Goal: Task Accomplishment & Management: Manage account settings

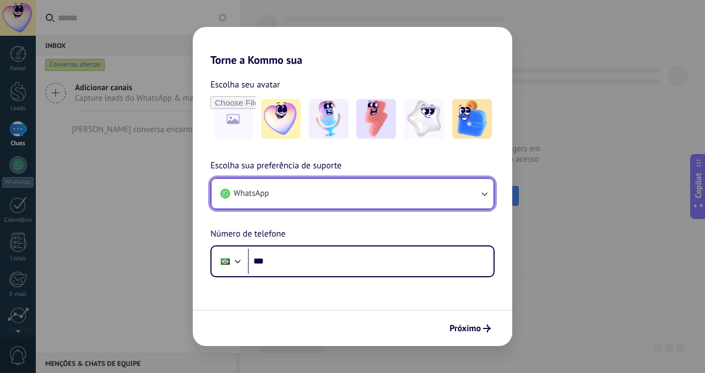
click at [321, 202] on button "WhatsApp" at bounding box center [352, 194] width 282 height 30
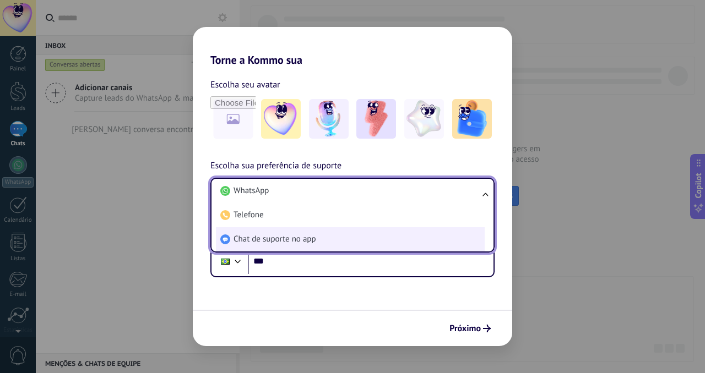
click at [308, 234] on span "Chat de suporte no app" at bounding box center [274, 239] width 83 height 11
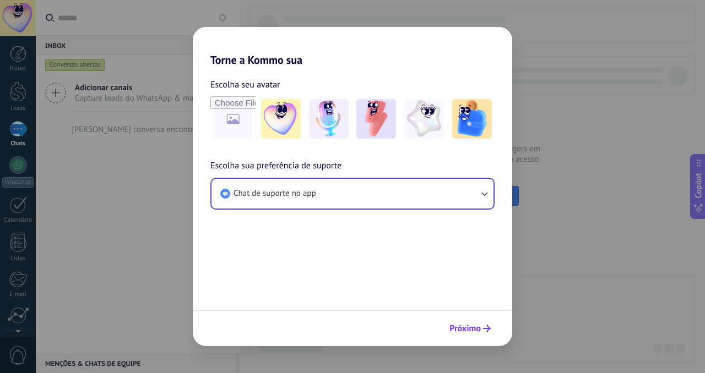
click at [468, 320] on button "Próximo" at bounding box center [469, 328] width 51 height 19
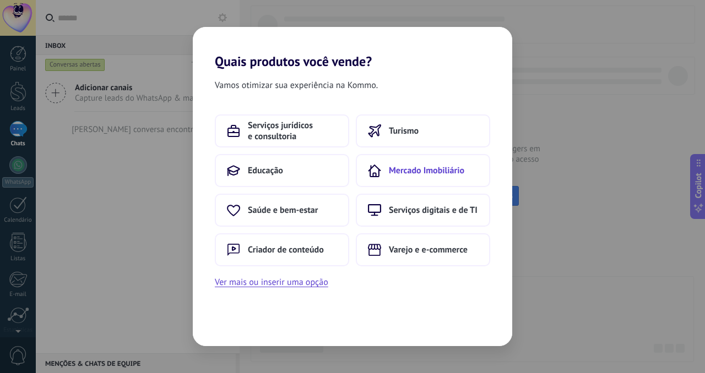
click at [428, 171] on span "Mercado Imobiliário" at bounding box center [426, 170] width 75 height 11
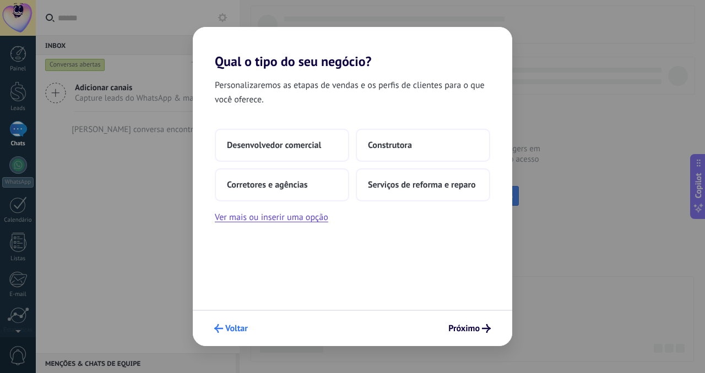
click at [231, 329] on span "Voltar" at bounding box center [236, 329] width 23 height 8
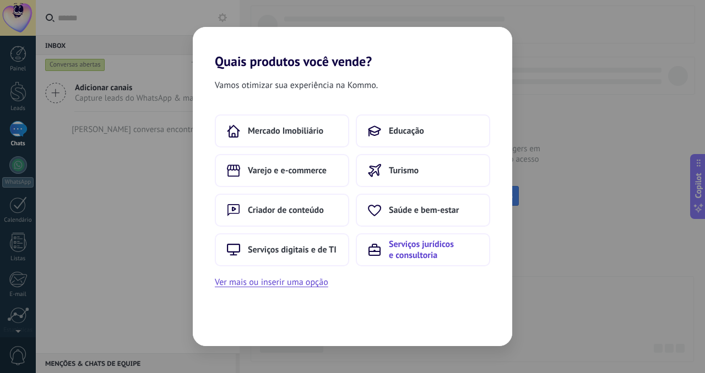
click at [405, 252] on span "Serviços jurídicos e consultoria" at bounding box center [433, 250] width 89 height 22
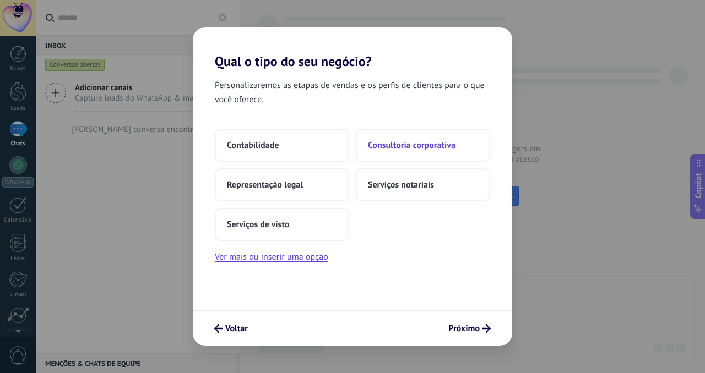
click at [413, 148] on span "Consultoria corporativa" at bounding box center [412, 145] width 88 height 11
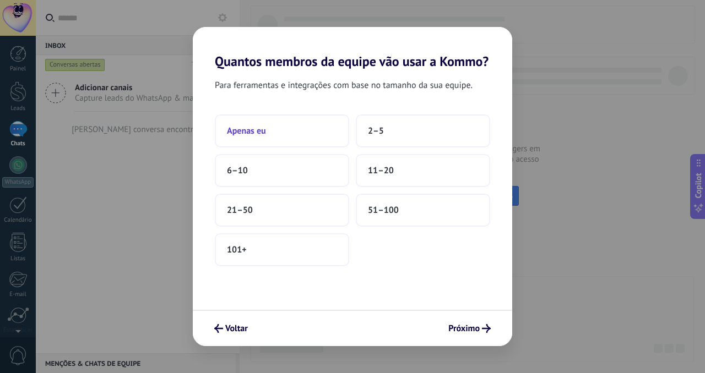
click at [307, 130] on button "Apenas eu" at bounding box center [282, 131] width 134 height 33
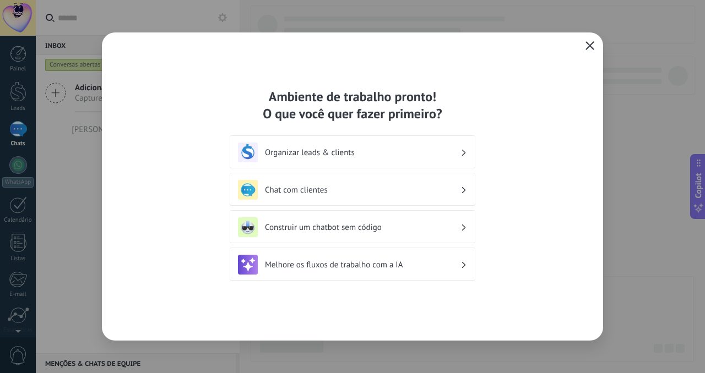
click at [587, 47] on icon "button" at bounding box center [589, 45] width 9 height 9
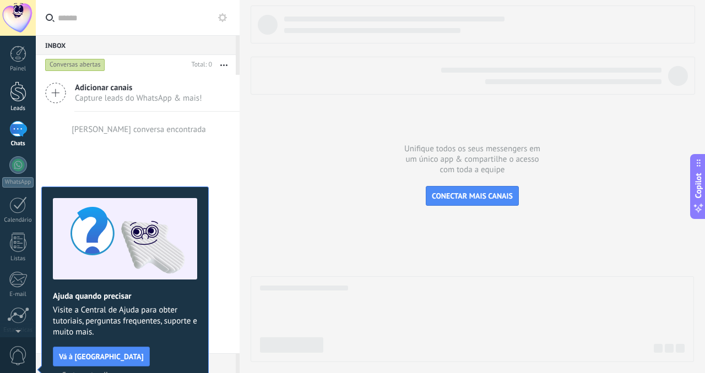
click at [15, 91] on div at bounding box center [18, 91] width 17 height 20
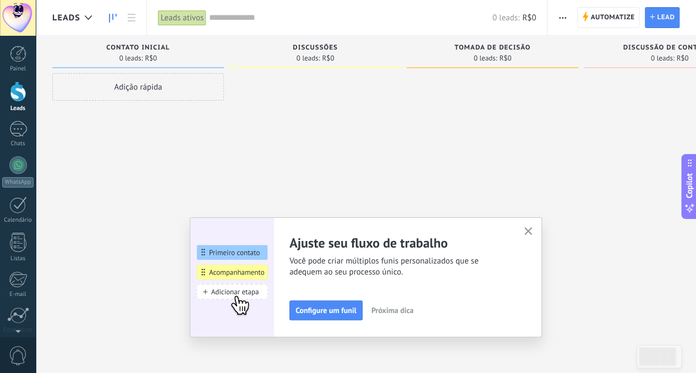
click at [74, 16] on span "Leads" at bounding box center [66, 18] width 28 height 10
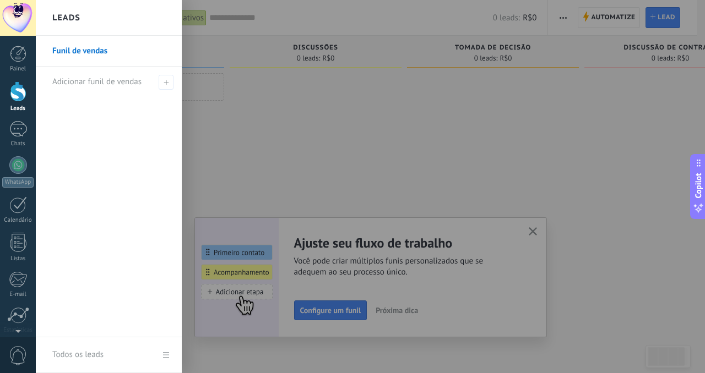
click at [532, 226] on div at bounding box center [388, 186] width 705 height 373
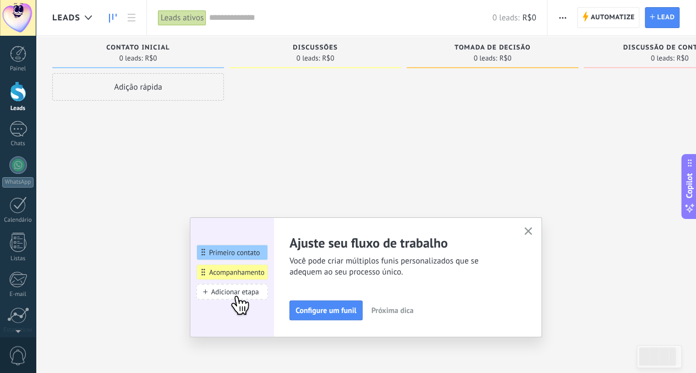
click at [527, 233] on button "button" at bounding box center [529, 232] width 14 height 15
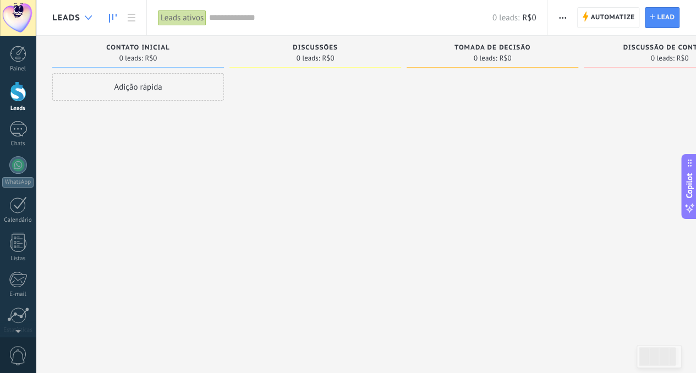
click at [94, 8] on div at bounding box center [88, 17] width 18 height 21
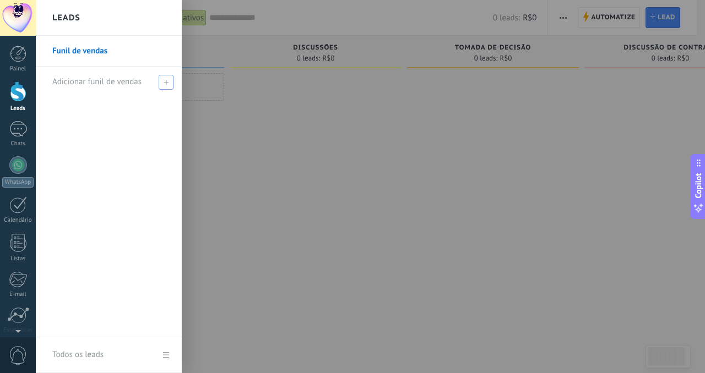
click at [156, 84] on div "Adicionar funil de vendas" at bounding box center [111, 82] width 118 height 30
type input "**********"
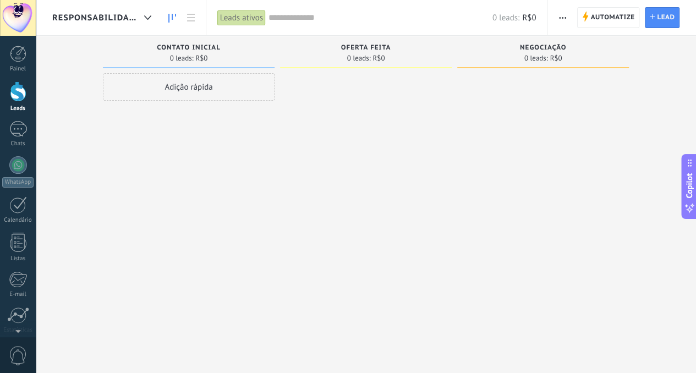
click at [565, 17] on icon "button" at bounding box center [562, 18] width 7 height 2
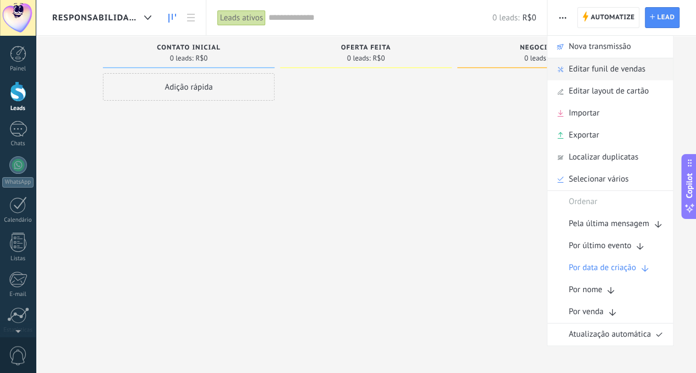
click at [597, 65] on span "Editar funil de vendas" at bounding box center [607, 69] width 77 height 22
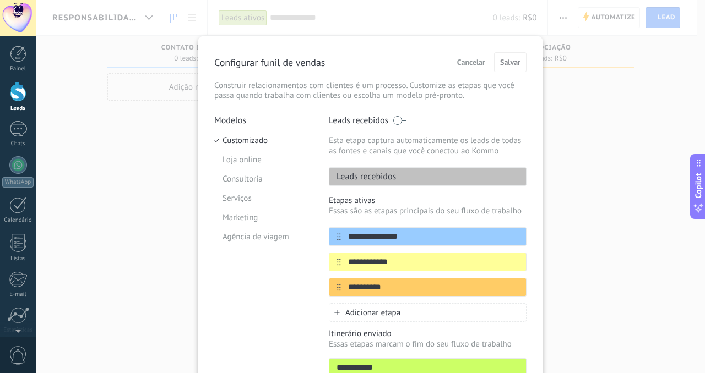
click at [401, 173] on div "Leads recebidos" at bounding box center [428, 176] width 198 height 19
click at [401, 233] on input "**********" at bounding box center [421, 237] width 160 height 12
click at [393, 257] on input "**********" at bounding box center [421, 263] width 160 height 12
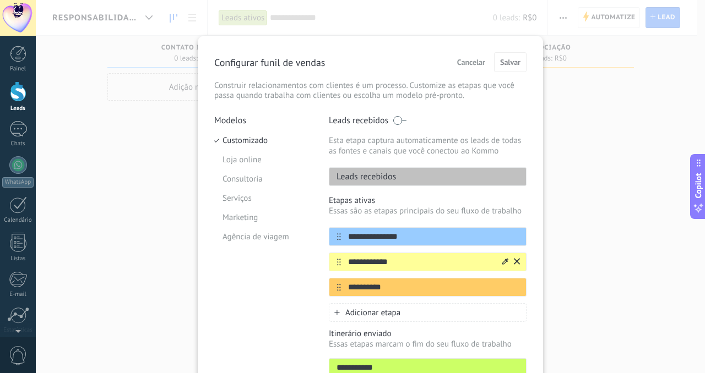
click at [393, 257] on input "**********" at bounding box center [421, 263] width 160 height 12
type input "**********"
click at [413, 284] on input "**********" at bounding box center [421, 288] width 160 height 12
click at [449, 289] on input "**********" at bounding box center [421, 288] width 160 height 12
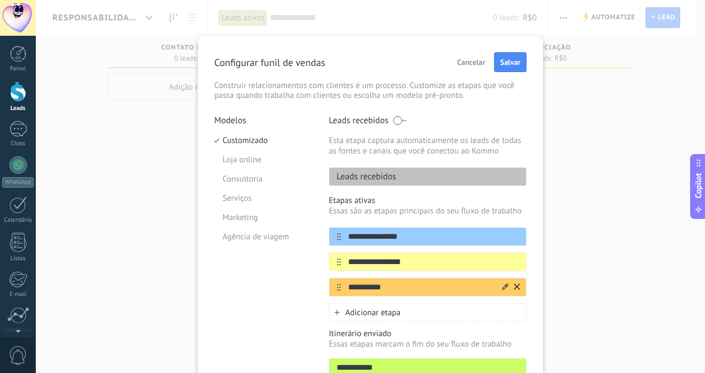
click at [449, 289] on input "**********" at bounding box center [421, 288] width 160 height 12
type input "*"
type input "**********"
click at [378, 232] on input "**********" at bounding box center [421, 237] width 160 height 12
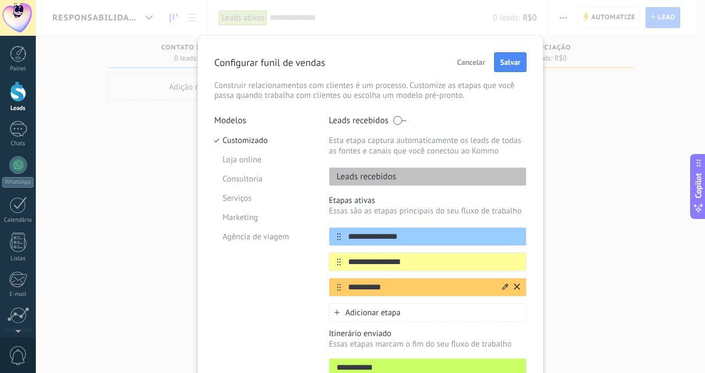
type input "**********"
click at [364, 288] on input "**********" at bounding box center [421, 288] width 160 height 12
type input "**********"
click at [368, 304] on div "Adicionar etapa" at bounding box center [428, 312] width 198 height 19
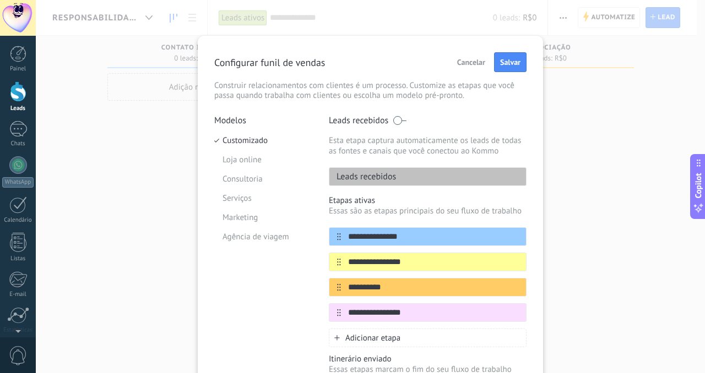
type input "**********"
click at [373, 326] on div "**********" at bounding box center [428, 271] width 198 height 152
click at [373, 336] on span "Adicionar etapa" at bounding box center [372, 338] width 55 height 10
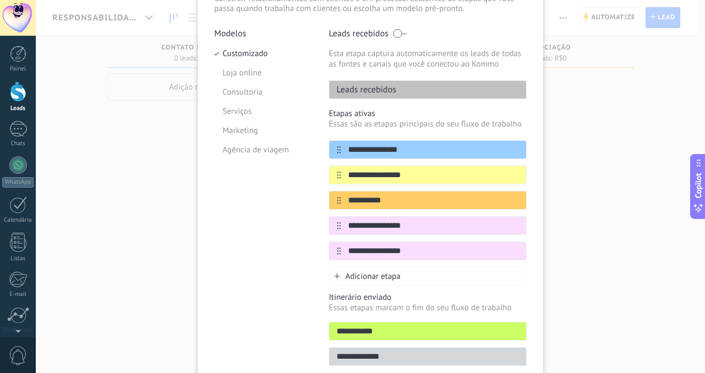
scroll to position [137, 0]
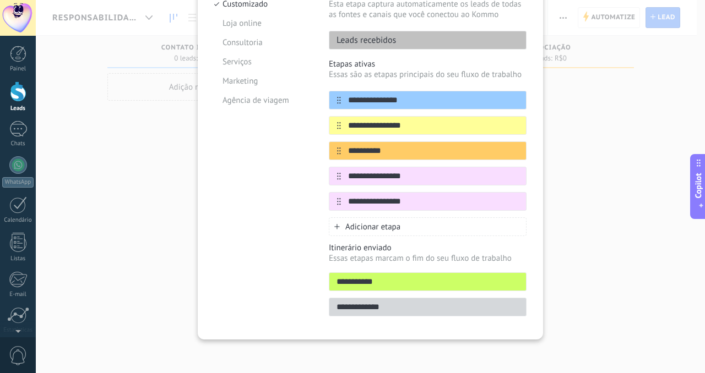
type input "**********"
click at [392, 228] on span "Adicionar etapa" at bounding box center [372, 227] width 55 height 10
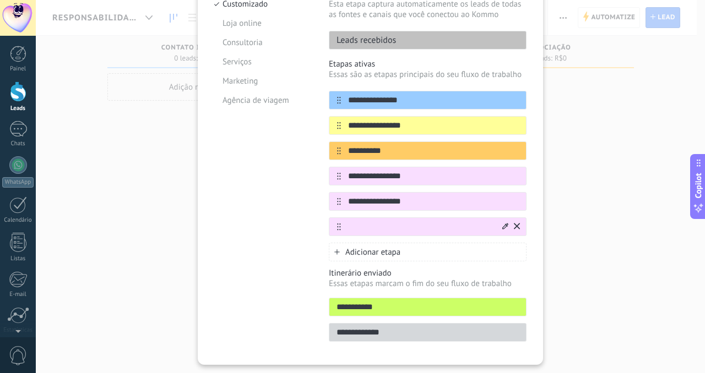
click at [382, 227] on input "text" at bounding box center [421, 227] width 160 height 12
type input "**********"
click at [400, 253] on div "Adicionar etapa" at bounding box center [428, 252] width 198 height 19
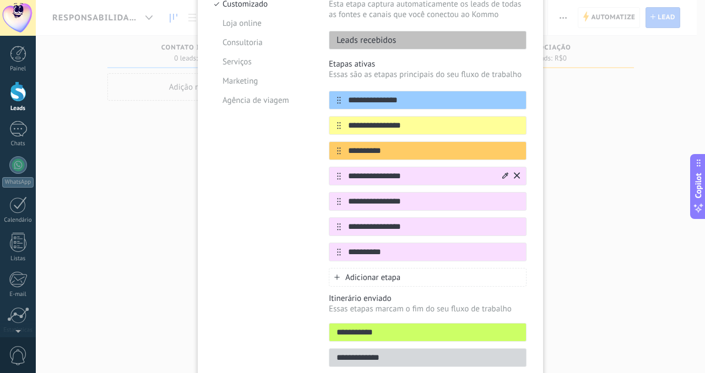
type input "**********"
click at [498, 178] on input "**********" at bounding box center [421, 177] width 160 height 12
click at [502, 176] on icon at bounding box center [505, 175] width 6 height 7
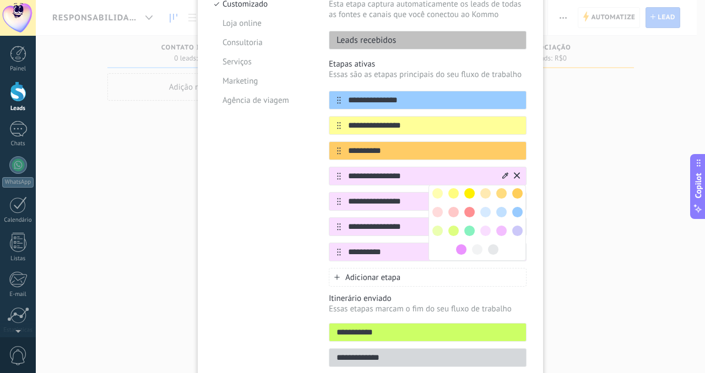
click at [448, 226] on span at bounding box center [453, 231] width 10 height 10
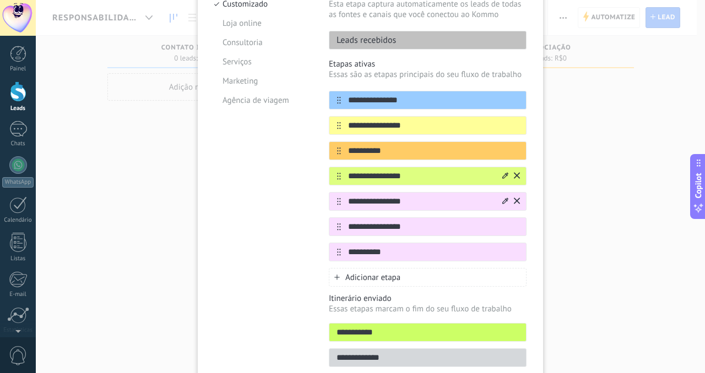
click at [502, 198] on icon at bounding box center [505, 201] width 6 height 7
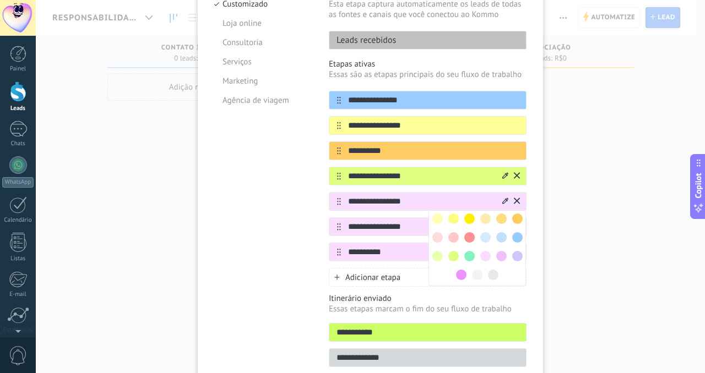
click at [496, 215] on span at bounding box center [501, 219] width 10 height 10
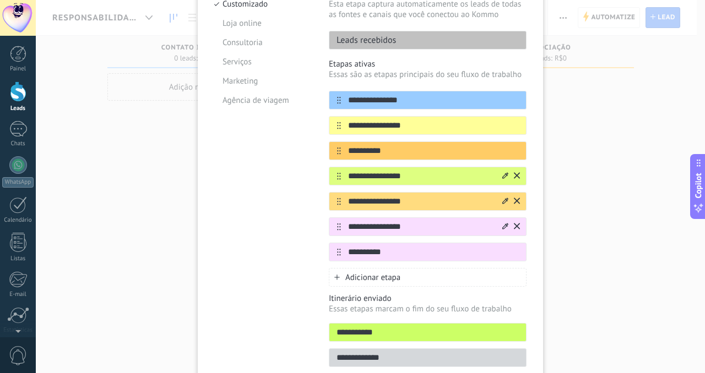
click at [500, 223] on div at bounding box center [509, 227] width 19 height 18
click at [502, 223] on icon at bounding box center [505, 226] width 6 height 7
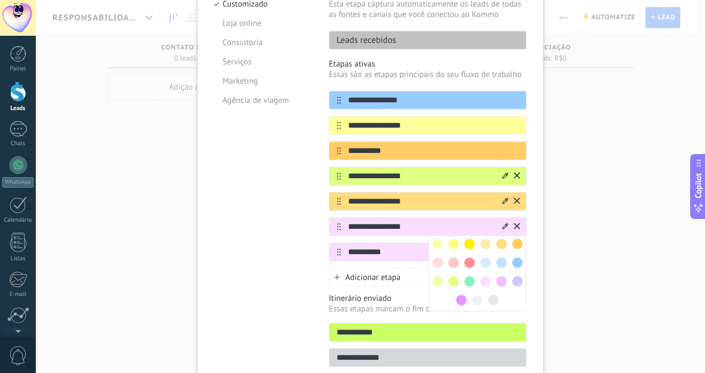
click at [468, 276] on span at bounding box center [469, 281] width 10 height 10
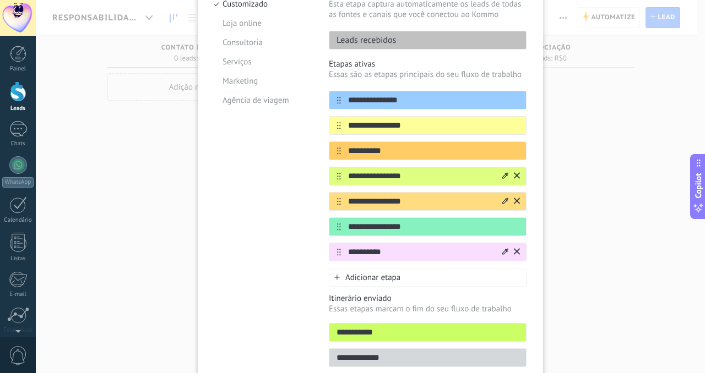
click at [500, 249] on div at bounding box center [509, 252] width 19 height 18
click at [505, 249] on icon at bounding box center [505, 251] width 6 height 7
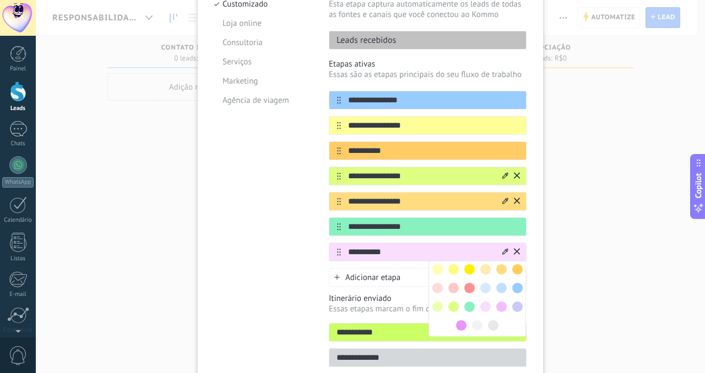
click at [472, 302] on span at bounding box center [469, 307] width 10 height 10
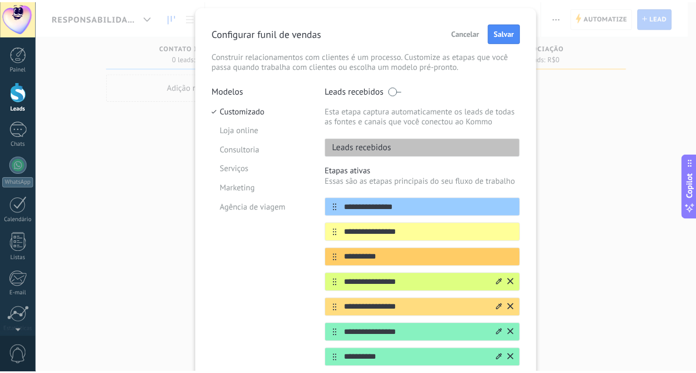
scroll to position [0, 0]
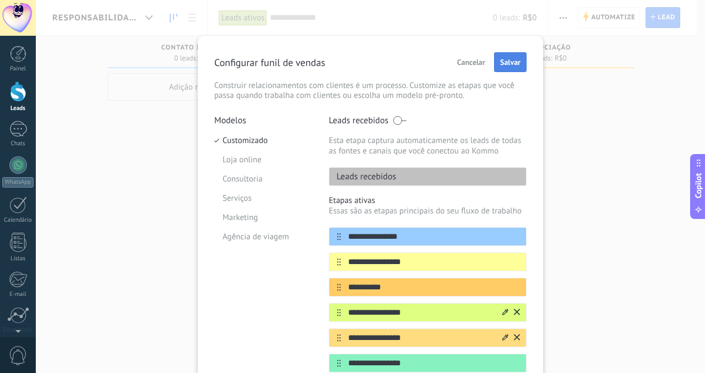
click at [517, 63] on span "Salvar" at bounding box center [510, 62] width 20 height 8
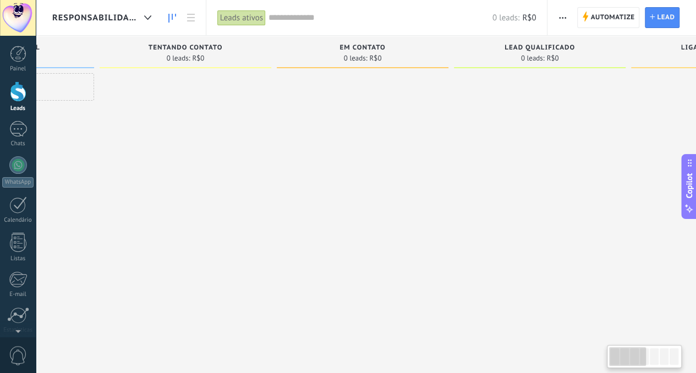
drag, startPoint x: 372, startPoint y: 154, endPoint x: 328, endPoint y: 195, distance: 60.3
click at [248, 155] on div at bounding box center [186, 188] width 172 height 230
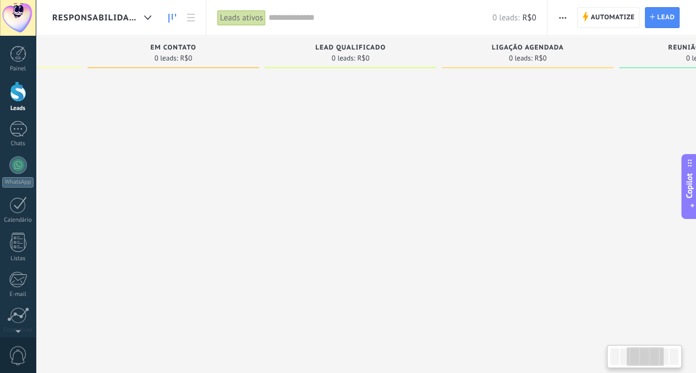
drag, startPoint x: 477, startPoint y: 193, endPoint x: 508, endPoint y: 232, distance: 49.8
click at [265, 173] on div at bounding box center [351, 188] width 172 height 230
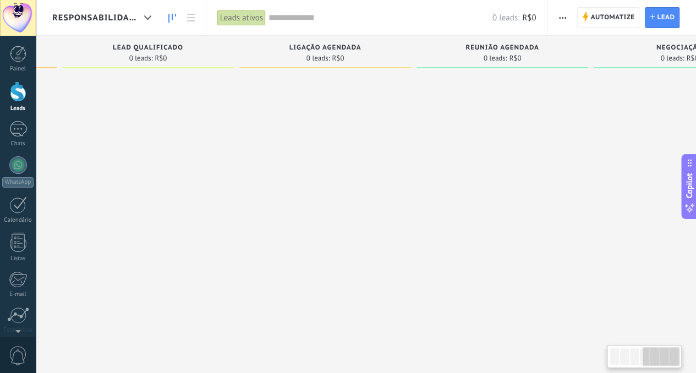
scroll to position [0, 608]
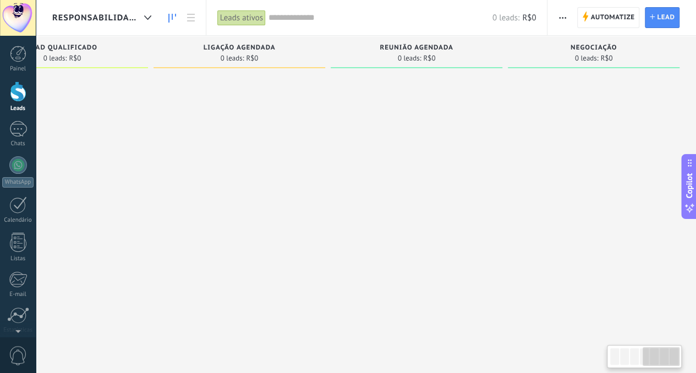
drag, startPoint x: 491, startPoint y: 197, endPoint x: 225, endPoint y: 171, distance: 267.6
click at [264, 175] on div "Etapa de leads de entrada solicitações: 0 0 0 0 0 0 0 0 0 Contato Inicial 0 lea…" at bounding box center [71, 169] width 1252 height 267
drag, startPoint x: 482, startPoint y: 204, endPoint x: 385, endPoint y: 206, distance: 96.4
click at [385, 206] on div "Etapa de leads de entrada solicitações: 0 0 0 0 0 0 0 0 0 Contato Inicial 0 lea…" at bounding box center [71, 169] width 1252 height 267
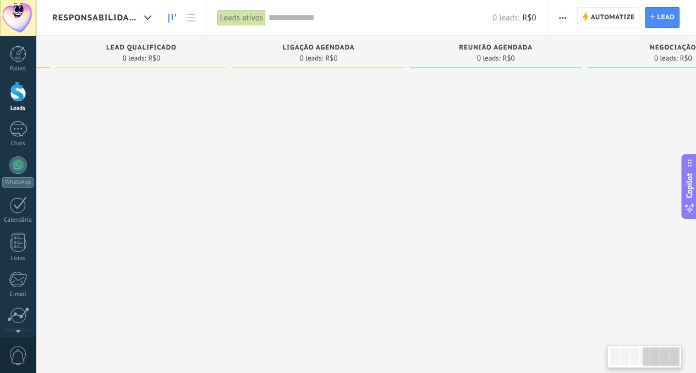
drag, startPoint x: 299, startPoint y: 197, endPoint x: 380, endPoint y: 197, distance: 80.4
click at [380, 197] on div at bounding box center [319, 188] width 172 height 230
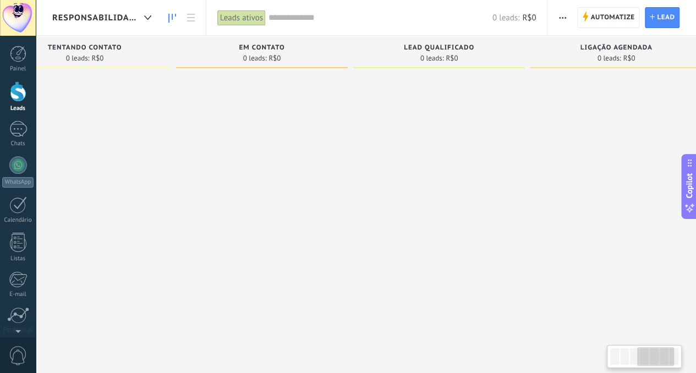
drag, startPoint x: 168, startPoint y: 205, endPoint x: 472, endPoint y: 243, distance: 305.7
click at [472, 243] on div at bounding box center [439, 188] width 172 height 230
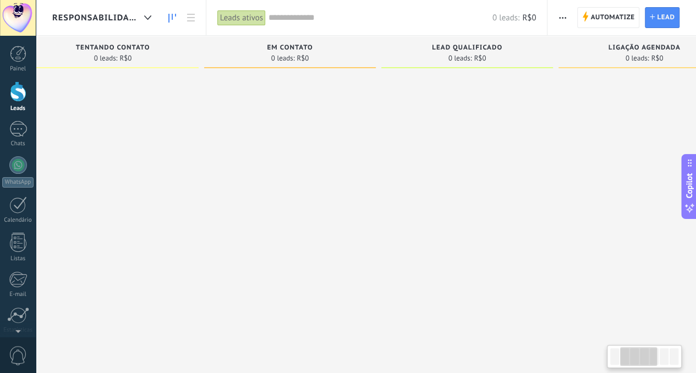
scroll to position [0, 0]
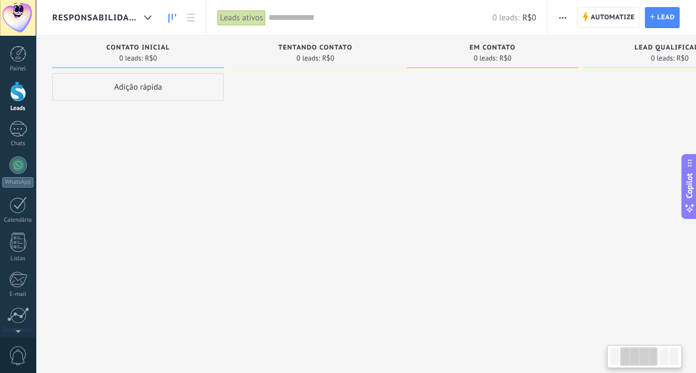
drag, startPoint x: 181, startPoint y: 226, endPoint x: 489, endPoint y: 242, distance: 308.7
click at [487, 241] on div "Etapa de leads de entrada solicitações: 0 0 0 0 0 0 0 0 0 Contato Inicial 0 lea…" at bounding box center [678, 169] width 1252 height 267
drag, startPoint x: 282, startPoint y: 210, endPoint x: 389, endPoint y: 210, distance: 106.8
click at [379, 210] on div at bounding box center [316, 188] width 172 height 230
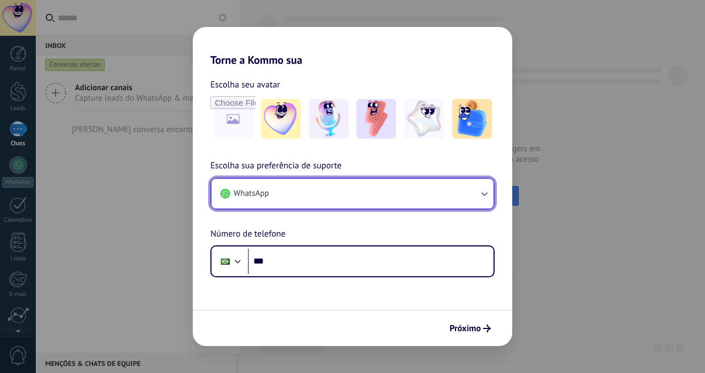
click at [407, 202] on button "WhatsApp" at bounding box center [352, 194] width 282 height 30
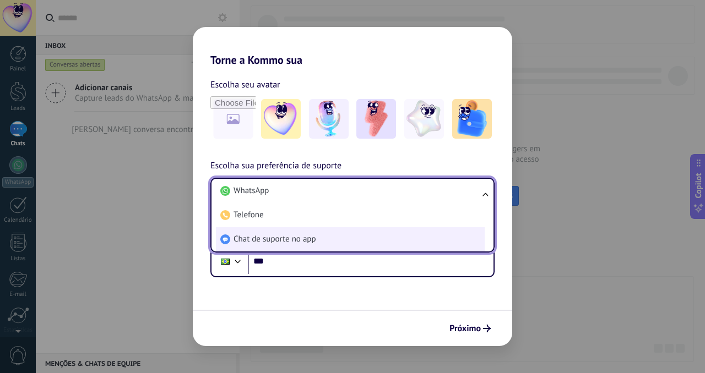
click at [332, 236] on li "Chat de suporte no app" at bounding box center [350, 239] width 269 height 24
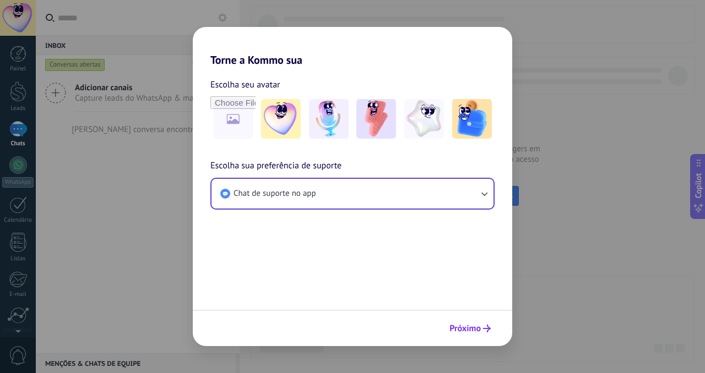
click at [464, 329] on span "Próximo" at bounding box center [464, 329] width 31 height 8
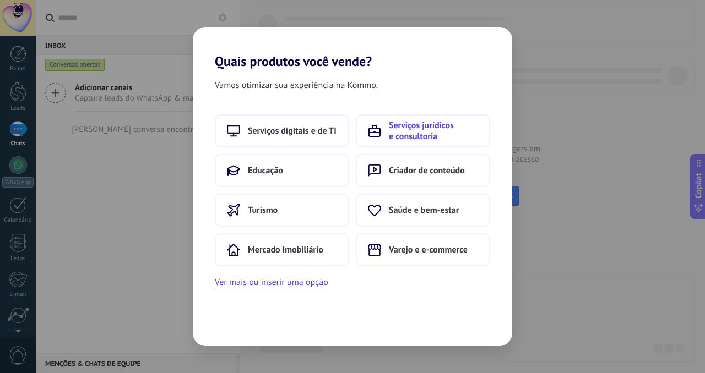
click at [410, 127] on span "Serviços jurídicos e consultoria" at bounding box center [433, 131] width 89 height 22
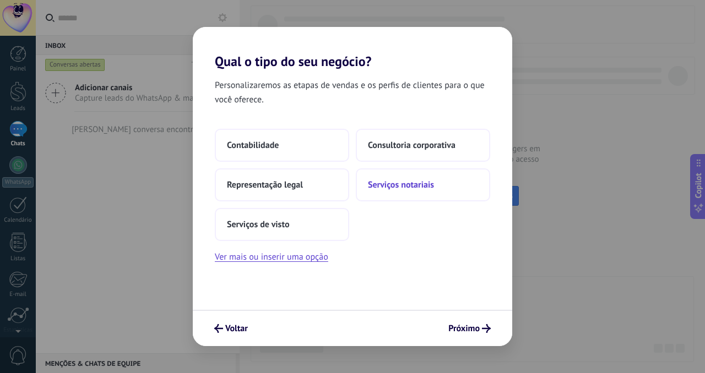
click at [418, 193] on button "Serviços notariais" at bounding box center [423, 184] width 134 height 33
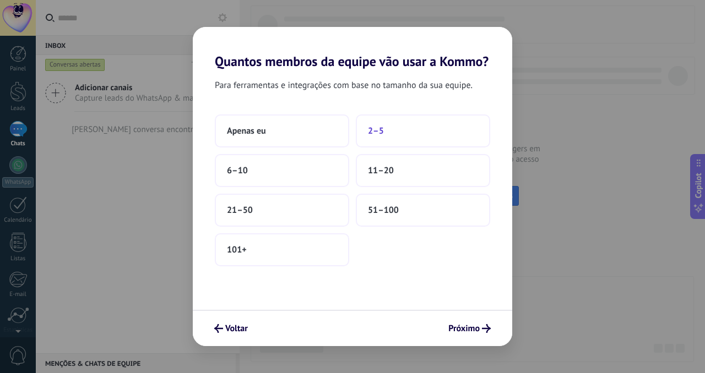
click at [427, 127] on button "2–5" at bounding box center [423, 131] width 134 height 33
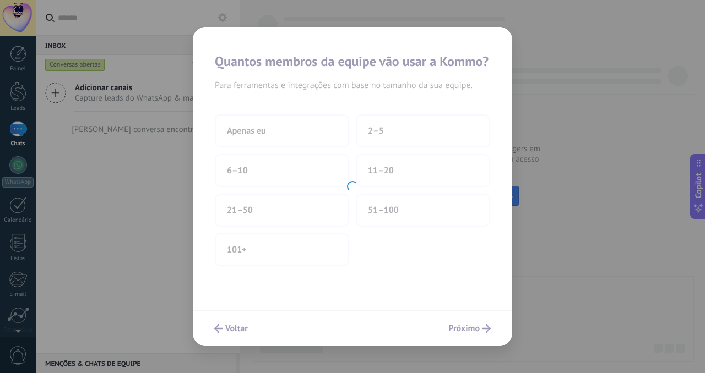
click at [300, 112] on div at bounding box center [352, 186] width 319 height 319
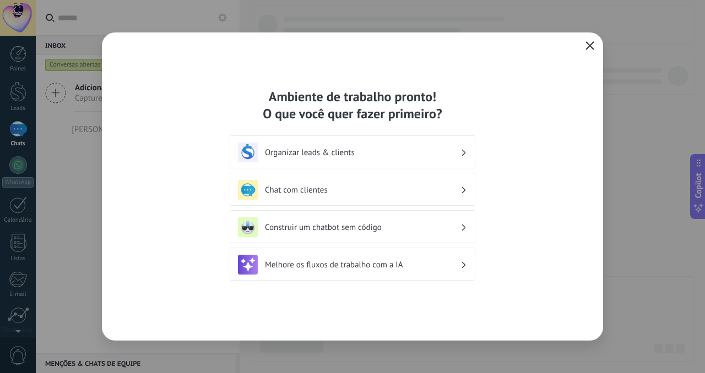
click at [586, 45] on icon "button" at bounding box center [589, 45] width 9 height 9
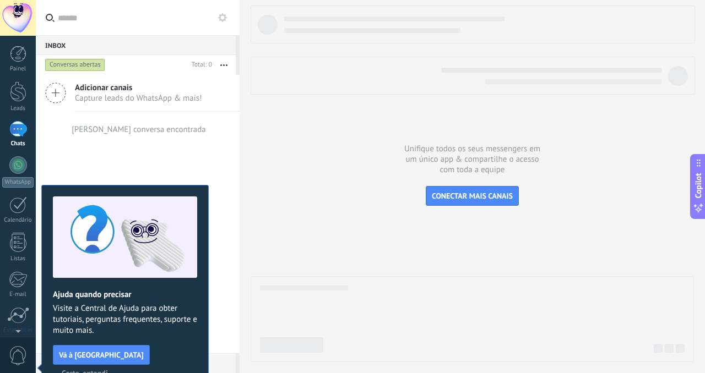
click at [108, 369] on span "Certo, entendi" at bounding box center [85, 373] width 46 height 8
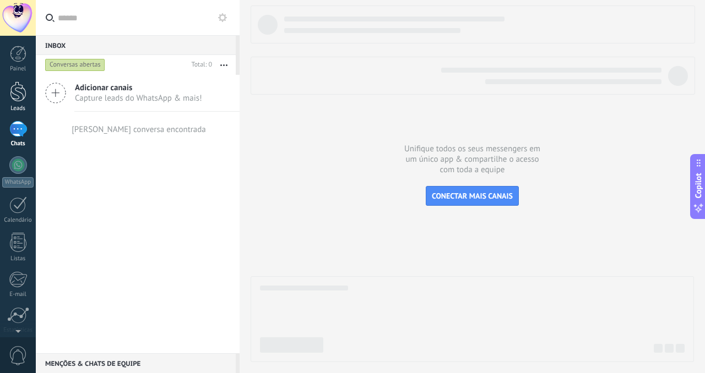
click at [6, 84] on link "Leads" at bounding box center [18, 96] width 36 height 31
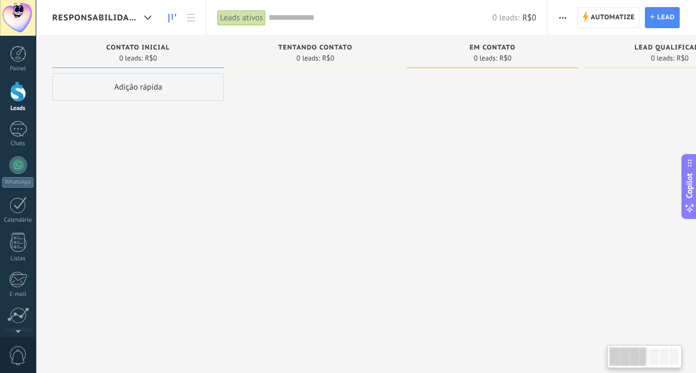
click at [102, 25] on div "Responsabilidade civil" at bounding box center [104, 17] width 105 height 35
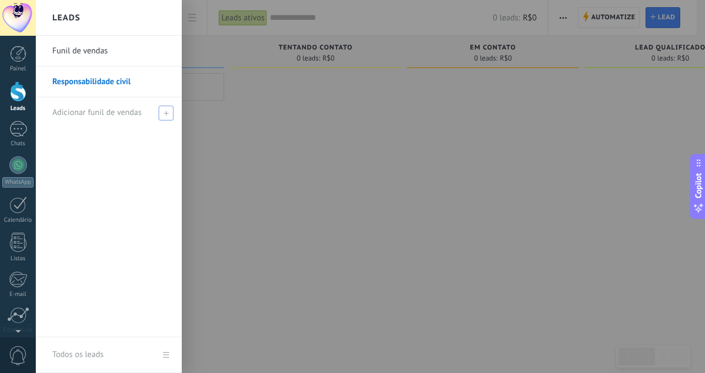
click at [98, 112] on span "Adicionar funil de vendas" at bounding box center [96, 112] width 89 height 10
type input "********"
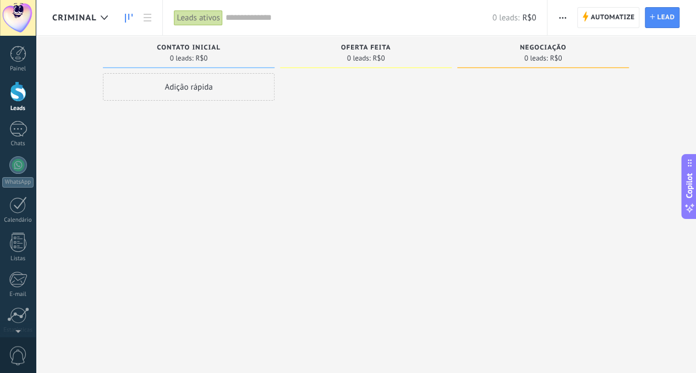
click at [364, 192] on div at bounding box center [366, 188] width 172 height 230
drag, startPoint x: 522, startPoint y: 177, endPoint x: 345, endPoint y: 165, distance: 177.7
click at [345, 165] on div "Etapa de leads de entrada solicitações: 0 0 0 0 0 0 0 0 0 Contato inicial 0 lea…" at bounding box center [374, 169] width 644 height 267
click at [560, 17] on icon "button" at bounding box center [562, 18] width 7 height 2
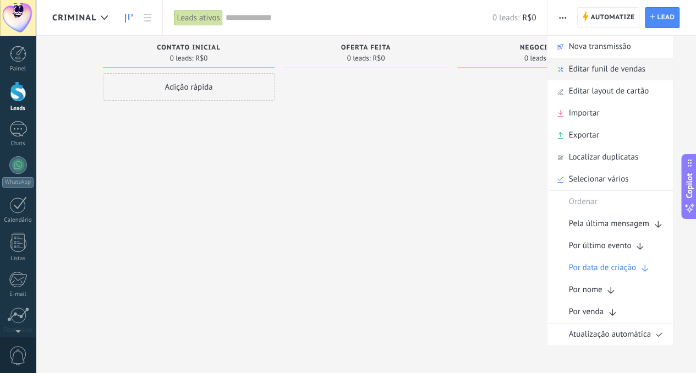
click at [591, 73] on span "Editar funil de vendas" at bounding box center [607, 69] width 77 height 22
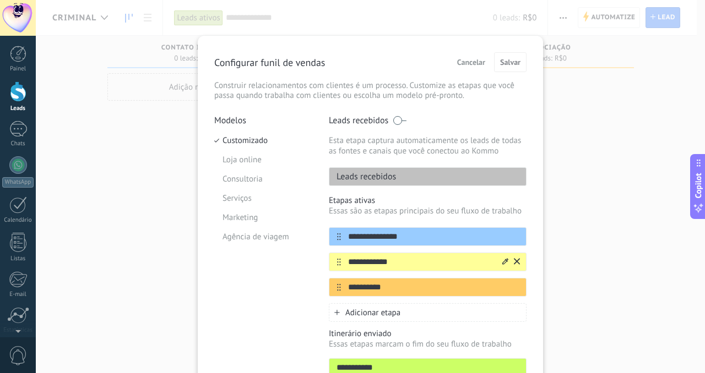
click at [384, 257] on input "**********" at bounding box center [421, 263] width 160 height 12
type input "**********"
click at [391, 282] on input "**********" at bounding box center [421, 288] width 160 height 12
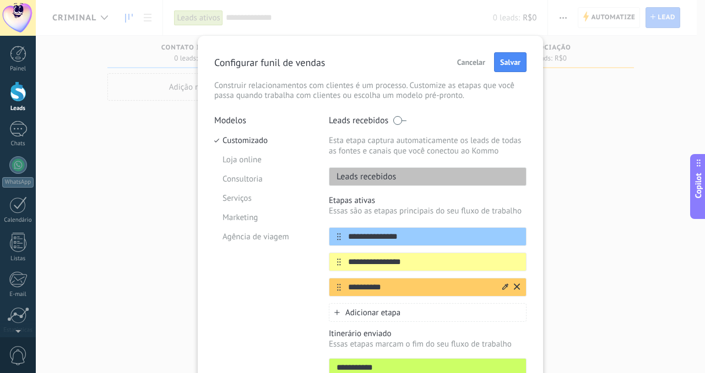
click at [391, 282] on input "**********" at bounding box center [421, 288] width 160 height 12
type input "*"
type input "**********"
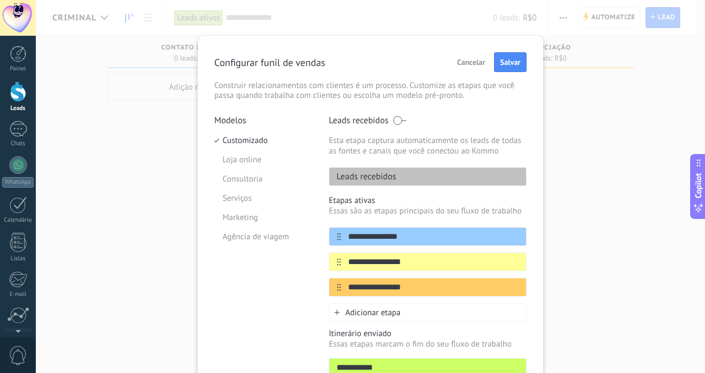
click at [402, 318] on div "Adicionar etapa" at bounding box center [428, 312] width 198 height 19
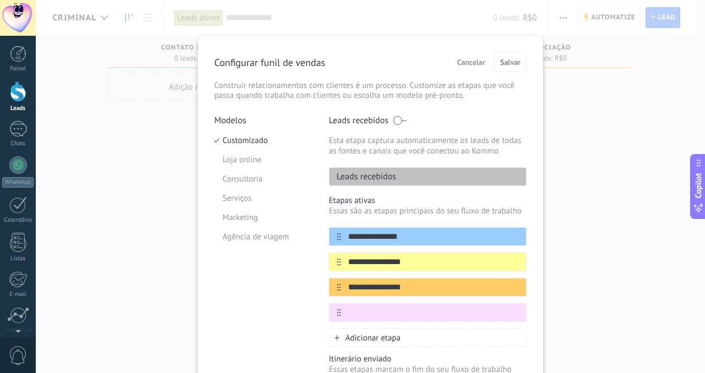
click at [400, 302] on div "**********" at bounding box center [428, 274] width 198 height 95
click at [398, 307] on input "text" at bounding box center [421, 313] width 160 height 12
type input "**********"
click at [500, 308] on div at bounding box center [509, 313] width 19 height 18
click at [502, 309] on icon at bounding box center [505, 312] width 6 height 7
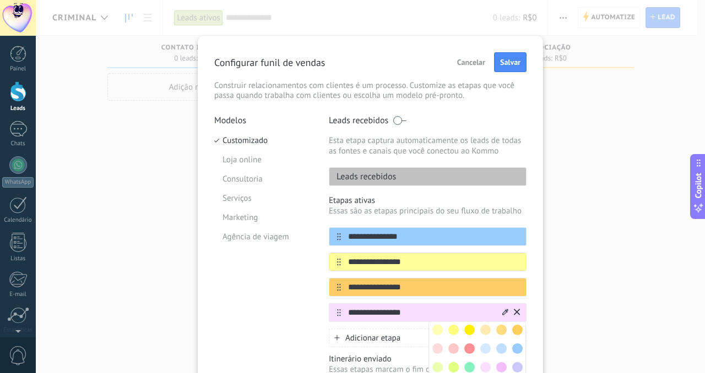
click at [438, 363] on span at bounding box center [437, 367] width 10 height 10
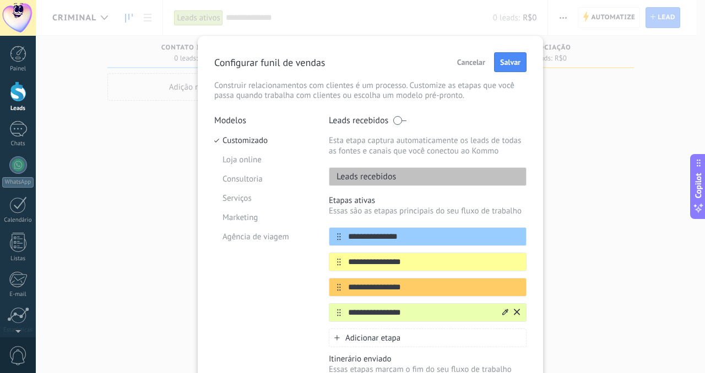
scroll to position [110, 0]
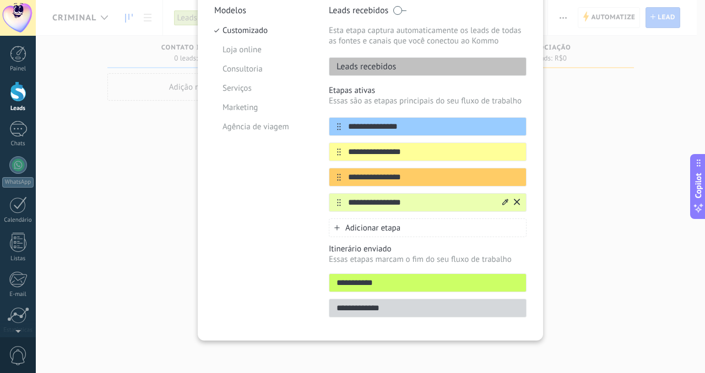
click at [396, 233] on div "Adicionar etapa" at bounding box center [428, 228] width 198 height 19
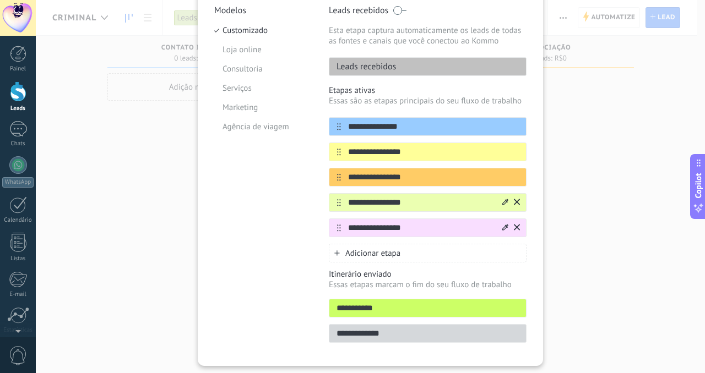
type input "**********"
click at [503, 231] on div at bounding box center [505, 228] width 6 height 10
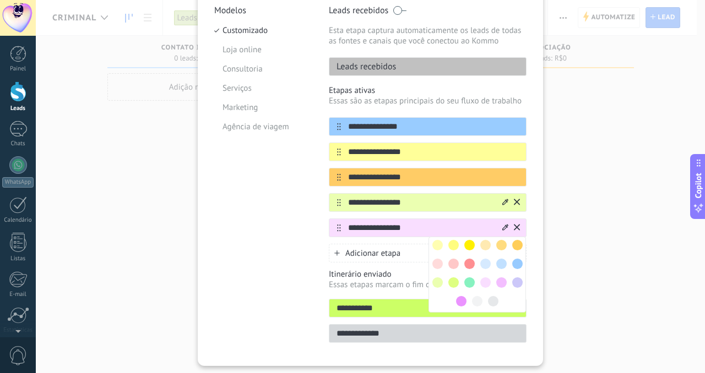
click at [437, 280] on span at bounding box center [437, 282] width 10 height 10
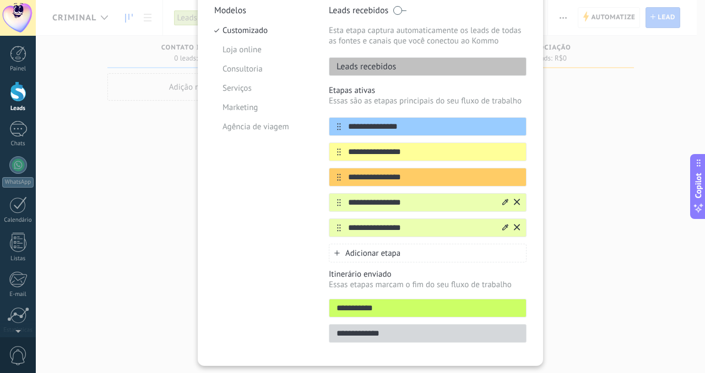
click at [416, 260] on div "**********" at bounding box center [428, 177] width 198 height 345
click at [412, 255] on div "Adicionar etapa" at bounding box center [428, 253] width 198 height 19
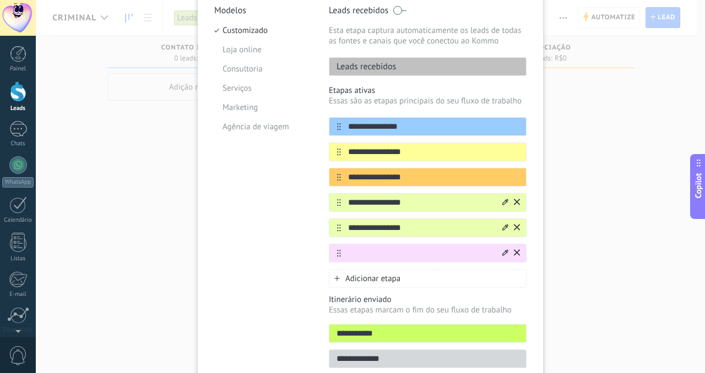
click at [375, 252] on input "text" at bounding box center [421, 254] width 160 height 12
type input "**********"
click at [502, 254] on icon at bounding box center [505, 252] width 6 height 7
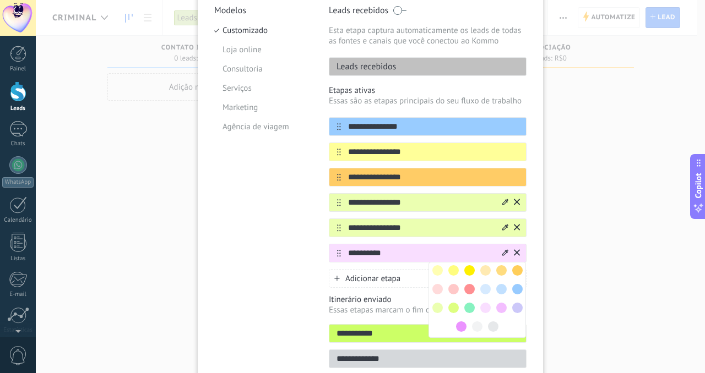
click at [464, 306] on span at bounding box center [469, 308] width 10 height 10
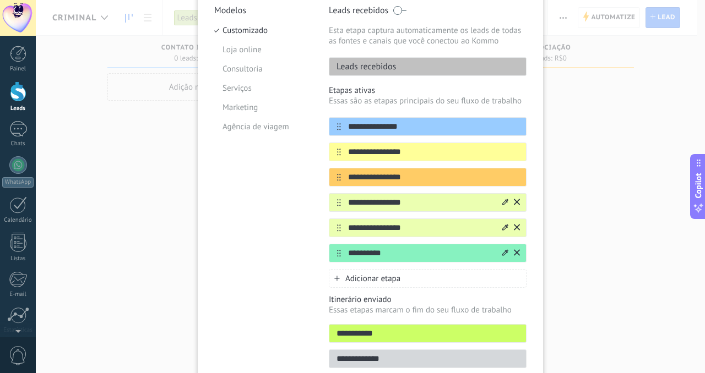
click at [604, 228] on div "**********" at bounding box center [370, 186] width 669 height 373
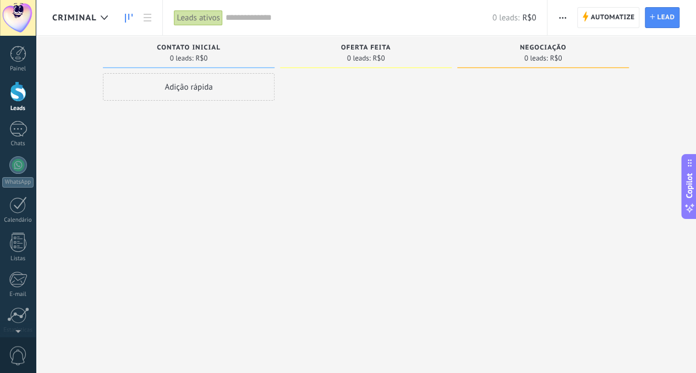
drag, startPoint x: 524, startPoint y: 113, endPoint x: 269, endPoint y: 112, distance: 255.4
click at [269, 112] on div "Etapa de leads de entrada solicitações: 0 0 0 0 0 0 0 0 0 Contato inicial 0 lea…" at bounding box center [374, 169] width 644 height 267
drag, startPoint x: 316, startPoint y: 138, endPoint x: 397, endPoint y: 137, distance: 81.5
click at [402, 138] on div "Etapa de leads de entrada solicitações: 0 0 0 0 0 0 0 0 0 Contato inicial 0 lea…" at bounding box center [374, 169] width 644 height 267
click at [557, 14] on button "button" at bounding box center [563, 17] width 16 height 21
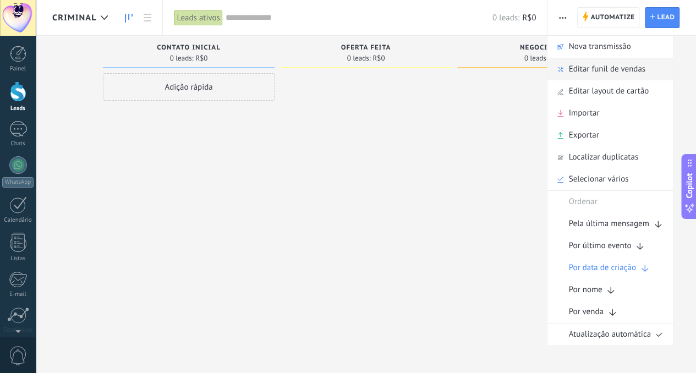
click at [597, 68] on span "Editar funil de vendas" at bounding box center [607, 69] width 77 height 22
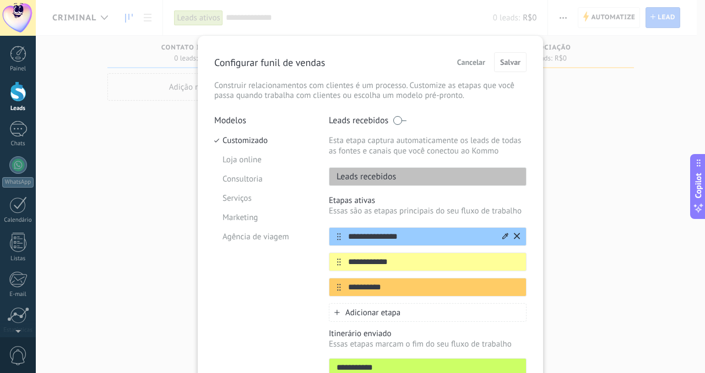
click at [429, 239] on input "**********" at bounding box center [421, 237] width 160 height 12
click at [421, 259] on input "**********" at bounding box center [421, 263] width 160 height 12
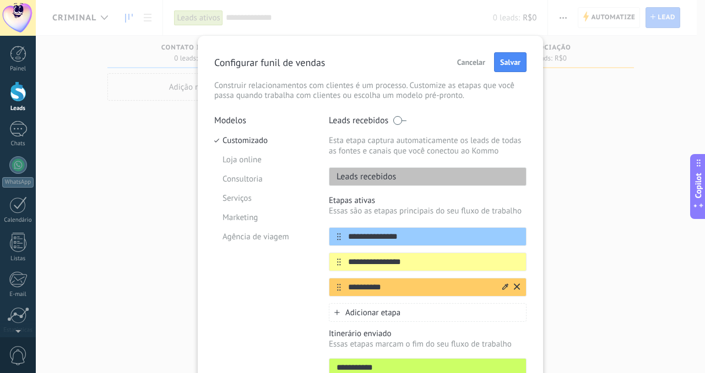
type input "**********"
click at [405, 290] on input "**********" at bounding box center [421, 288] width 160 height 12
type input "*"
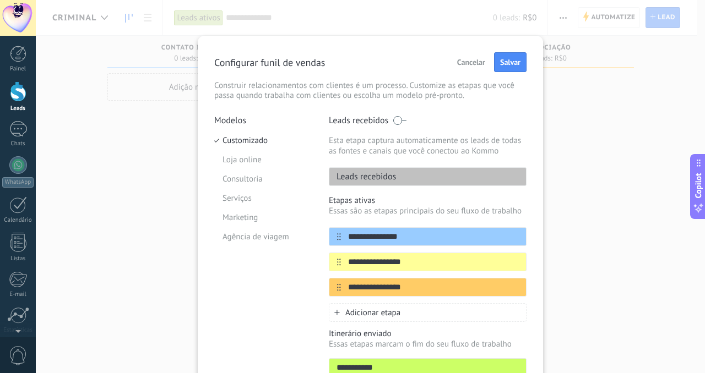
type input "**********"
click at [413, 301] on div "**********" at bounding box center [428, 258] width 198 height 127
click at [411, 310] on div "Adicionar etapa" at bounding box center [428, 312] width 198 height 19
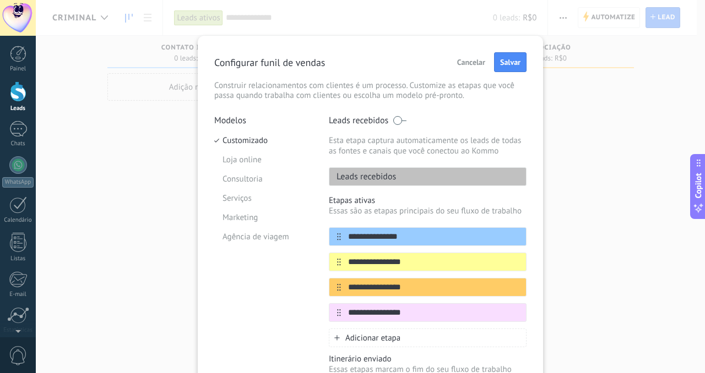
type input "**********"
click at [402, 339] on div "Adicionar etapa" at bounding box center [428, 338] width 198 height 19
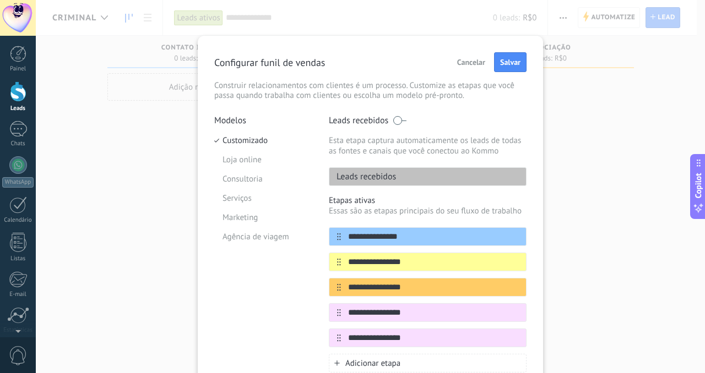
type input "**********"
click at [397, 358] on span "Adicionar etapa" at bounding box center [372, 363] width 55 height 10
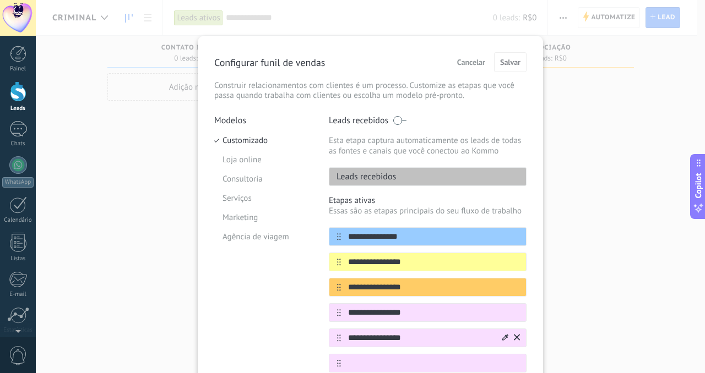
scroll to position [55, 0]
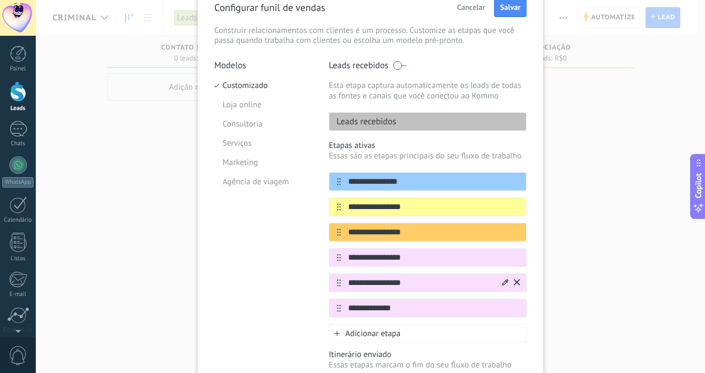
type input "**********"
click at [394, 329] on span "Adicionar etapa" at bounding box center [372, 334] width 55 height 10
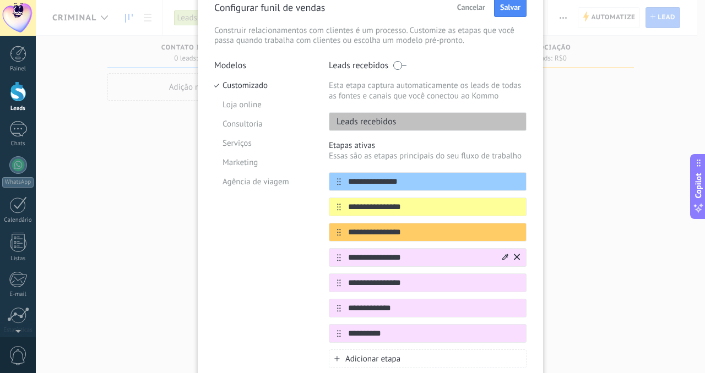
type input "**********"
click at [496, 249] on div "**********" at bounding box center [428, 257] width 198 height 19
click at [502, 260] on div at bounding box center [505, 258] width 6 height 10
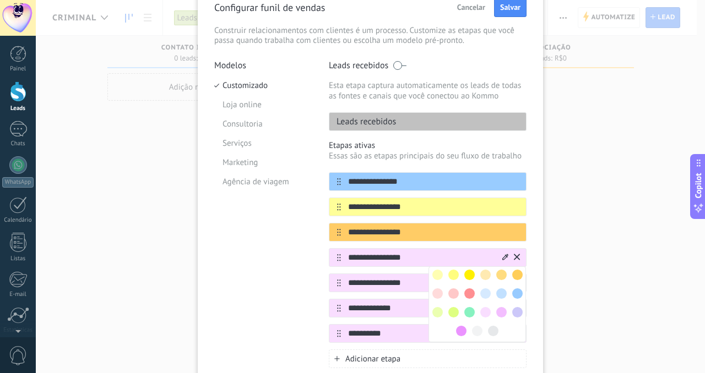
click at [438, 309] on span at bounding box center [437, 312] width 10 height 10
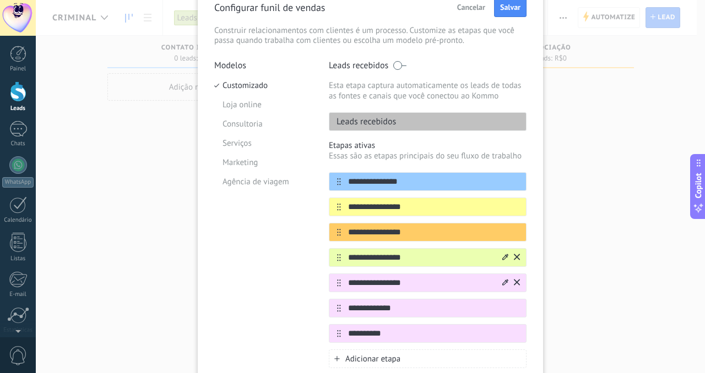
click at [498, 278] on input "**********" at bounding box center [421, 283] width 160 height 12
click at [502, 279] on icon at bounding box center [505, 282] width 6 height 7
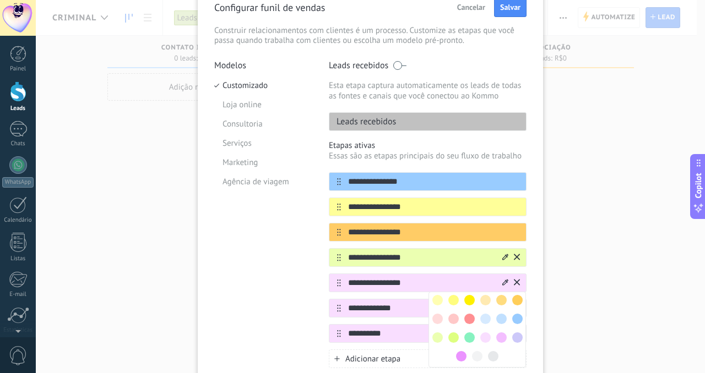
click at [457, 332] on div at bounding box center [453, 338] width 16 height 16
click at [450, 334] on span at bounding box center [453, 337] width 10 height 10
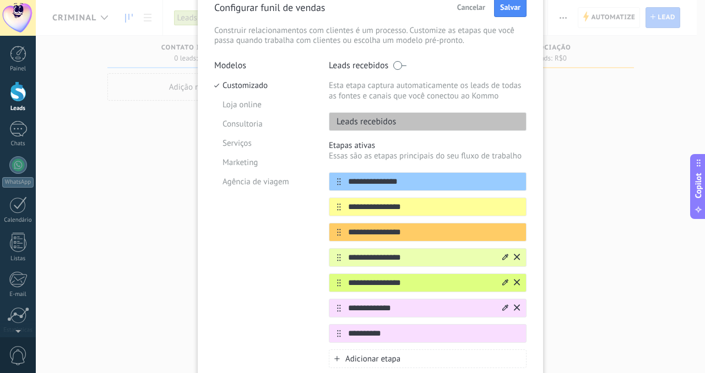
click at [506, 306] on icon at bounding box center [505, 307] width 6 height 7
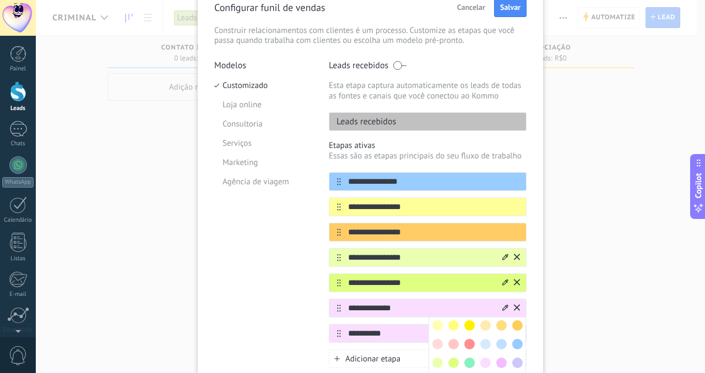
click at [472, 342] on span at bounding box center [469, 344] width 10 height 10
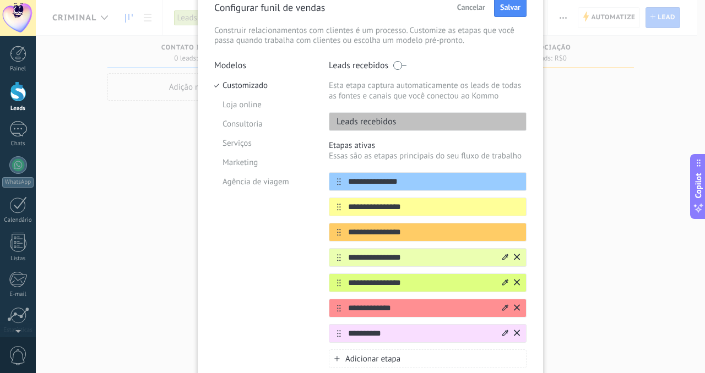
click at [508, 333] on div at bounding box center [509, 334] width 19 height 18
click at [504, 332] on icon at bounding box center [505, 333] width 6 height 6
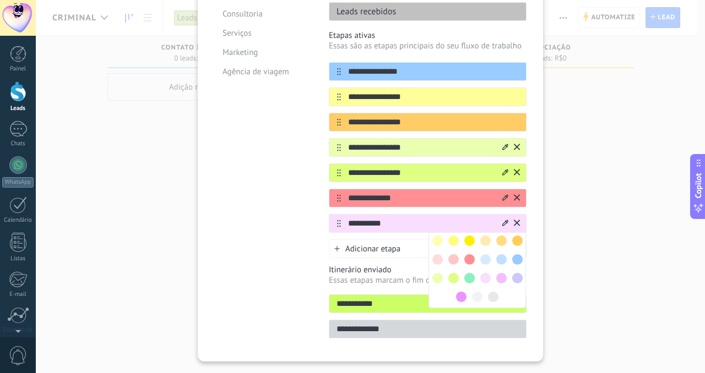
click at [469, 275] on span at bounding box center [469, 278] width 10 height 10
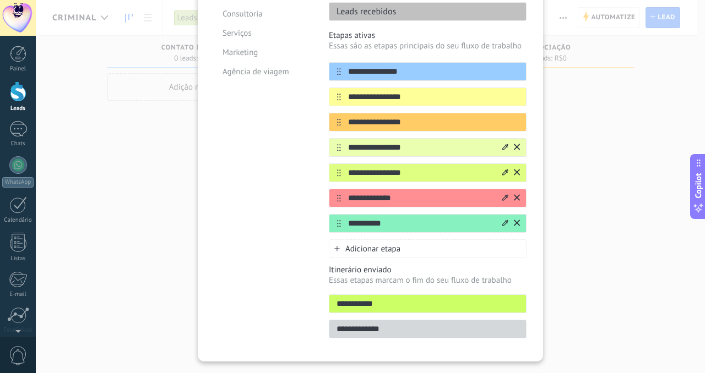
scroll to position [0, 0]
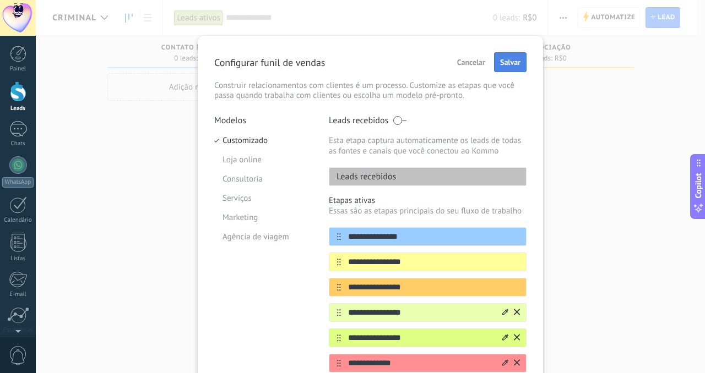
click at [514, 56] on button "Salvar" at bounding box center [510, 62] width 32 height 20
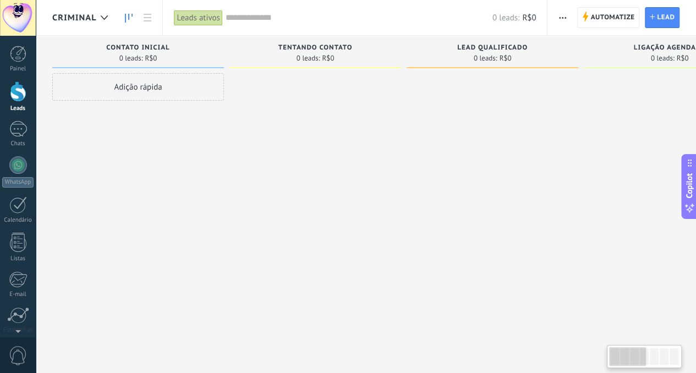
click at [83, 21] on span "Criminal" at bounding box center [74, 18] width 44 height 10
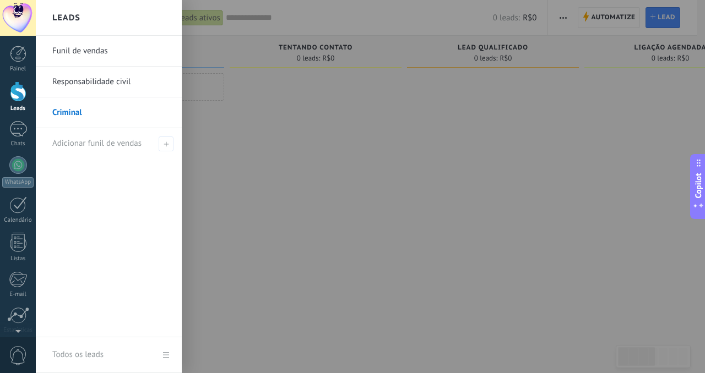
click at [77, 80] on link "Responsabilidade civil" at bounding box center [111, 82] width 118 height 31
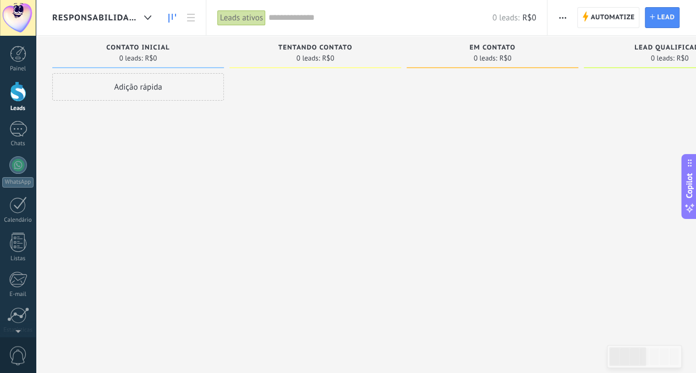
click at [565, 19] on span "button" at bounding box center [562, 17] width 7 height 21
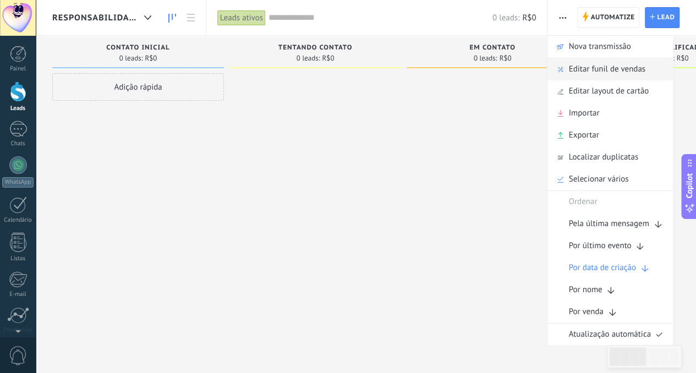
click at [595, 71] on span "Editar funil de vendas" at bounding box center [607, 69] width 77 height 22
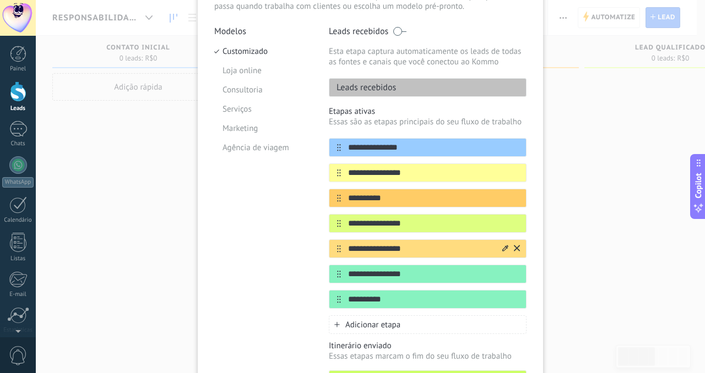
scroll to position [165, 0]
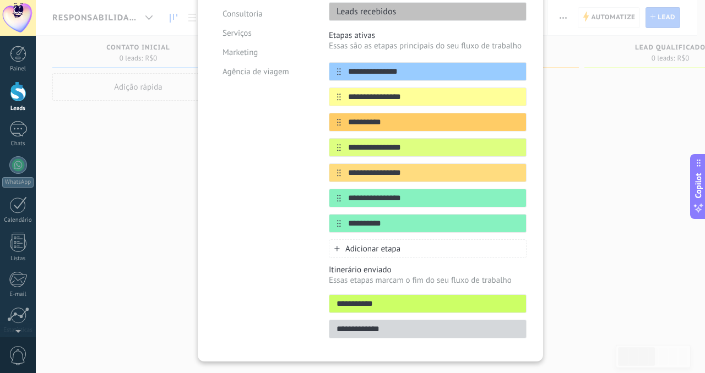
click at [389, 244] on span "Adicionar etapa" at bounding box center [372, 249] width 55 height 10
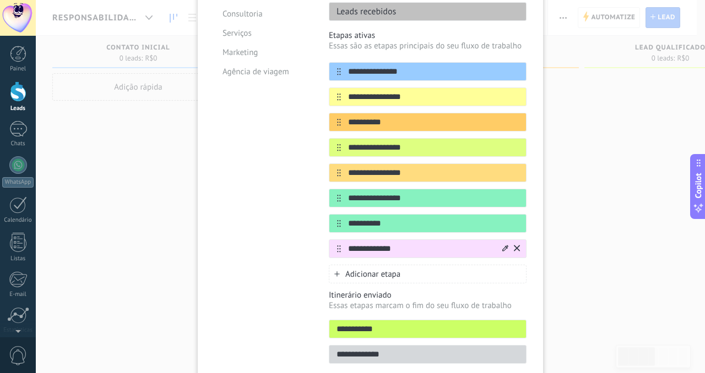
type input "**********"
click at [505, 248] on icon at bounding box center [505, 248] width 6 height 7
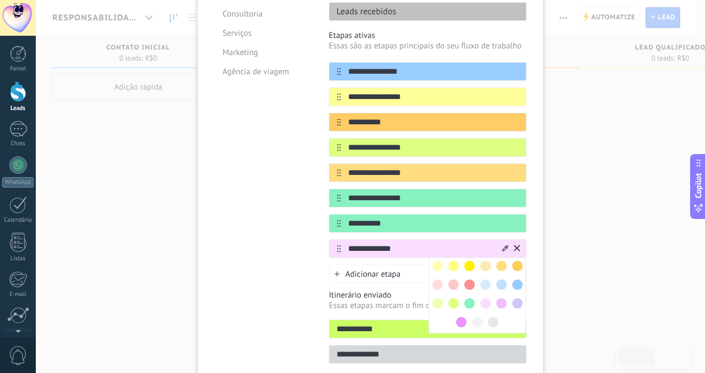
click at [470, 282] on span at bounding box center [469, 285] width 10 height 10
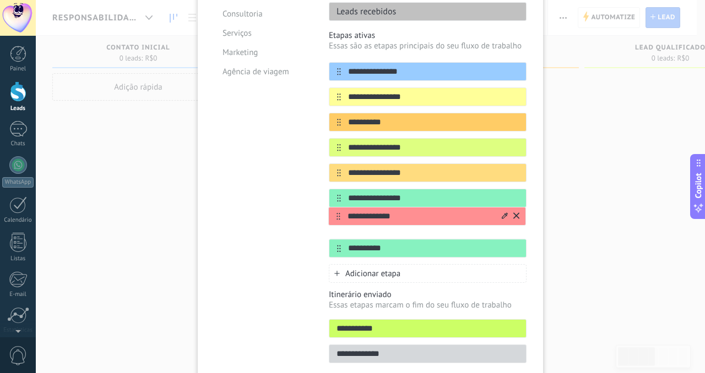
drag, startPoint x: 329, startPoint y: 245, endPoint x: 330, endPoint y: 210, distance: 35.2
click at [330, 210] on div "**********" at bounding box center [428, 159] width 198 height 195
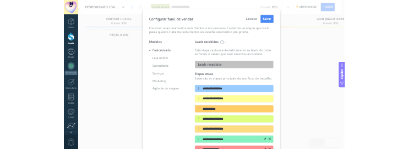
scroll to position [0, 0]
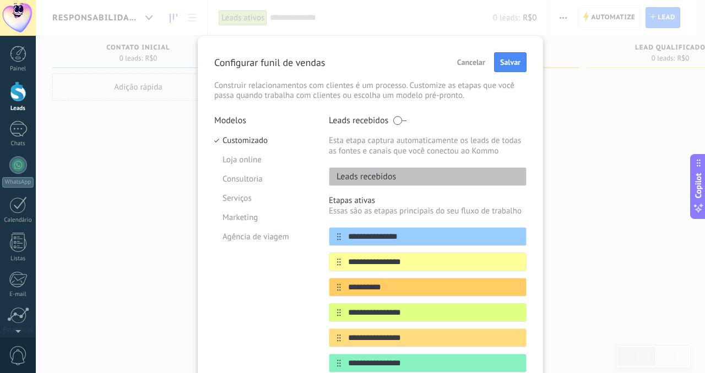
click at [490, 70] on div "Cancelar Salvar" at bounding box center [489, 62] width 74 height 20
click at [503, 68] on button "Salvar" at bounding box center [510, 62] width 32 height 20
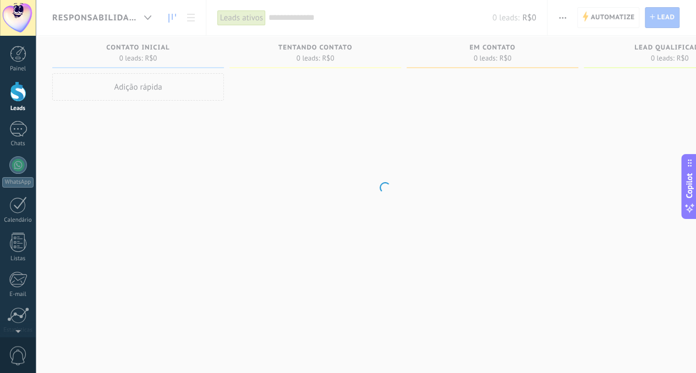
click at [597, 173] on body ".abecls-1,.abecls-2{fill-rule:evenodd}.abecls-2{fill:#fff} .abhcls-1{fill:none}…" at bounding box center [348, 186] width 696 height 373
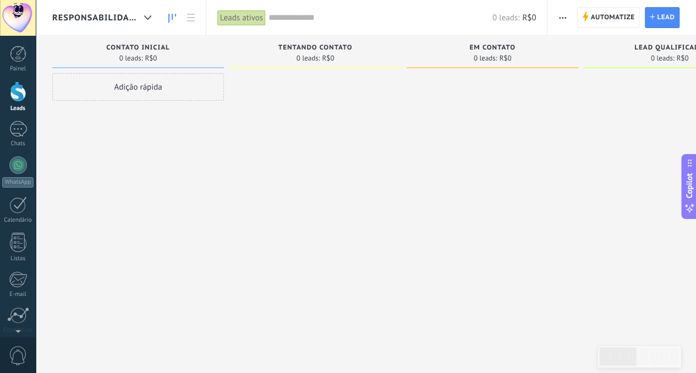
click at [455, 235] on div at bounding box center [493, 188] width 172 height 230
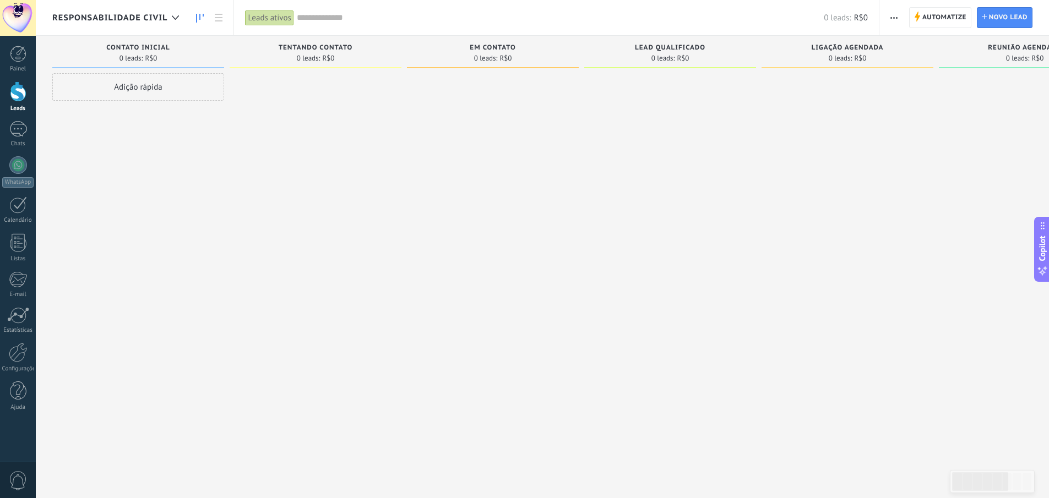
click at [144, 14] on span "Responsabilidade civil" at bounding box center [109, 18] width 115 height 10
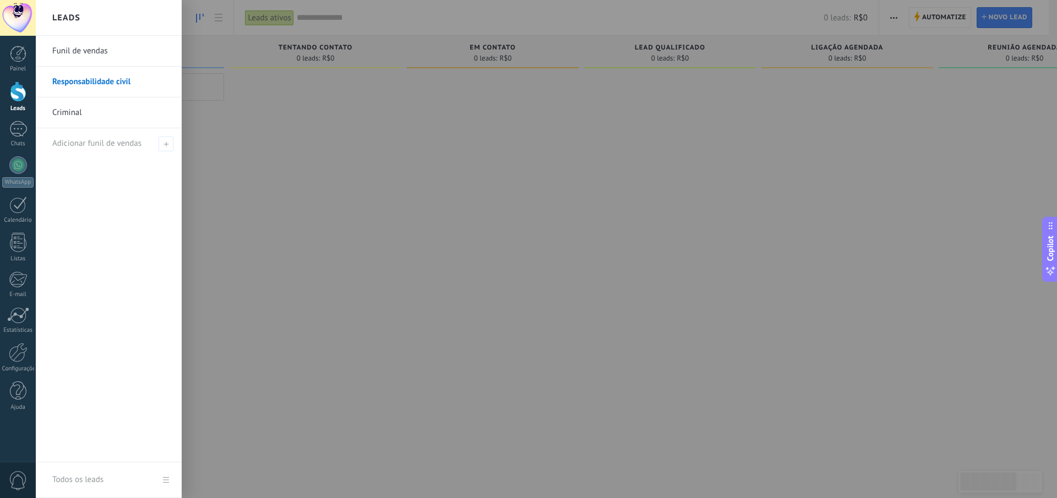
click at [102, 50] on link "Funil de vendas" at bounding box center [111, 51] width 118 height 31
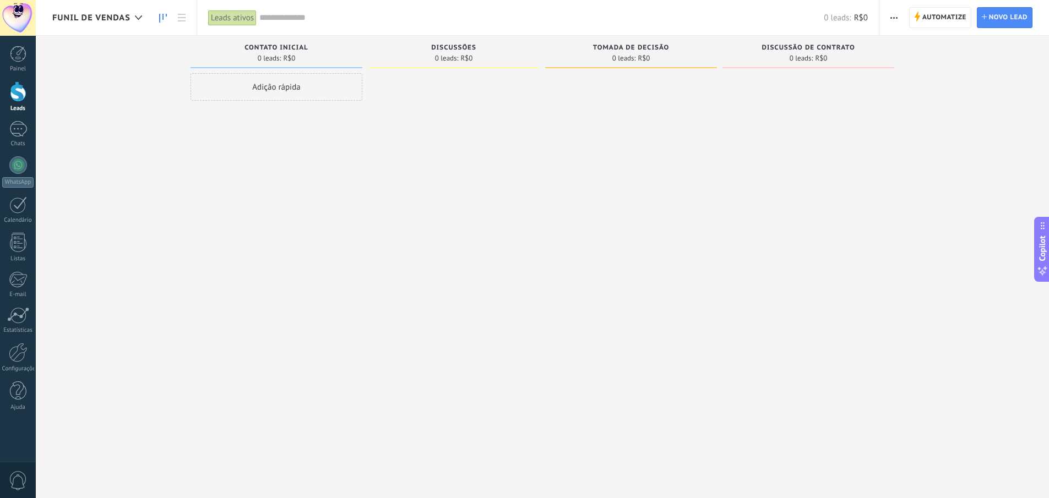
click at [277, 89] on div "Adição rápida" at bounding box center [276, 87] width 172 height 28
type input "*****"
click at [226, 235] on span "Adicionar" at bounding box center [216, 235] width 31 height 8
click at [201, 116] on link "teste" at bounding box center [258, 112] width 129 height 9
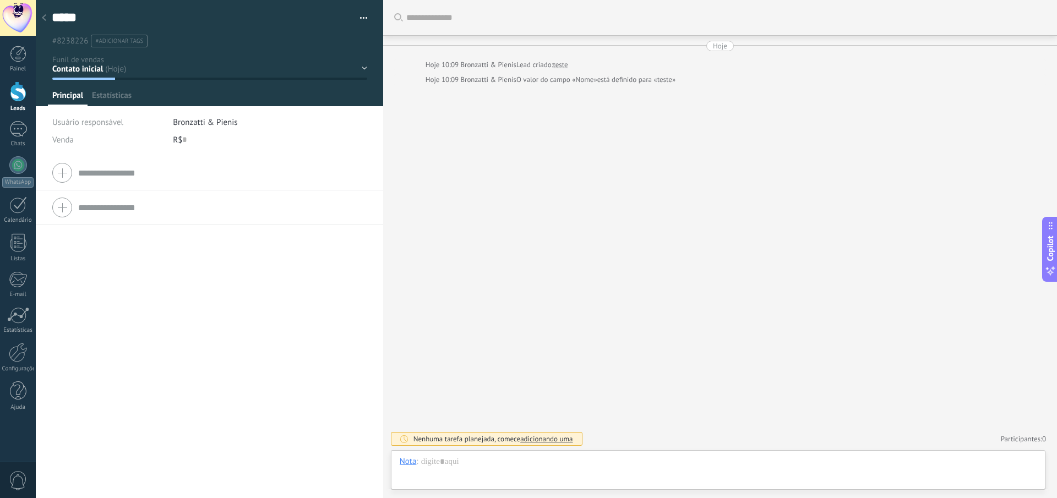
scroll to position [17, 0]
click at [0, 0] on div "Contato inicial Discussões Tomada de decisão Discussão de contrato Venda ganha …" at bounding box center [0, 0] width 0 height 0
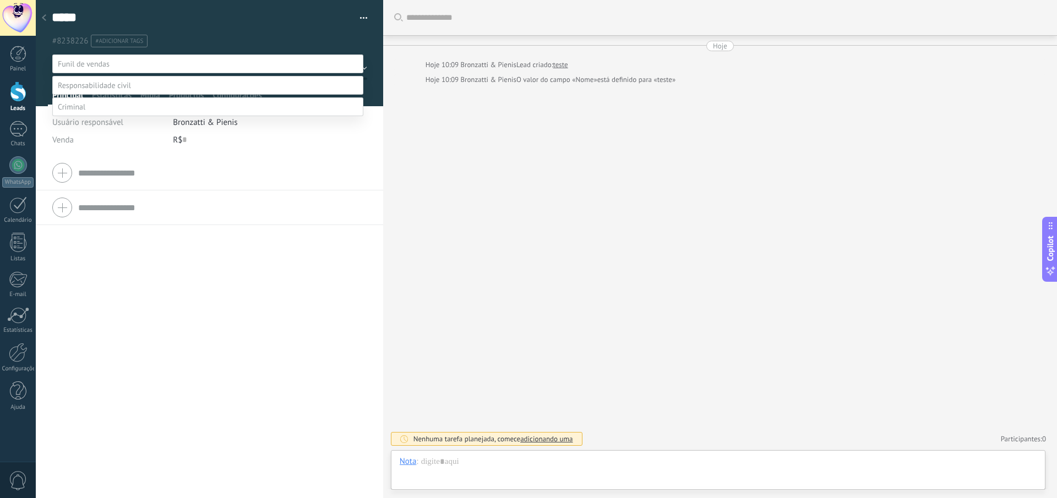
click at [115, 95] on label at bounding box center [207, 85] width 311 height 19
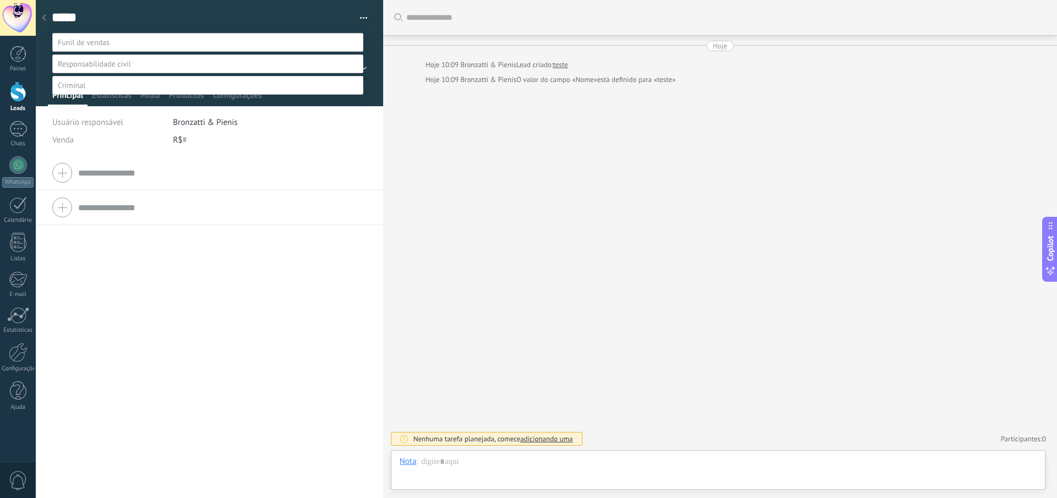
click at [0, 0] on label "Contato Inicial" at bounding box center [0, 0] width 0 height 0
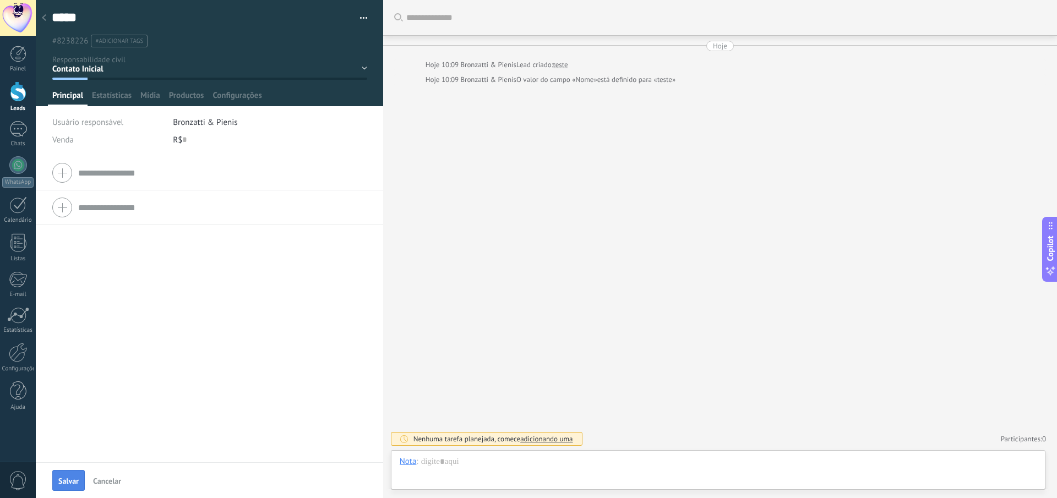
click at [79, 373] on button "Salvar" at bounding box center [68, 480] width 32 height 21
click at [45, 12] on div at bounding box center [43, 18] width 15 height 21
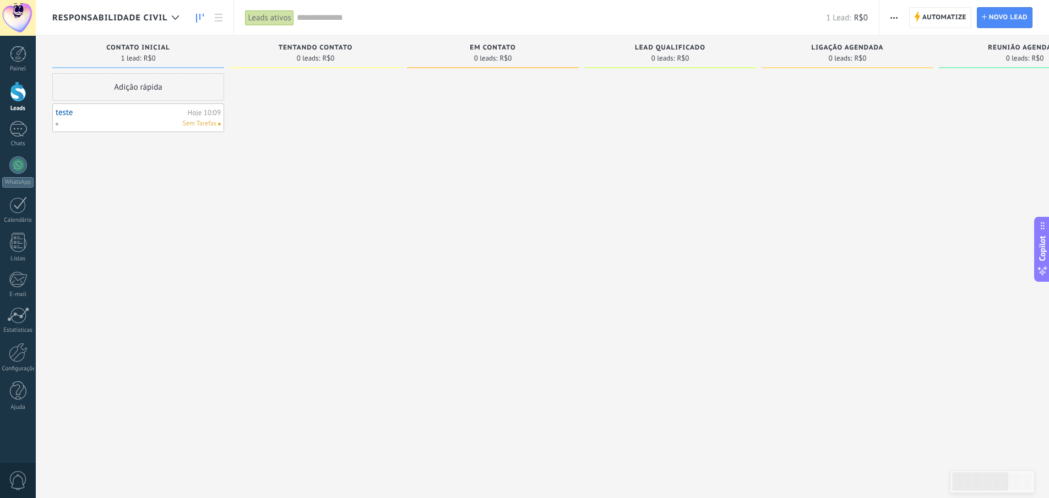
click at [128, 19] on span "Responsabilidade civil" at bounding box center [109, 18] width 115 height 10
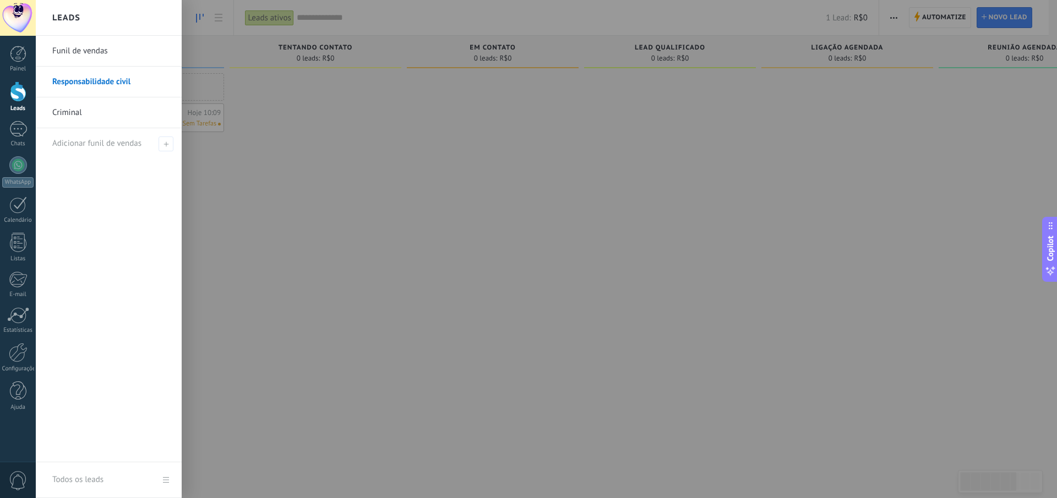
click at [82, 48] on link "Funil de vendas" at bounding box center [111, 51] width 118 height 31
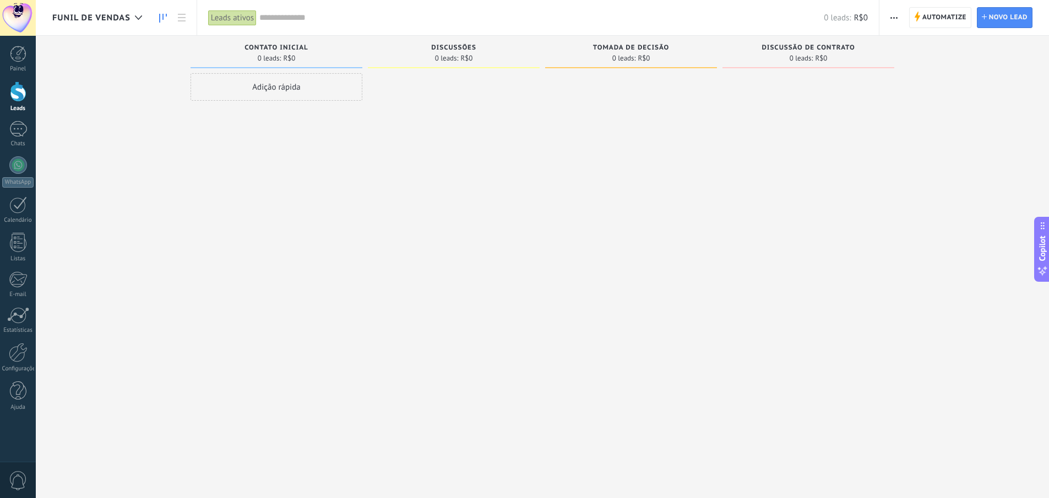
click at [123, 27] on div "Funil de vendas" at bounding box center [99, 17] width 95 height 35
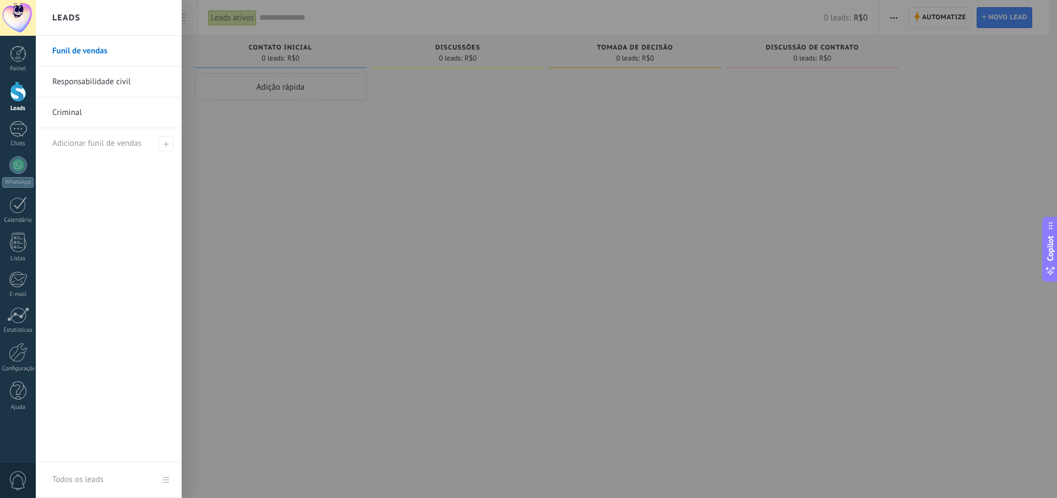
click at [100, 76] on link "Responsabilidade civil" at bounding box center [111, 82] width 118 height 31
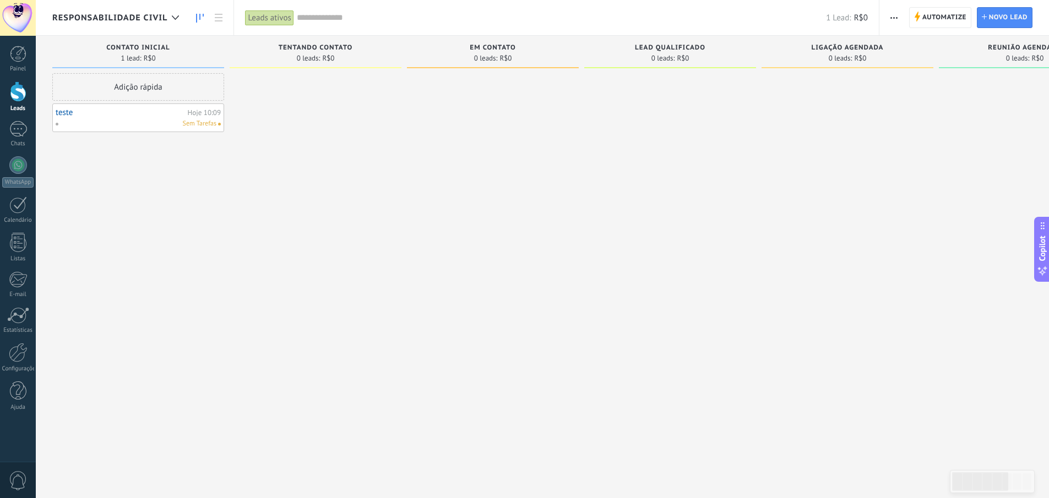
click at [85, 111] on link "teste" at bounding box center [120, 112] width 129 height 9
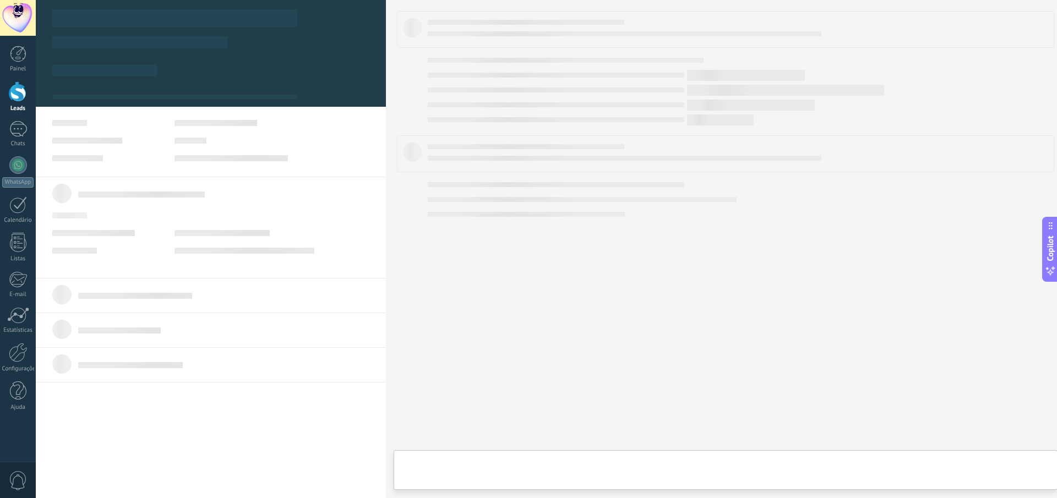
type textarea "*****"
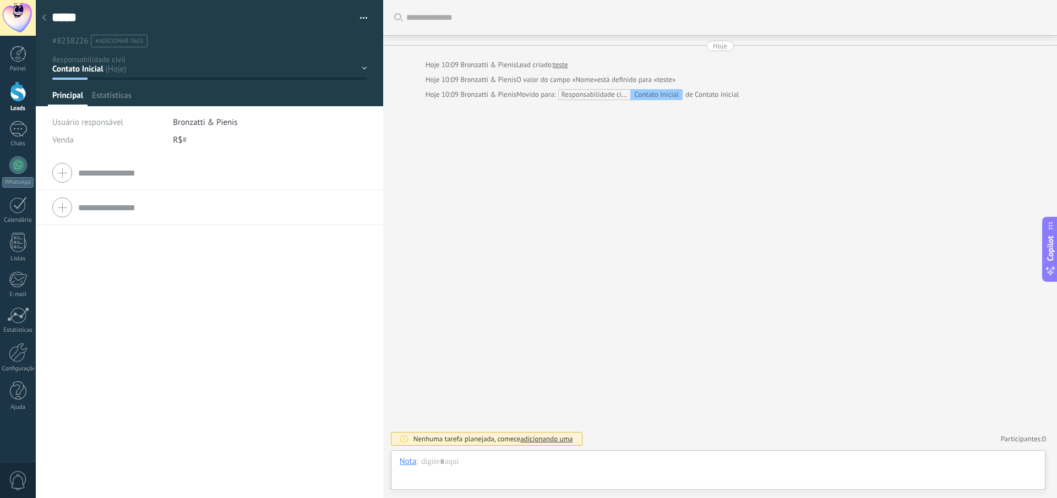
scroll to position [17, 0]
click at [0, 0] on div "Contato Inicial Tentando Contato Em Contato Lead Qualificado Ligação Agendada R…" at bounding box center [0, 0] width 0 height 0
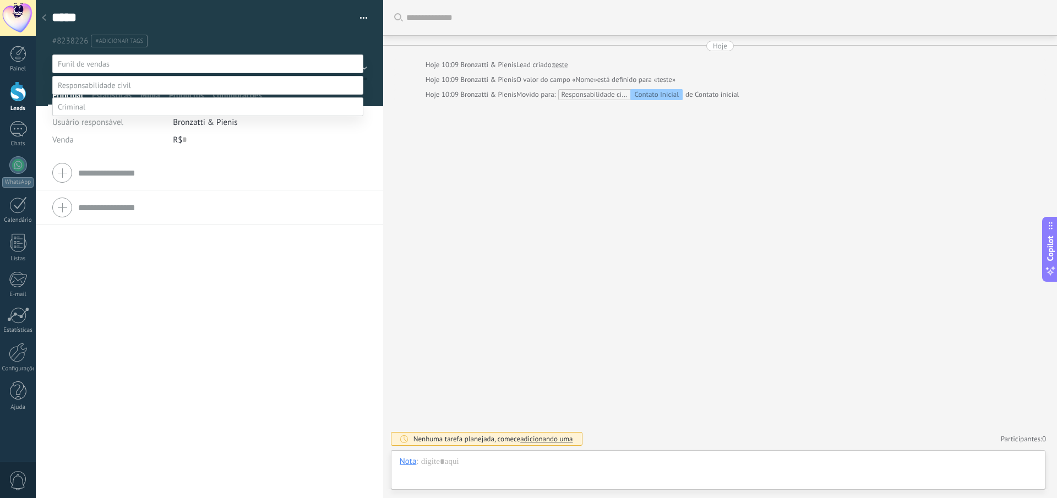
scroll to position [21, 0]
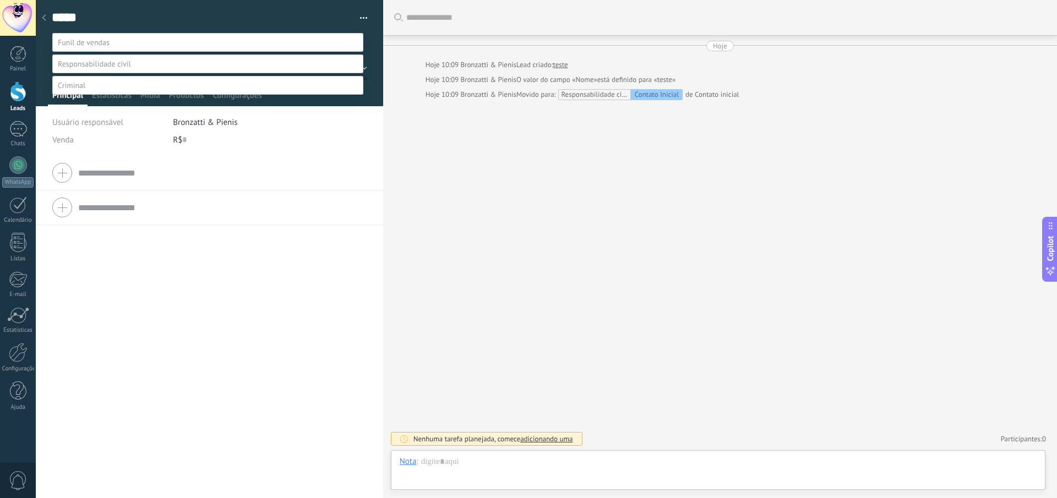
click at [103, 37] on label at bounding box center [207, 42] width 311 height 19
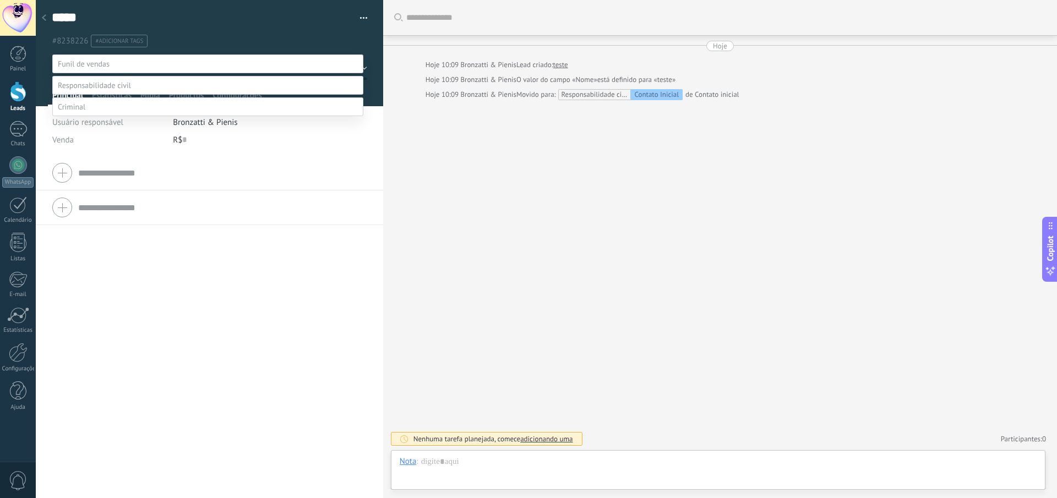
click at [135, 95] on label at bounding box center [207, 85] width 311 height 19
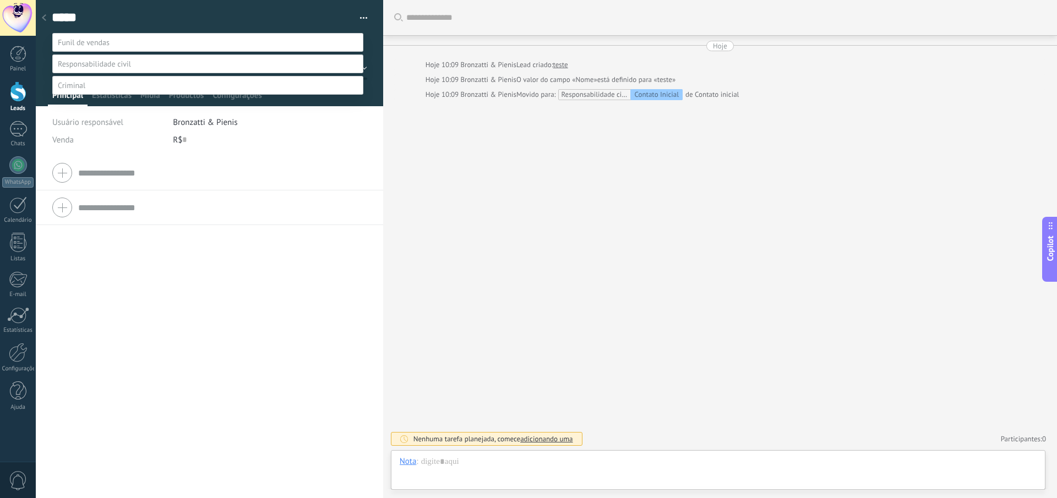
click at [108, 95] on label at bounding box center [207, 85] width 311 height 19
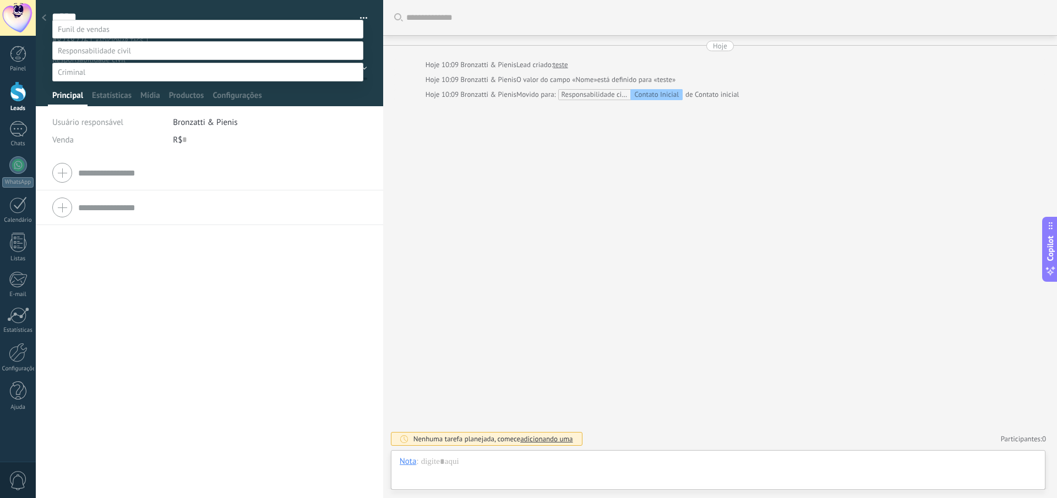
click at [141, 41] on label at bounding box center [207, 50] width 311 height 19
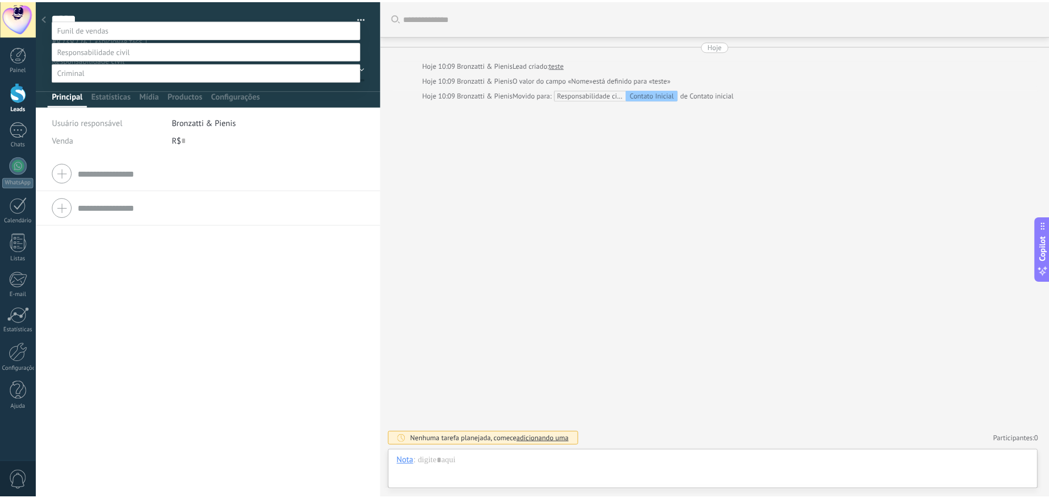
scroll to position [21, 0]
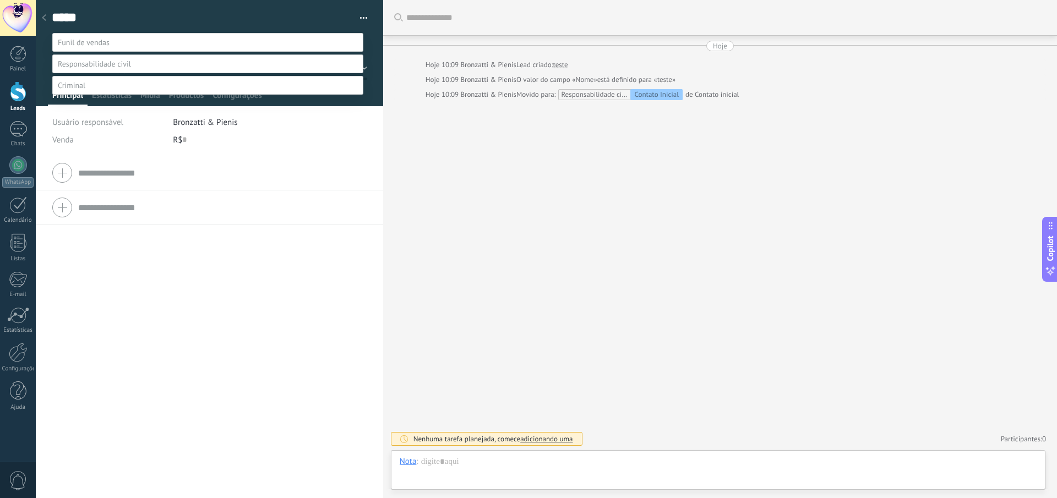
click at [0, 0] on label "Contato Inicial" at bounding box center [0, 0] width 0 height 0
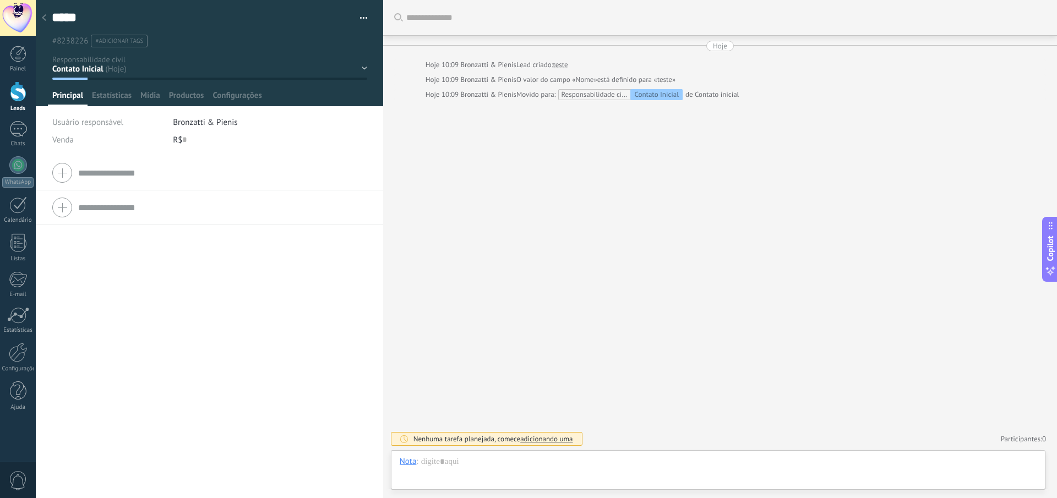
click at [181, 334] on div "Empresa Tel. comercial Comercial direto Celular Faz Casa Outros Tel. comercial …" at bounding box center [209, 327] width 347 height 342
click at [44, 16] on icon at bounding box center [44, 17] width 4 height 7
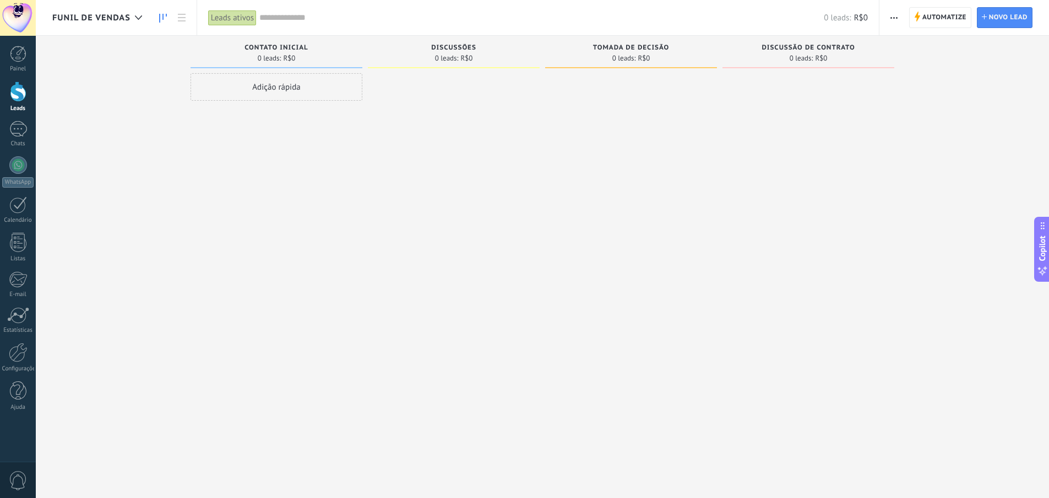
click at [126, 19] on span "Funil de vendas" at bounding box center [91, 18] width 78 height 10
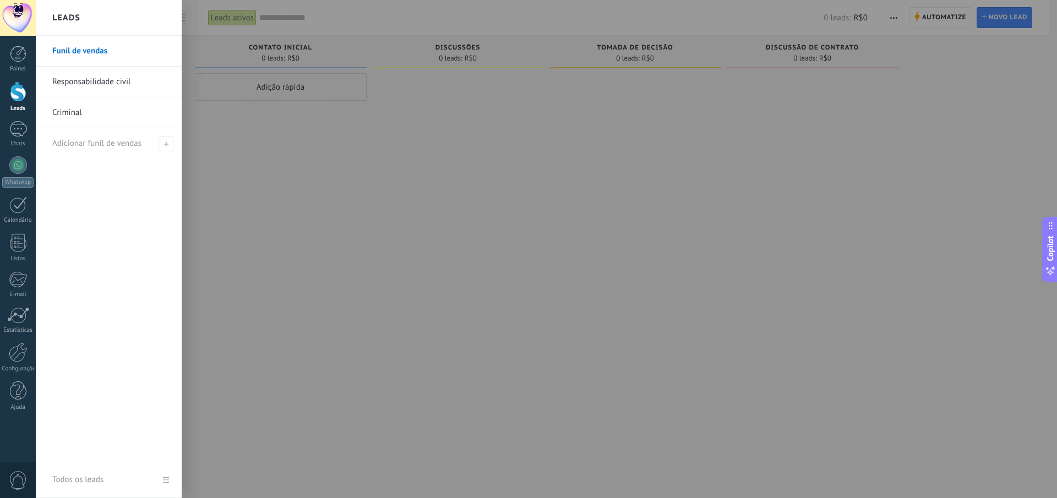
drag, startPoint x: 96, startPoint y: 74, endPoint x: 117, endPoint y: 85, distance: 23.4
click at [96, 74] on link "Responsabilidade civil" at bounding box center [111, 82] width 118 height 31
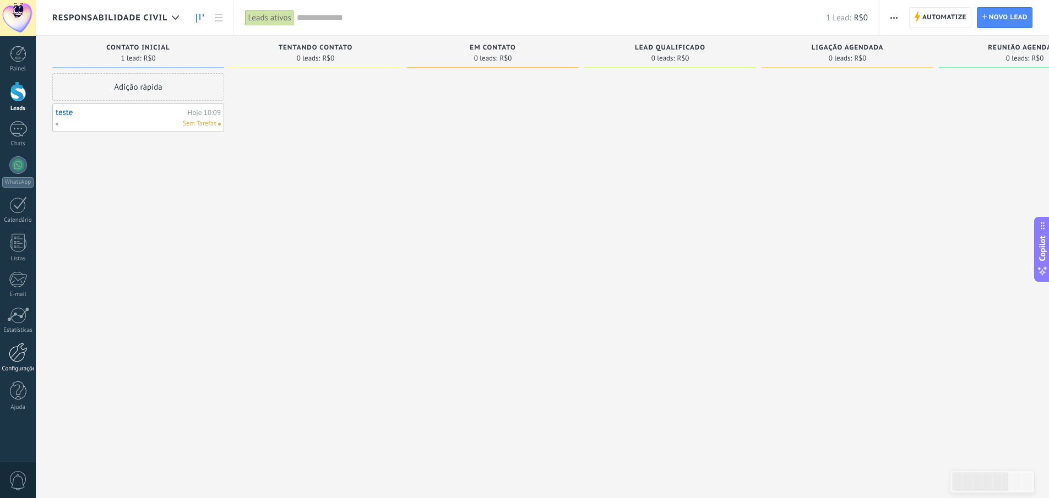
click at [30, 358] on link "Configurações" at bounding box center [18, 358] width 36 height 30
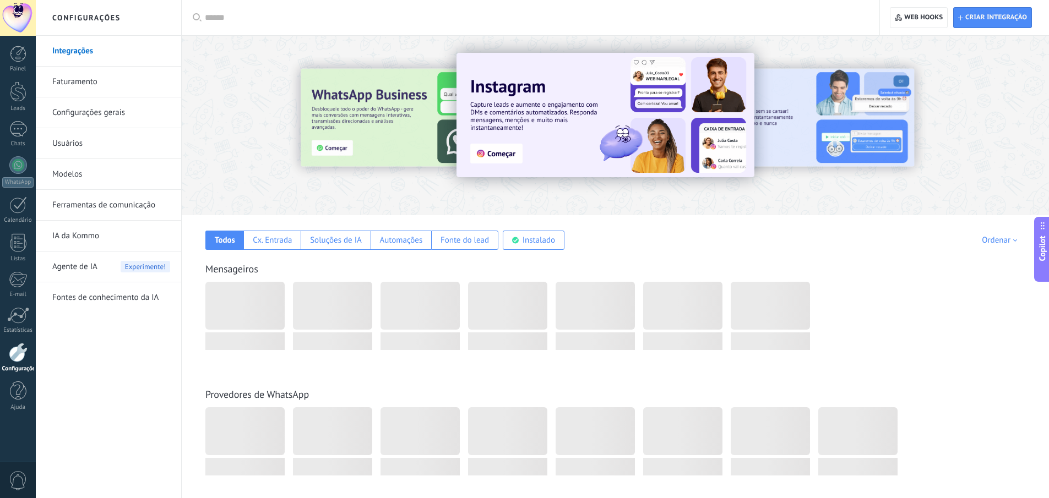
click at [98, 197] on link "Ferramentas de comunicação" at bounding box center [111, 205] width 118 height 31
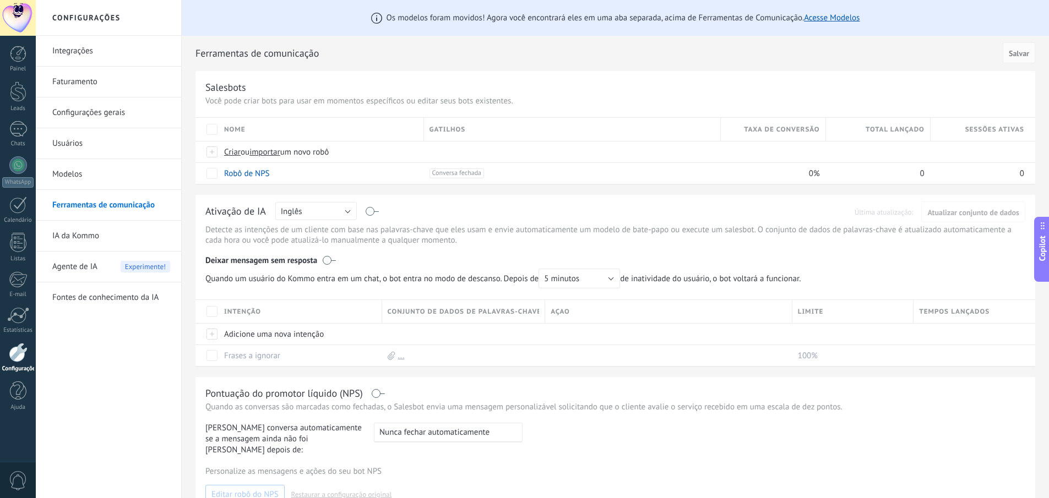
click at [81, 55] on link "Integrações" at bounding box center [111, 51] width 118 height 31
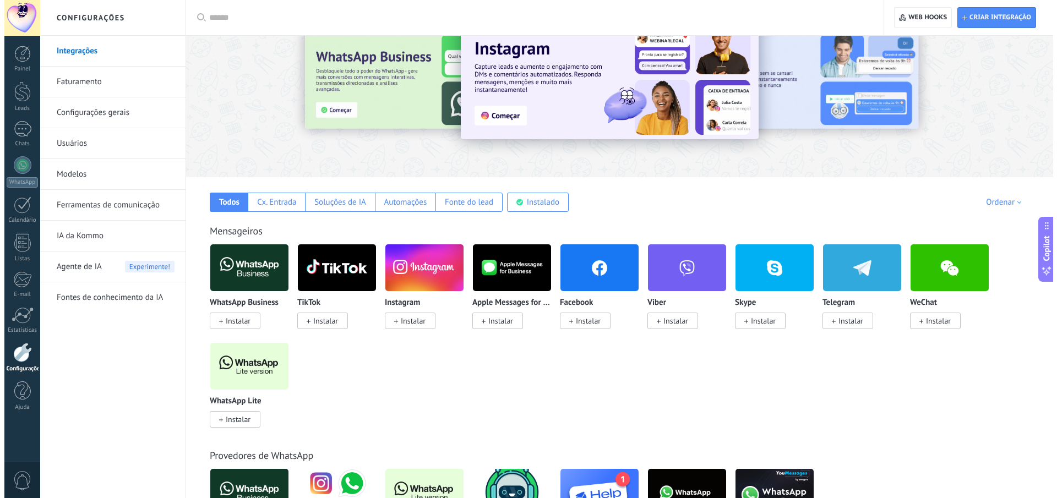
scroll to position [55, 0]
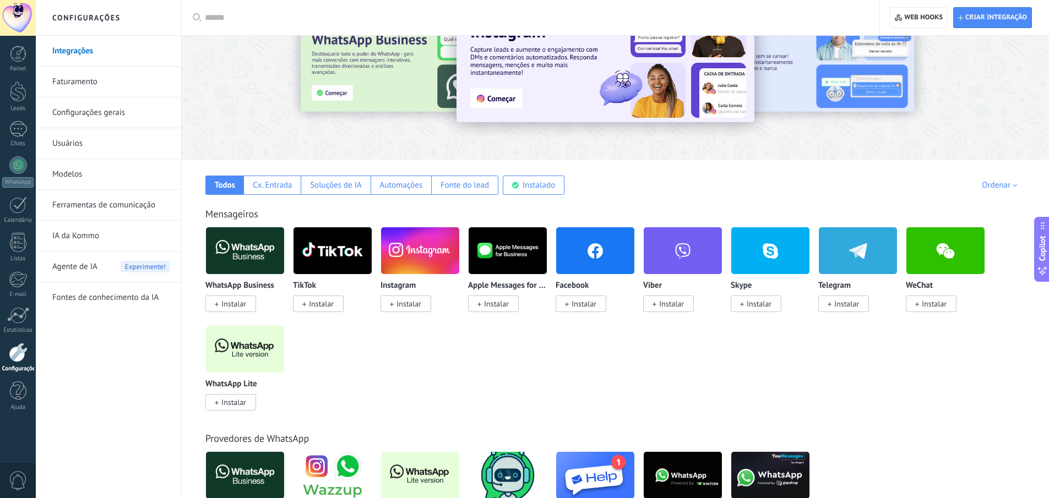
click at [259, 355] on img at bounding box center [245, 349] width 78 height 53
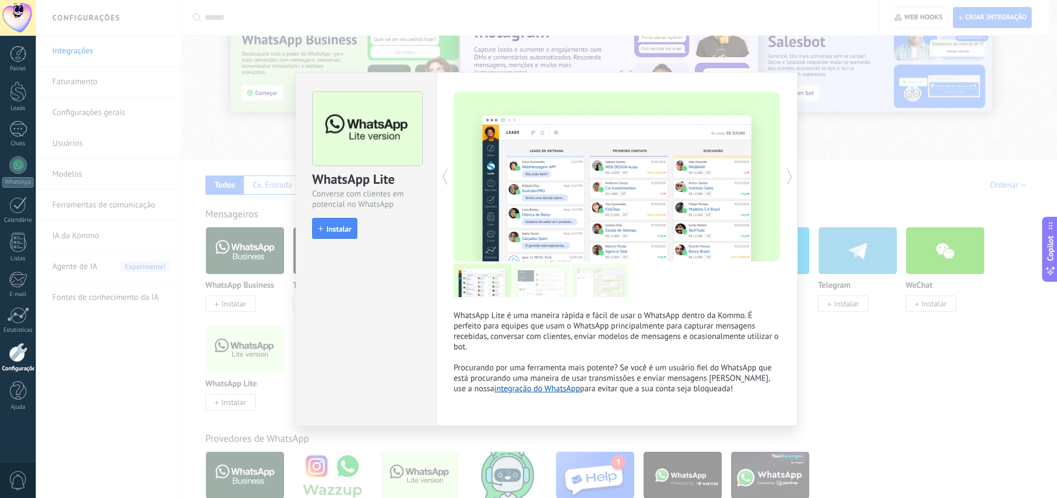
click at [358, 230] on div "install Instalar" at bounding box center [366, 228] width 108 height 21
drag, startPoint x: 343, startPoint y: 232, endPoint x: 353, endPoint y: 249, distance: 20.0
click at [343, 231] on span "Instalar" at bounding box center [338, 229] width 25 height 8
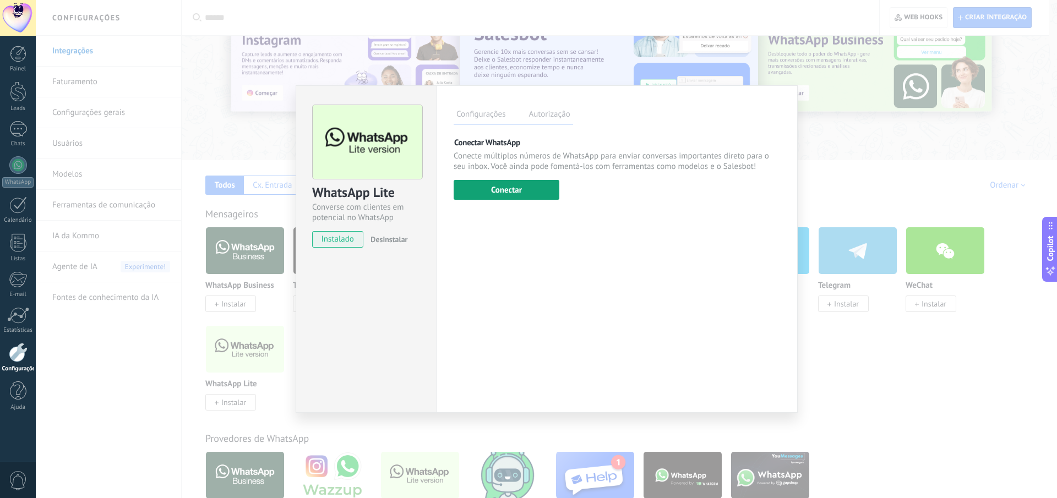
click at [520, 188] on button "Conectar" at bounding box center [507, 190] width 106 height 20
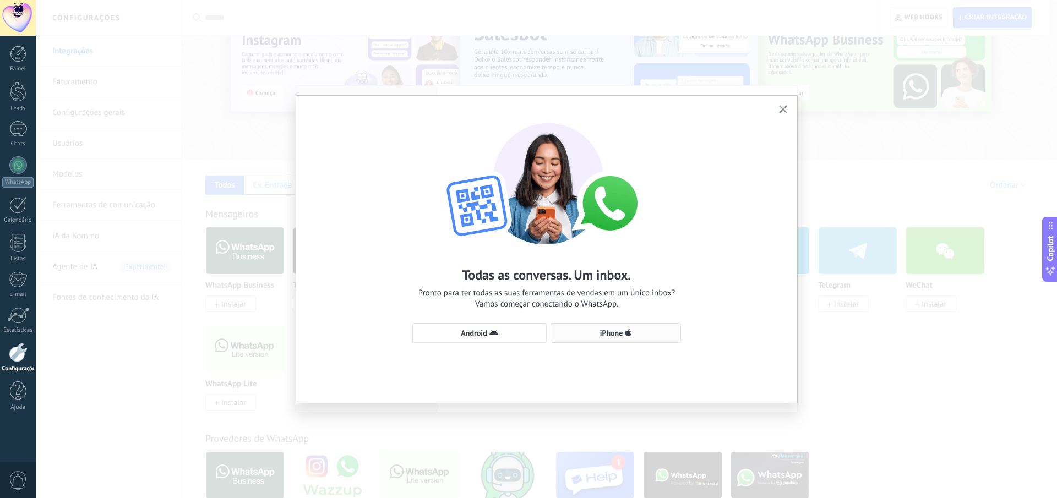
click at [630, 332] on use "button" at bounding box center [628, 332] width 6 height 7
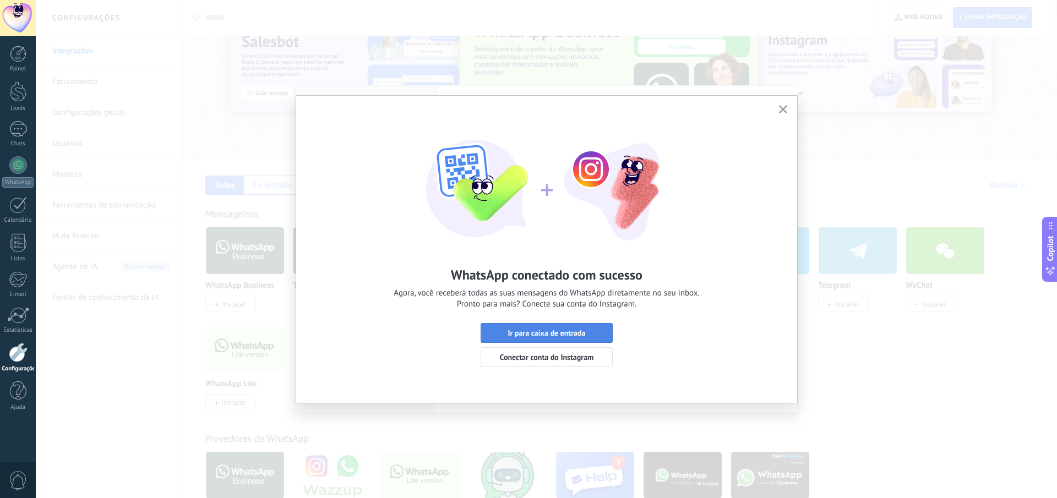
click at [553, 332] on span "Ir para caixa de entrada" at bounding box center [547, 333] width 78 height 8
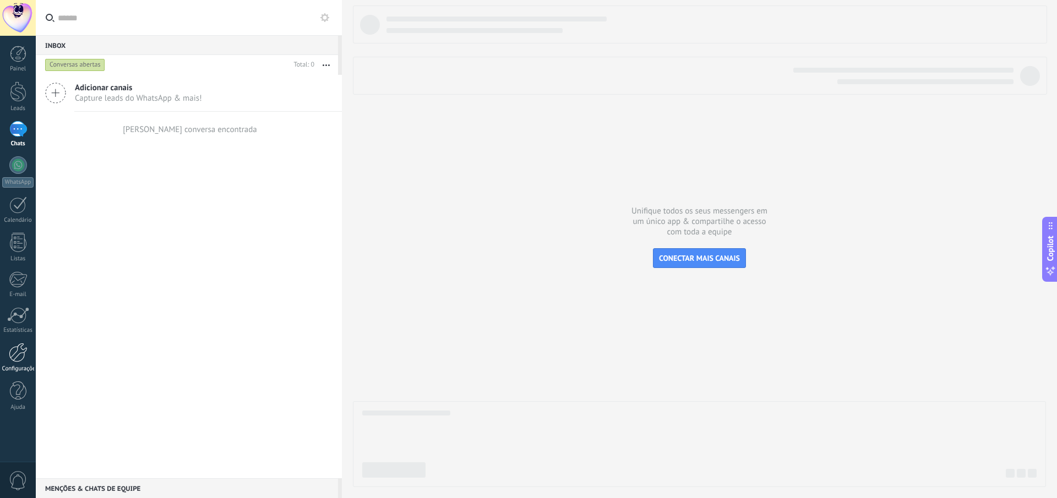
click at [6, 364] on link "Configurações" at bounding box center [18, 358] width 36 height 30
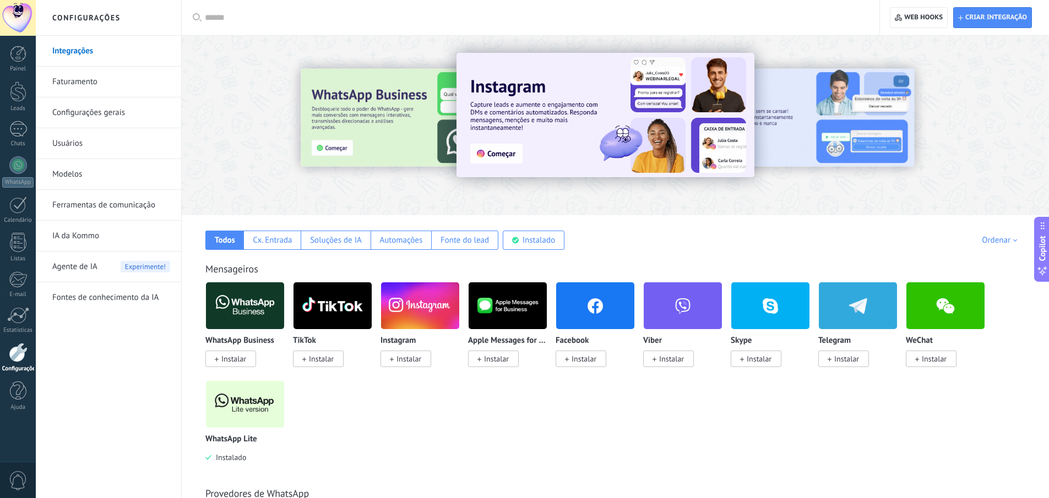
click at [257, 373] on img at bounding box center [245, 404] width 78 height 53
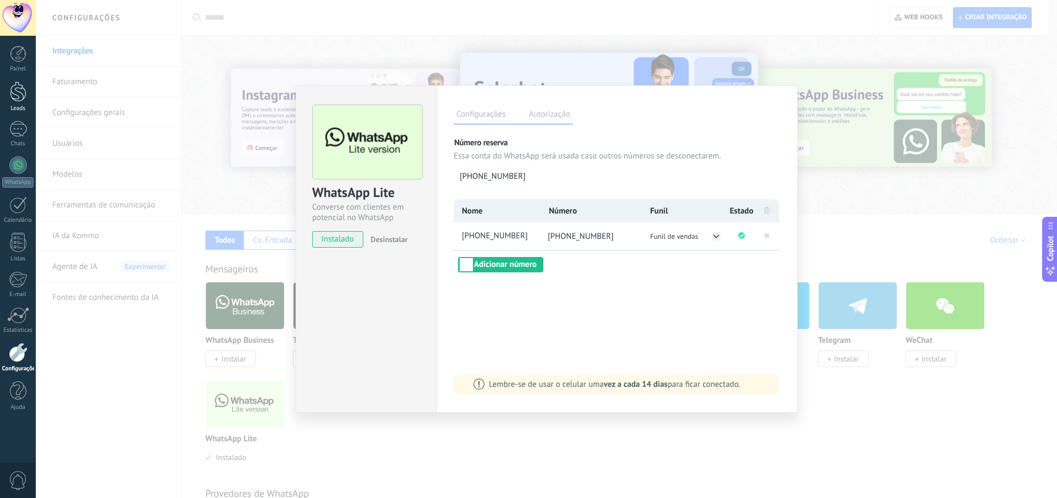
click at [15, 94] on div at bounding box center [18, 91] width 17 height 20
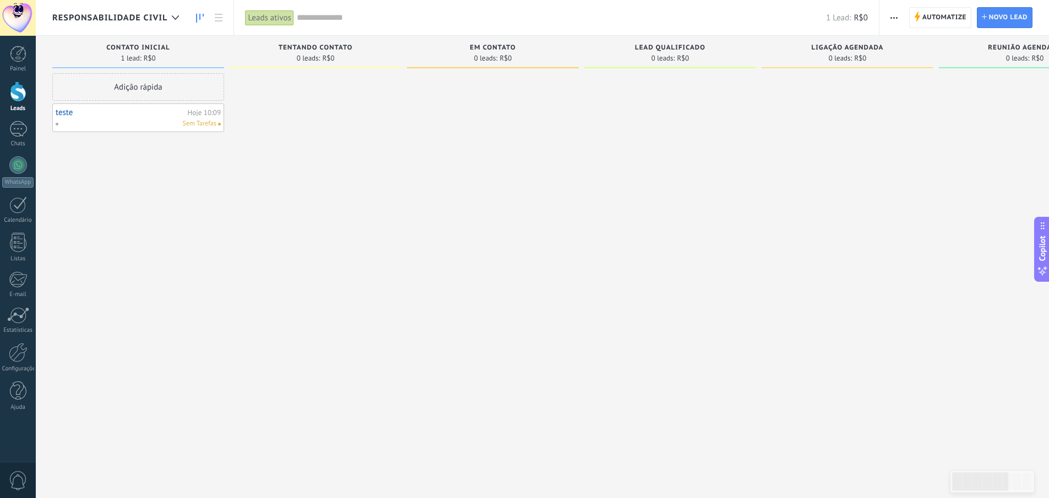
click at [134, 23] on div "Responsabilidade civil" at bounding box center [118, 17] width 132 height 35
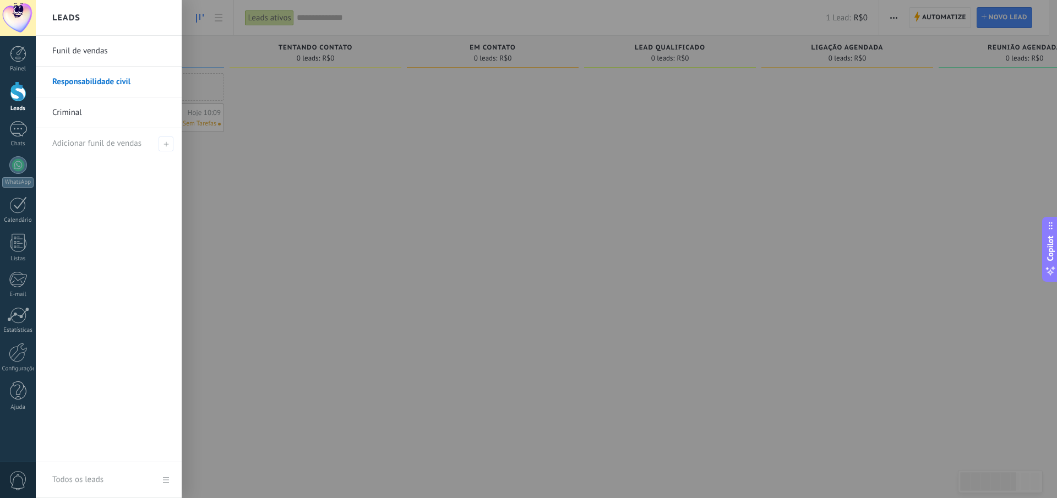
drag, startPoint x: 104, startPoint y: 54, endPoint x: 115, endPoint y: 63, distance: 13.7
click at [104, 54] on link "Funil de vendas" at bounding box center [111, 51] width 118 height 31
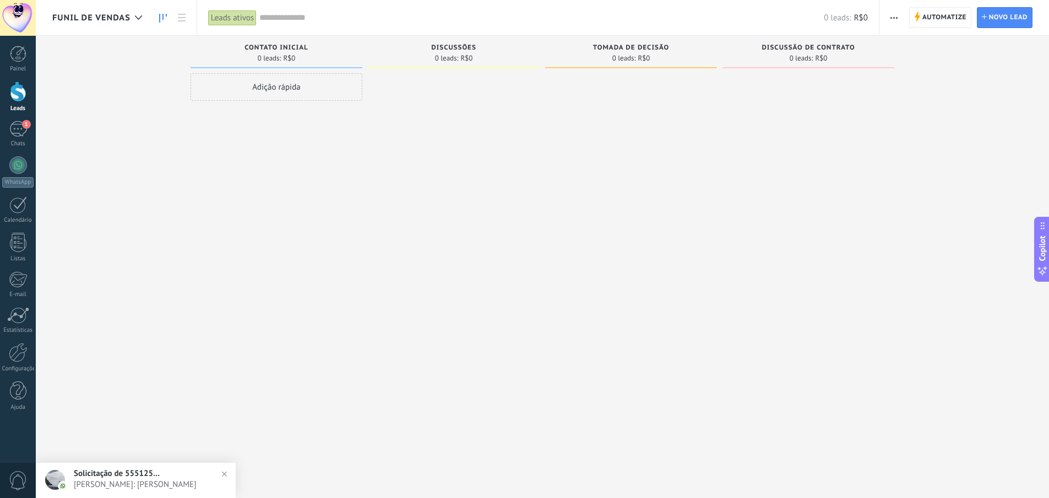
click at [229, 350] on div "Adição rápida" at bounding box center [276, 250] width 172 height 355
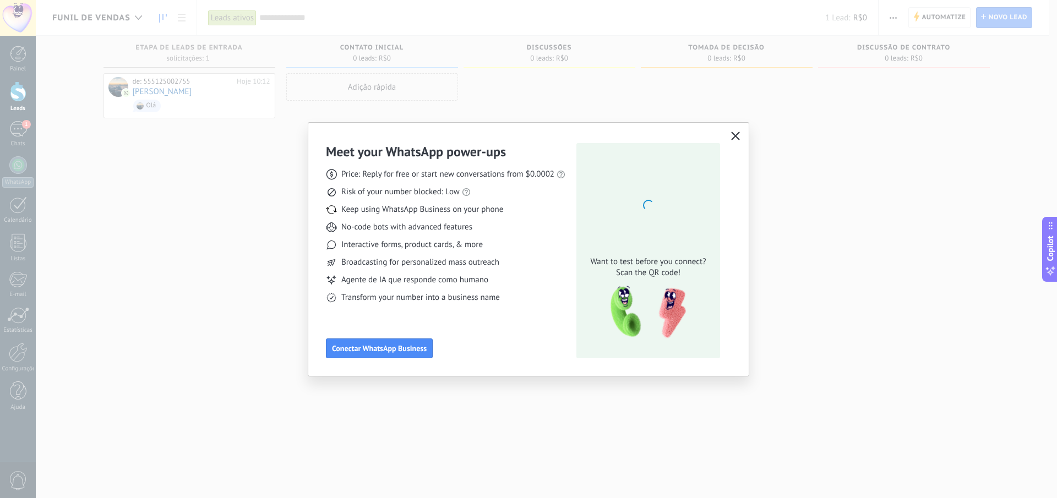
click at [740, 130] on button "button" at bounding box center [735, 136] width 14 height 15
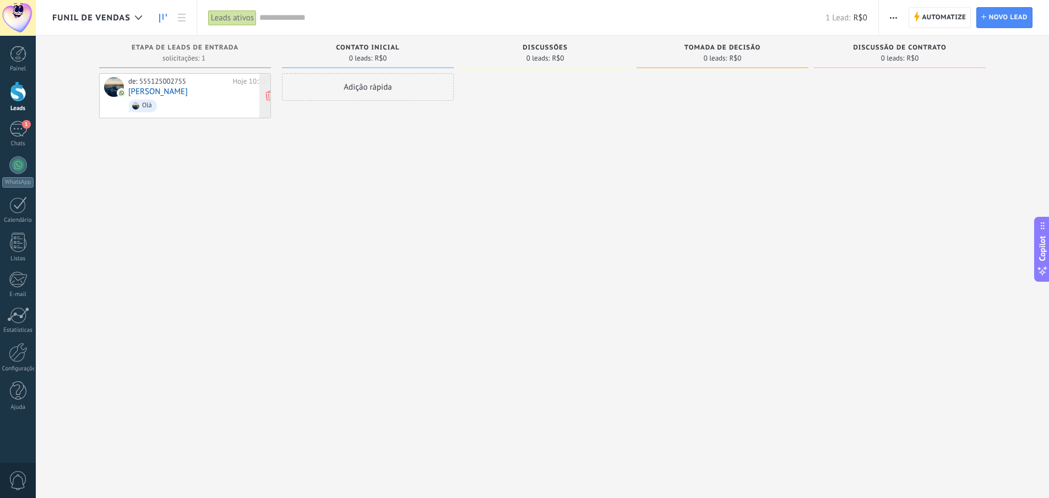
click at [161, 92] on link "[PERSON_NAME]" at bounding box center [157, 91] width 59 height 9
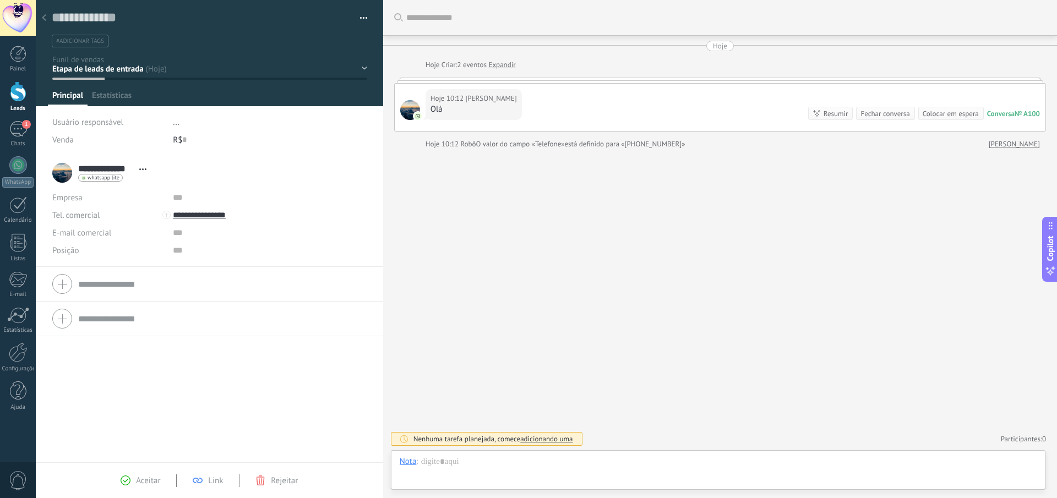
scroll to position [17, 0]
click at [0, 0] on div "Contato inicial Discussões Tomada de decisão Discussão de contrato Venda ganha" at bounding box center [0, 0] width 0 height 0
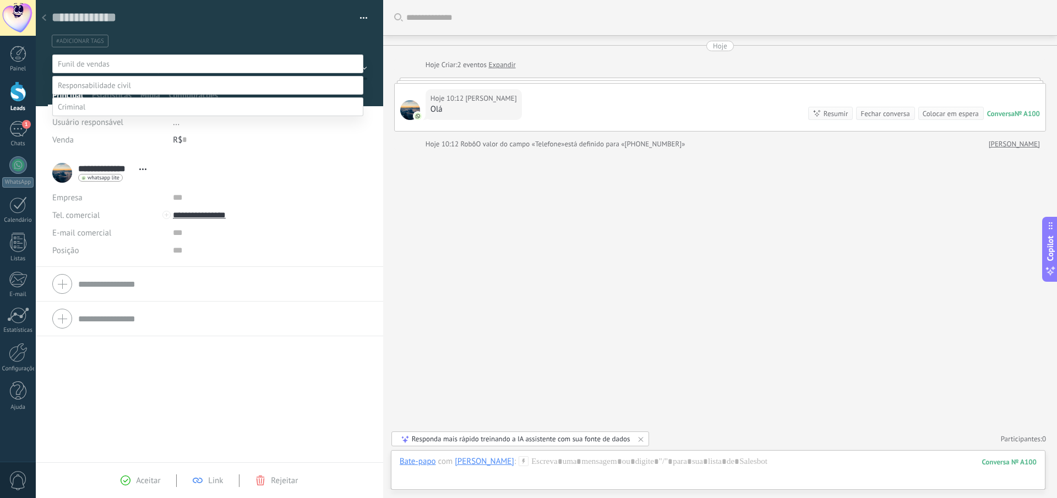
click at [123, 90] on span at bounding box center [94, 85] width 73 height 10
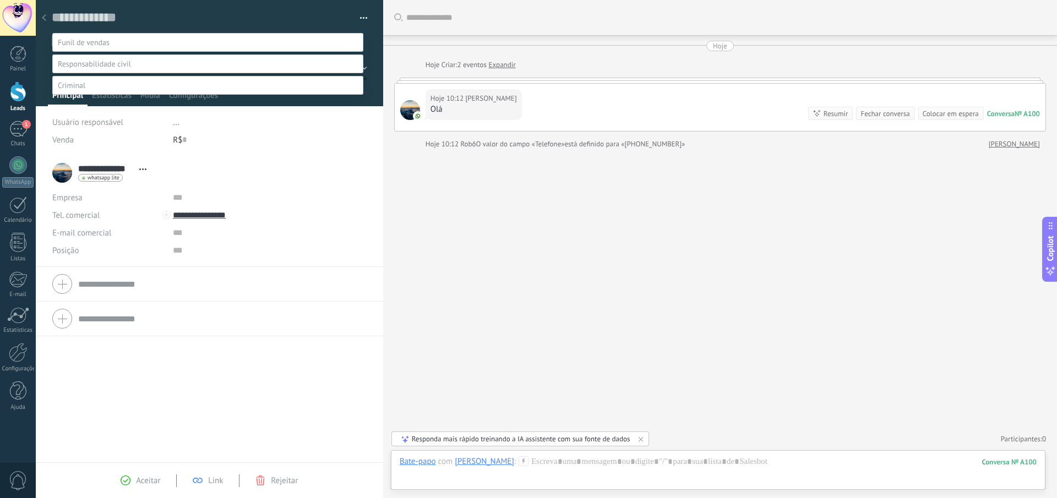
click at [0, 0] on label "Contato Inicial" at bounding box center [0, 0] width 0 height 0
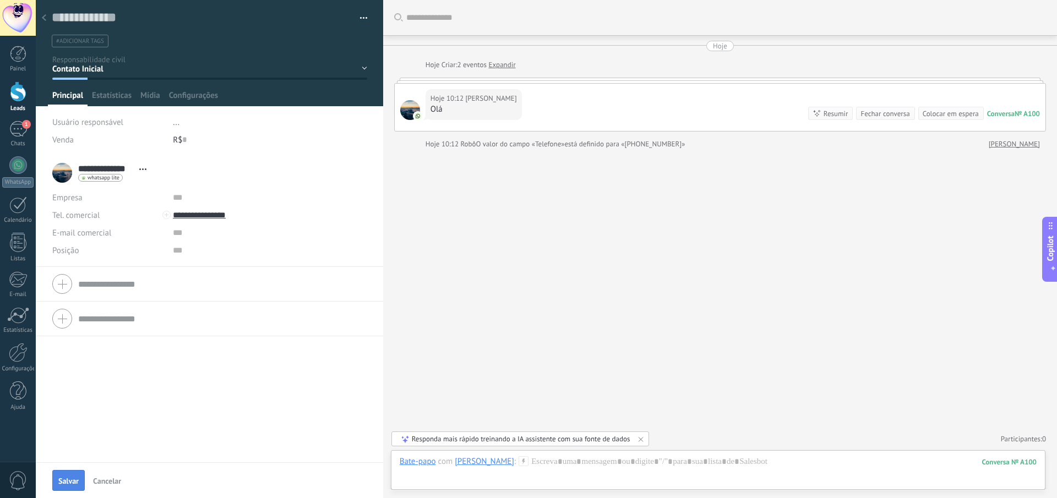
click at [65, 475] on button "Salvar" at bounding box center [68, 480] width 32 height 21
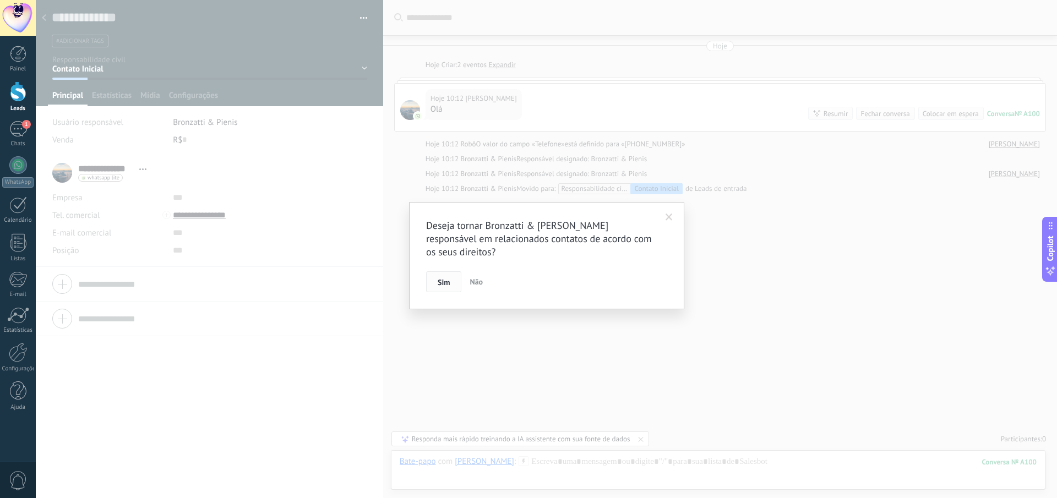
click at [440, 279] on span "Sim" at bounding box center [444, 283] width 12 height 8
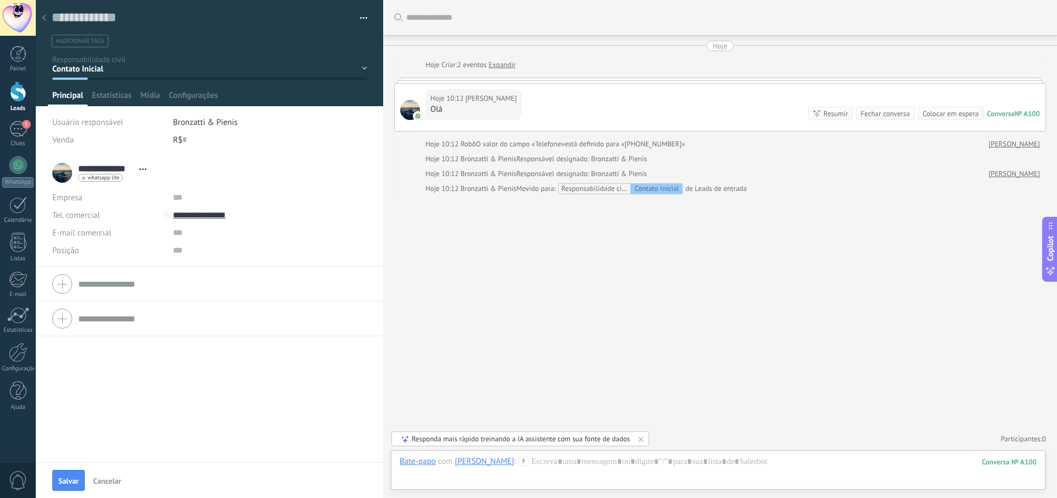
click at [49, 14] on div at bounding box center [43, 18] width 15 height 21
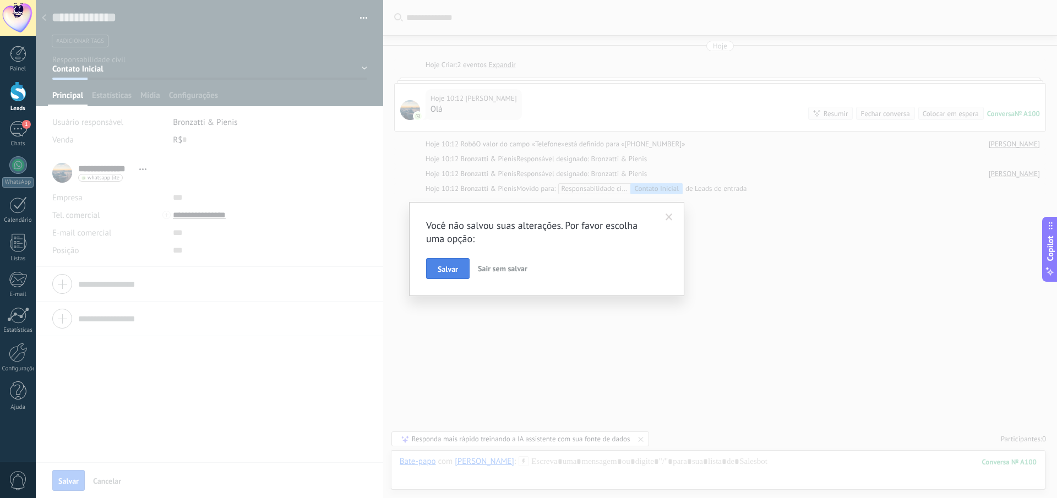
click at [457, 265] on span "Salvar" at bounding box center [448, 269] width 20 height 8
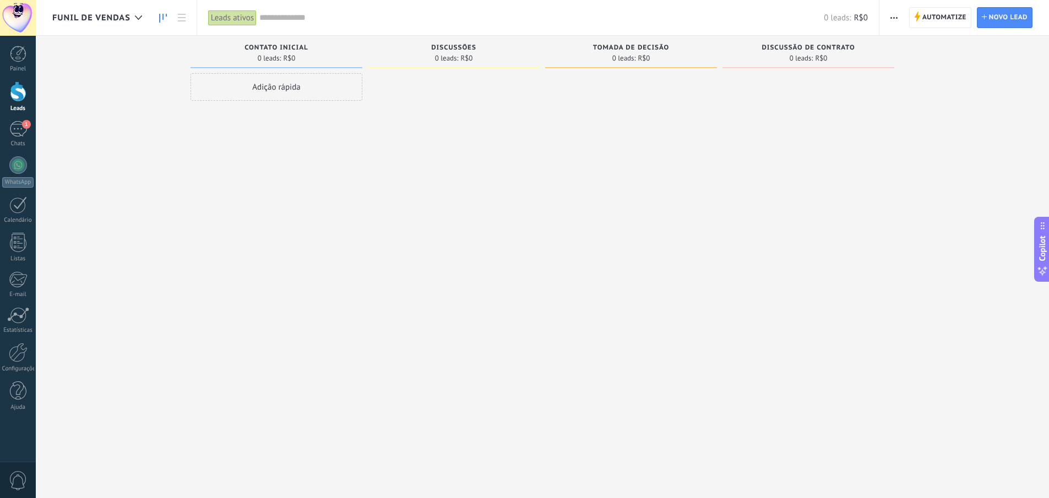
click at [111, 19] on span "Funil de vendas" at bounding box center [91, 18] width 78 height 10
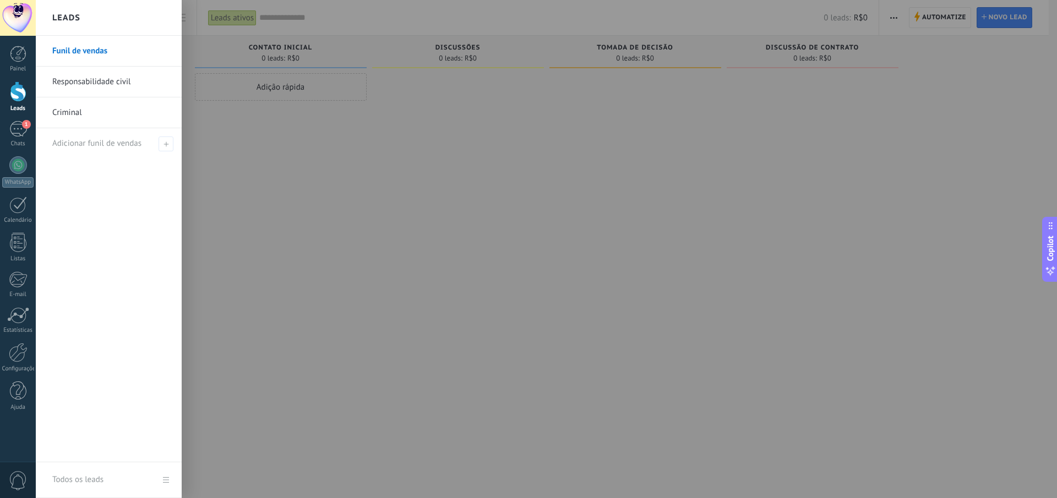
click at [97, 85] on link "Responsabilidade civil" at bounding box center [111, 82] width 118 height 31
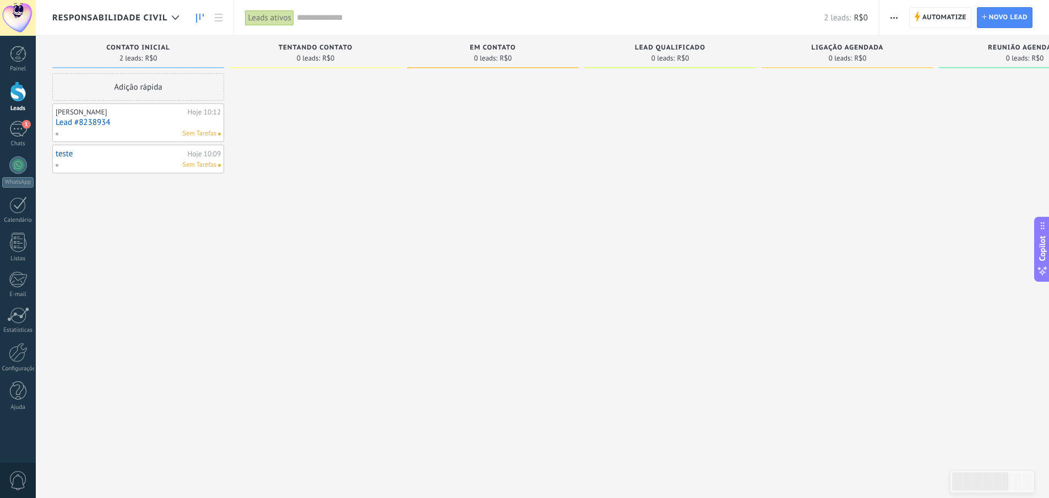
click at [102, 124] on link "Lead #8238934" at bounding box center [138, 122] width 165 height 9
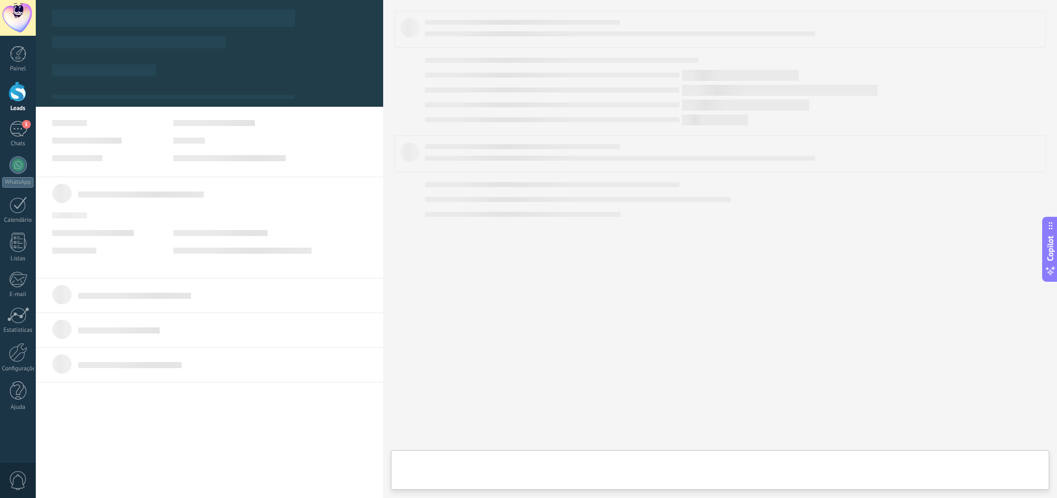
type textarea "**********"
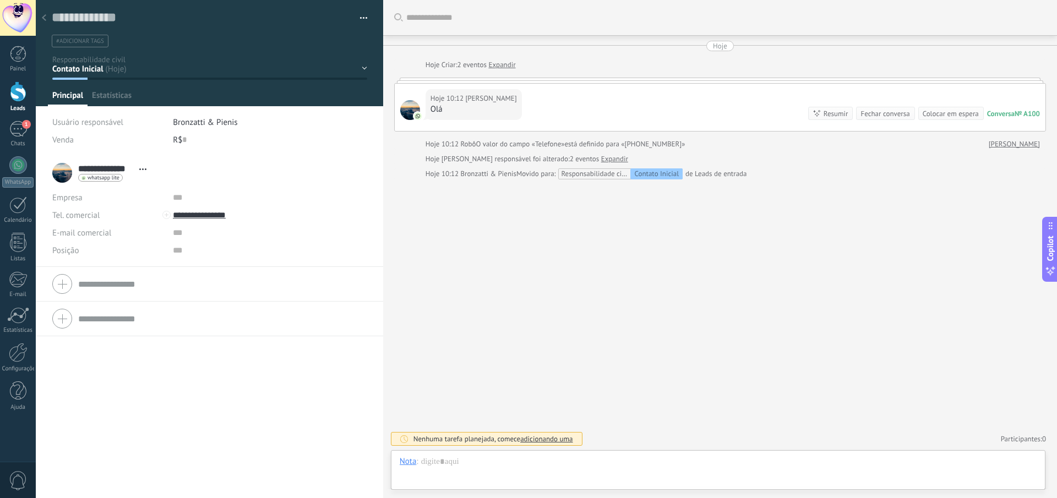
scroll to position [17, 0]
click at [580, 461] on div at bounding box center [718, 472] width 637 height 33
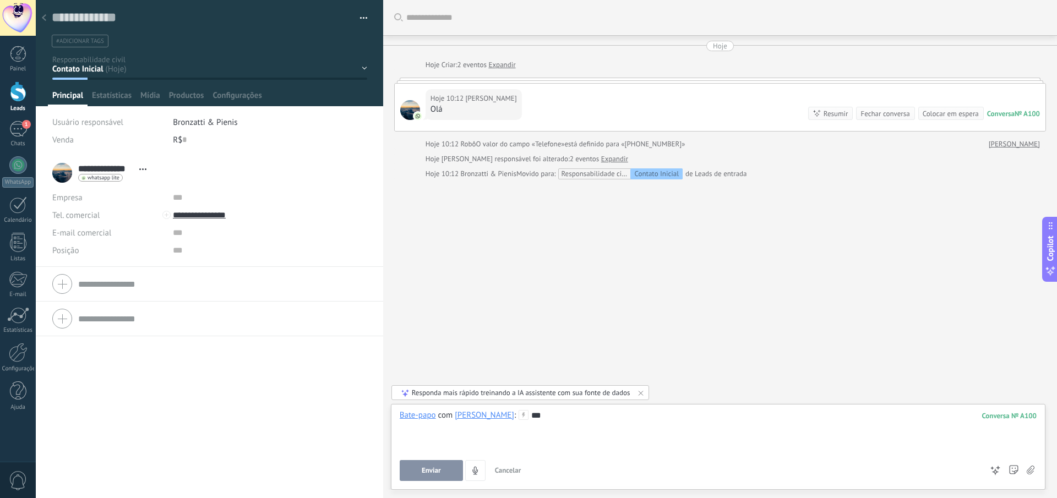
click at [431, 467] on span "Enviar" at bounding box center [431, 471] width 19 height 8
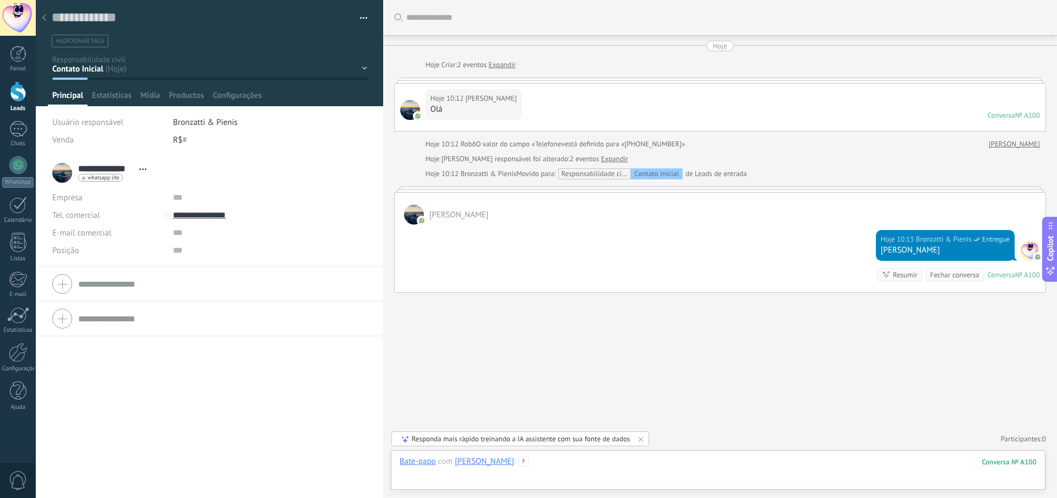
click at [410, 468] on div at bounding box center [718, 472] width 637 height 33
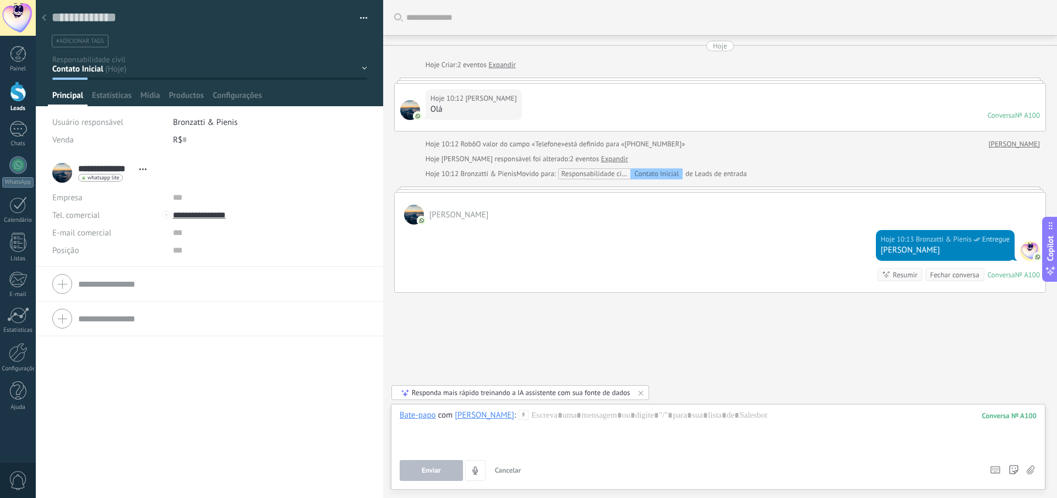
click at [403, 418] on div "Bate-papo" at bounding box center [418, 415] width 36 height 10
click at [415, 380] on div "Nota" at bounding box center [419, 377] width 57 height 19
click at [419, 419] on div at bounding box center [718, 431] width 637 height 42
click at [407, 416] on div "Nota" at bounding box center [408, 415] width 17 height 10
click at [413, 396] on div "Tarefa" at bounding box center [419, 396] width 57 height 19
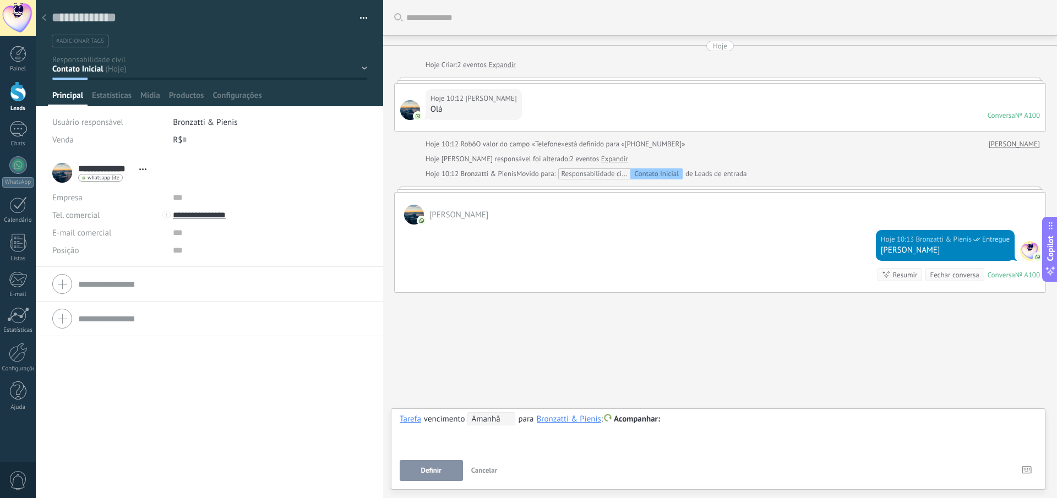
click at [708, 421] on div at bounding box center [718, 419] width 637 height 13
click at [479, 423] on span "Amanhã" at bounding box center [491, 418] width 48 height 13
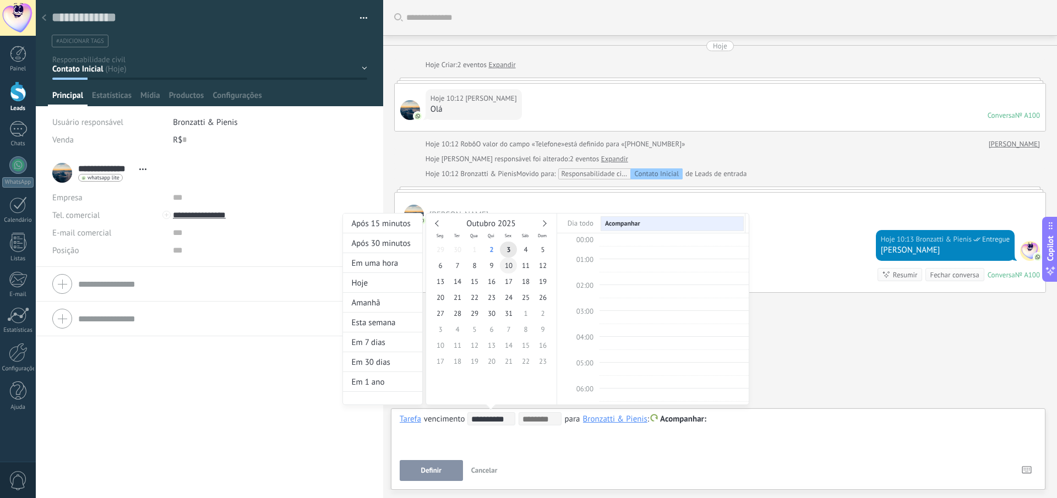
scroll to position [208, 0]
click at [778, 423] on div at bounding box center [528, 249] width 1057 height 498
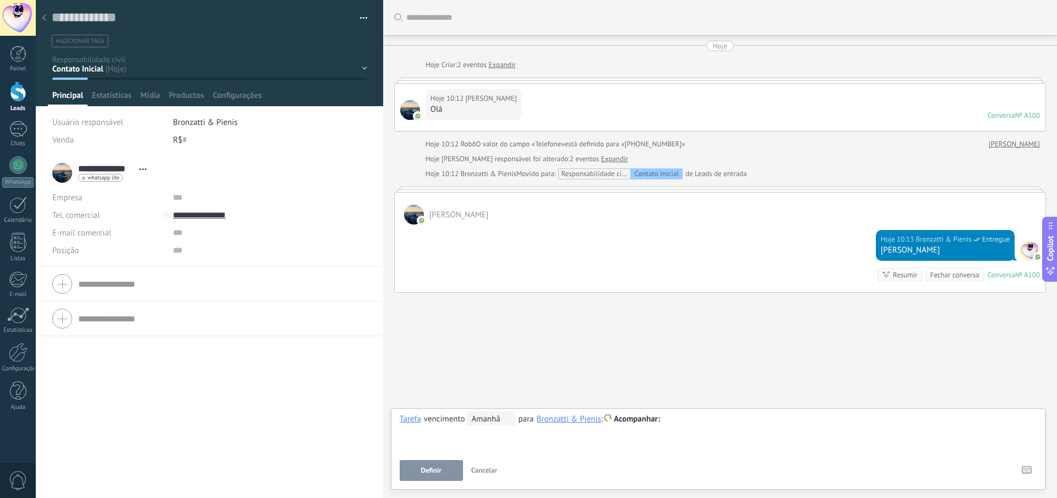
click at [406, 422] on div "Tarefa" at bounding box center [410, 419] width 21 height 10
click at [422, 362] on div "Bate-papo" at bounding box center [419, 363] width 57 height 19
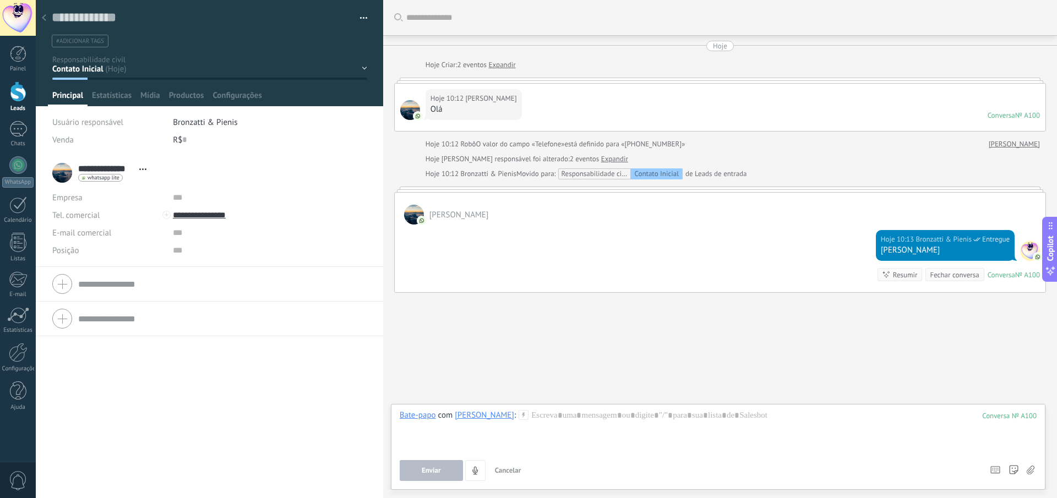
click at [634, 353] on div "Buscar Carregar mais Hoje Hoje Criar: 2 eventos Expandir Hoje 10:12 Henrique Ha…" at bounding box center [720, 249] width 674 height 498
click at [41, 22] on div at bounding box center [43, 18] width 15 height 21
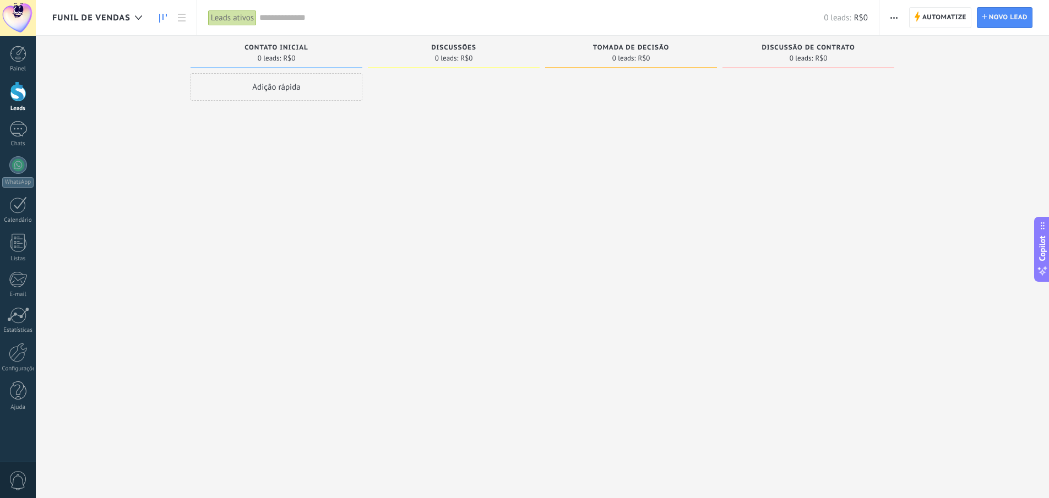
click at [118, 19] on span "Funil de vendas" at bounding box center [91, 18] width 78 height 10
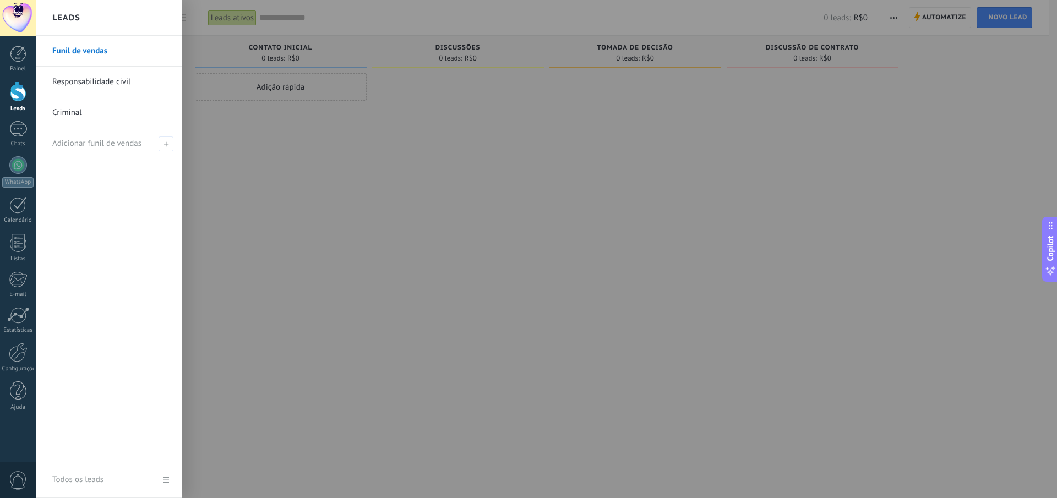
click at [84, 72] on link "Responsabilidade civil" at bounding box center [111, 82] width 118 height 31
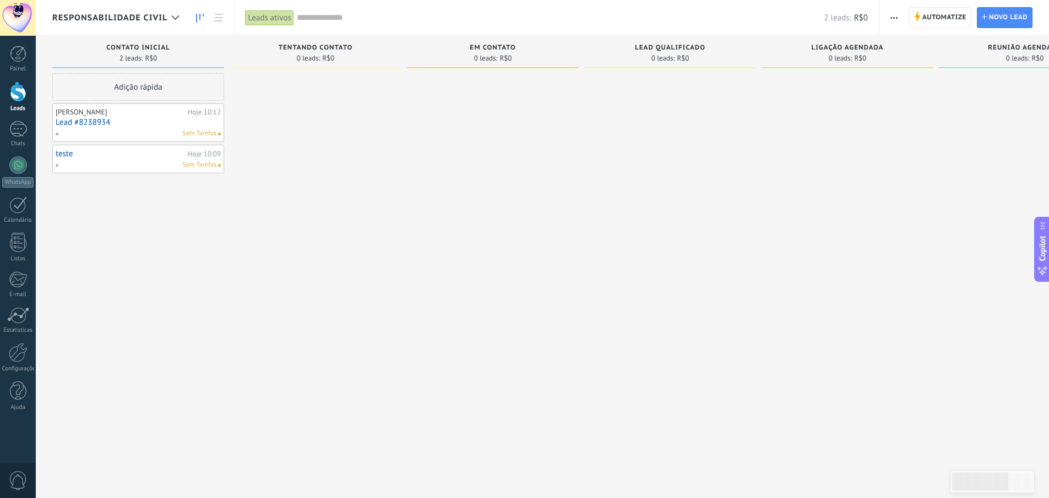
click at [103, 120] on link "Lead #8238934" at bounding box center [138, 122] width 165 height 9
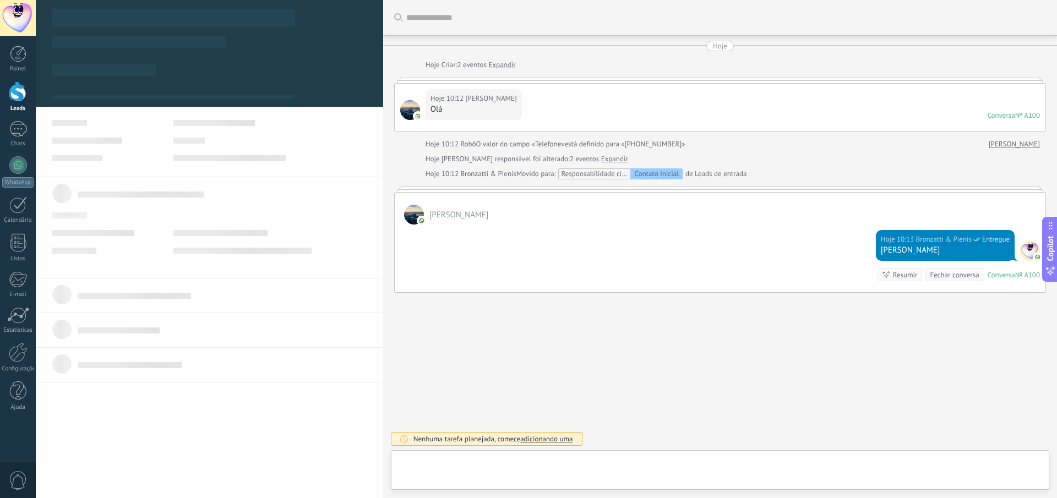
type textarea "**********"
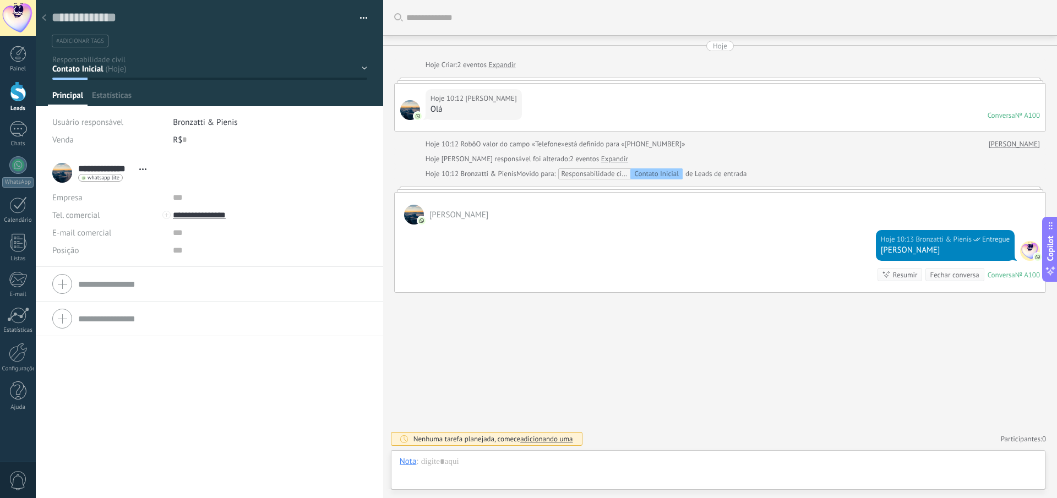
scroll to position [17, 0]
click at [595, 462] on div at bounding box center [718, 472] width 637 height 33
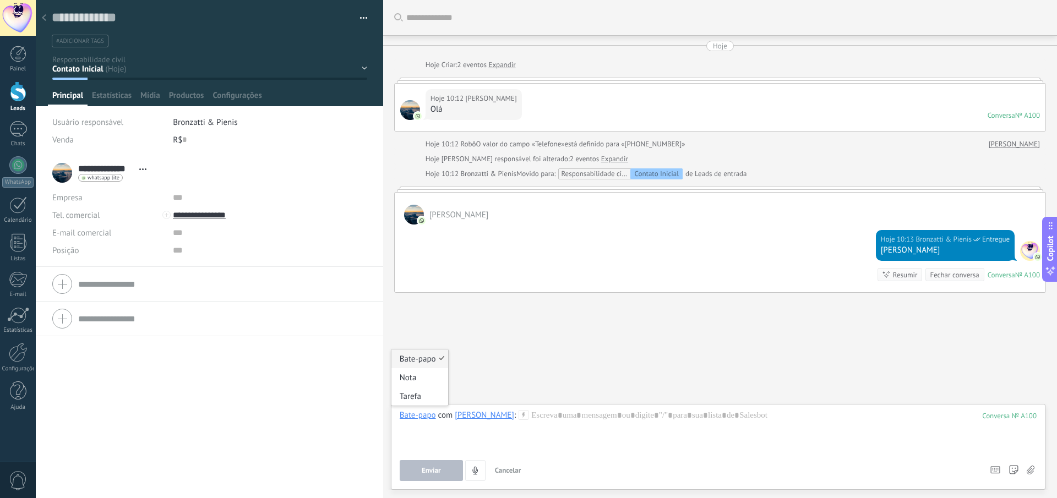
click at [423, 413] on div "Bate-papo" at bounding box center [418, 415] width 36 height 10
click at [417, 375] on div "Nota" at bounding box center [419, 377] width 57 height 19
click at [421, 473] on span "Adicionar" at bounding box center [431, 471] width 29 height 8
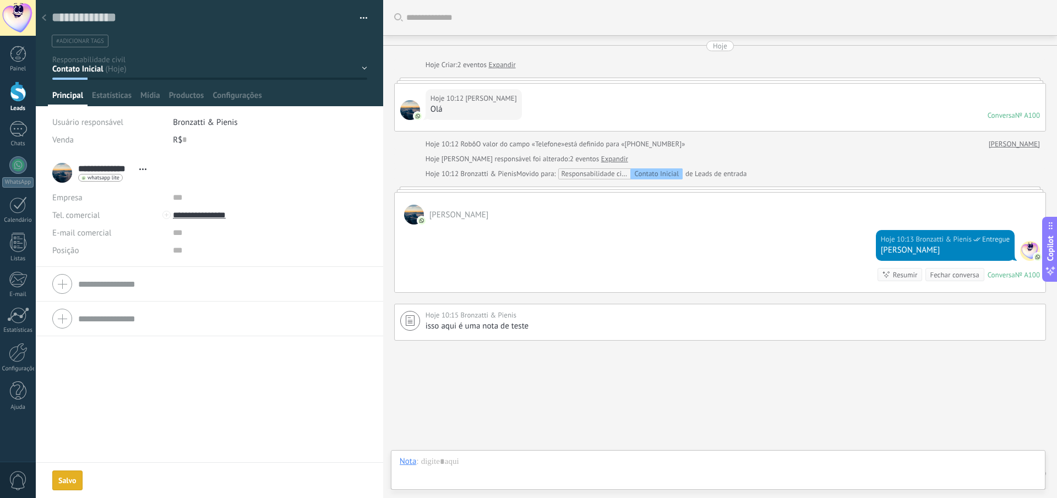
scroll to position [35, 0]
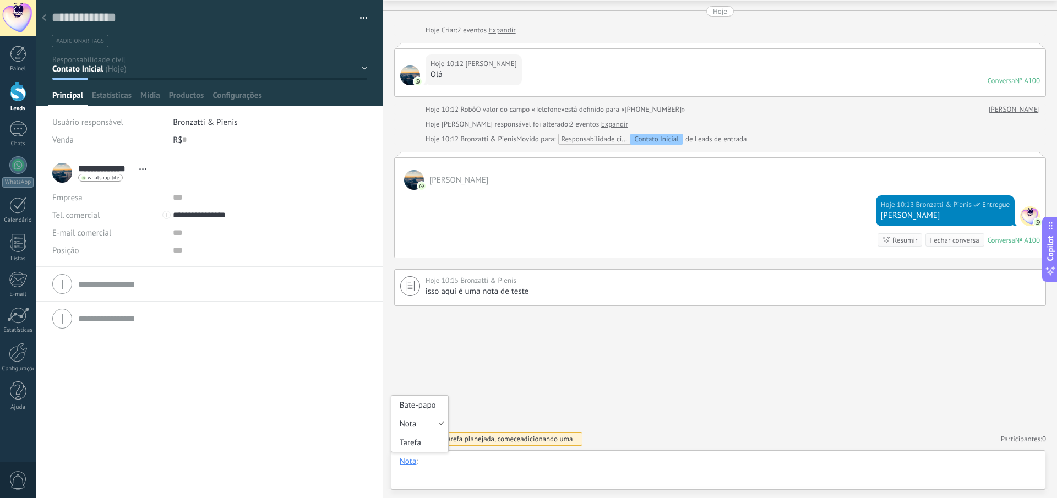
click at [476, 462] on div at bounding box center [718, 472] width 637 height 33
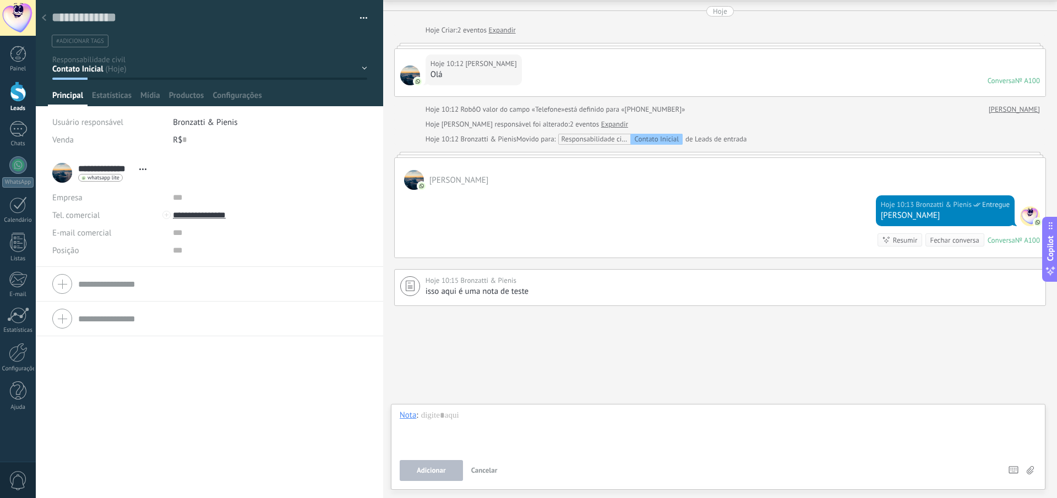
click at [477, 404] on div "Buscar Carregar mais Hoje Hoje Criar: 2 eventos Expandir Hoje 10:12 Henrique Ha…" at bounding box center [720, 231] width 674 height 533
click at [479, 416] on div at bounding box center [718, 431] width 637 height 42
click at [519, 344] on div "Buscar Carregar mais Hoje Hoje Criar: 2 eventos Expandir Hoje 10:12 Henrique Ha…" at bounding box center [720, 231] width 674 height 533
click at [412, 415] on div "Nota" at bounding box center [408, 415] width 17 height 10
click at [412, 397] on div "Tarefa" at bounding box center [419, 396] width 57 height 19
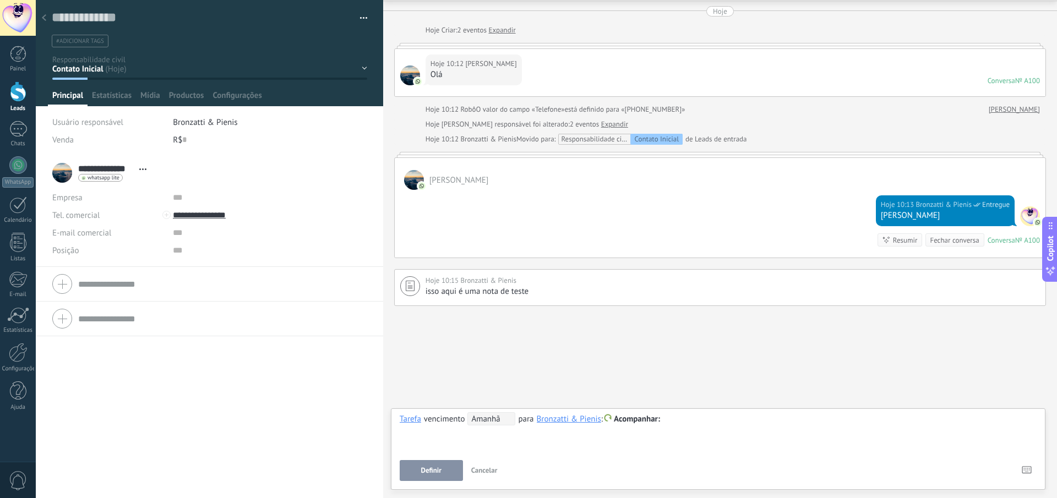
click at [509, 418] on span "Amanhã" at bounding box center [491, 418] width 48 height 13
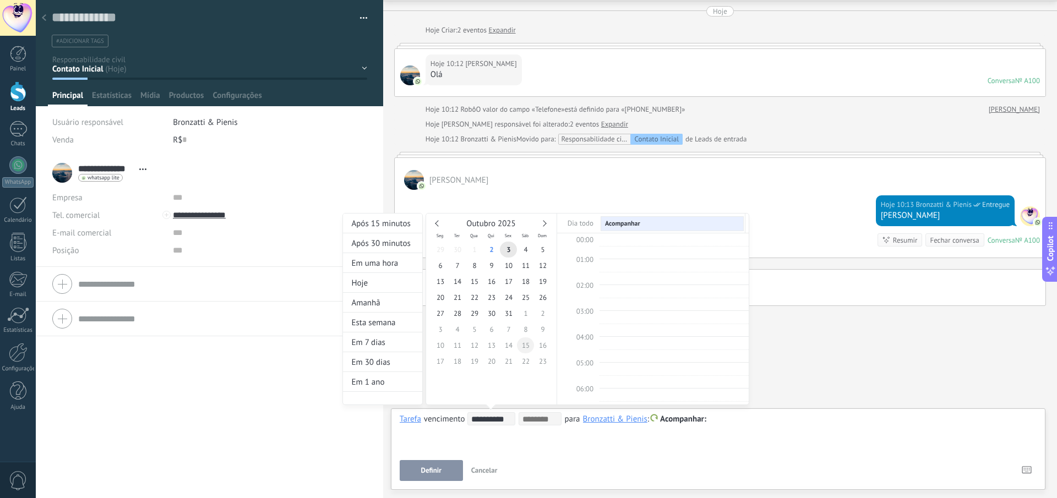
scroll to position [208, 0]
click at [511, 244] on span "3" at bounding box center [508, 250] width 17 height 16
click at [787, 433] on div at bounding box center [528, 249] width 1057 height 498
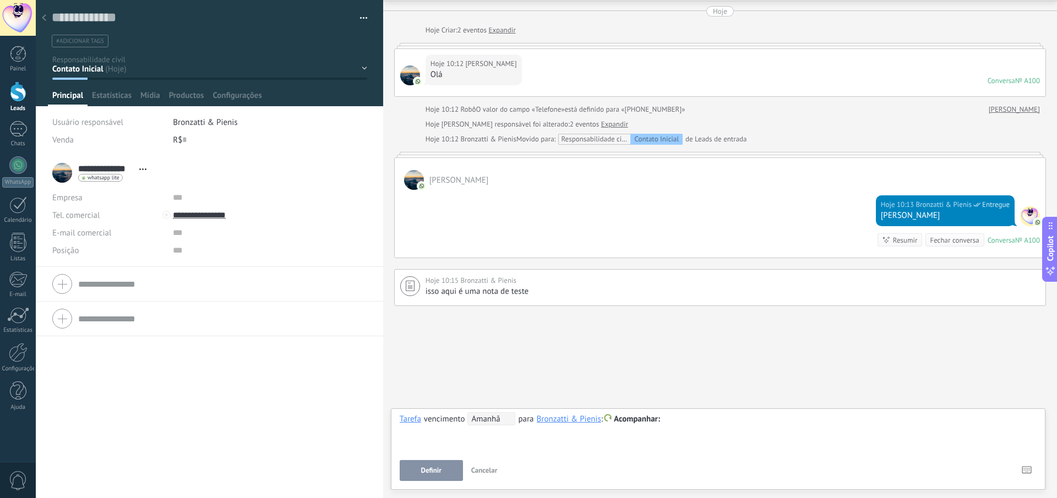
click at [786, 412] on div "**********" at bounding box center [718, 432] width 637 height 40
drag, startPoint x: 761, startPoint y: 416, endPoint x: 664, endPoint y: 419, distance: 96.9
click at [664, 419] on div "**********" at bounding box center [718, 419] width 637 height 13
click at [701, 417] on div "**********" at bounding box center [718, 419] width 637 height 13
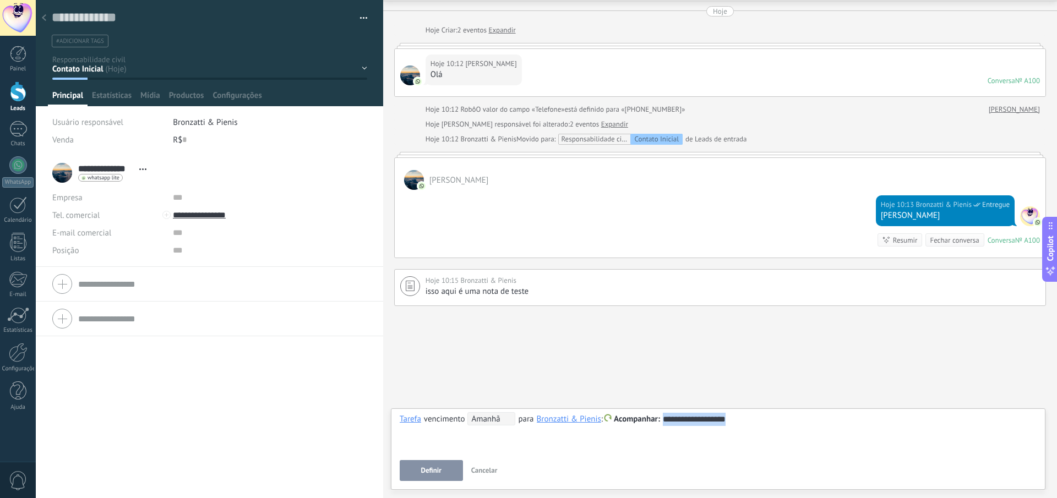
click at [701, 417] on div "**********" at bounding box center [718, 419] width 637 height 13
click at [509, 423] on span "Amanhã" at bounding box center [491, 418] width 48 height 13
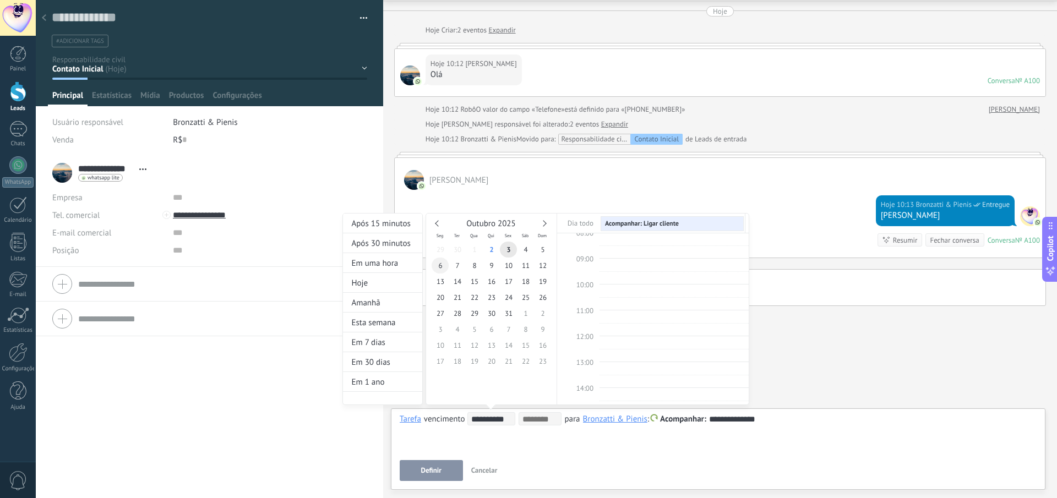
type input "**********"
click at [440, 264] on span "6" at bounding box center [440, 266] width 17 height 16
click at [625, 265] on td at bounding box center [674, 271] width 150 height 13
type input "**********"
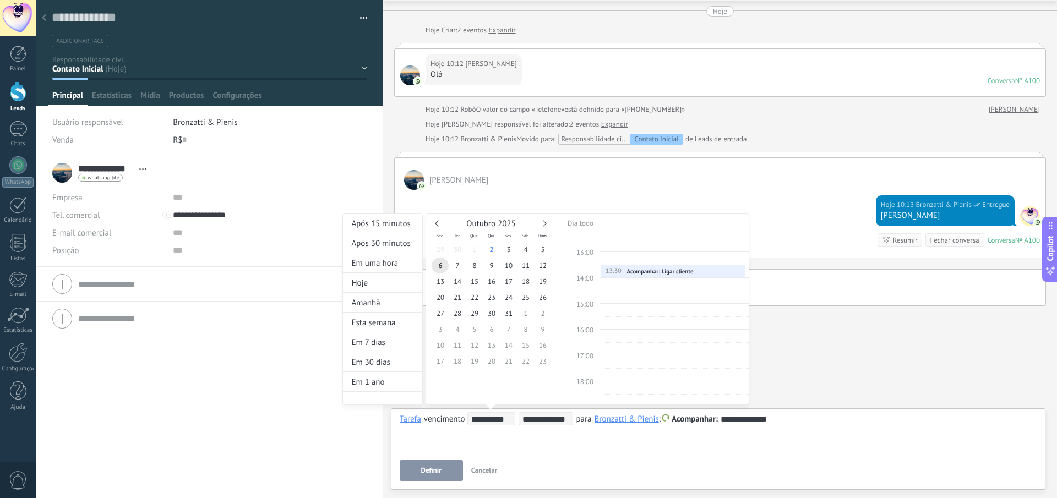
click at [537, 440] on div at bounding box center [528, 249] width 1057 height 498
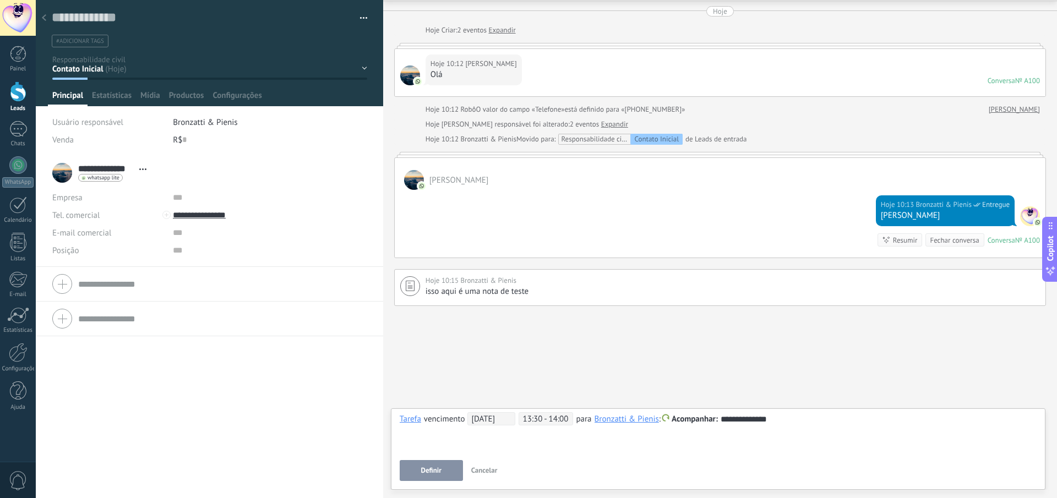
click at [435, 478] on button "Definir" at bounding box center [431, 470] width 63 height 21
click at [574, 438] on div "**********" at bounding box center [718, 432] width 637 height 40
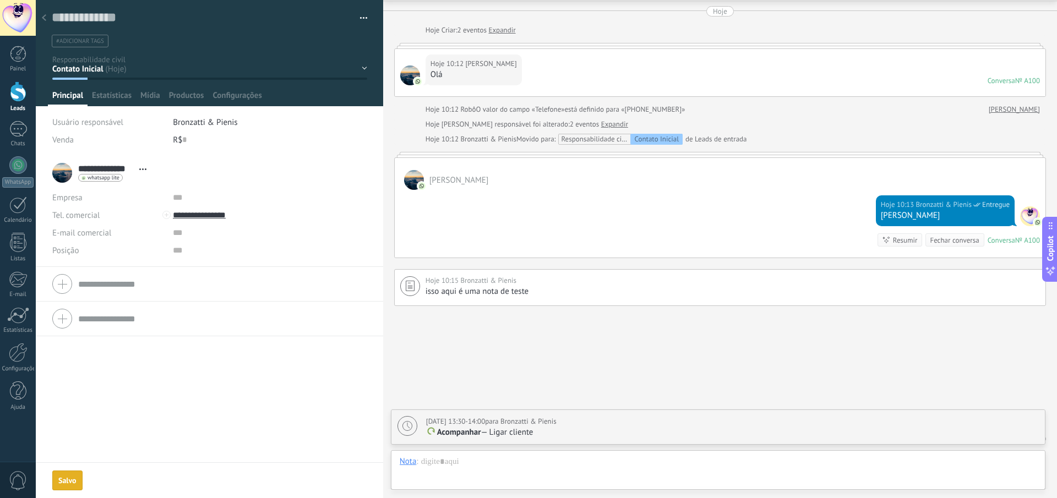
scroll to position [73, 0]
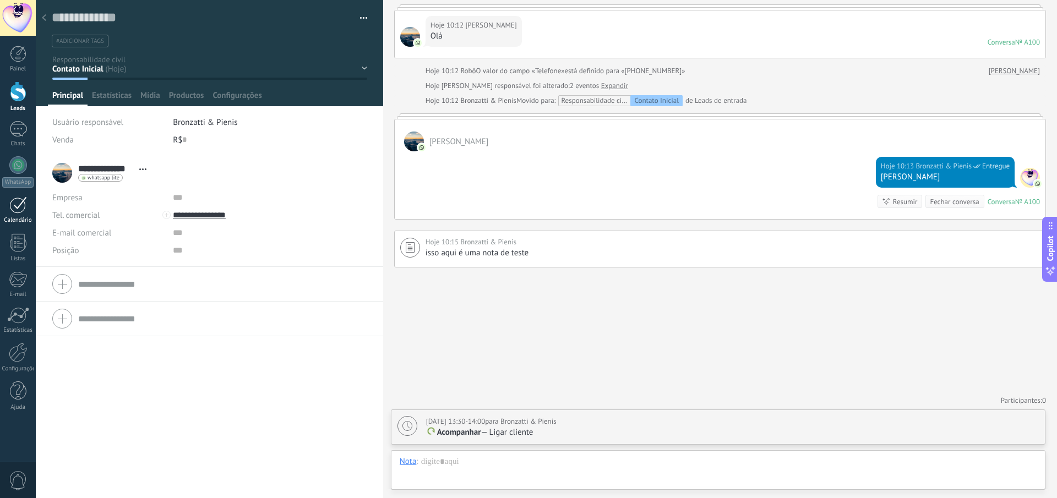
click at [18, 211] on div at bounding box center [18, 205] width 18 height 17
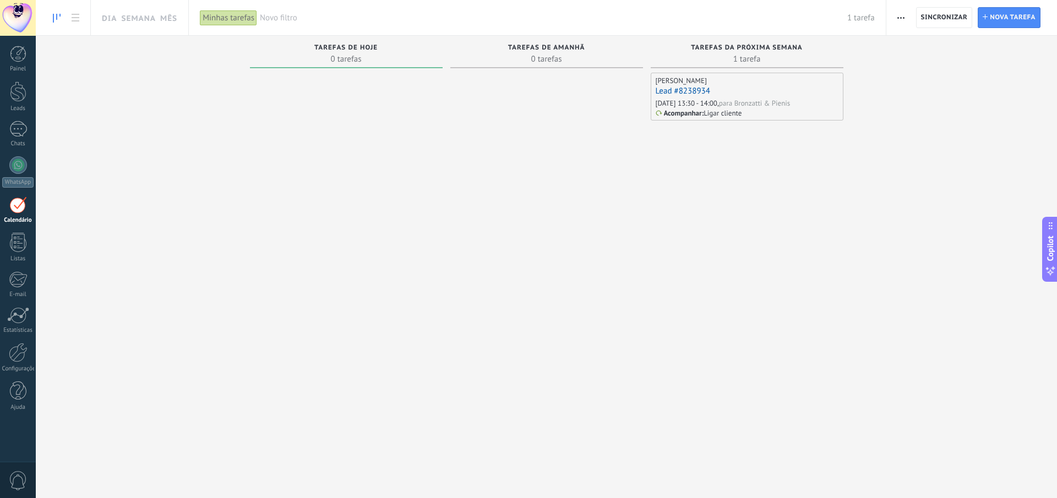
click at [691, 90] on link "Lead #8238934" at bounding box center [683, 91] width 54 height 10
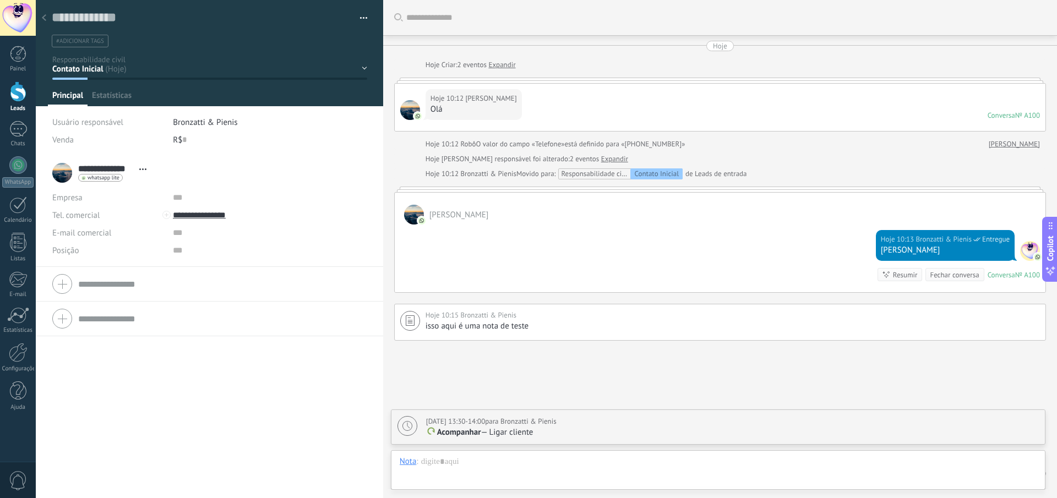
scroll to position [17, 0]
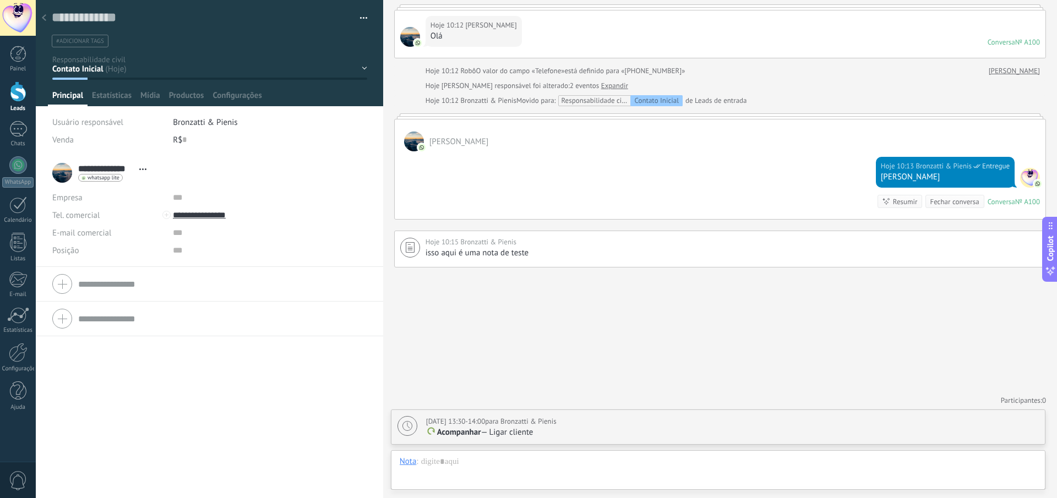
click at [557, 426] on div "06/10/2025 13:30-14:00 para Bronzatti & Pienis" at bounding box center [491, 421] width 130 height 11
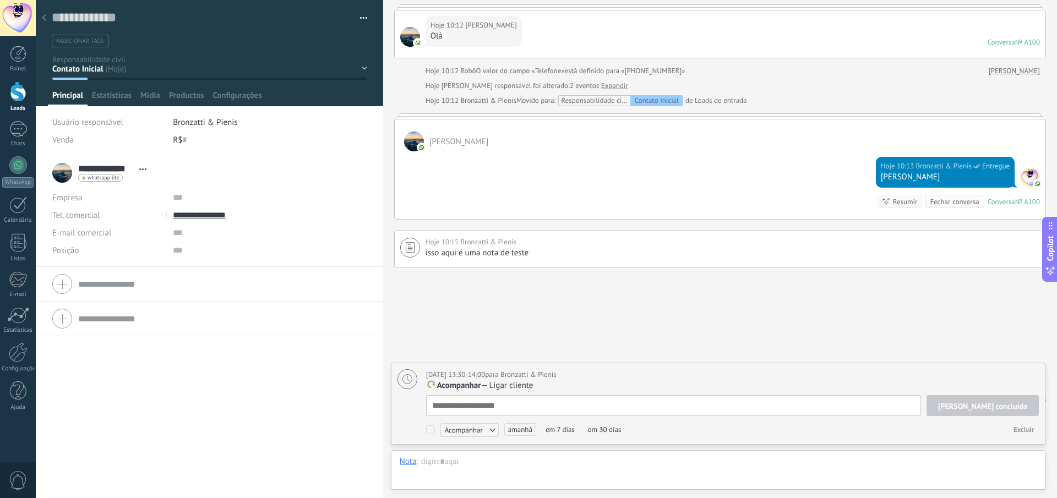
scroll to position [11, 0]
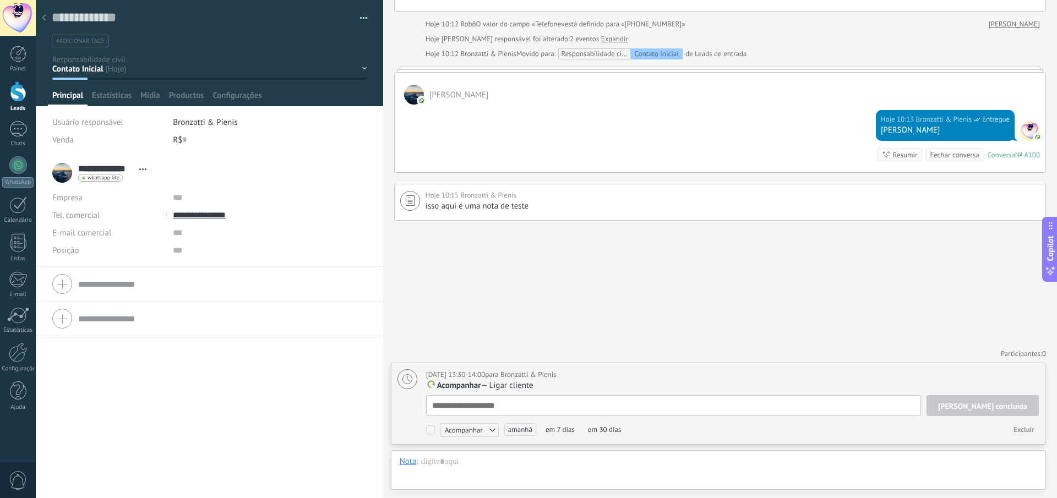
click at [510, 406] on textarea at bounding box center [673, 405] width 495 height 21
type textarea "*"
type textarea "**"
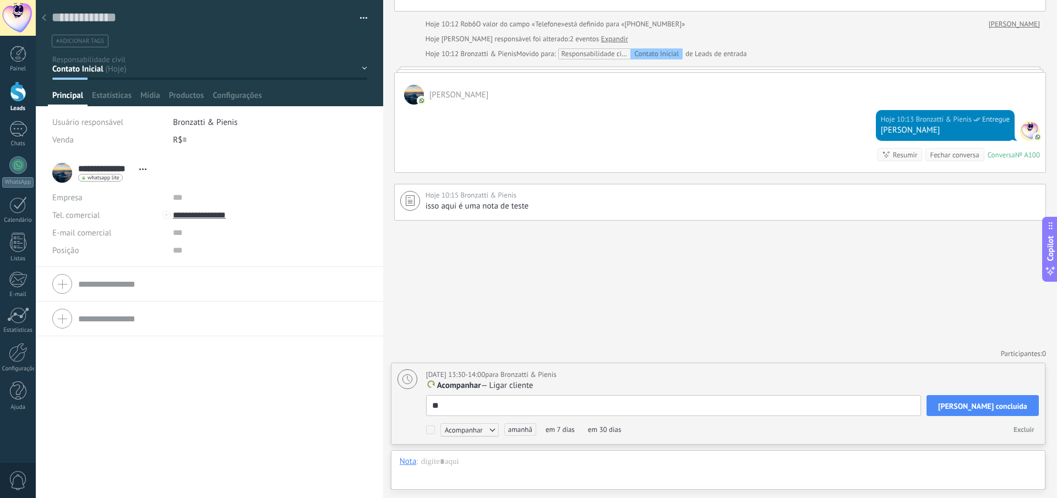
type textarea "***"
type textarea "****"
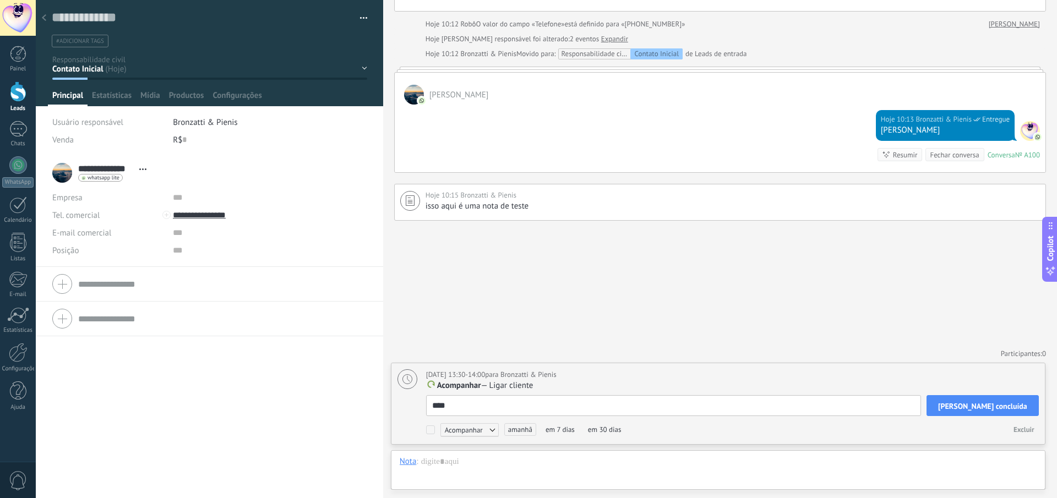
type textarea "****"
type textarea "******"
type textarea "*******"
type textarea "********"
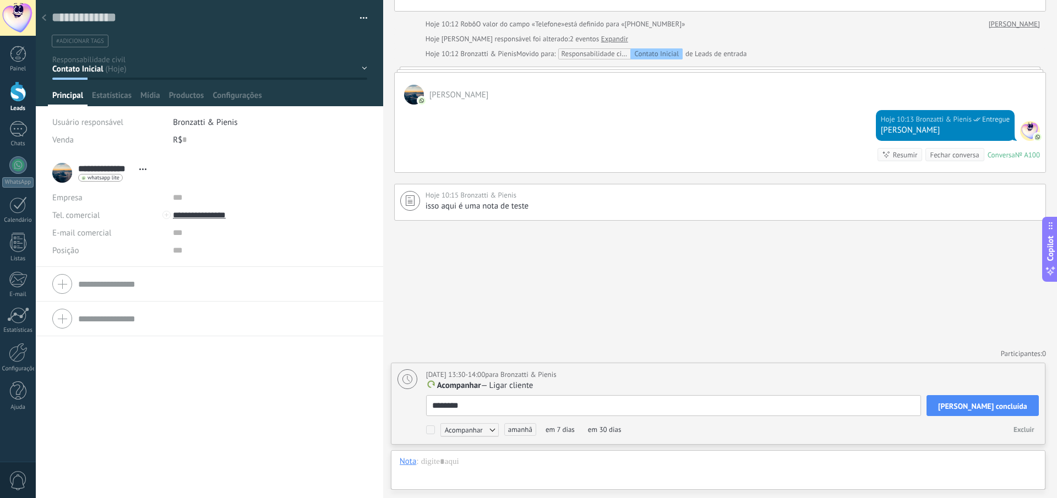
type textarea "*********"
type textarea "**********"
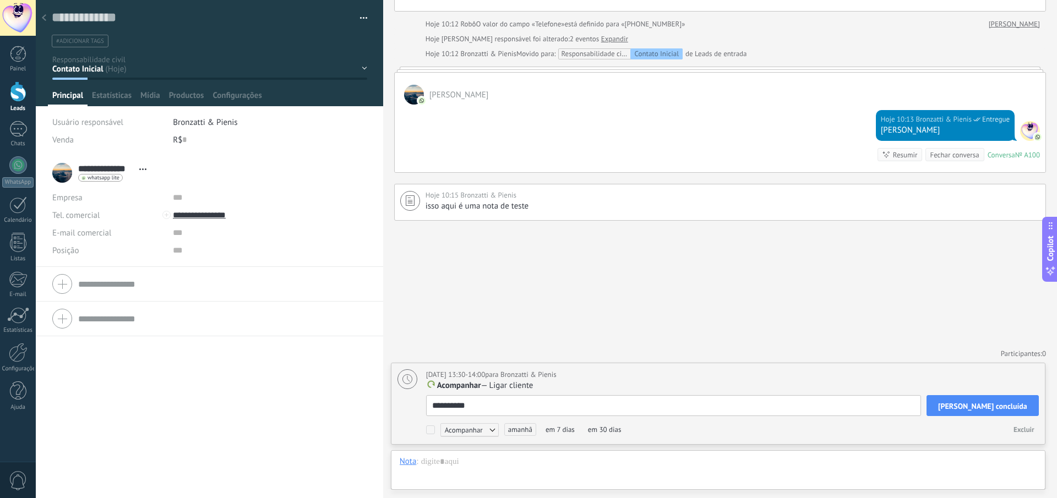
type textarea "**********"
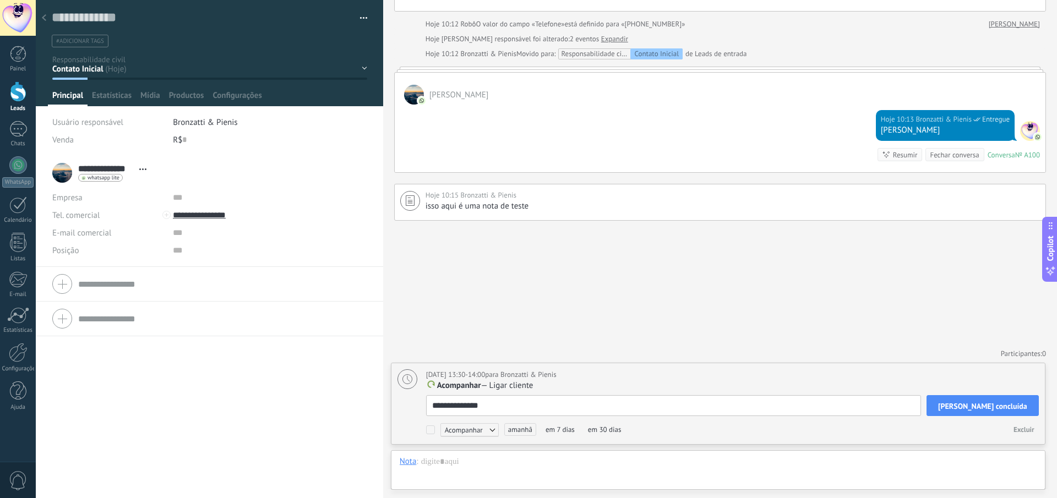
type textarea "**********"
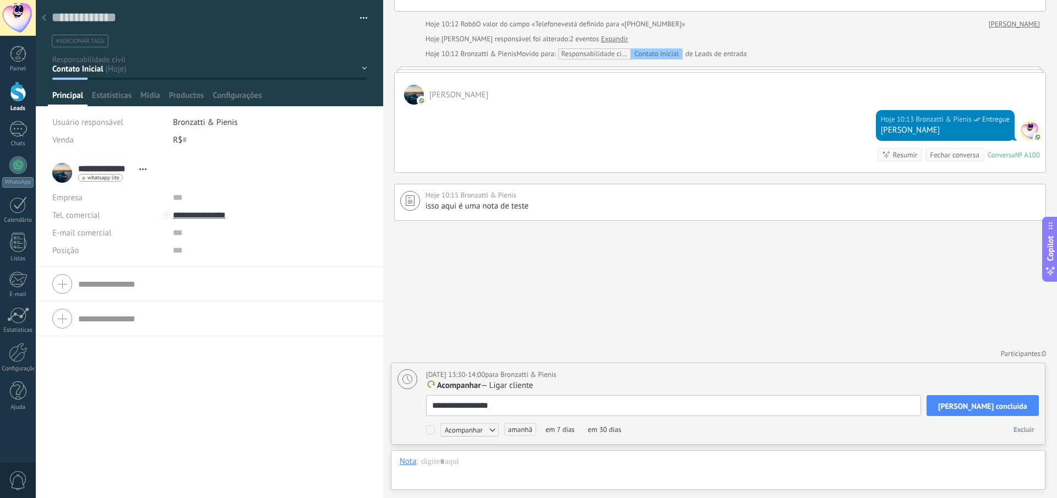
type textarea "**********"
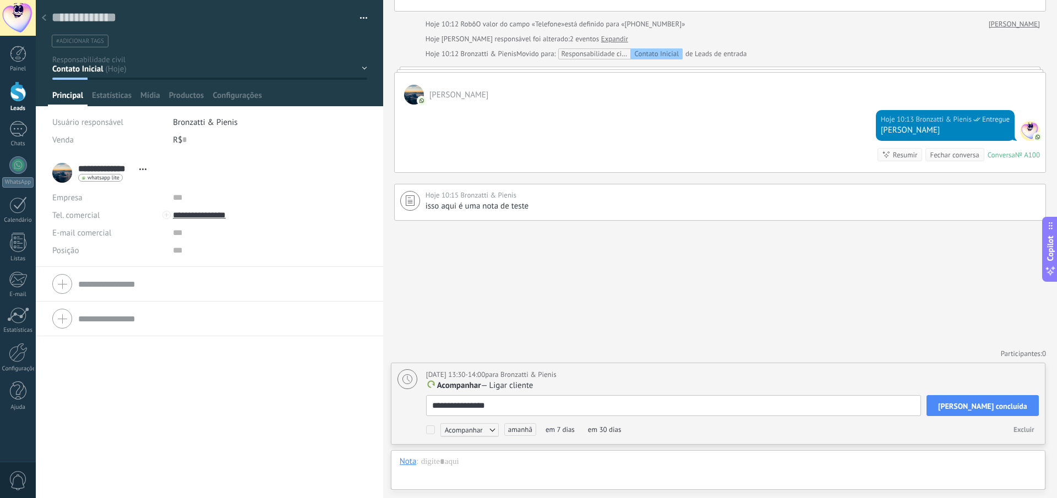
type textarea "**********"
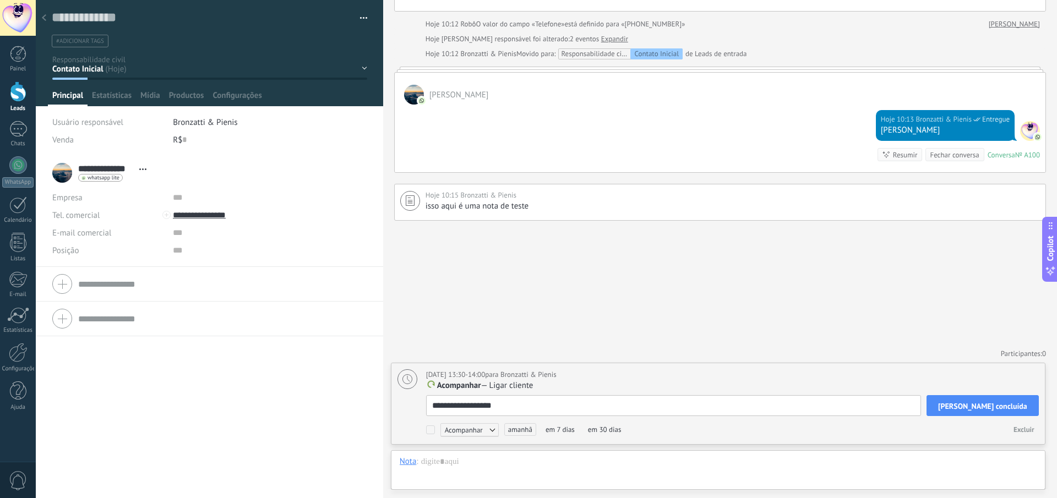
type textarea "**********"
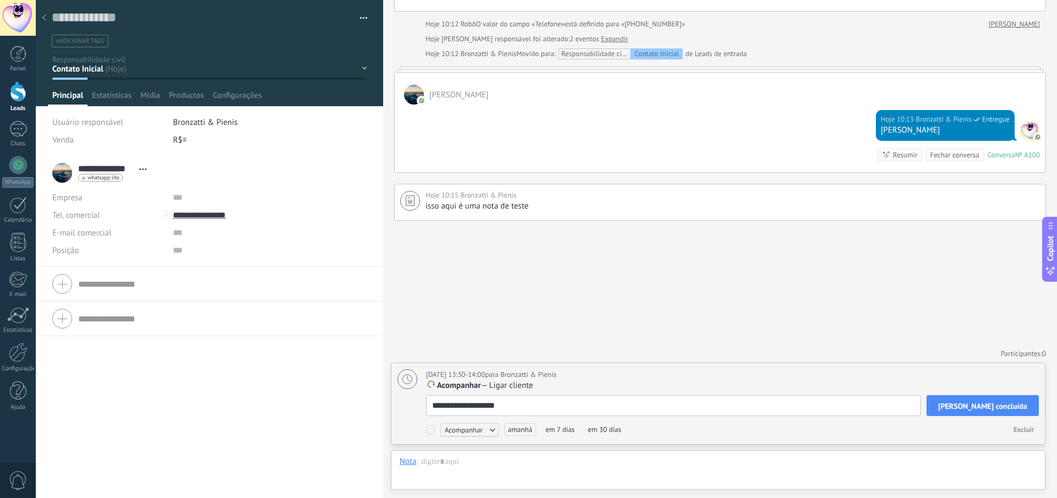
type textarea "**********"
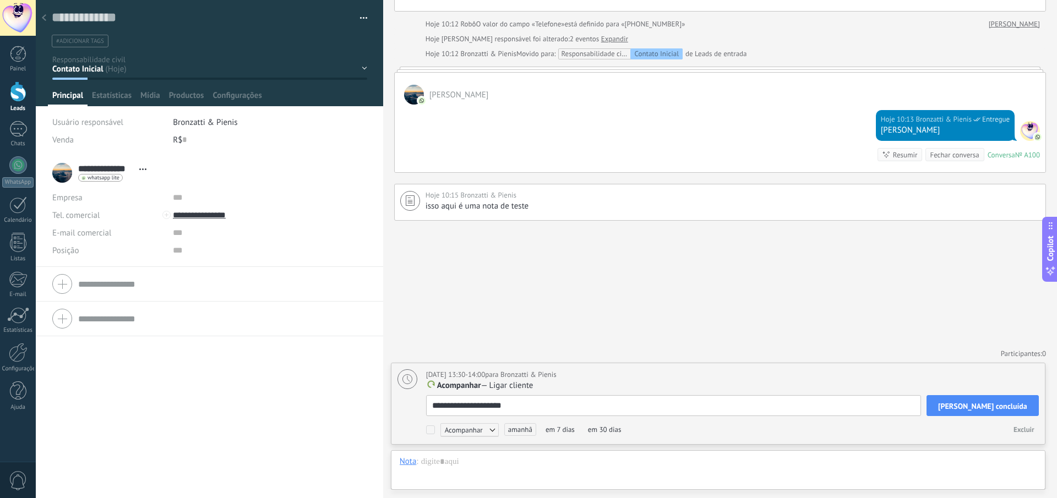
type textarea "**********"
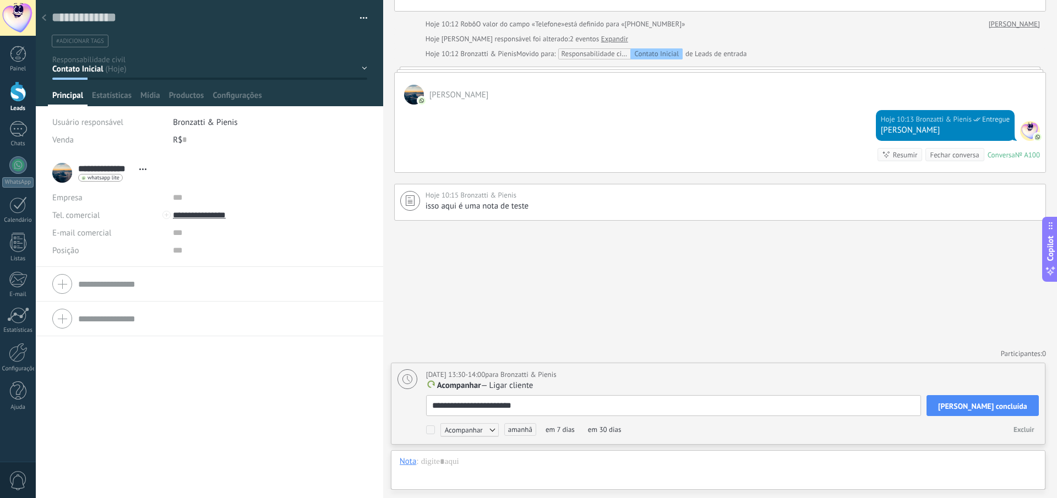
type textarea "**********"
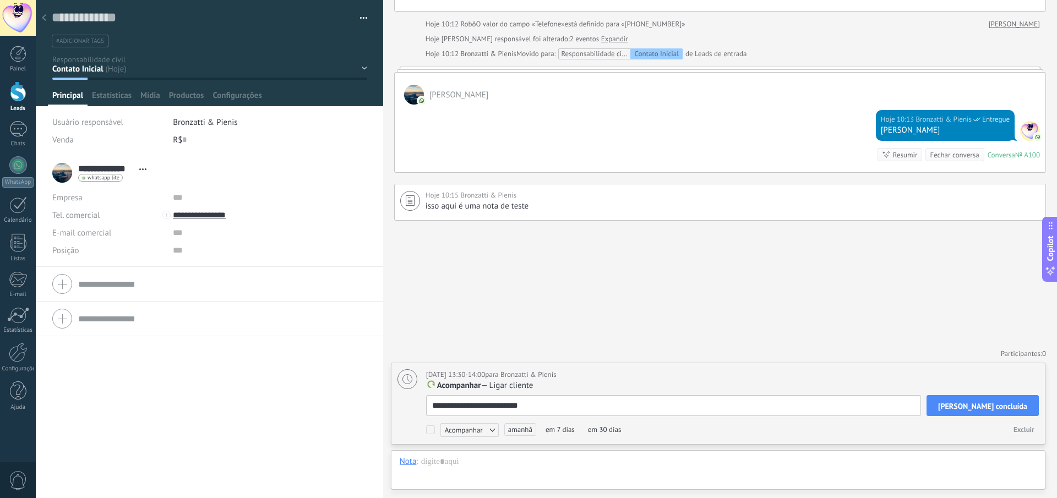
type textarea "**********"
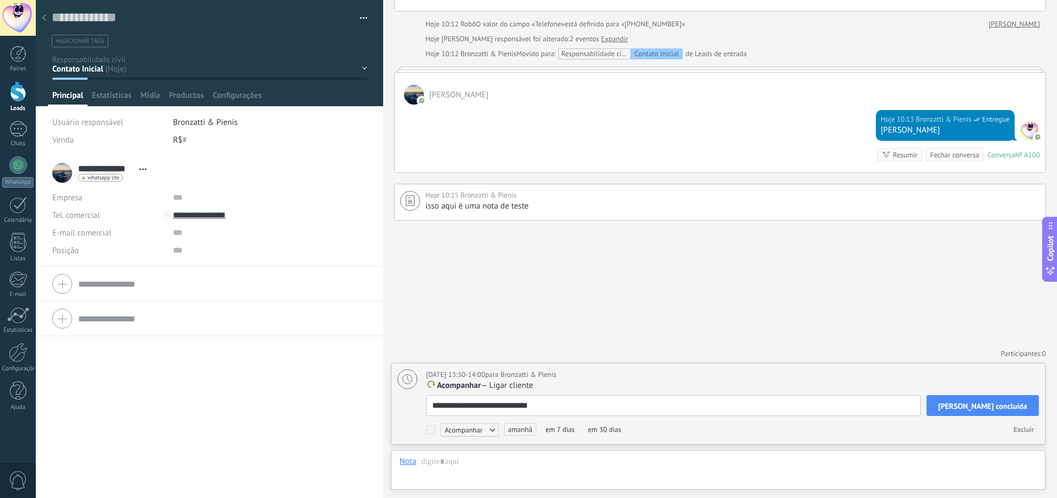
type textarea "**********"
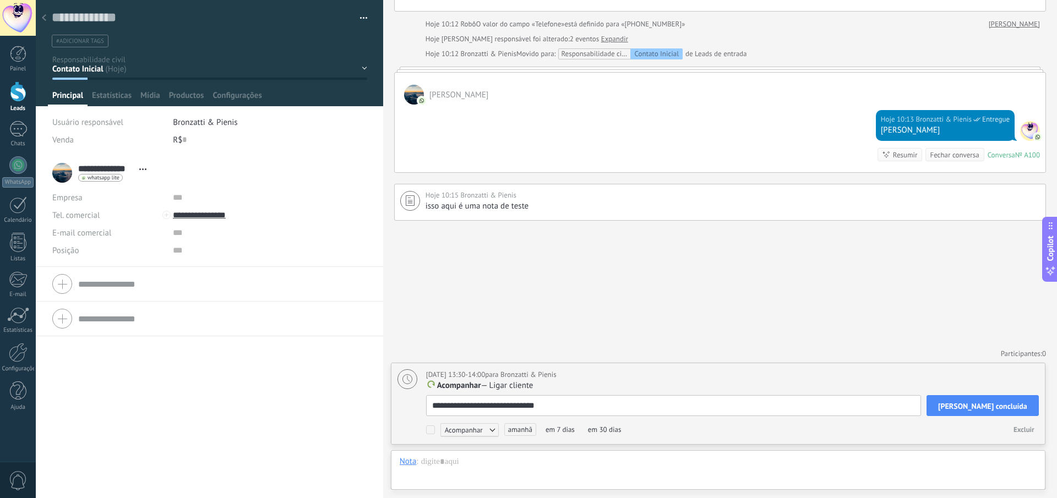
type textarea "**********"
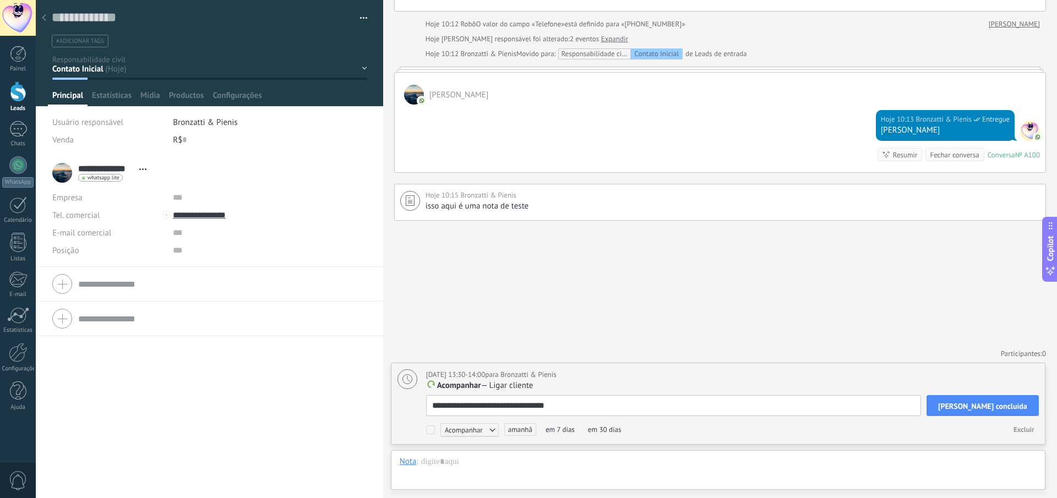
type textarea "**********"
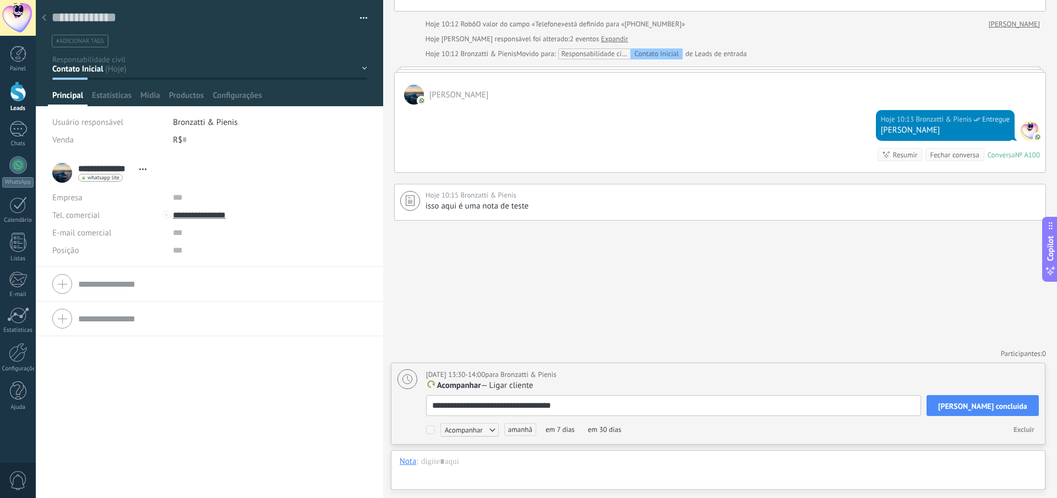
type textarea "**********"
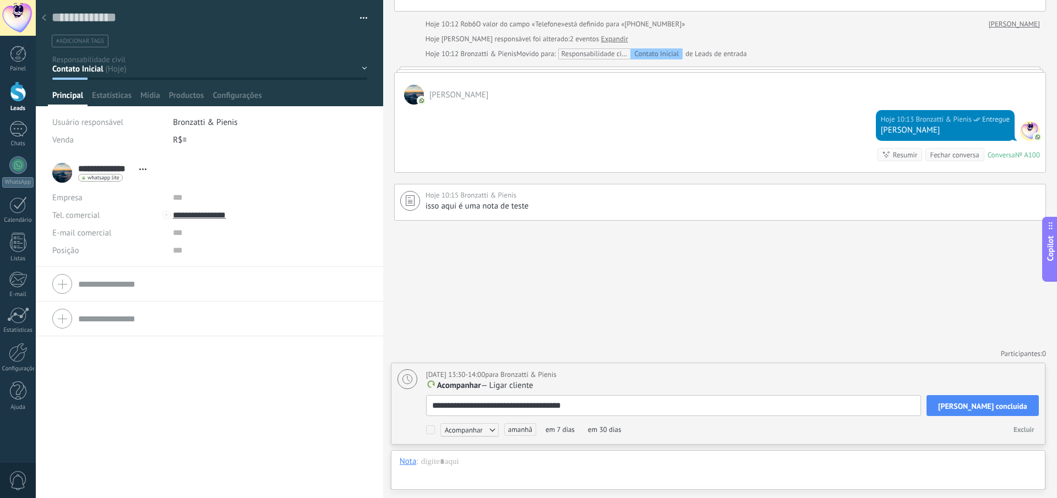
type textarea "**********"
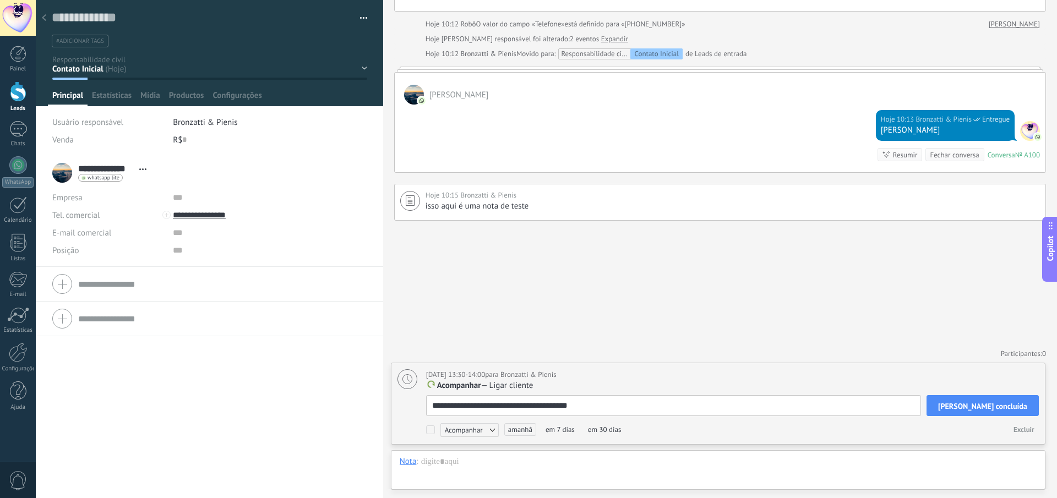
type textarea "**********"
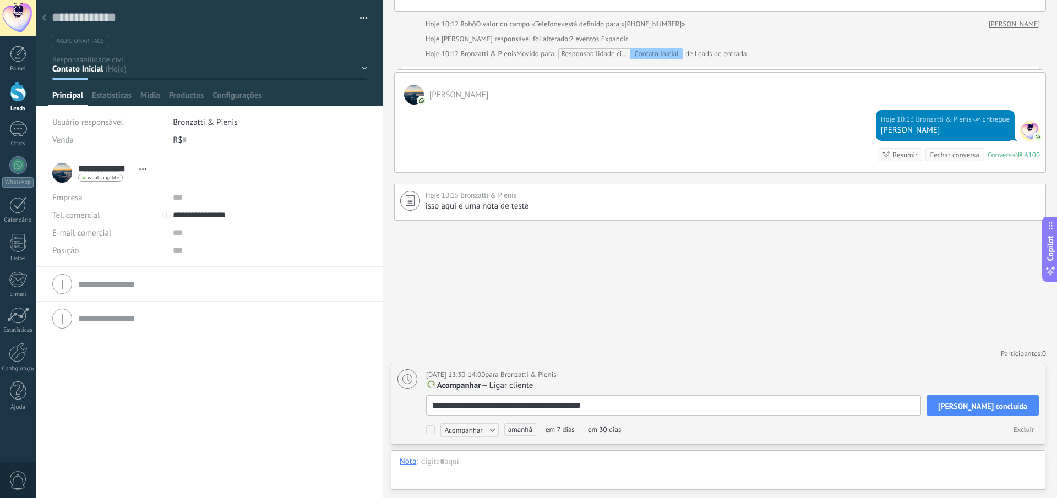
type textarea "**********"
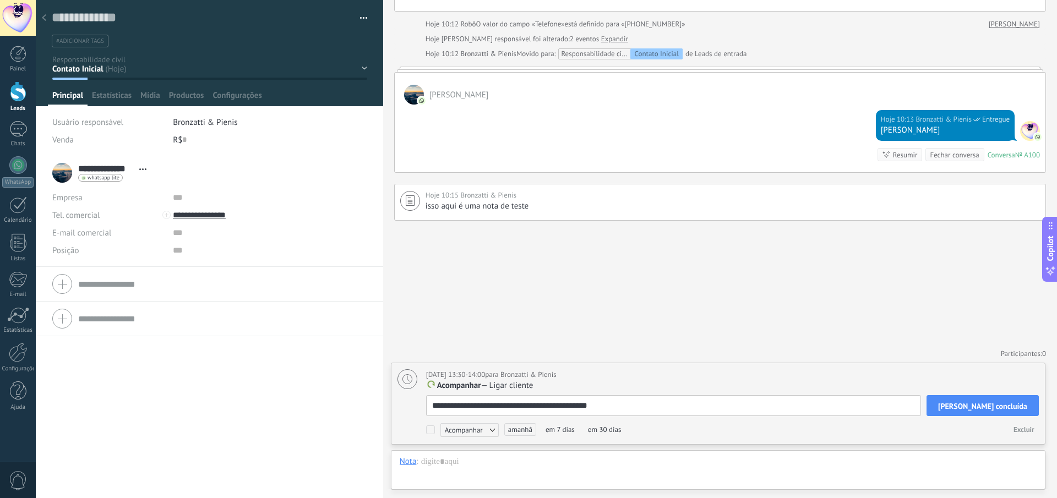
type textarea "**********"
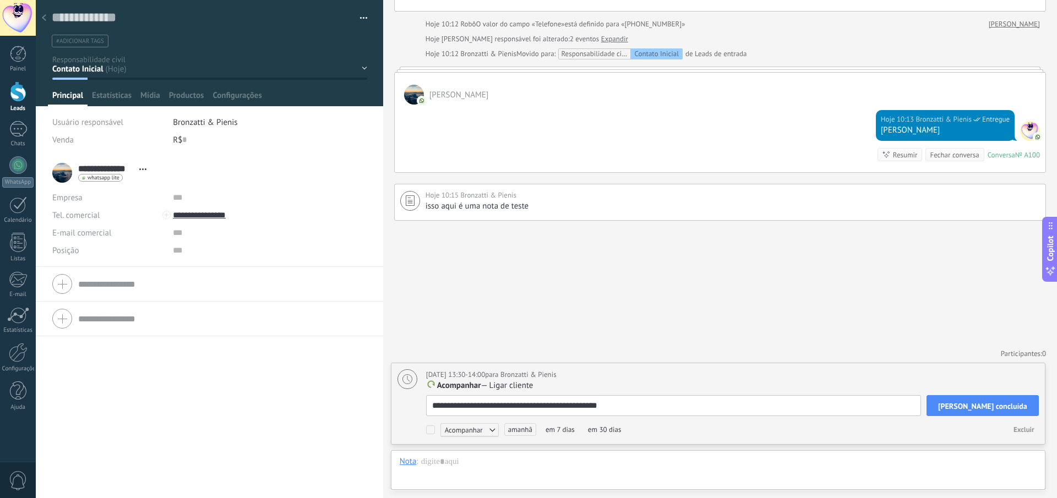
type textarea "**********"
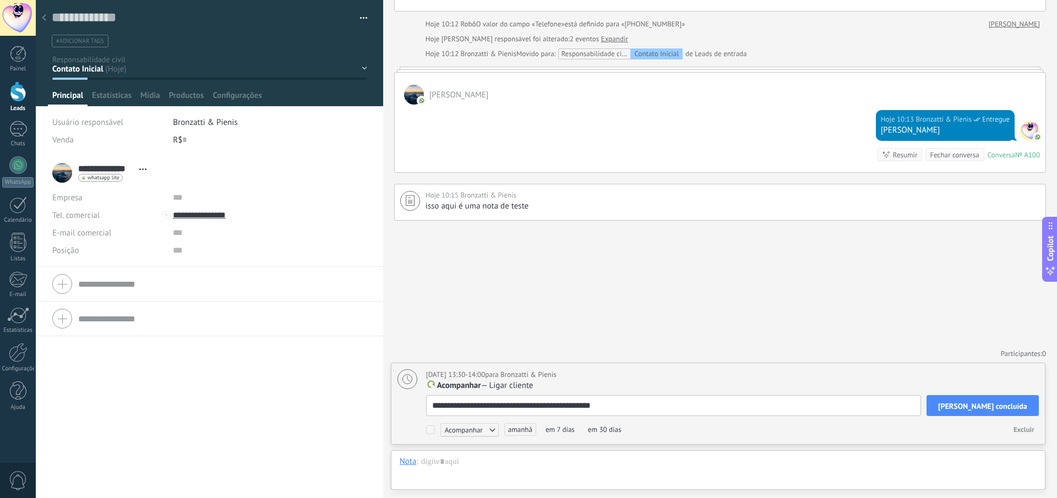
type textarea "**********"
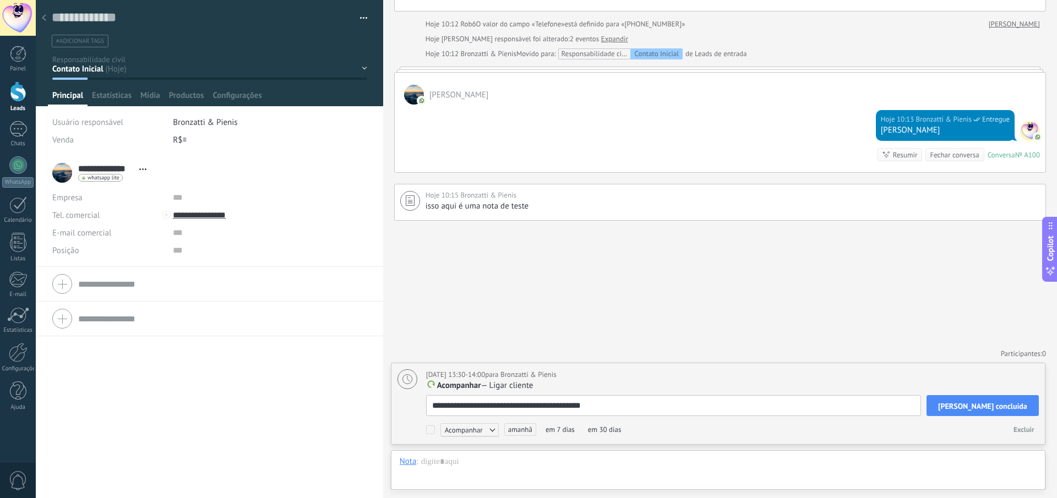
type textarea "**********"
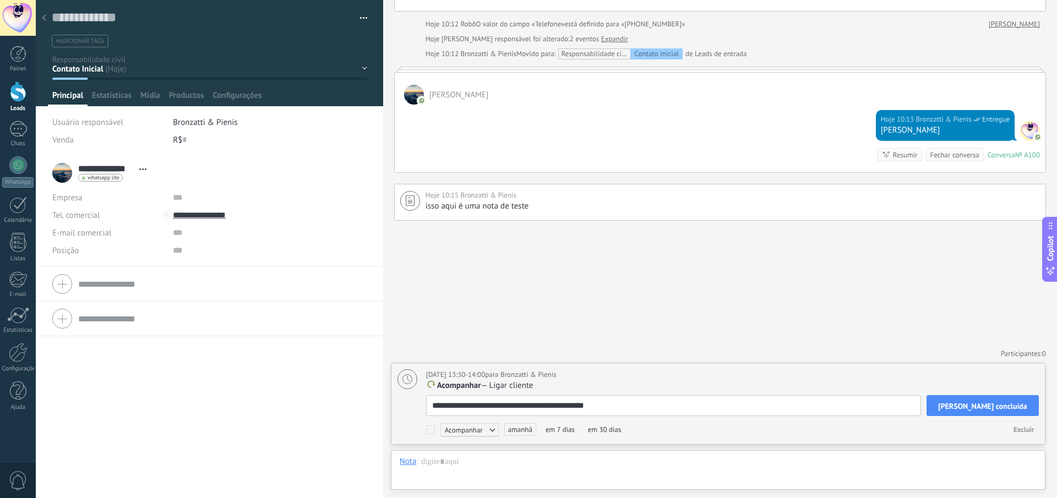
type textarea "**********"
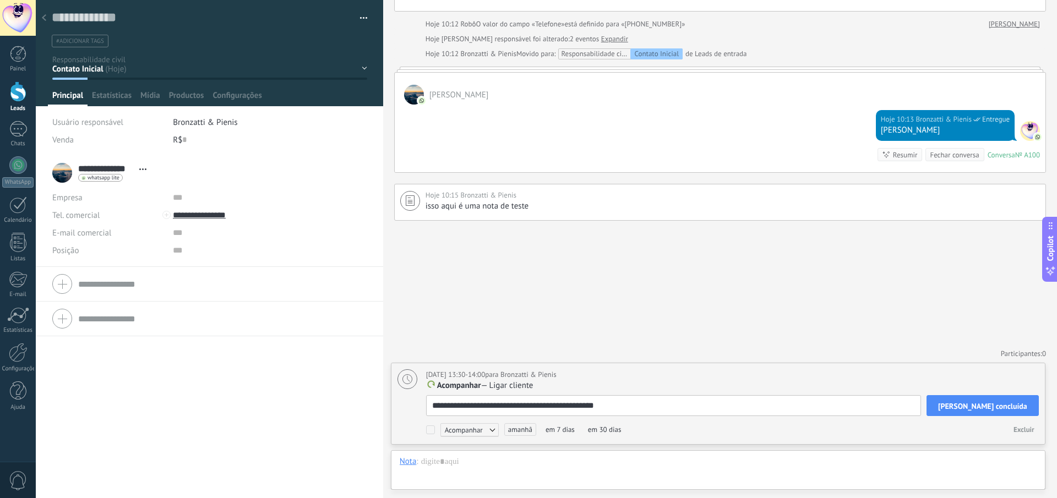
type textarea "**********"
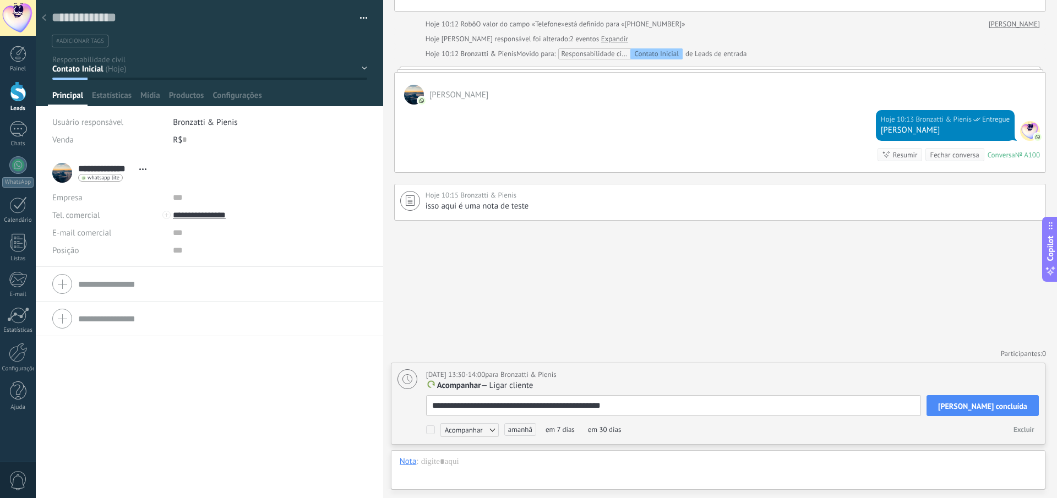
type textarea "**********"
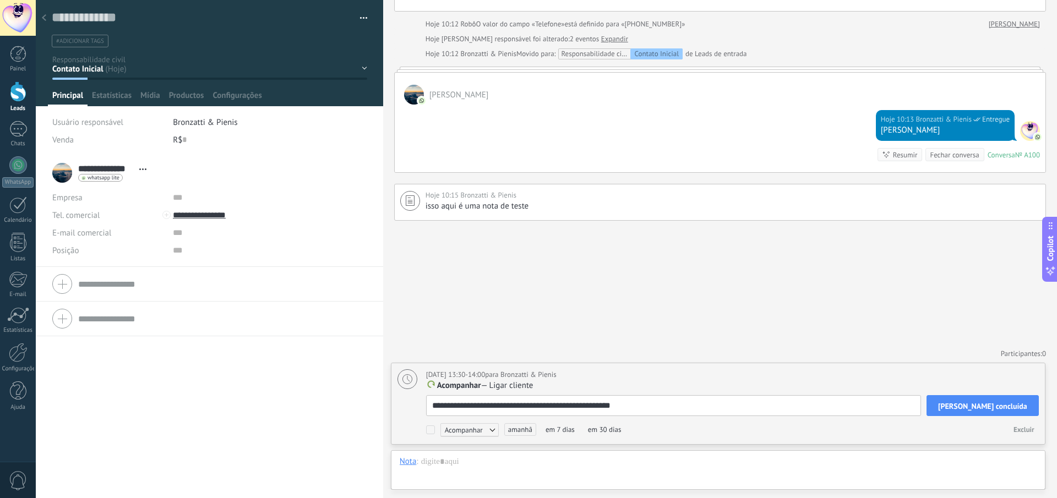
type textarea "**********"
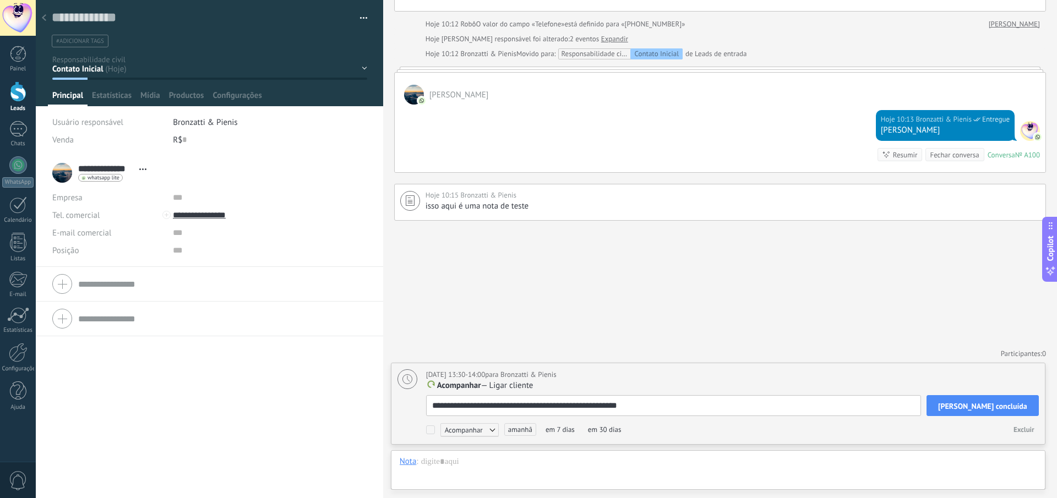
type textarea "**********"
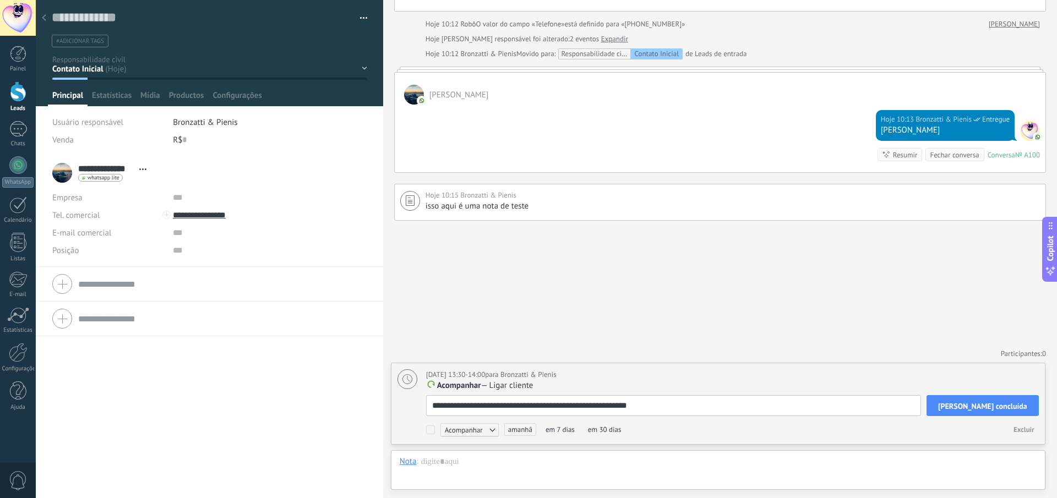
type textarea "**********"
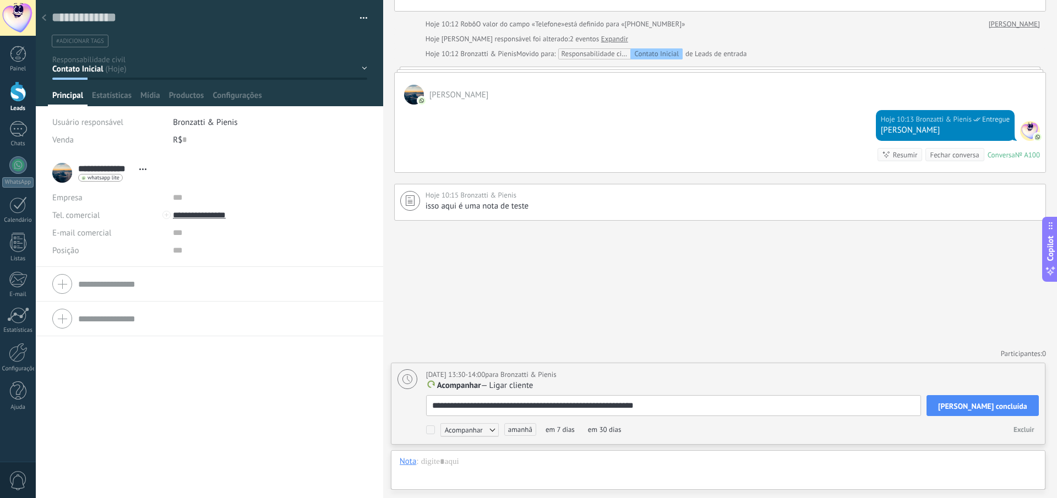
type textarea "**********"
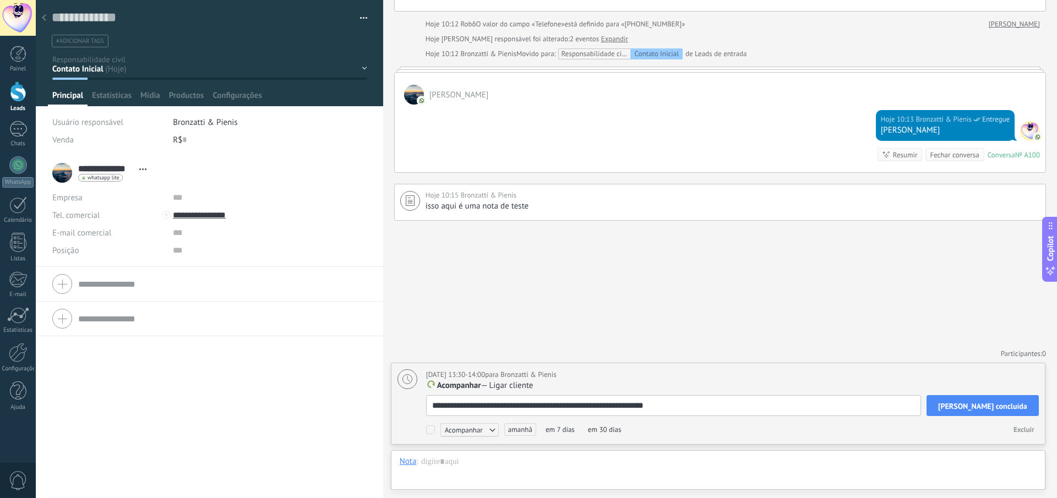
type textarea "**********"
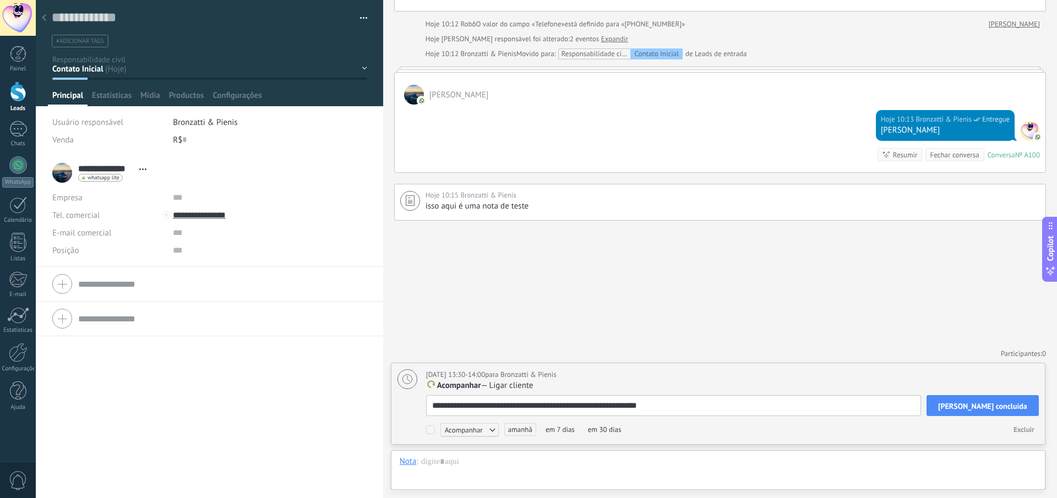
type textarea "**********"
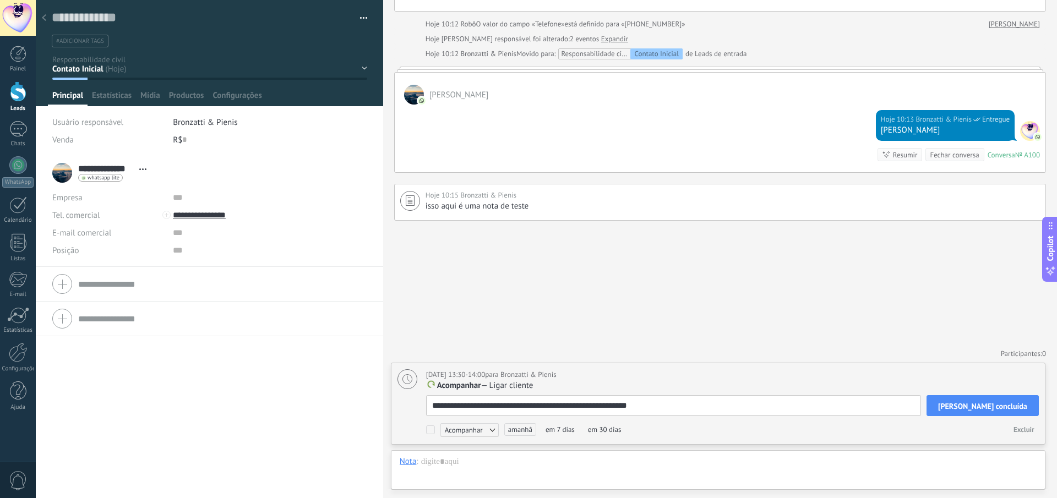
type textarea "**********"
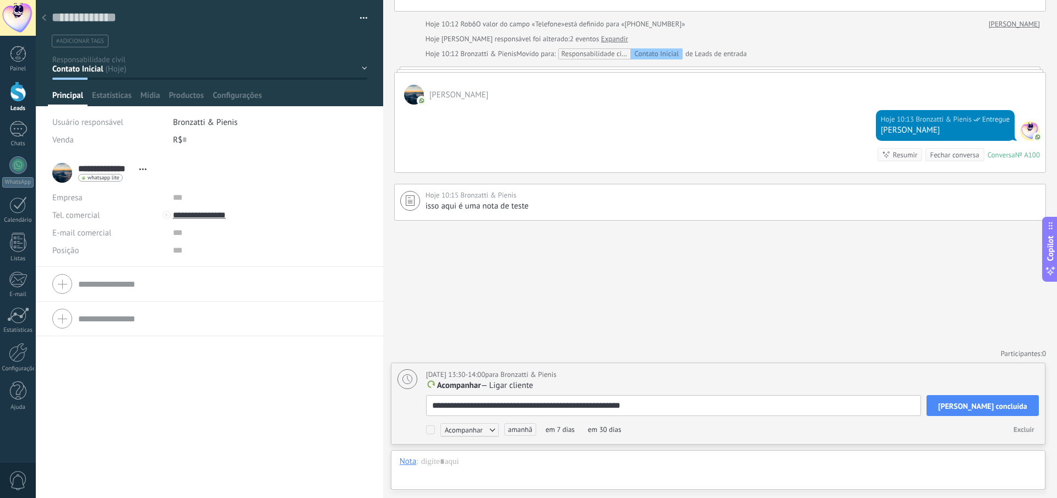
type textarea "**********"
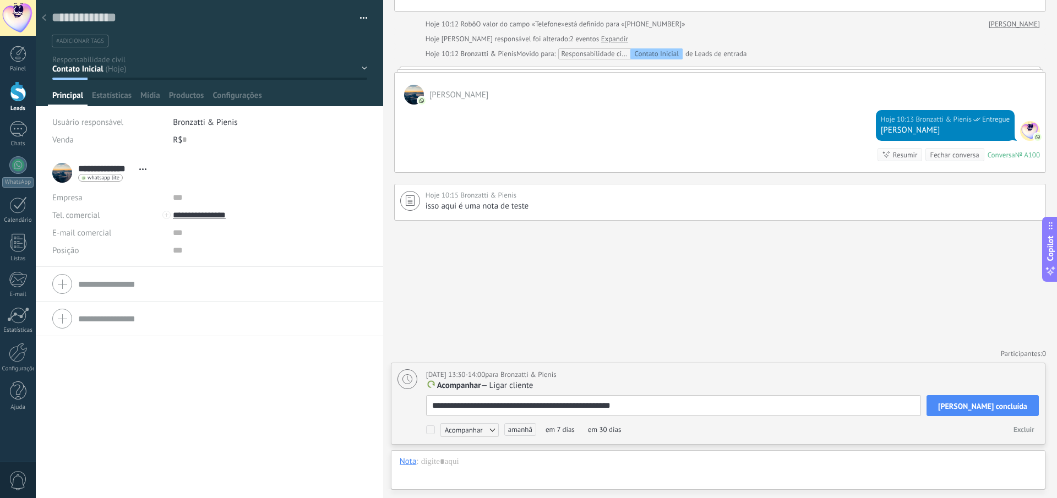
type textarea "**********"
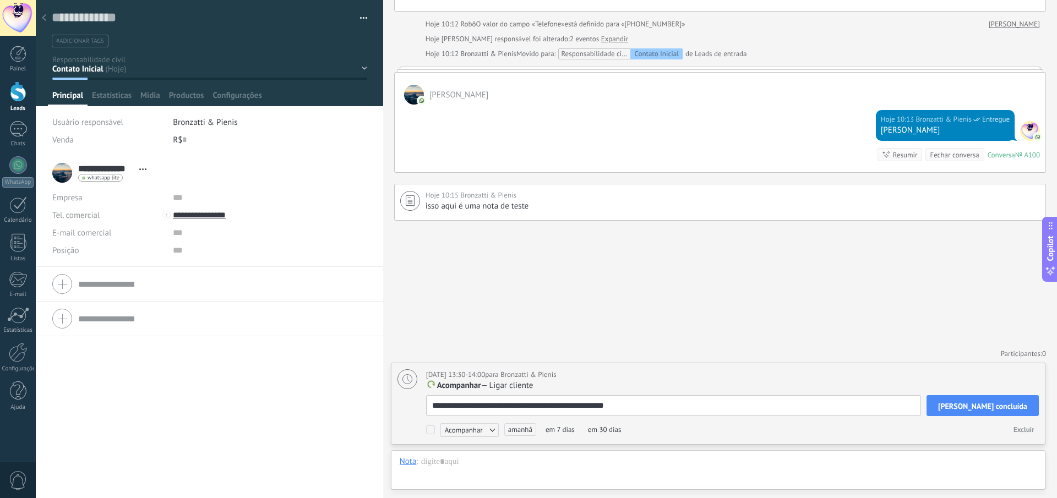
type textarea "**********"
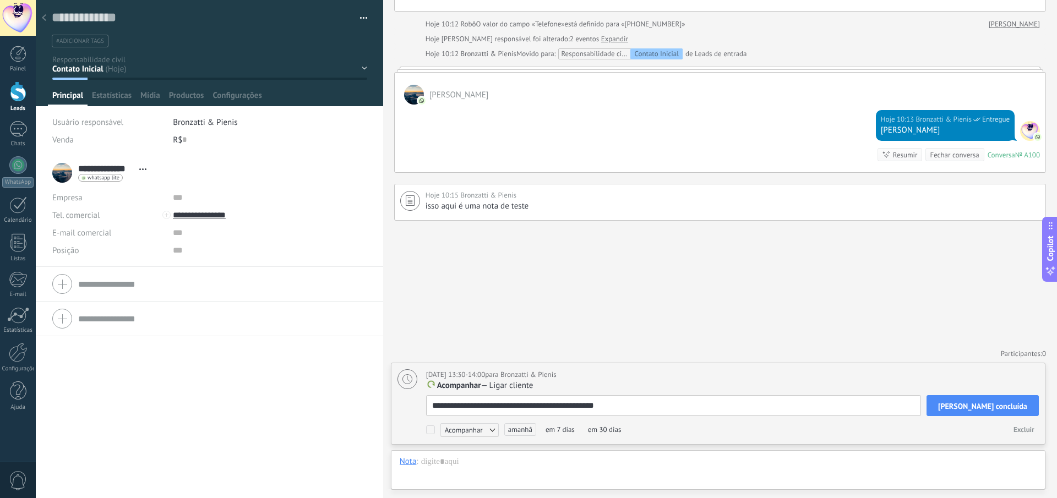
type textarea "**********"
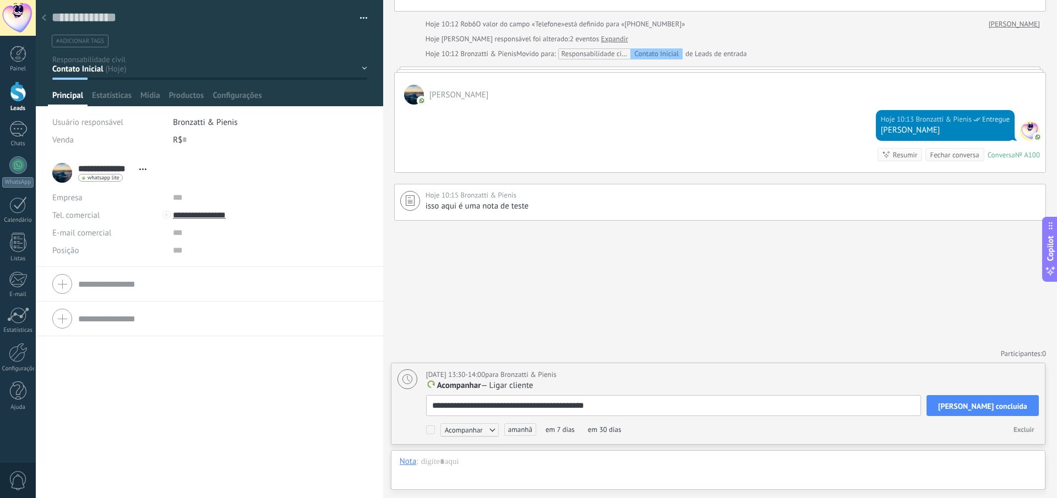
type textarea "**********"
click at [511, 427] on span "amanhã" at bounding box center [520, 429] width 32 height 13
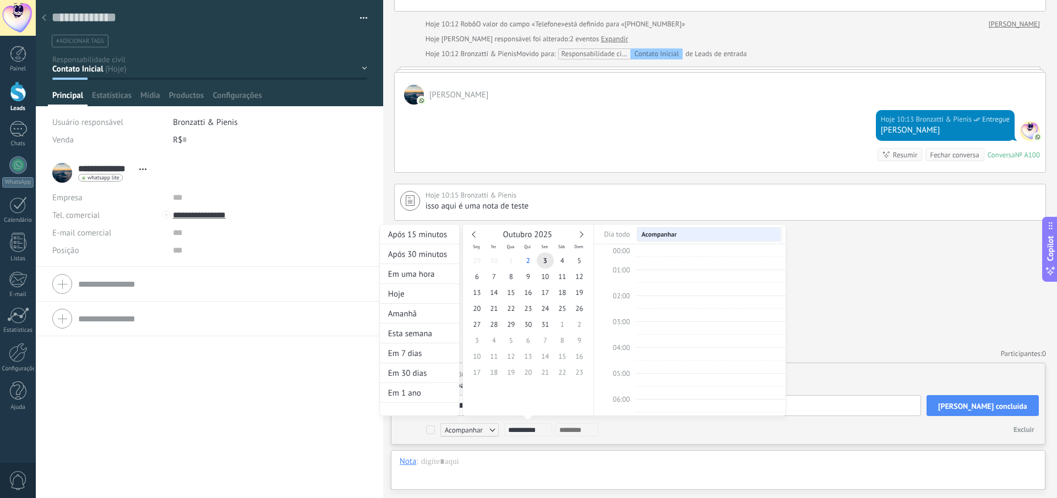
scroll to position [208, 0]
click at [472, 276] on span "6" at bounding box center [476, 277] width 17 height 16
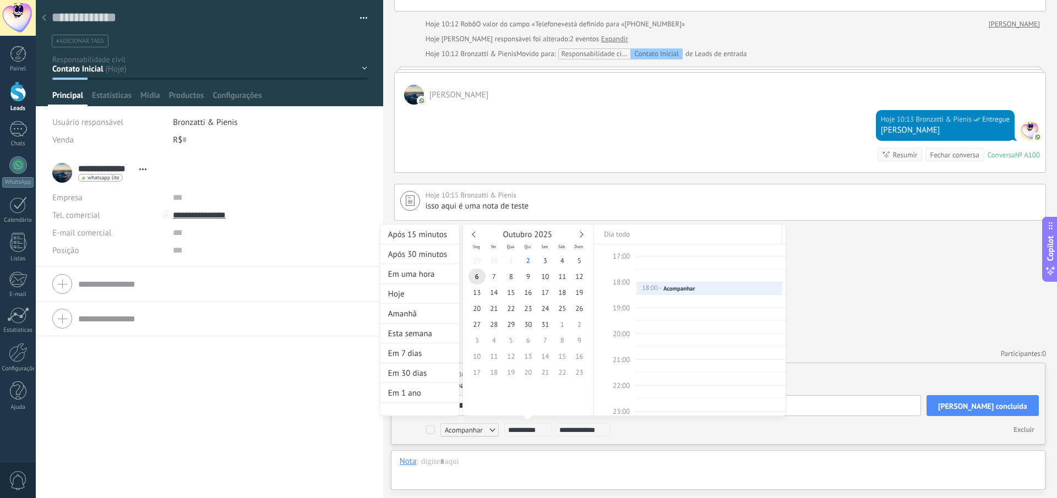
click at [666, 433] on div "**********" at bounding box center [582, 330] width 407 height 212
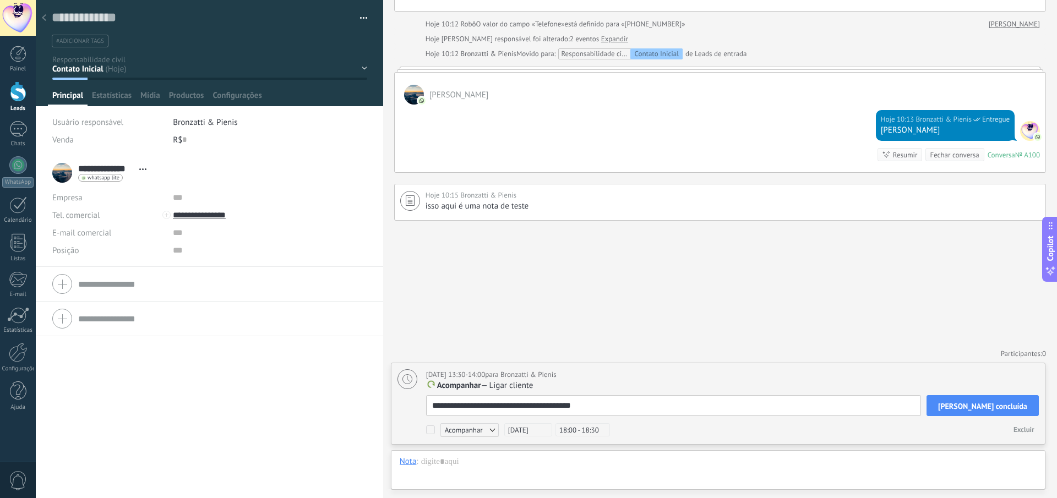
click at [1024, 410] on span "Tarefa concluída" at bounding box center [982, 406] width 89 height 8
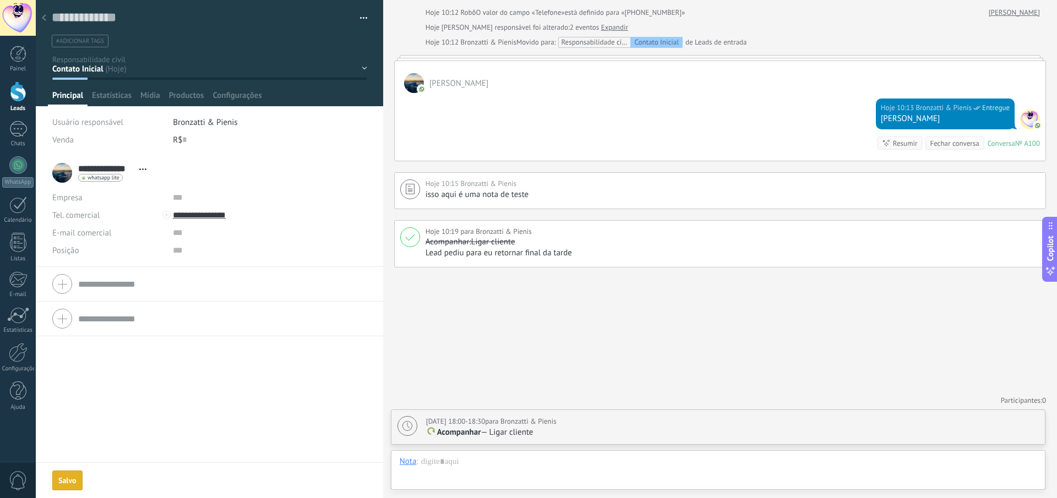
scroll to position [132, 0]
drag, startPoint x: 419, startPoint y: 258, endPoint x: 465, endPoint y: 260, distance: 45.7
click at [465, 260] on div "Hoje 10:19 para Bronzatti & Pienis Acompanhar: Ligar cliente Lead pediu para eu…" at bounding box center [720, 243] width 652 height 47
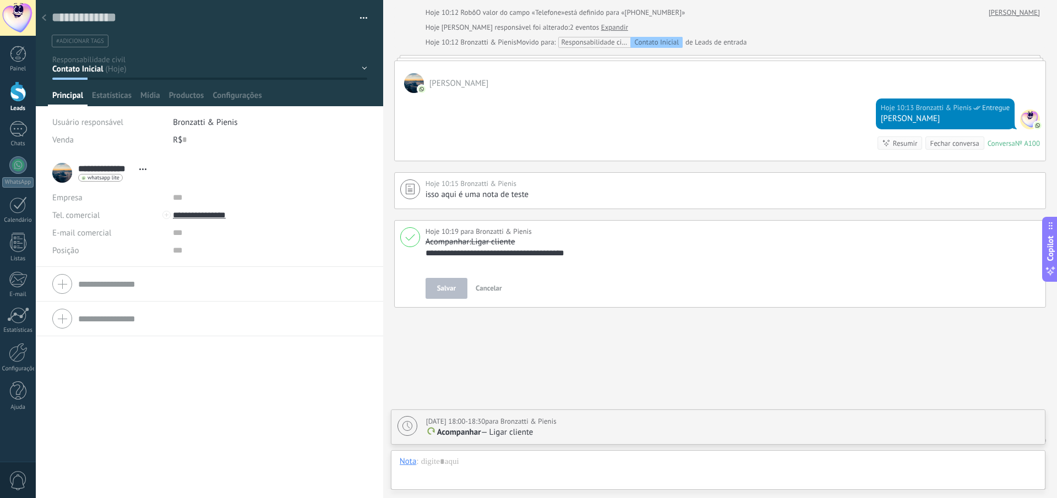
scroll to position [11, 0]
click at [620, 252] on textarea "**********" at bounding box center [731, 259] width 610 height 22
click at [493, 287] on span "Cancelar" at bounding box center [489, 288] width 26 height 9
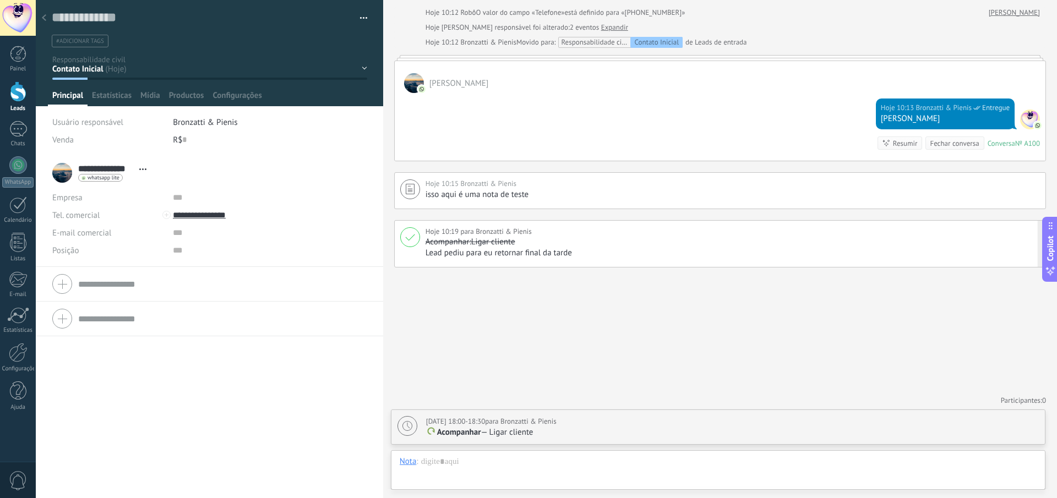
click at [18, 196] on div "Painel Leads 1 Chats WhatsApp Clientes" at bounding box center [18, 234] width 36 height 377
click at [20, 204] on div at bounding box center [18, 205] width 18 height 17
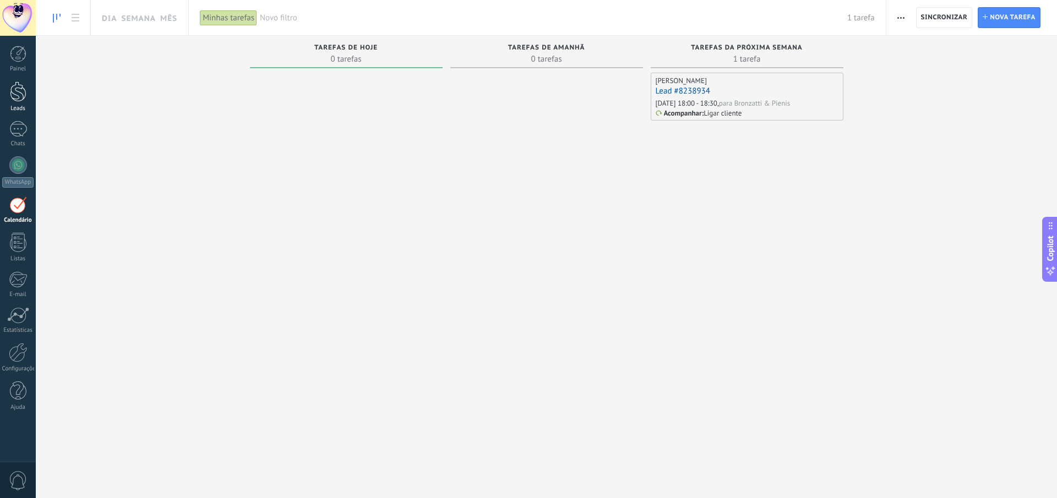
click at [29, 90] on link "Leads" at bounding box center [18, 96] width 36 height 31
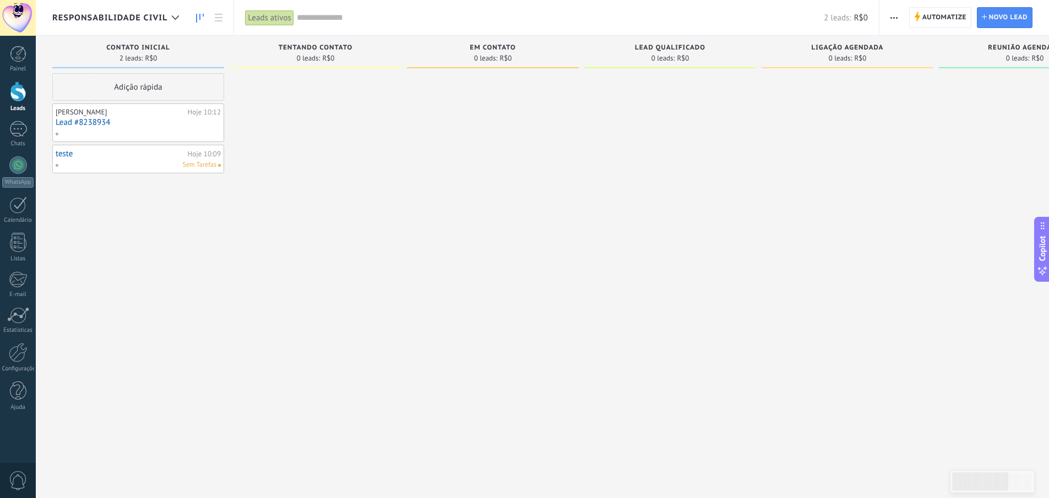
click at [105, 127] on link "Lead #8238934" at bounding box center [138, 122] width 165 height 9
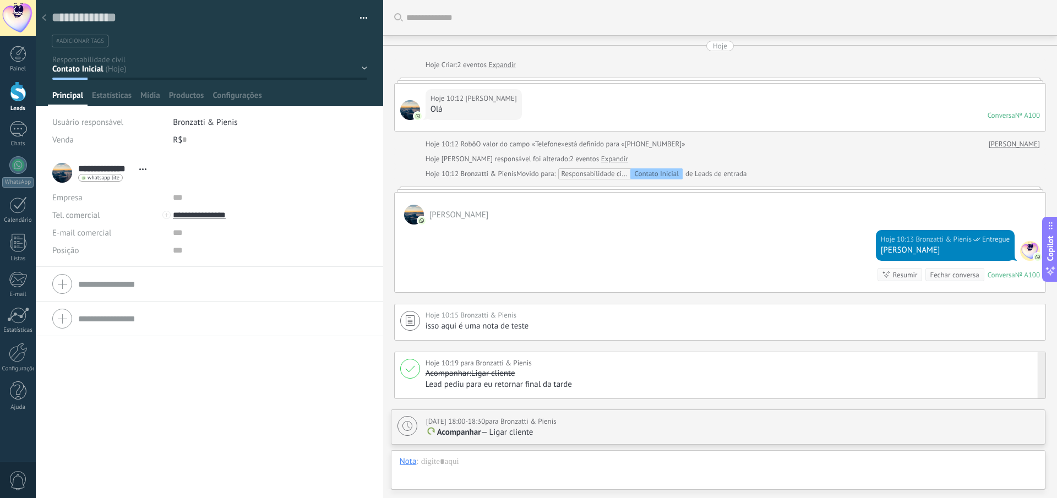
scroll to position [132, 0]
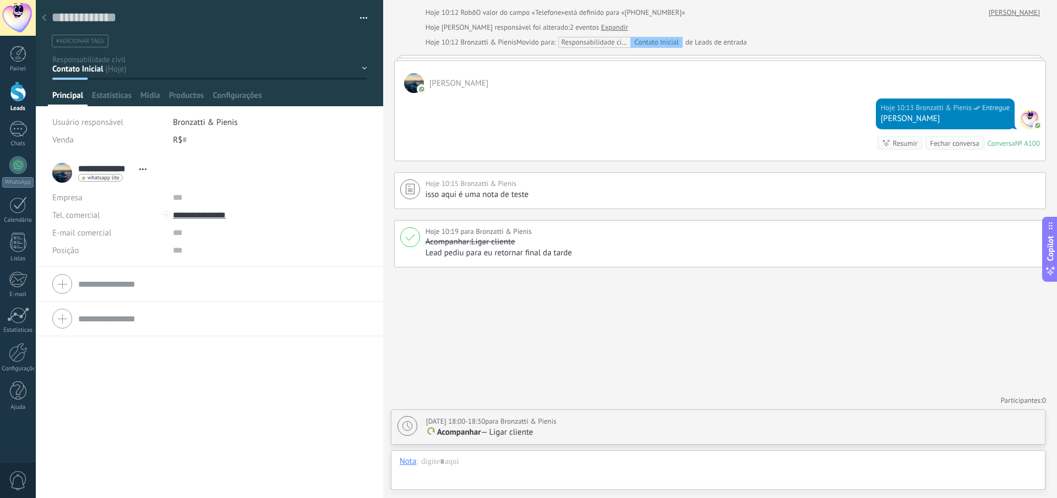
click at [0, 0] on div "Contato Inicial Tentando Contato Em Contato Lead Qualificado Ligação Agendada R…" at bounding box center [0, 0] width 0 height 0
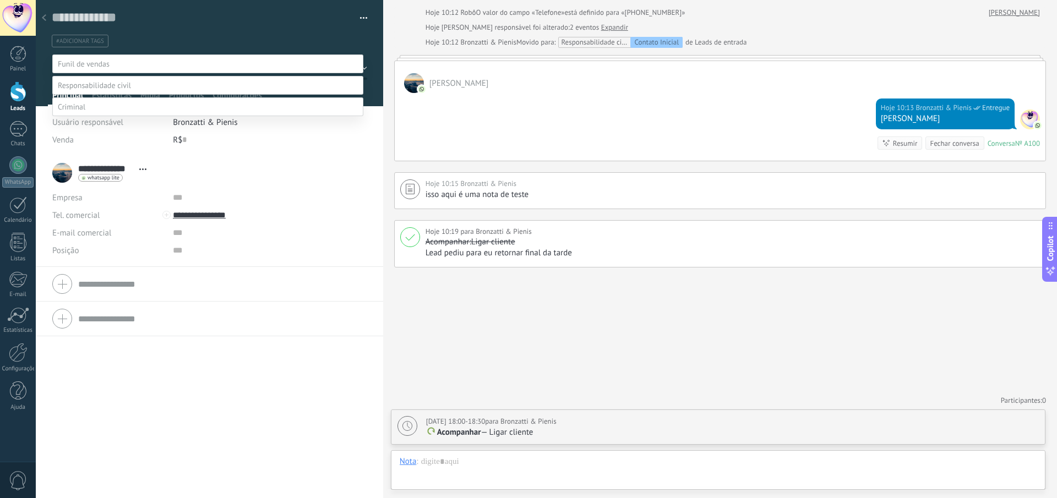
scroll to position [21, 0]
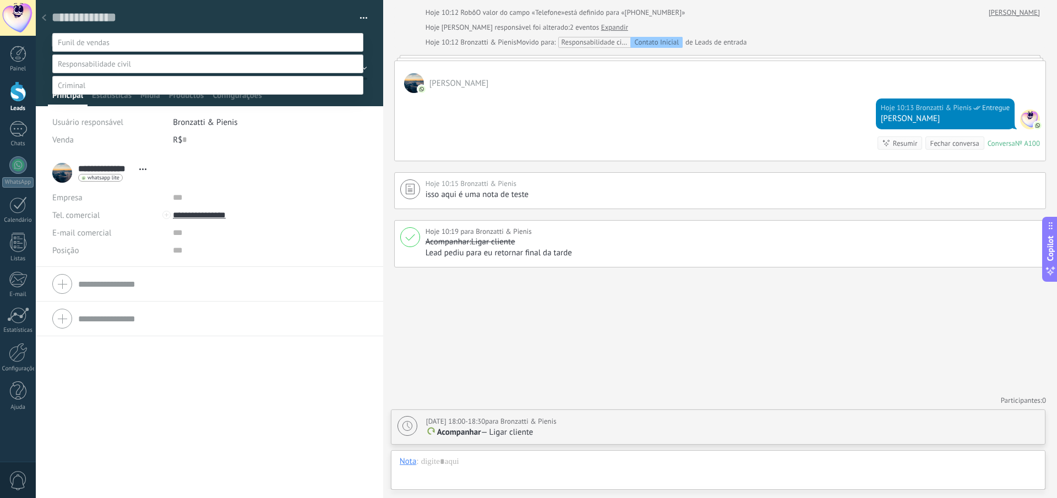
click at [0, 0] on label "Tentando Contato" at bounding box center [0, 0] width 0 height 0
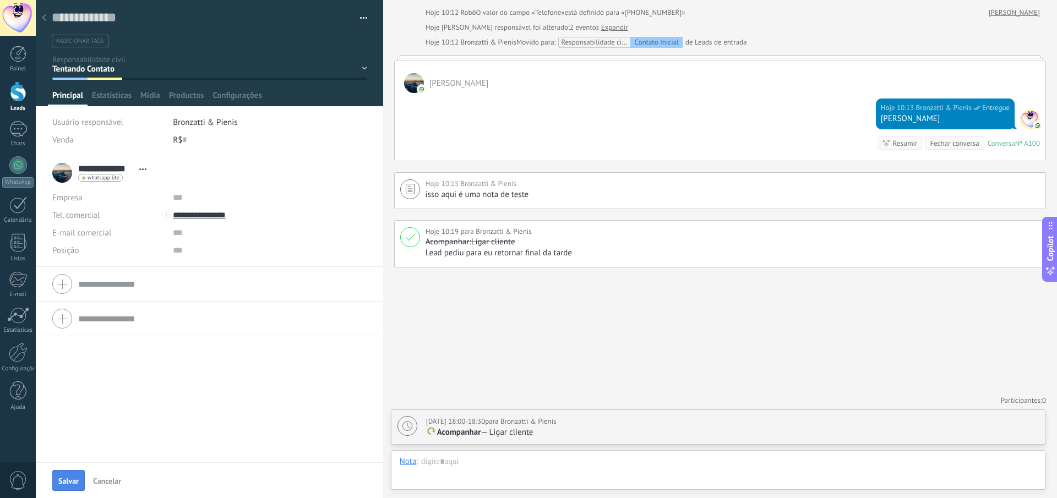
click at [57, 477] on button "Salvar" at bounding box center [68, 480] width 32 height 21
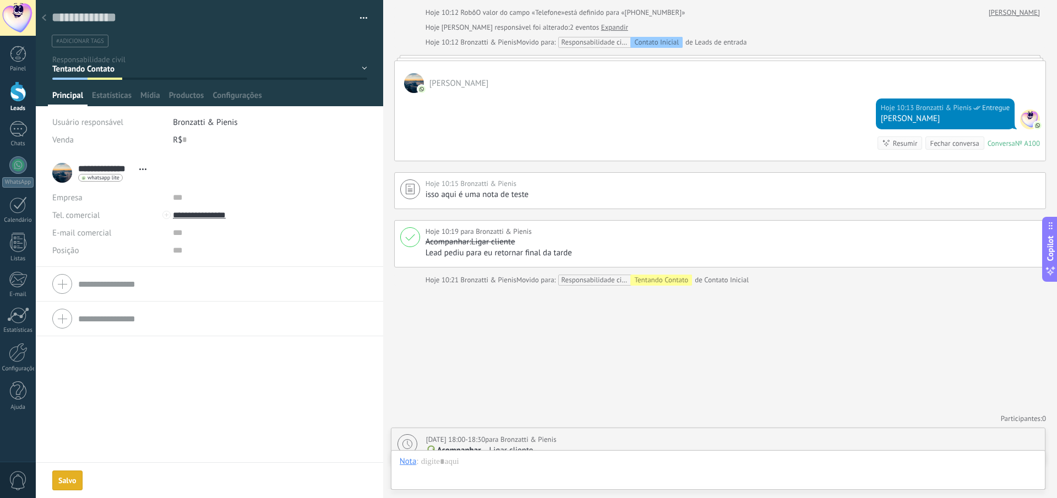
scroll to position [150, 0]
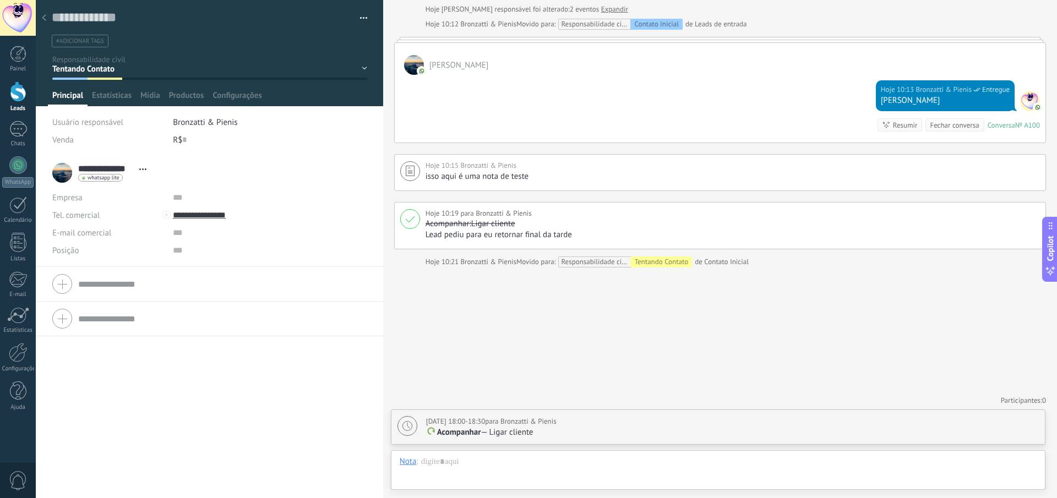
click at [0, 0] on div "Contato Inicial Tentando Contato Em Contato Lead Qualificado Ligação Agendada R…" at bounding box center [0, 0] width 0 height 0
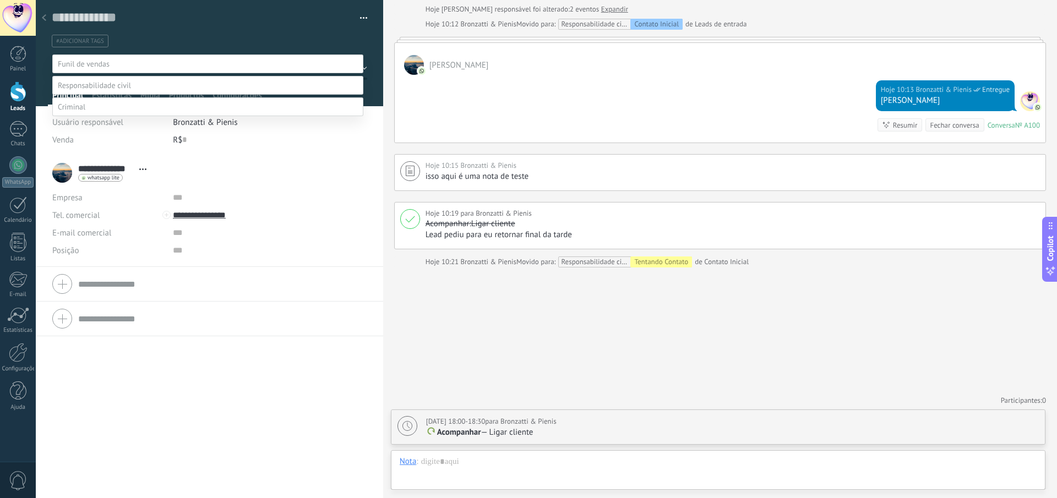
scroll to position [21, 0]
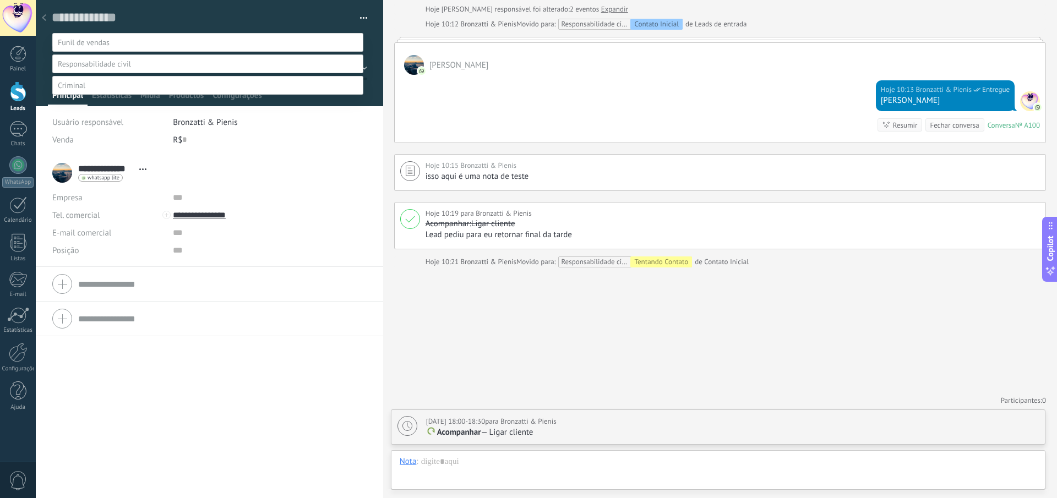
click at [0, 0] on label "Em Contato" at bounding box center [0, 0] width 0 height 0
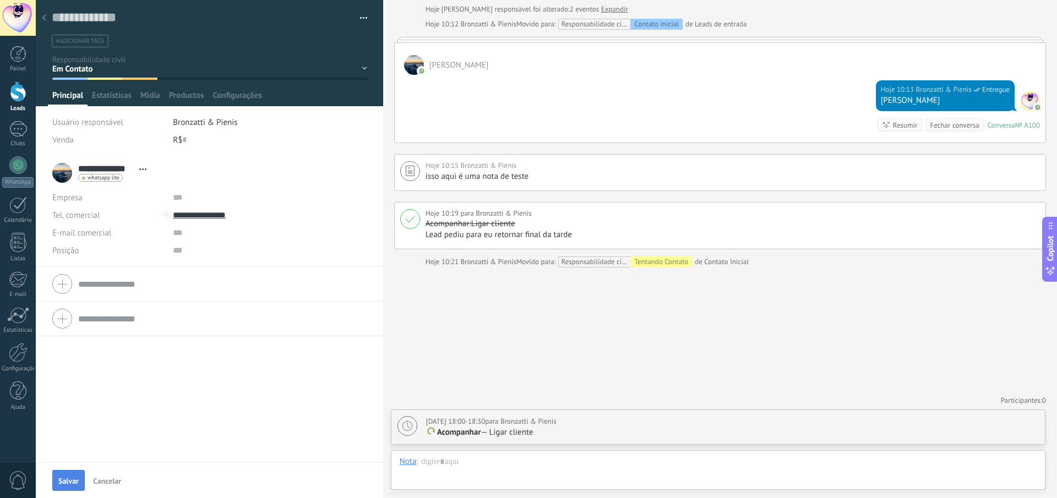
click at [68, 478] on span "Salvar" at bounding box center [68, 481] width 20 height 8
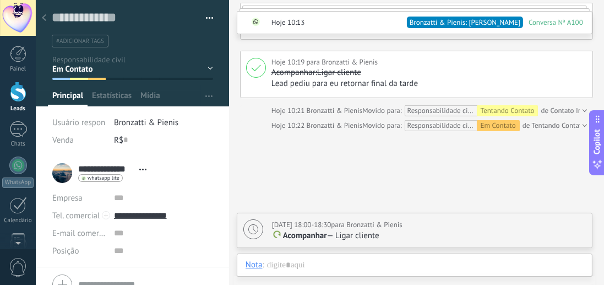
scroll to position [291, 0]
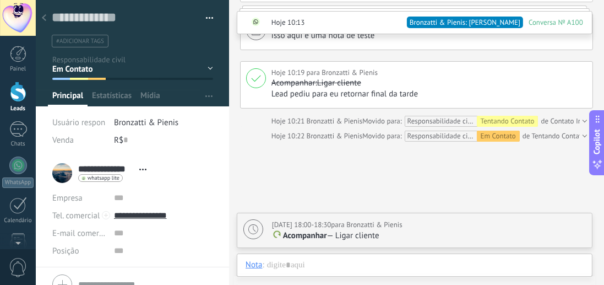
click at [0, 0] on div "Contato Inicial Tentando Contato Em Contato Lead Qualificado Ligação Agendada R…" at bounding box center [0, 0] width 0 height 0
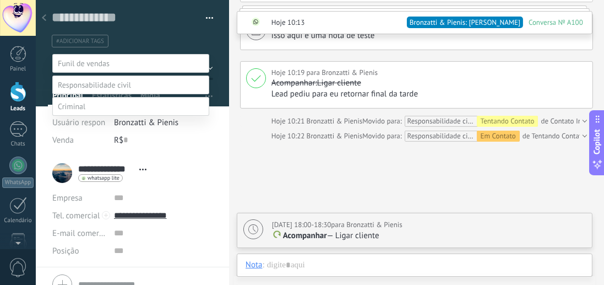
scroll to position [21, 0]
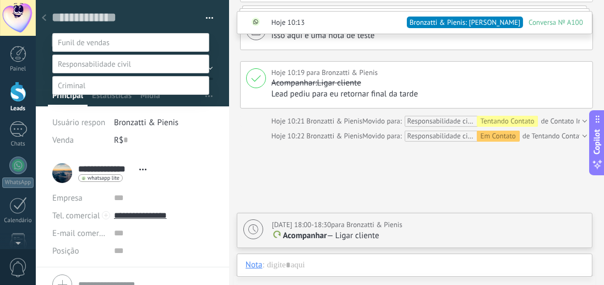
click at [0, 0] on label "Contato Inicial" at bounding box center [0, 0] width 0 height 0
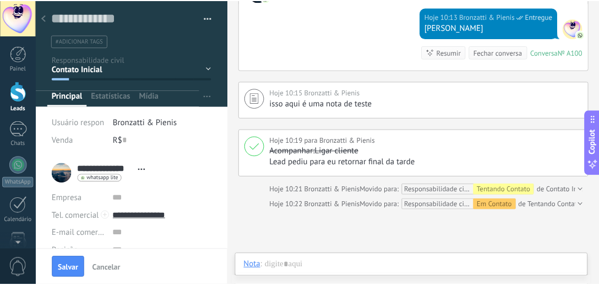
scroll to position [196, 0]
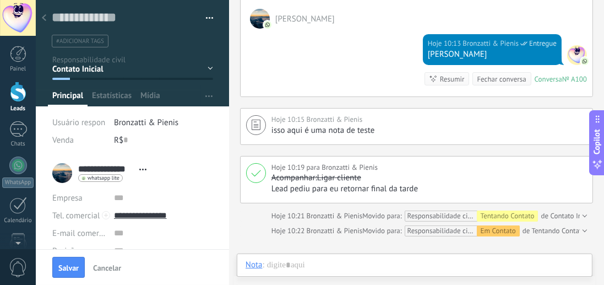
click at [12, 94] on div at bounding box center [18, 91] width 17 height 20
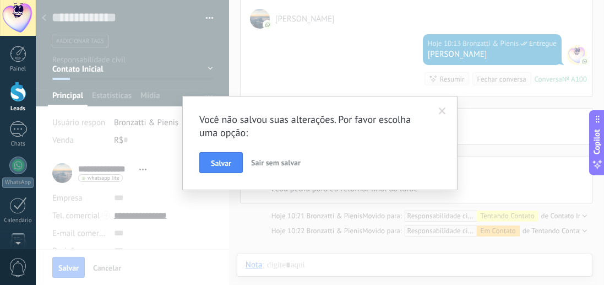
click at [286, 163] on span "Sair sem salvar" at bounding box center [276, 162] width 50 height 10
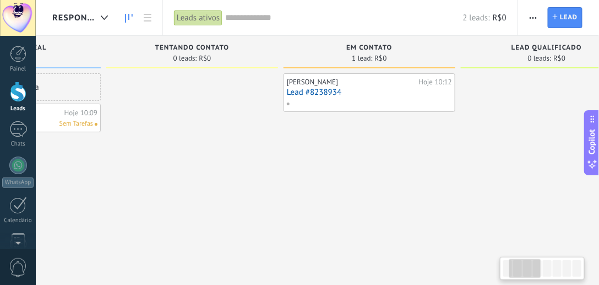
scroll to position [0, 124]
drag, startPoint x: 537, startPoint y: 169, endPoint x: 415, endPoint y: 171, distance: 121.7
click at [415, 171] on div "Henrique Harff Hoje 10:12 Lead #8238934" at bounding box center [369, 143] width 172 height 141
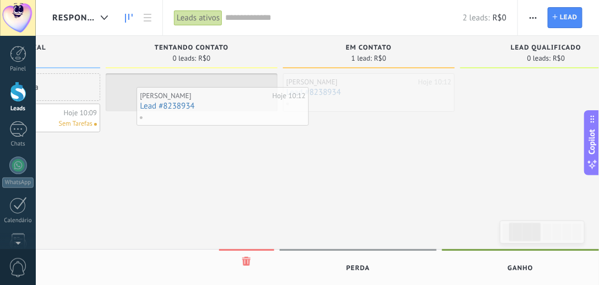
drag, startPoint x: 351, startPoint y: 94, endPoint x: 202, endPoint y: 106, distance: 149.2
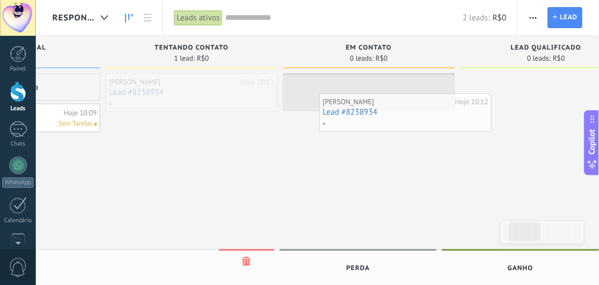
scroll to position [0, 135]
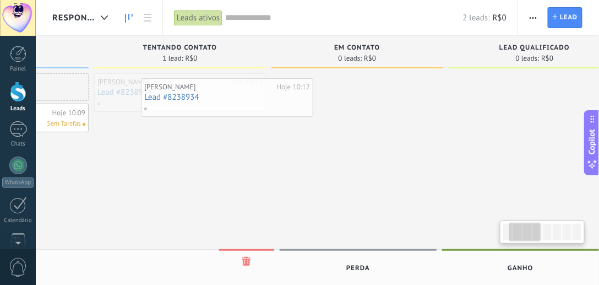
drag, startPoint x: 154, startPoint y: 86, endPoint x: 221, endPoint y: 124, distance: 77.2
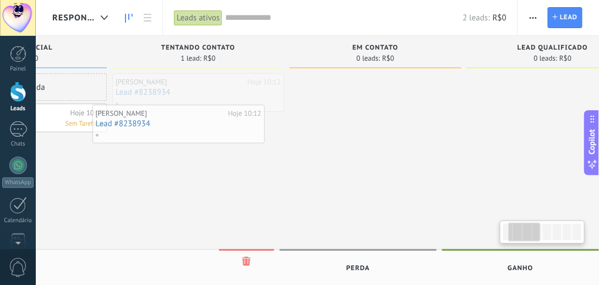
scroll to position [0, 112]
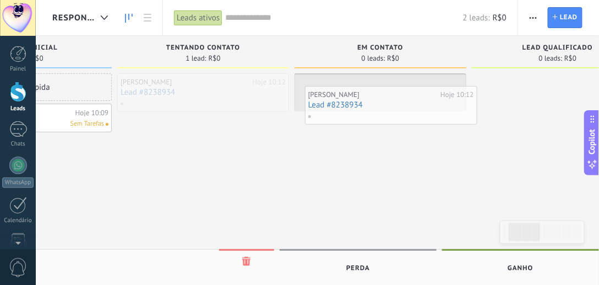
drag, startPoint x: 168, startPoint y: 94, endPoint x: 378, endPoint y: 104, distance: 210.0
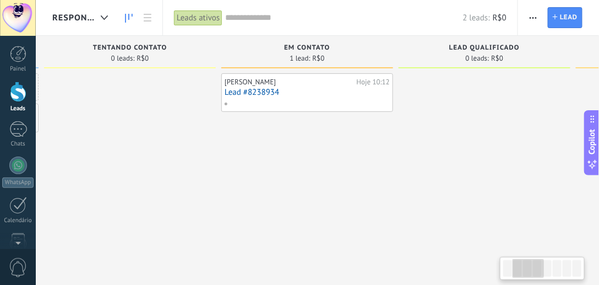
scroll to position [0, 189]
drag, startPoint x: 449, startPoint y: 150, endPoint x: 401, endPoint y: 148, distance: 48.5
click at [401, 148] on div at bounding box center [481, 143] width 172 height 141
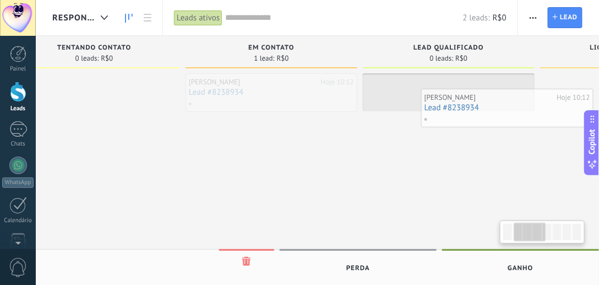
drag, startPoint x: 271, startPoint y: 97, endPoint x: 475, endPoint y: 112, distance: 204.2
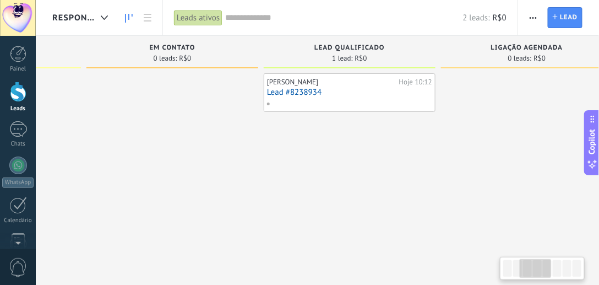
scroll to position [0, 326]
drag, startPoint x: 418, startPoint y: 175, endPoint x: 340, endPoint y: 177, distance: 78.2
click at [340, 177] on div "Henrique Harff Hoje 10:12 Lead #8238934" at bounding box center [344, 143] width 172 height 141
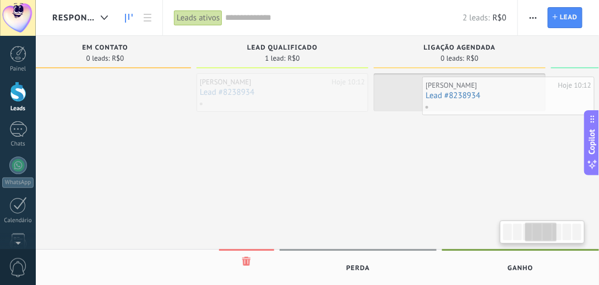
drag, startPoint x: 286, startPoint y: 98, endPoint x: 450, endPoint y: 101, distance: 164.1
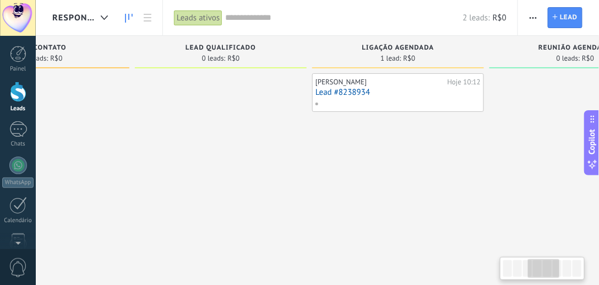
scroll to position [0, 474]
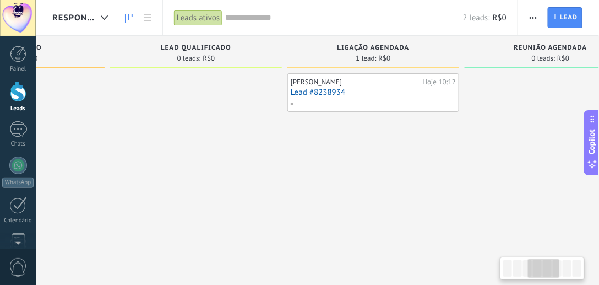
drag, startPoint x: 428, startPoint y: 168, endPoint x: 367, endPoint y: 166, distance: 61.1
click at [367, 166] on div "Henrique Harff Hoje 10:12 Lead #8238934" at bounding box center [373, 143] width 172 height 141
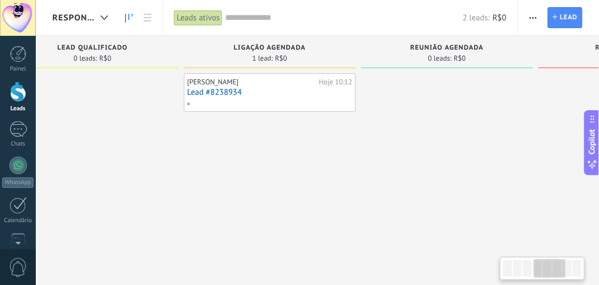
scroll to position [0, 580]
drag, startPoint x: 461, startPoint y: 129, endPoint x: 358, endPoint y: 129, distance: 103.5
click at [358, 129] on div "Etapa de leads de entrada solicitações: 0 0 0 0 0 Contato Inicial 1 lead: R$0 A…" at bounding box center [186, 125] width 1429 height 178
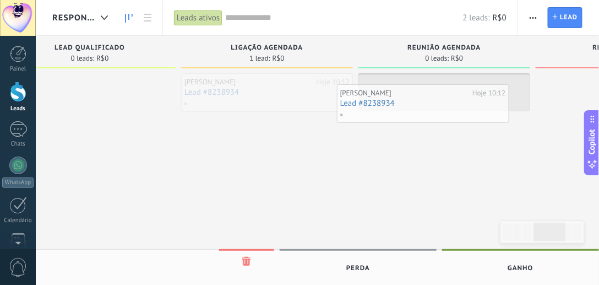
drag, startPoint x: 288, startPoint y: 95, endPoint x: 445, endPoint y: 103, distance: 157.1
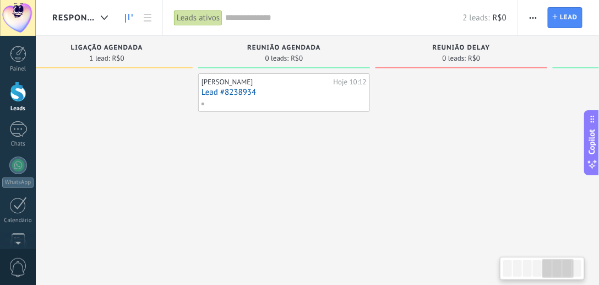
scroll to position [0, 741]
drag, startPoint x: 407, startPoint y: 159, endPoint x: 313, endPoint y: 168, distance: 94.0
click at [313, 168] on div "Henrique Harff Hoje 10:12 Lead #8238934" at bounding box center [284, 143] width 172 height 141
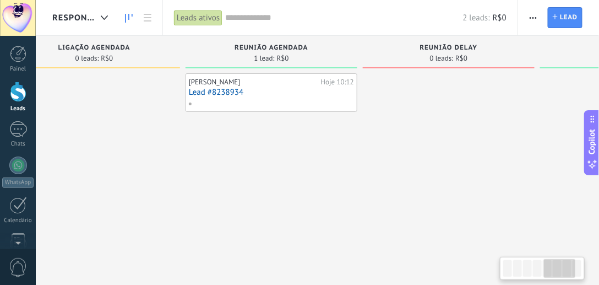
scroll to position [0, 759]
drag, startPoint x: 433, startPoint y: 162, endPoint x: 416, endPoint y: 162, distance: 17.1
click at [416, 162] on div at bounding box center [443, 143] width 172 height 141
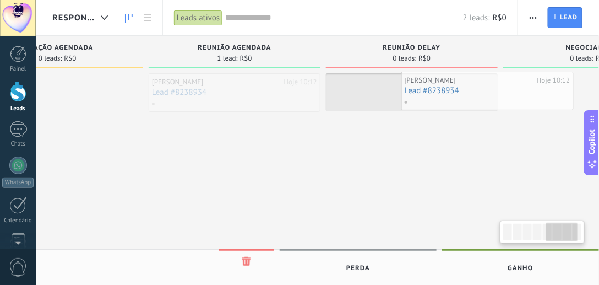
scroll to position [0, 816]
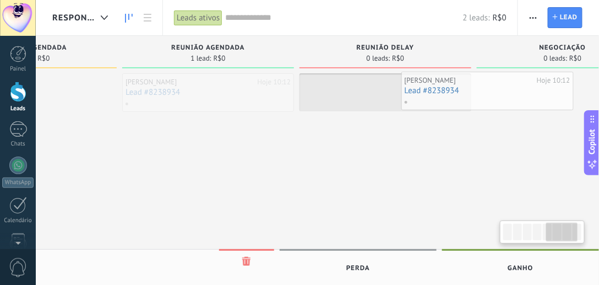
drag, startPoint x: 232, startPoint y: 93, endPoint x: 437, endPoint y: 86, distance: 204.9
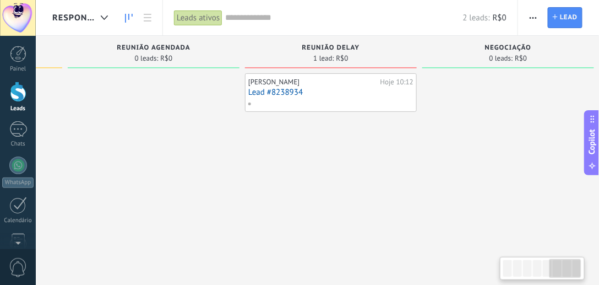
scroll to position [0, 882]
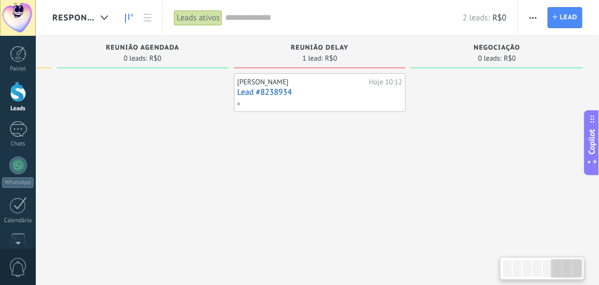
drag, startPoint x: 405, startPoint y: 184, endPoint x: 280, endPoint y: 172, distance: 125.5
click at [280, 172] on div "Henrique Harff Hoje 10:12 Lead #8238934" at bounding box center [320, 143] width 172 height 141
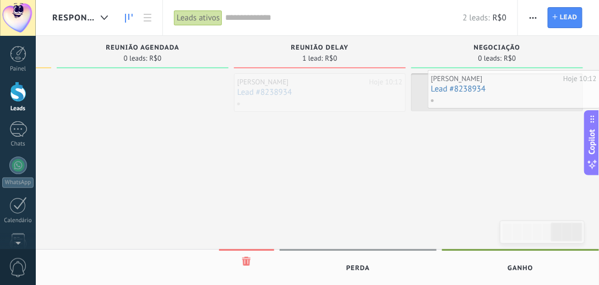
drag, startPoint x: 286, startPoint y: 98, endPoint x: 481, endPoint y: 95, distance: 194.9
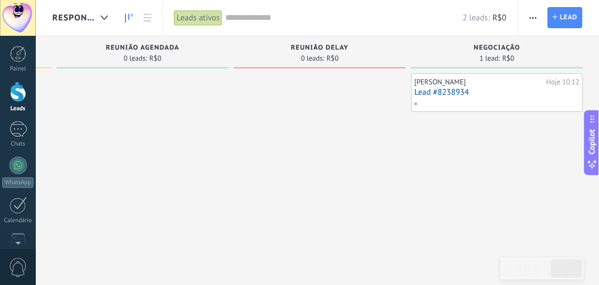
click at [464, 135] on div "Henrique Harff Hoje 10:12 Lead #8238934" at bounding box center [497, 143] width 172 height 141
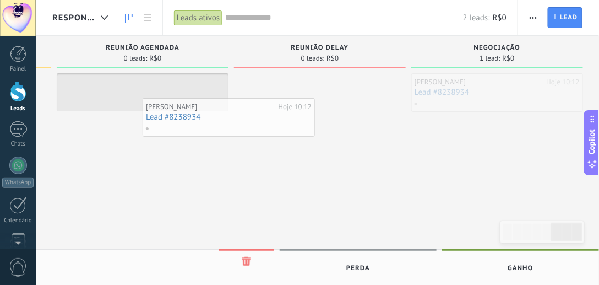
drag, startPoint x: 459, startPoint y: 100, endPoint x: 193, endPoint y: 124, distance: 267.5
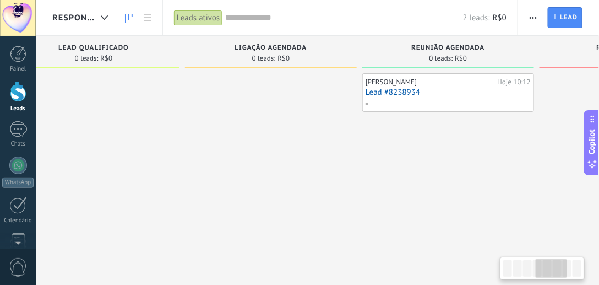
drag, startPoint x: 216, startPoint y: 159, endPoint x: 521, endPoint y: 173, distance: 305.3
click at [525, 175] on div "Henrique Harff Hoje 10:12 Lead #8238934" at bounding box center [448, 143] width 172 height 141
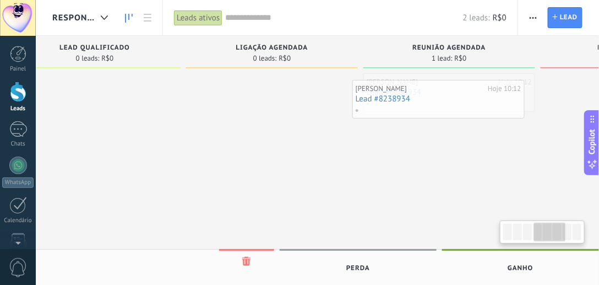
drag, startPoint x: 419, startPoint y: 101, endPoint x: 175, endPoint y: 120, distance: 245.7
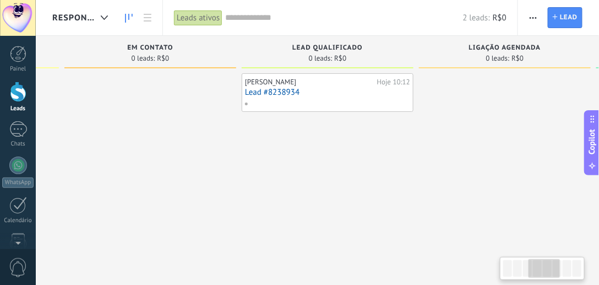
drag, startPoint x: 220, startPoint y: 163, endPoint x: 461, endPoint y: 167, distance: 240.6
click at [455, 170] on div at bounding box center [505, 143] width 172 height 141
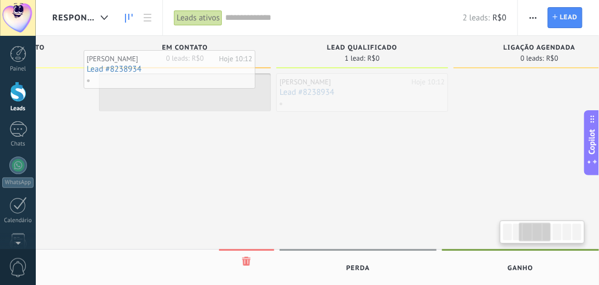
drag, startPoint x: 331, startPoint y: 94, endPoint x: 139, endPoint y: 75, distance: 193.5
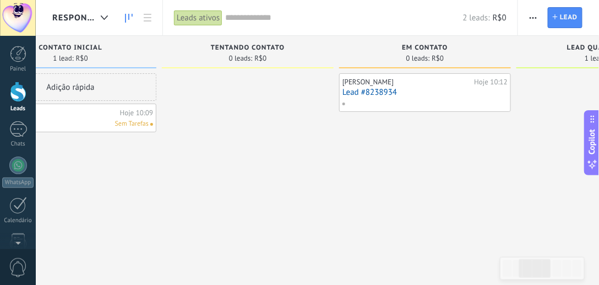
drag, startPoint x: 175, startPoint y: 130, endPoint x: 451, endPoint y: 161, distance: 278.7
click at [453, 161] on div "Henrique Harff Hoje 10:12 Lead #8238934" at bounding box center [425, 143] width 172 height 141
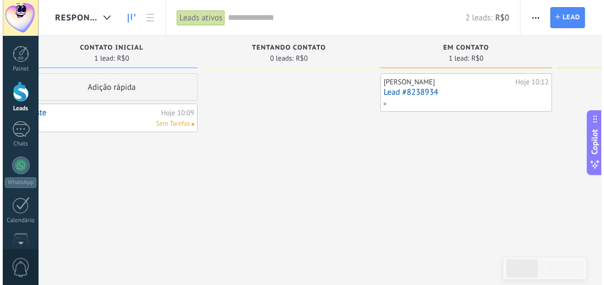
scroll to position [0, 36]
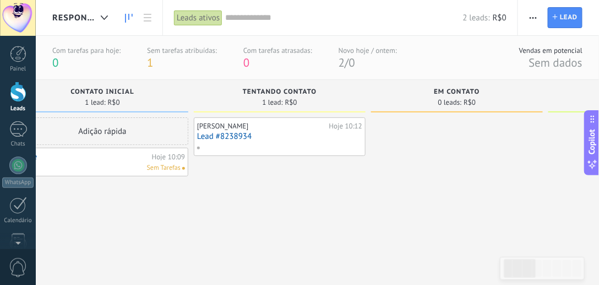
click at [535, 16] on span "button" at bounding box center [533, 17] width 7 height 21
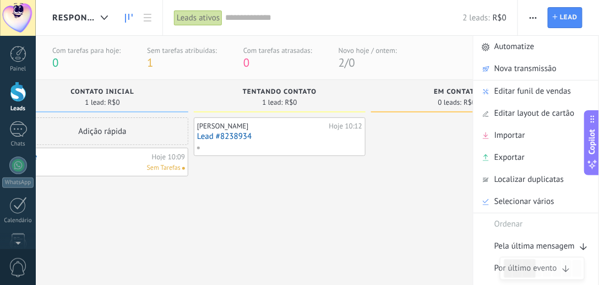
click at [525, 91] on span "Editar funil de vendas" at bounding box center [532, 91] width 77 height 22
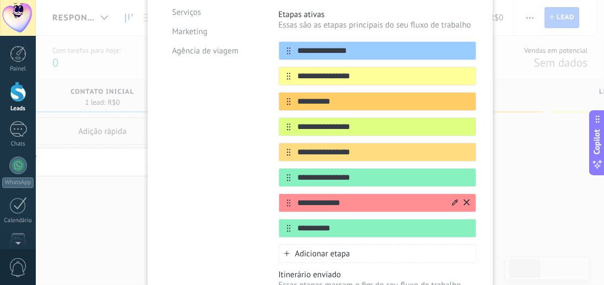
scroll to position [220, 0]
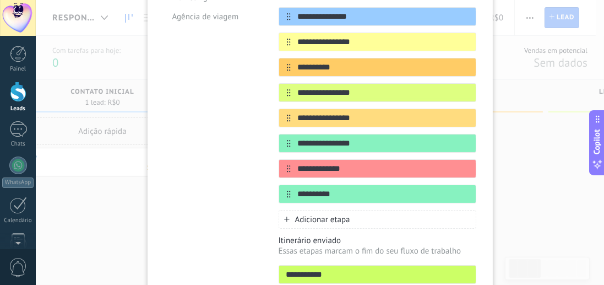
click at [344, 218] on span "Adicionar etapa" at bounding box center [322, 219] width 55 height 10
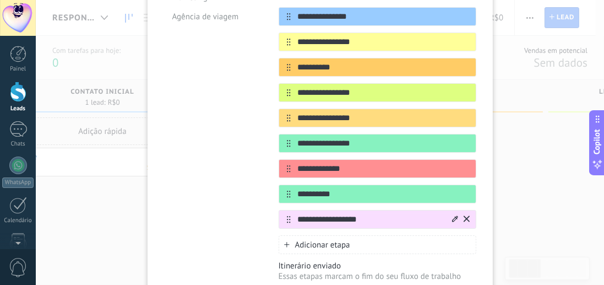
click at [457, 215] on div at bounding box center [459, 219] width 19 height 18
click at [454, 215] on icon at bounding box center [455, 218] width 6 height 6
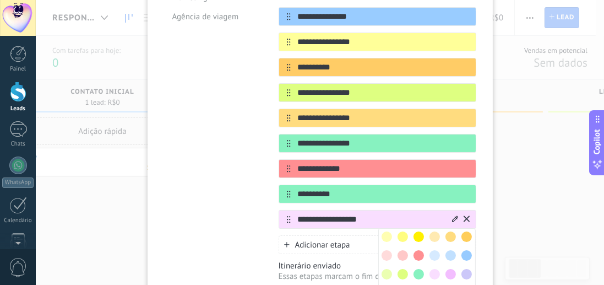
click at [400, 235] on span at bounding box center [402, 236] width 10 height 10
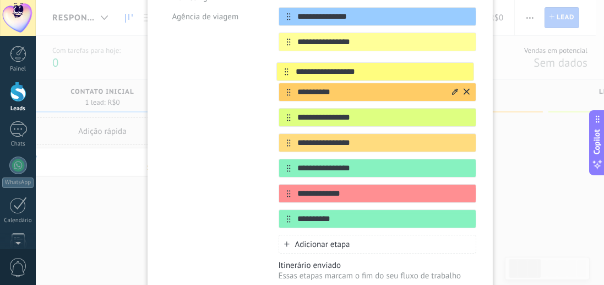
drag, startPoint x: 284, startPoint y: 216, endPoint x: 283, endPoint y: 68, distance: 147.5
click at [283, 68] on div "**********" at bounding box center [378, 117] width 198 height 221
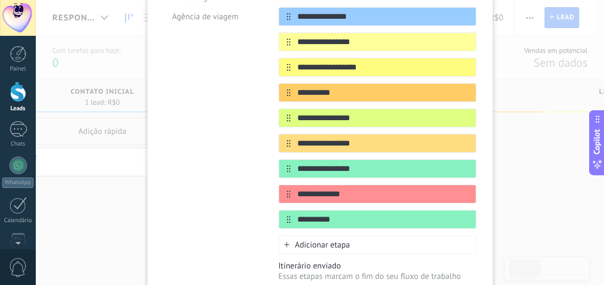
click at [279, 242] on div "Adicionar etapa" at bounding box center [378, 244] width 198 height 19
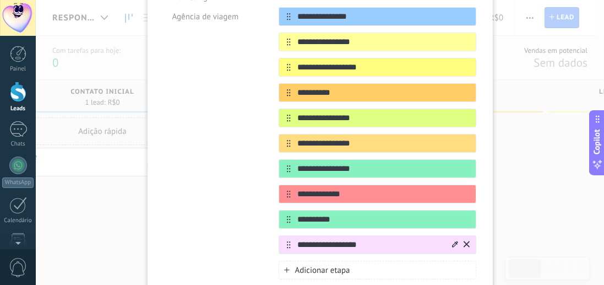
click at [453, 242] on icon at bounding box center [455, 244] width 6 height 6
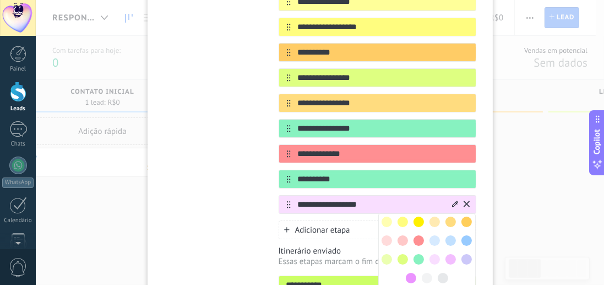
scroll to position [252, 0]
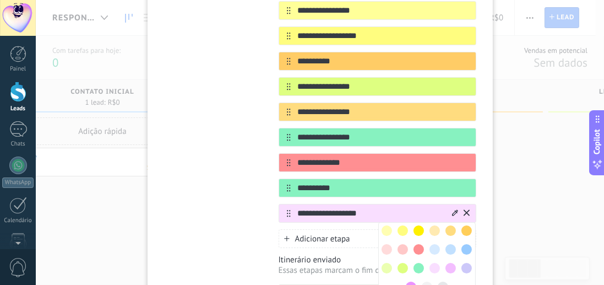
click at [402, 227] on span at bounding box center [402, 230] width 10 height 10
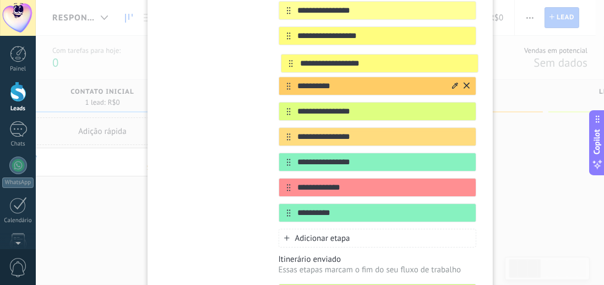
scroll to position [243, 0]
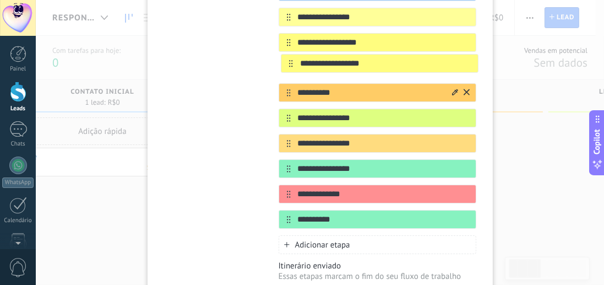
drag, startPoint x: 285, startPoint y: 209, endPoint x: 290, endPoint y: 58, distance: 151.4
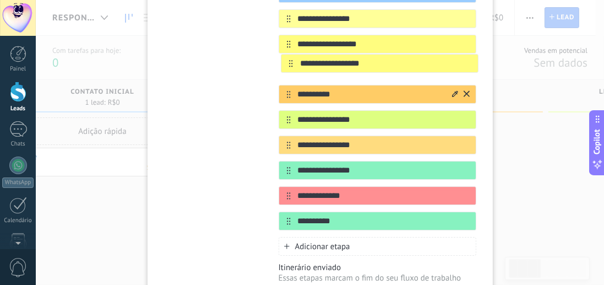
click at [290, 58] on div "**********" at bounding box center [378, 107] width 198 height 246
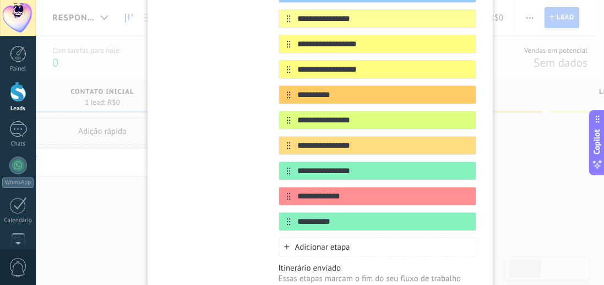
click at [286, 244] on icon at bounding box center [287, 247] width 6 height 6
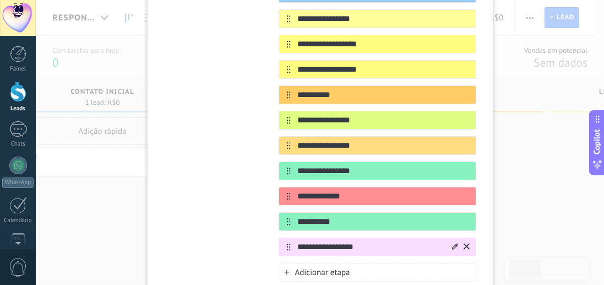
click at [457, 241] on div at bounding box center [459, 247] width 19 height 18
click at [454, 243] on icon at bounding box center [455, 246] width 6 height 7
click at [401, 259] on span at bounding box center [402, 264] width 10 height 10
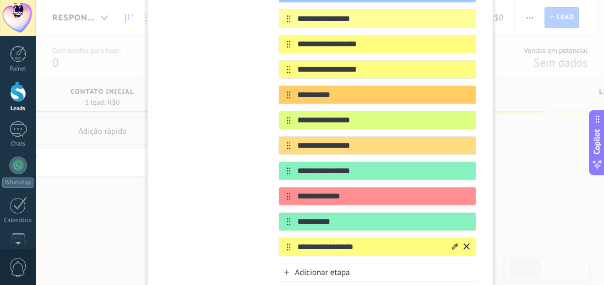
click at [388, 241] on input "**********" at bounding box center [371, 247] width 160 height 12
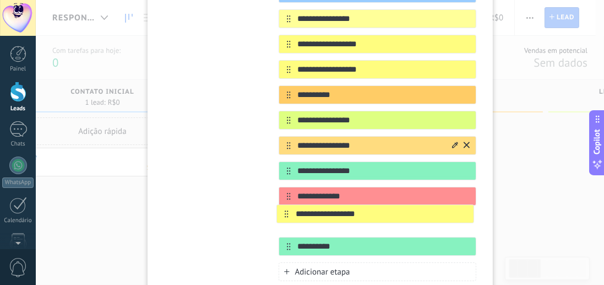
scroll to position [244, 0]
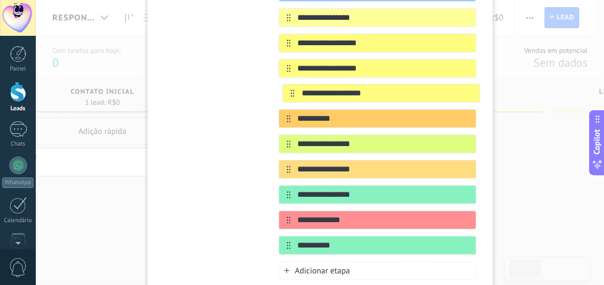
drag, startPoint x: 281, startPoint y: 241, endPoint x: 288, endPoint y: 87, distance: 153.8
click at [288, 87] on div "**********" at bounding box center [378, 118] width 198 height 271
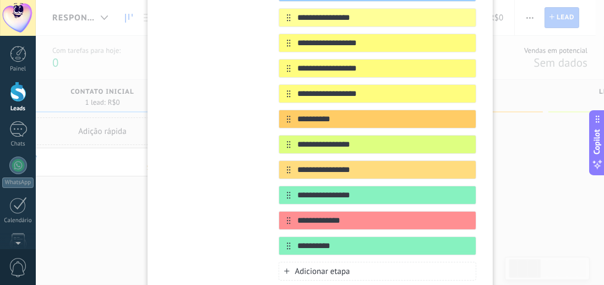
click at [282, 261] on div "Adicionar etapa" at bounding box center [378, 270] width 198 height 19
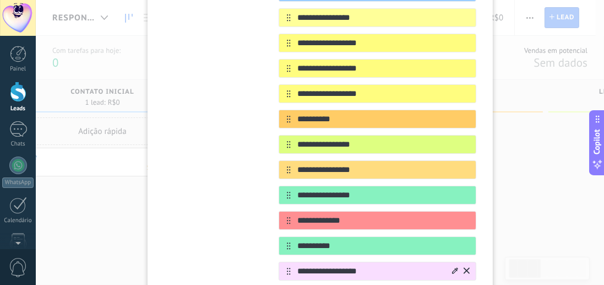
click at [452, 267] on icon at bounding box center [455, 270] width 6 height 7
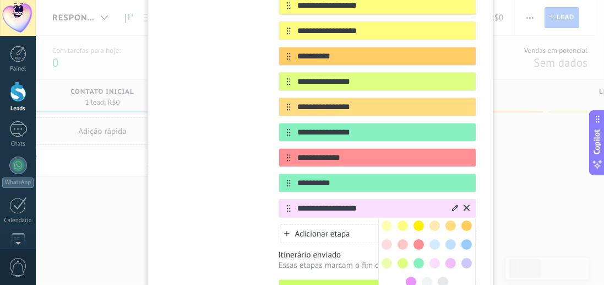
click at [399, 220] on span at bounding box center [402, 225] width 10 height 10
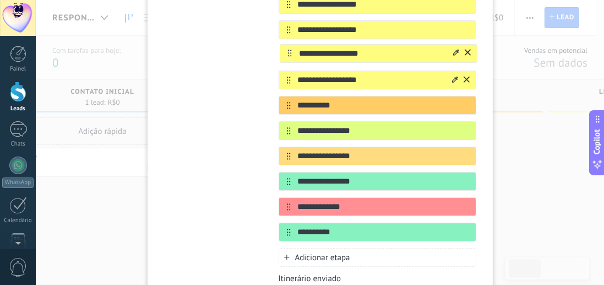
drag, startPoint x: 280, startPoint y: 200, endPoint x: 285, endPoint y: 46, distance: 154.8
click at [285, 46] on div "**********" at bounding box center [378, 92] width 198 height 297
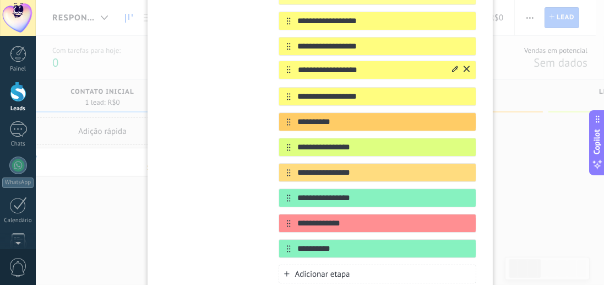
scroll to position [266, 0]
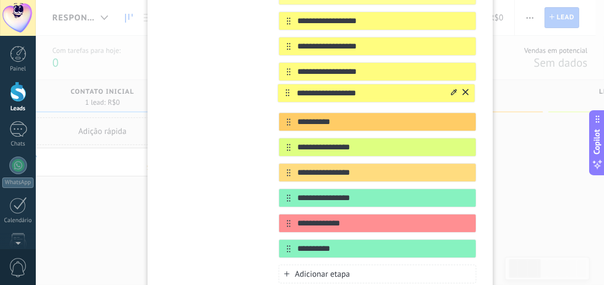
drag, startPoint x: 286, startPoint y: 54, endPoint x: 288, endPoint y: 95, distance: 40.8
click at [288, 95] on div "**********" at bounding box center [378, 109] width 198 height 297
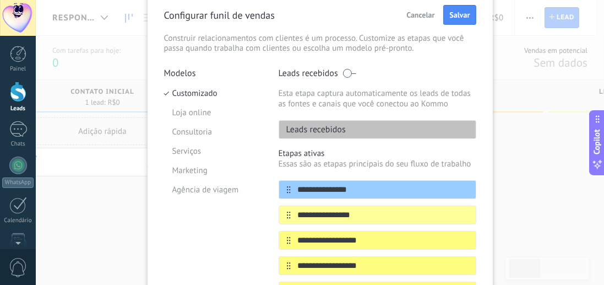
scroll to position [46, 0]
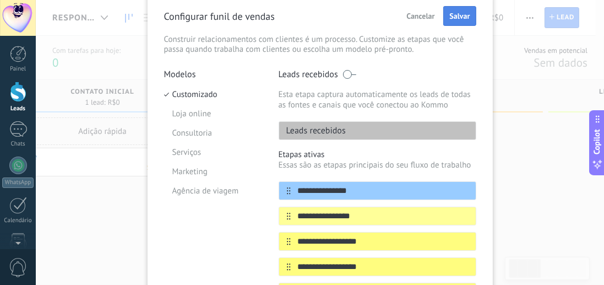
click at [461, 8] on button "Salvar" at bounding box center [459, 16] width 32 height 20
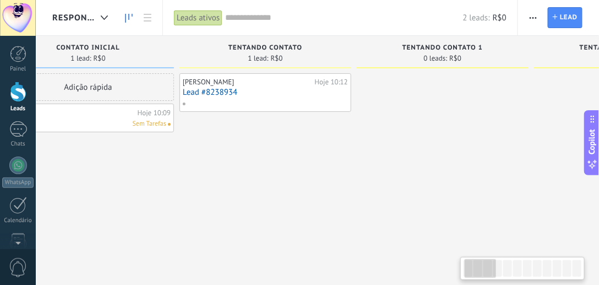
scroll to position [0, 80]
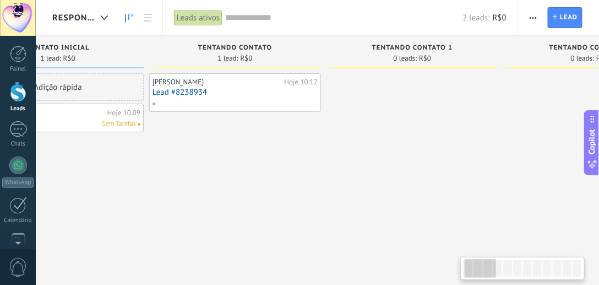
drag, startPoint x: 484, startPoint y: 168, endPoint x: 406, endPoint y: 167, distance: 78.7
click at [406, 167] on div at bounding box center [412, 143] width 172 height 141
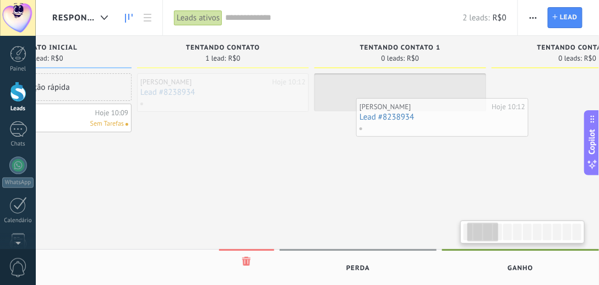
drag, startPoint x: 199, startPoint y: 92, endPoint x: 395, endPoint y: 106, distance: 197.0
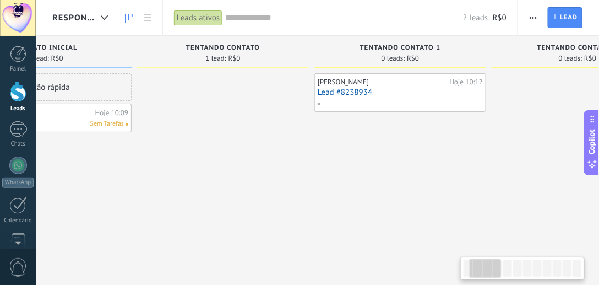
scroll to position [0, 308]
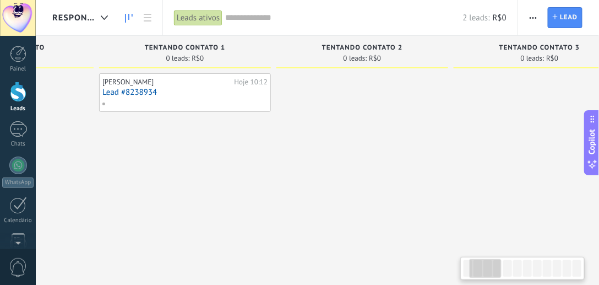
drag, startPoint x: 401, startPoint y: 170, endPoint x: 261, endPoint y: 187, distance: 140.9
click at [261, 187] on div "Henrique Harff Hoje 10:12 Lead #8238934" at bounding box center [185, 143] width 172 height 141
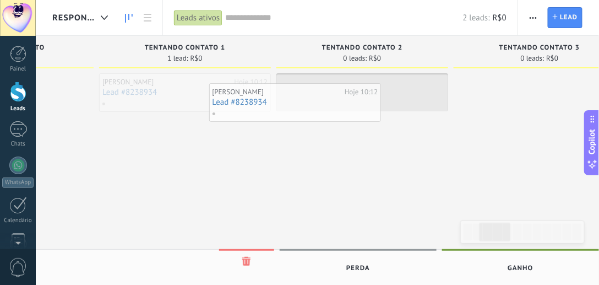
drag, startPoint x: 170, startPoint y: 90, endPoint x: 293, endPoint y: 95, distance: 122.9
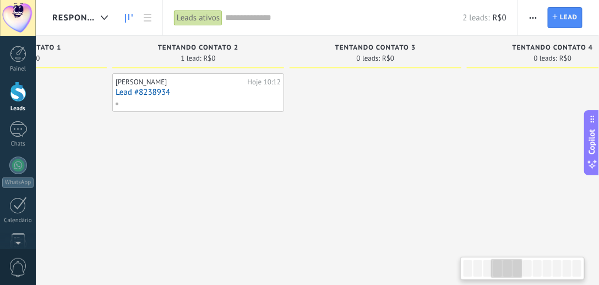
scroll to position [0, 521]
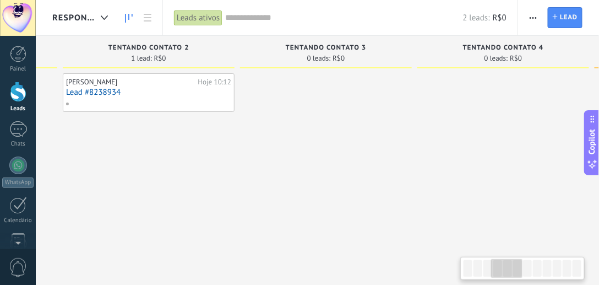
drag, startPoint x: 364, startPoint y: 115, endPoint x: 151, endPoint y: 168, distance: 220.2
click at [151, 168] on div "Henrique Harff Hoje 10:12 Lead #8238934" at bounding box center [149, 143] width 172 height 141
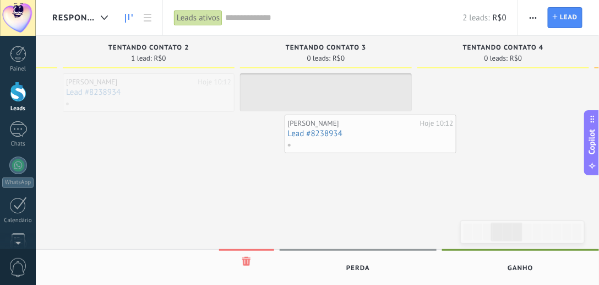
drag, startPoint x: 114, startPoint y: 91, endPoint x: 329, endPoint y: 107, distance: 215.2
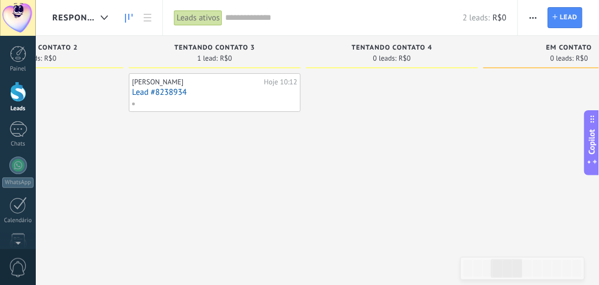
scroll to position [0, 682]
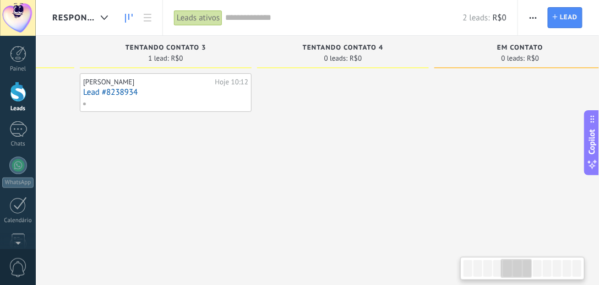
drag, startPoint x: 467, startPoint y: 172, endPoint x: 307, endPoint y: 188, distance: 161.0
click at [307, 188] on div at bounding box center [343, 143] width 172 height 141
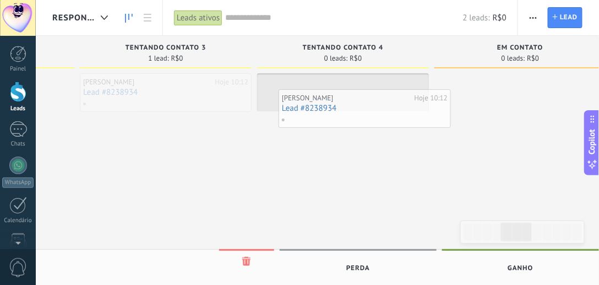
drag, startPoint x: 153, startPoint y: 114, endPoint x: 380, endPoint y: 94, distance: 228.3
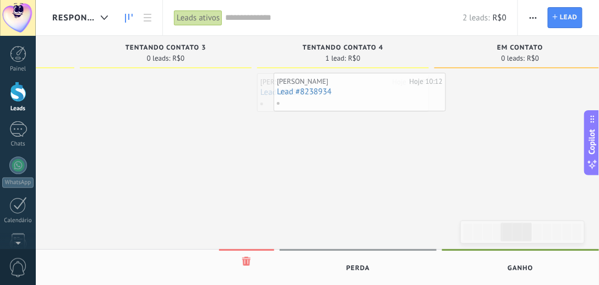
drag, startPoint x: 337, startPoint y: 111, endPoint x: 354, endPoint y: 110, distance: 16.5
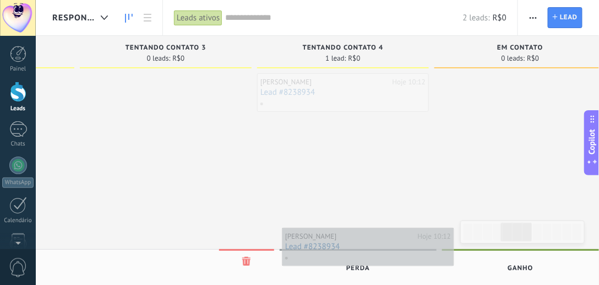
drag, startPoint x: 339, startPoint y: 94, endPoint x: 364, endPoint y: 248, distance: 156.2
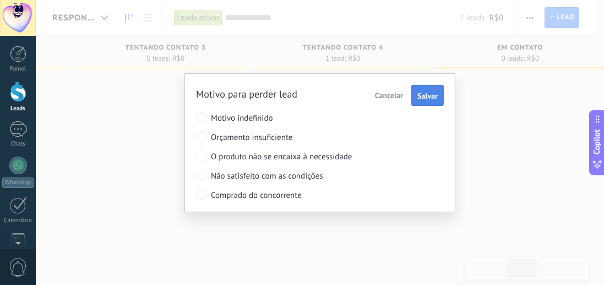
click at [419, 94] on span "Salvar" at bounding box center [427, 96] width 20 height 8
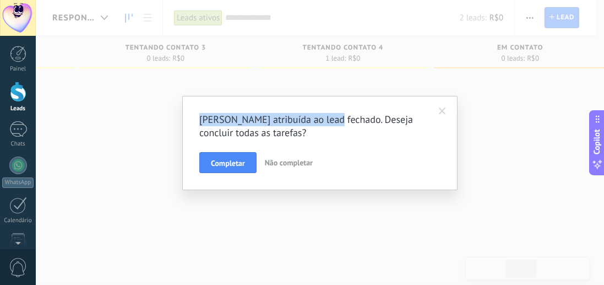
drag, startPoint x: 197, startPoint y: 117, endPoint x: 329, endPoint y: 118, distance: 131.6
click at [329, 118] on div "Tarefa atribuída ao lead fechado. Deseja concluir todas as tarefas? Completar N…" at bounding box center [319, 143] width 275 height 94
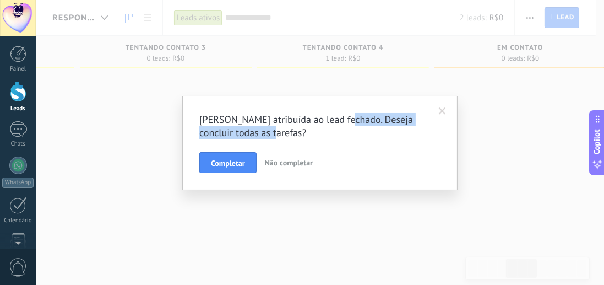
drag, startPoint x: 341, startPoint y: 117, endPoint x: 348, endPoint y: 135, distance: 19.8
click at [348, 135] on h2 "Tarefa atribuída ao lead fechado. Deseja concluir todas as tarefas?" at bounding box center [314, 126] width 230 height 26
click at [209, 163] on button "Completar" at bounding box center [227, 162] width 57 height 21
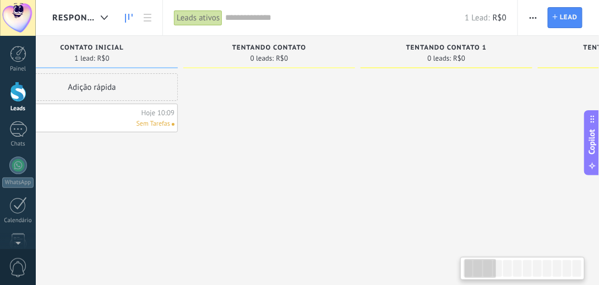
drag, startPoint x: 401, startPoint y: 115, endPoint x: 358, endPoint y: 113, distance: 43.0
click at [358, 113] on div "Tentando Contato 0 leads: R$0" at bounding box center [271, 125] width 177 height 178
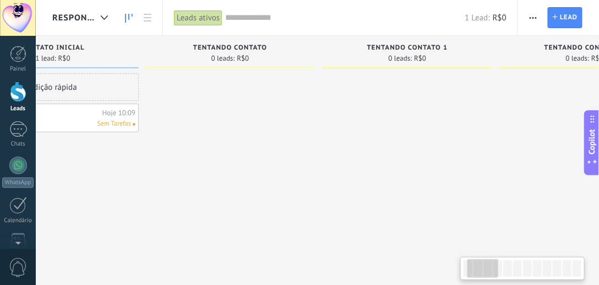
drag, startPoint x: 422, startPoint y: 115, endPoint x: 377, endPoint y: 112, distance: 45.8
click at [377, 112] on div at bounding box center [407, 143] width 172 height 141
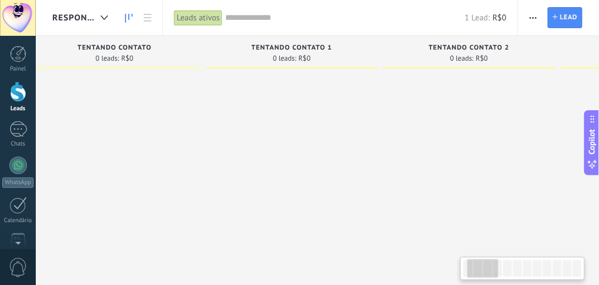
drag, startPoint x: 441, startPoint y: 116, endPoint x: 332, endPoint y: 114, distance: 108.5
click at [332, 114] on div at bounding box center [292, 143] width 172 height 141
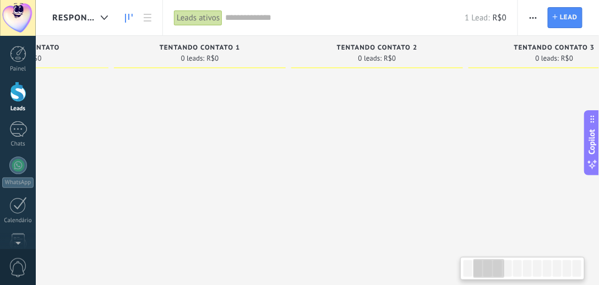
drag, startPoint x: 424, startPoint y: 121, endPoint x: 335, endPoint y: 121, distance: 89.2
click at [335, 121] on div at bounding box center [377, 143] width 172 height 141
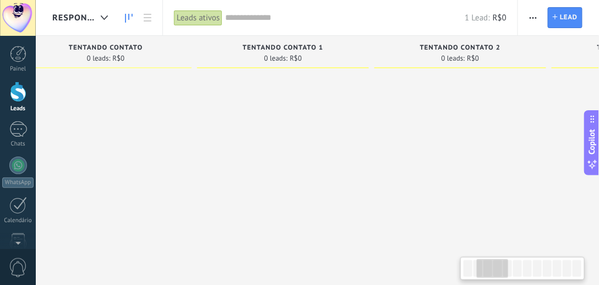
drag, startPoint x: 319, startPoint y: 127, endPoint x: 377, endPoint y: 126, distance: 57.8
click at [435, 127] on div at bounding box center [460, 143] width 172 height 141
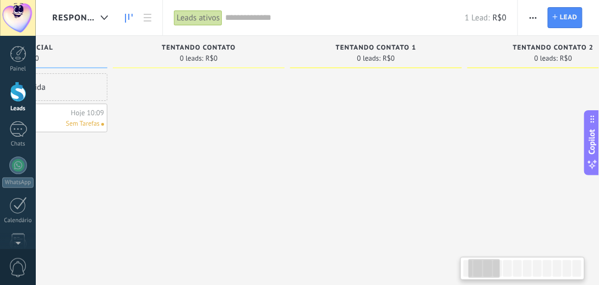
drag, startPoint x: 373, startPoint y: 124, endPoint x: 438, endPoint y: 124, distance: 65.0
click at [438, 124] on div at bounding box center [376, 143] width 172 height 141
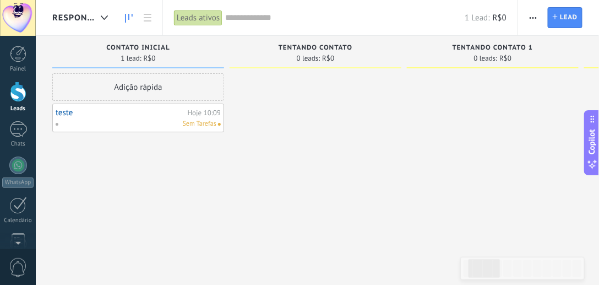
drag, startPoint x: 200, startPoint y: 126, endPoint x: 302, endPoint y: 123, distance: 102.4
click at [340, 126] on div at bounding box center [316, 143] width 172 height 141
click at [73, 113] on link "teste" at bounding box center [120, 112] width 129 height 9
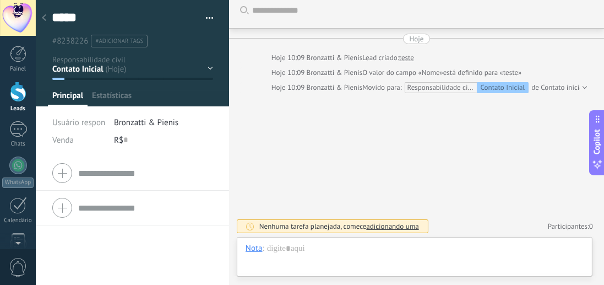
scroll to position [16, 0]
click at [139, 139] on div "R$ 0" at bounding box center [163, 140] width 99 height 18
click at [64, 259] on button "Salvar" at bounding box center [68, 267] width 32 height 21
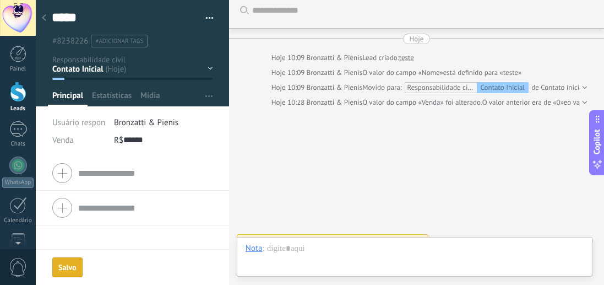
scroll to position [22, 0]
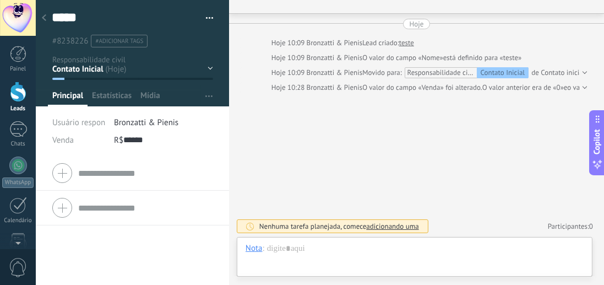
click at [44, 20] on use at bounding box center [44, 17] width 4 height 7
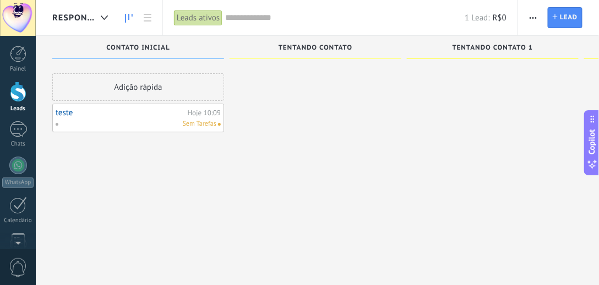
drag, startPoint x: 148, startPoint y: 118, endPoint x: 324, endPoint y: 95, distance: 177.7
drag, startPoint x: 172, startPoint y: 135, endPoint x: 314, endPoint y: 99, distance: 147.3
click at [314, 99] on div at bounding box center [316, 143] width 172 height 141
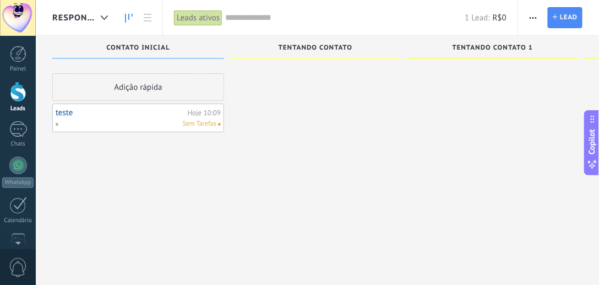
drag, startPoint x: 171, startPoint y: 117, endPoint x: 302, endPoint y: 151, distance: 135.9
drag, startPoint x: 432, startPoint y: 138, endPoint x: 312, endPoint y: 137, distance: 120.0
click at [64, 112] on link "teste" at bounding box center [120, 112] width 129 height 9
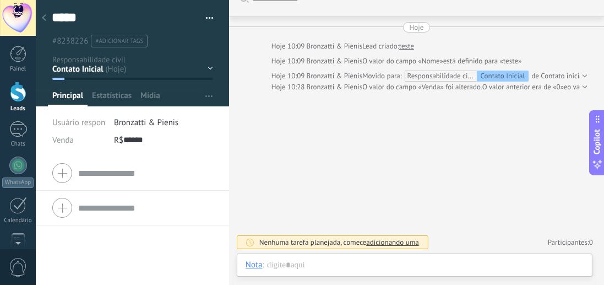
scroll to position [18, 0]
click at [43, 17] on icon at bounding box center [44, 17] width 4 height 7
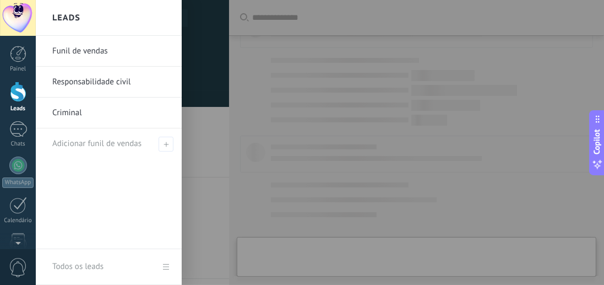
click at [86, 76] on link "Responsabilidade civil" at bounding box center [111, 82] width 118 height 31
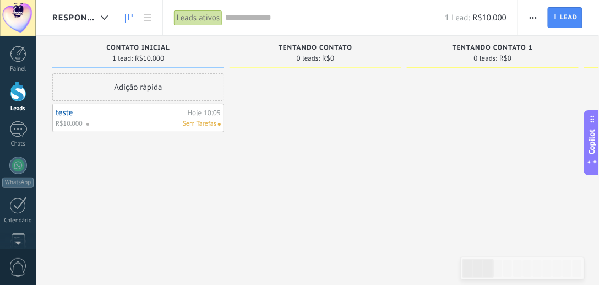
click at [162, 90] on div "Adição rápida" at bounding box center [138, 87] width 172 height 28
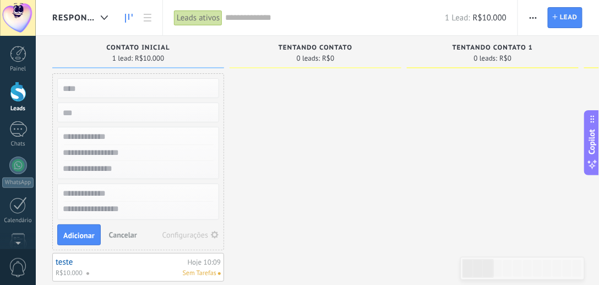
click at [140, 91] on input "text" at bounding box center [137, 87] width 161 height 15
click at [152, 139] on input "text" at bounding box center [137, 137] width 161 height 16
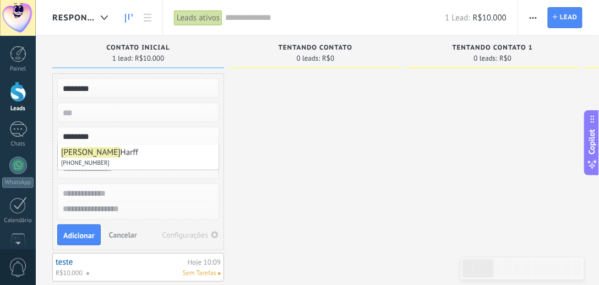
click at [264, 178] on div at bounding box center [316, 177] width 172 height 208
click at [154, 156] on input "text" at bounding box center [137, 153] width 161 height 16
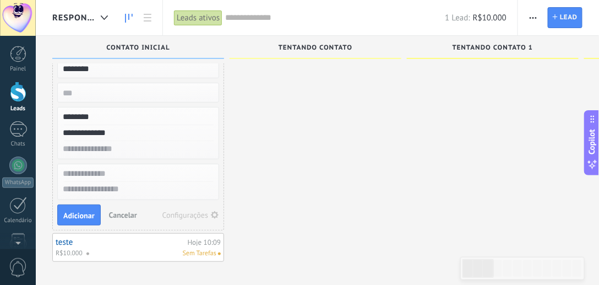
click at [120, 168] on input "text" at bounding box center [137, 174] width 161 height 16
click at [80, 211] on span "Adicionar" at bounding box center [78, 215] width 31 height 8
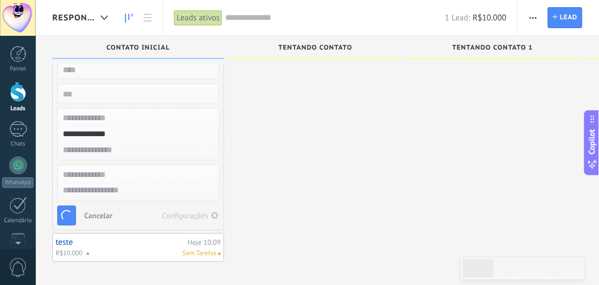
scroll to position [19, 0]
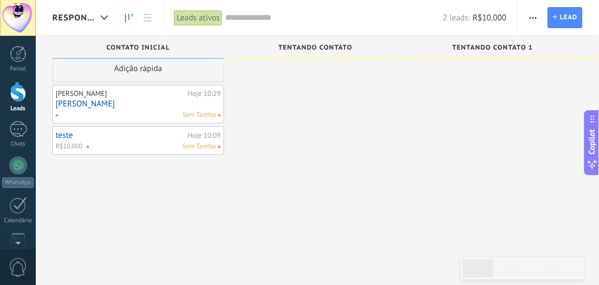
click at [154, 99] on link "[PERSON_NAME]" at bounding box center [138, 103] width 165 height 9
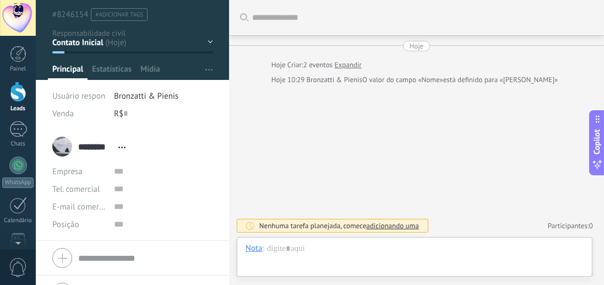
scroll to position [51, 0]
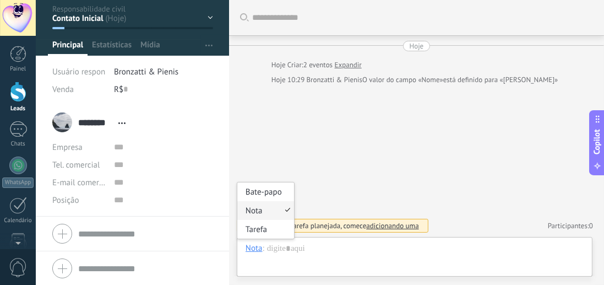
click at [252, 252] on div "Nota" at bounding box center [254, 248] width 17 height 10
click at [263, 188] on div "Bate-papo" at bounding box center [265, 191] width 57 height 19
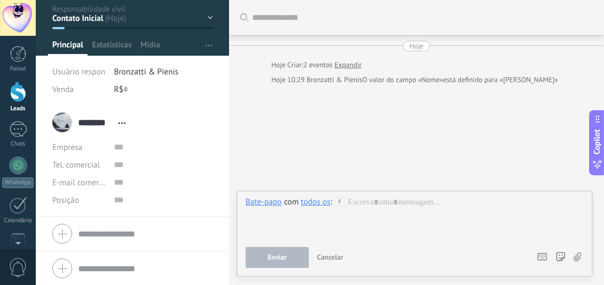
click at [317, 204] on div "todos os" at bounding box center [316, 202] width 30 height 10
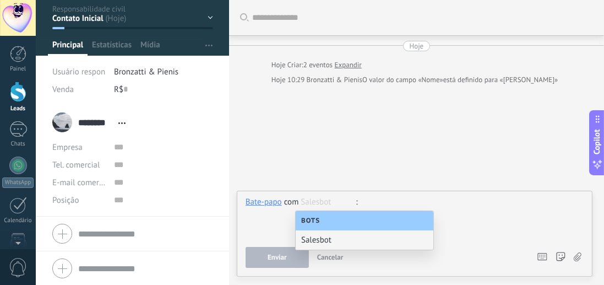
click at [399, 206] on div at bounding box center [415, 218] width 339 height 42
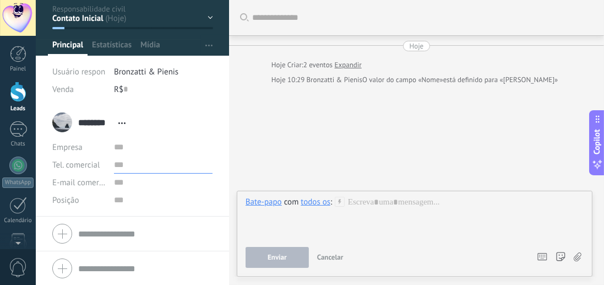
click at [128, 168] on input "text" at bounding box center [163, 165] width 99 height 18
click at [152, 165] on input "text" at bounding box center [163, 165] width 99 height 18
click at [114, 164] on input "**********" at bounding box center [163, 165] width 99 height 18
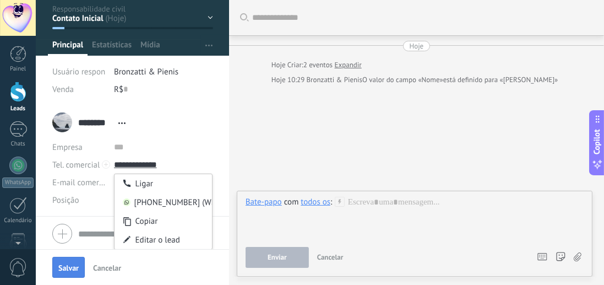
click at [73, 265] on span "Salvar" at bounding box center [68, 268] width 20 height 8
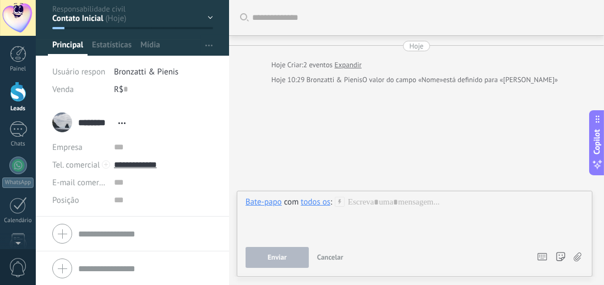
scroll to position [7, 0]
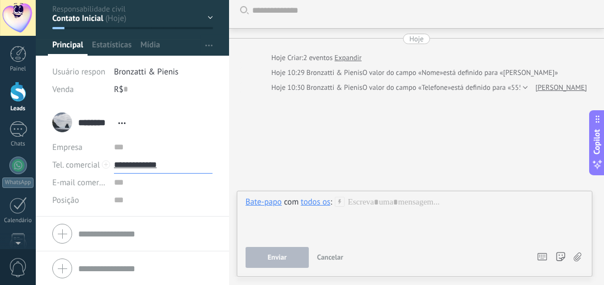
click at [151, 165] on input "**********" at bounding box center [163, 165] width 99 height 18
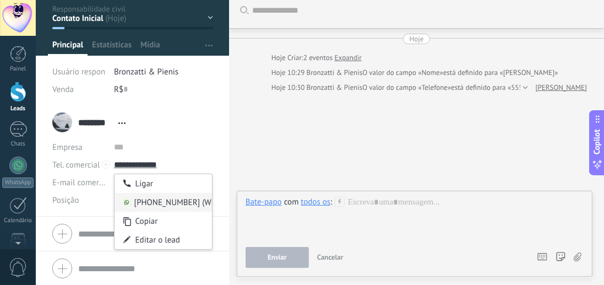
click at [163, 200] on div "555125002755 (WhatsApp)" at bounding box center [163, 202] width 97 height 19
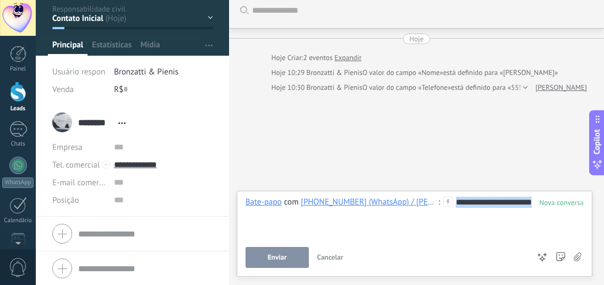
drag, startPoint x: 374, startPoint y: 222, endPoint x: 454, endPoint y: 194, distance: 84.4
click at [454, 194] on div "**********" at bounding box center [415, 233] width 356 height 86
click at [427, 242] on div "**********" at bounding box center [415, 232] width 338 height 71
click at [292, 257] on button "Enviar" at bounding box center [277, 257] width 63 height 21
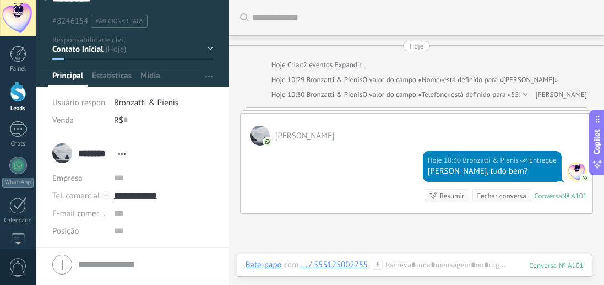
scroll to position [0, 0]
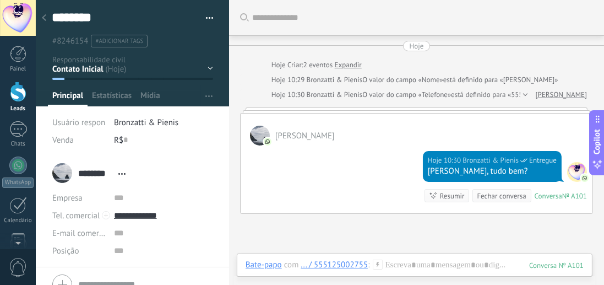
click at [46, 17] on div at bounding box center [43, 18] width 15 height 21
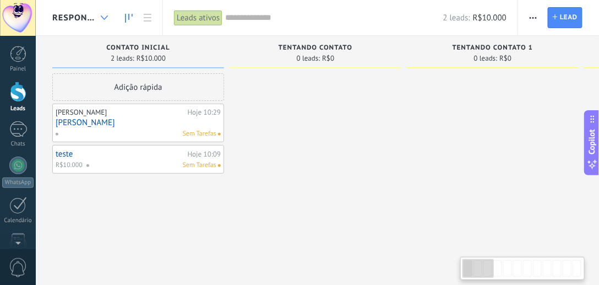
click at [100, 14] on div at bounding box center [104, 17] width 18 height 21
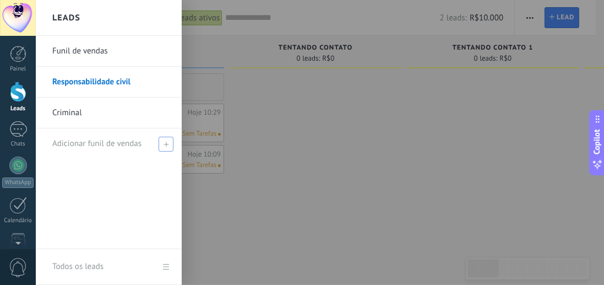
click at [109, 143] on span "Adicionar funil de vendas" at bounding box center [96, 143] width 89 height 10
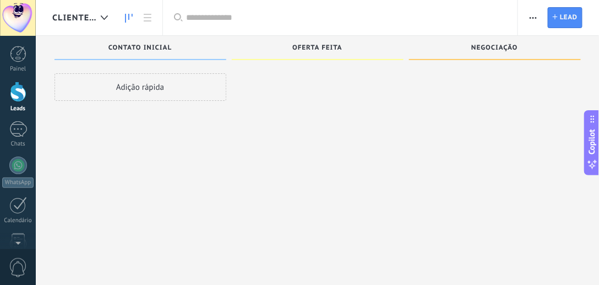
click at [75, 18] on span "Clientes Base" at bounding box center [74, 18] width 44 height 10
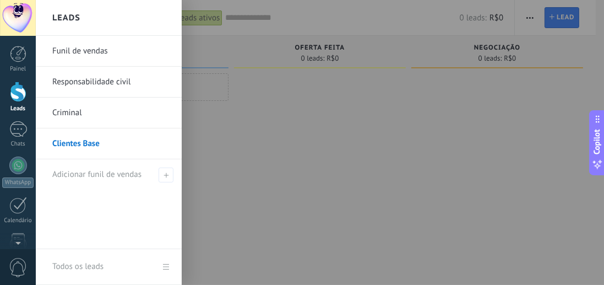
click at [71, 83] on link "Responsabilidade civil" at bounding box center [111, 82] width 118 height 31
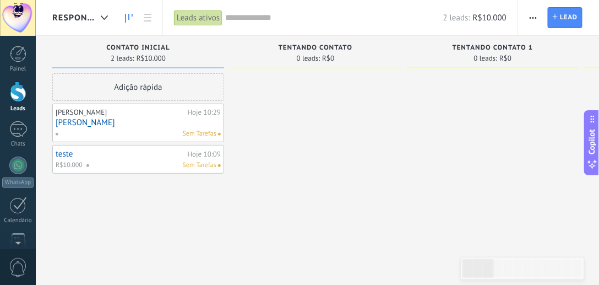
click at [84, 13] on span "Responsabilidade civil" at bounding box center [74, 18] width 44 height 10
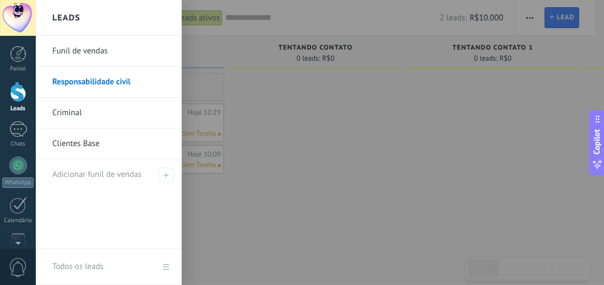
click at [315, 149] on div at bounding box center [338, 142] width 604 height 285
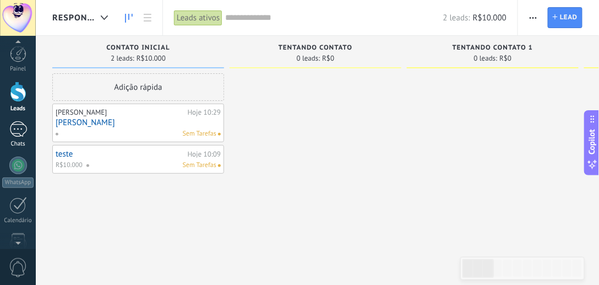
scroll to position [173, 0]
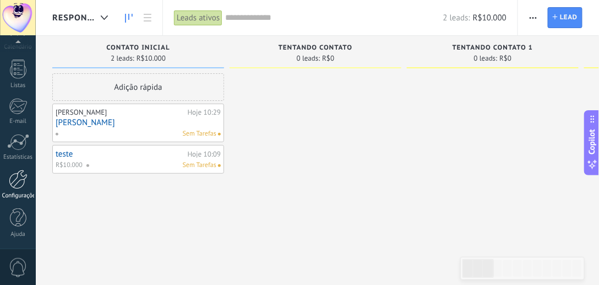
click at [24, 179] on div at bounding box center [18, 179] width 19 height 19
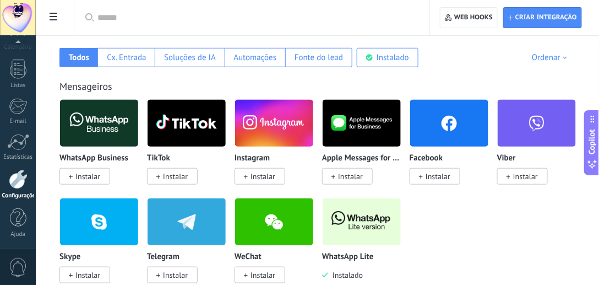
scroll to position [188, 0]
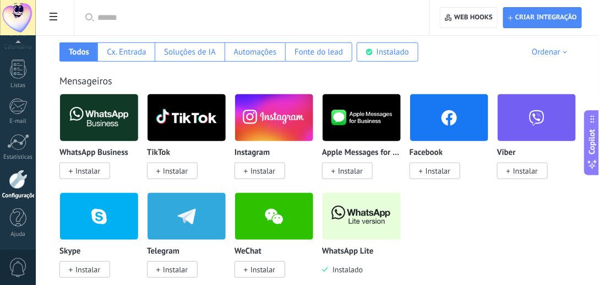
click at [385, 226] on img at bounding box center [362, 215] width 78 height 53
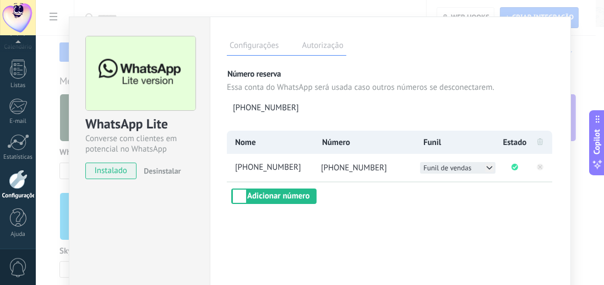
click at [485, 170] on icon at bounding box center [489, 167] width 9 height 9
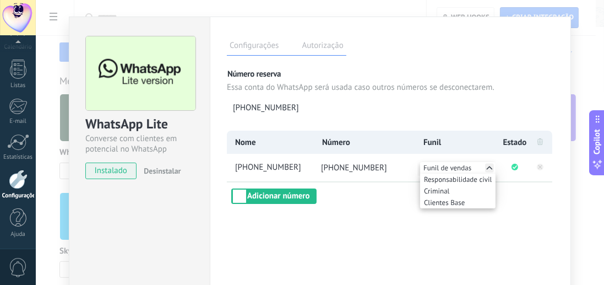
click at [466, 236] on div "Configurações Autorização Esta aba registra os usuários que permitiram acesso à…" at bounding box center [390, 181] width 361 height 328
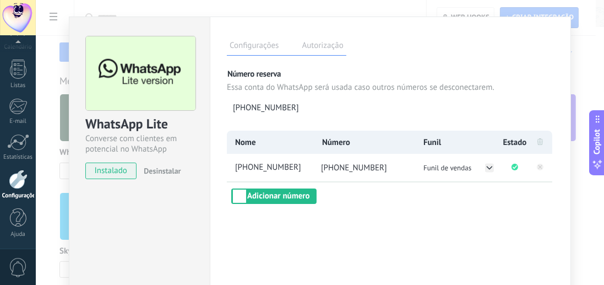
click at [584, 199] on div "WhatsApp Lite Converse com clientes em potencial no WhatsApp instalado Desinsta…" at bounding box center [320, 142] width 568 height 285
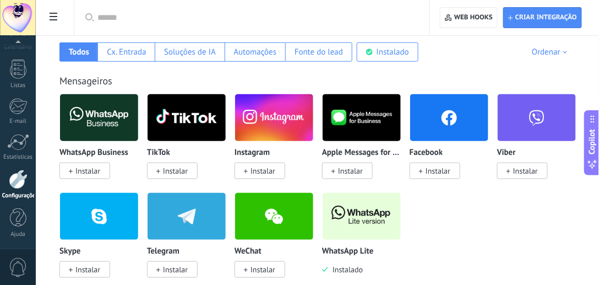
click at [17, 181] on div at bounding box center [18, 179] width 19 height 19
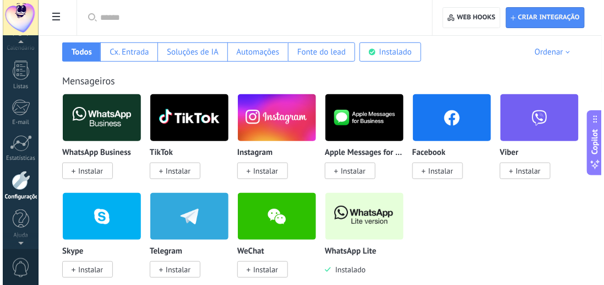
scroll to position [173, 0]
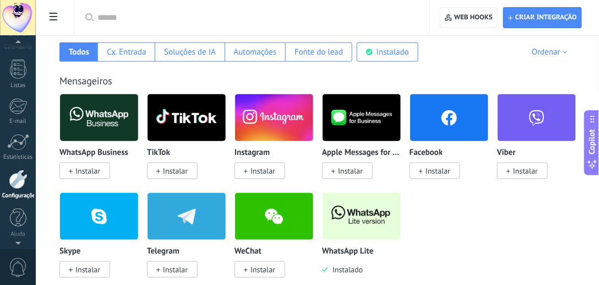
drag, startPoint x: 19, startPoint y: 183, endPoint x: 75, endPoint y: 97, distance: 102.4
click at [19, 183] on div at bounding box center [18, 179] width 19 height 19
click at [50, 20] on icon at bounding box center [54, 17] width 8 height 8
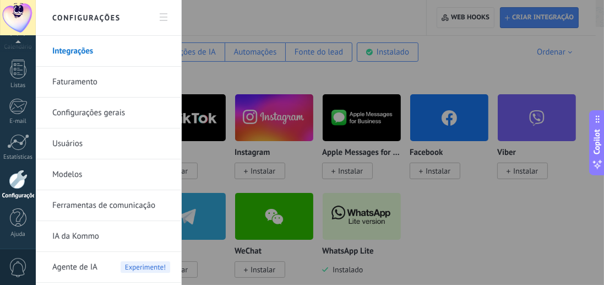
click at [83, 53] on link "Integrações" at bounding box center [111, 51] width 118 height 31
click at [437, 199] on div at bounding box center [302, 142] width 604 height 285
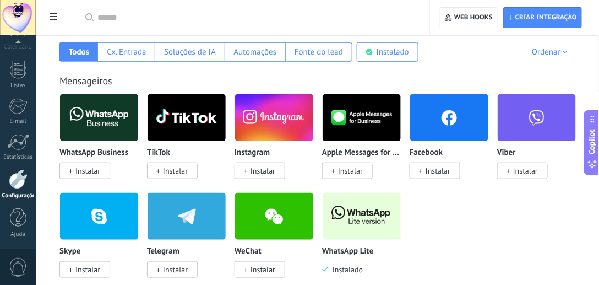
click at [386, 208] on img at bounding box center [362, 215] width 78 height 53
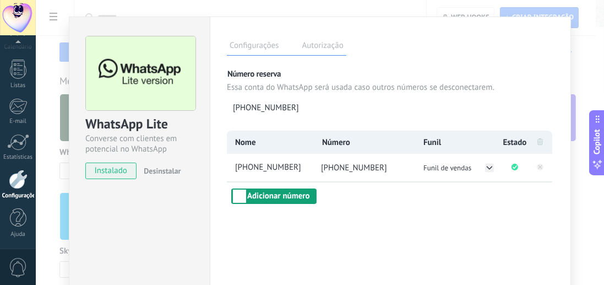
click at [296, 195] on button "Adicionar número" at bounding box center [273, 195] width 85 height 15
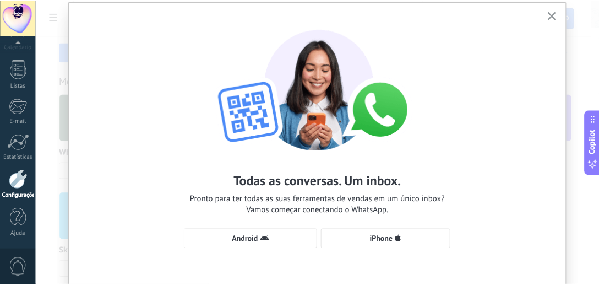
scroll to position [0, 0]
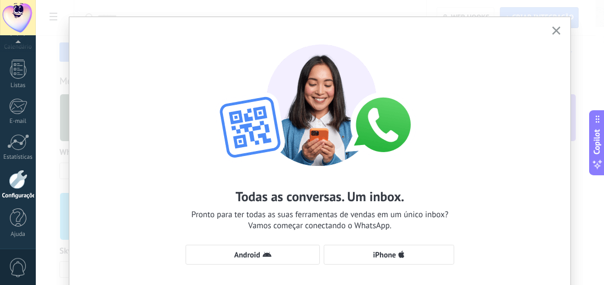
drag, startPoint x: 553, startPoint y: 31, endPoint x: 560, endPoint y: 40, distance: 10.9
click at [552, 32] on use "button" at bounding box center [556, 30] width 8 height 8
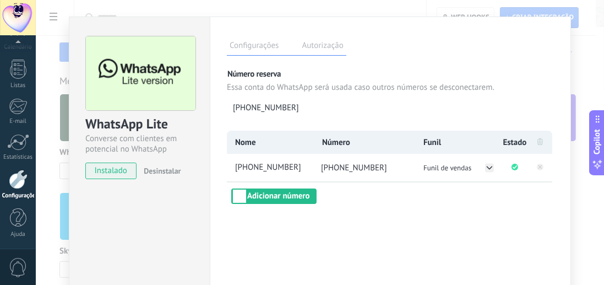
click at [579, 82] on div "WhatsApp Lite Converse com clientes em potencial no WhatsApp instalado Desinsta…" at bounding box center [320, 142] width 568 height 285
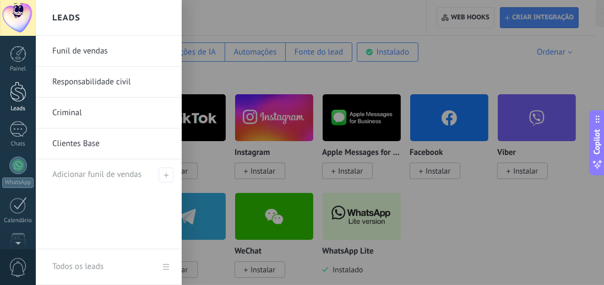
click at [20, 97] on div at bounding box center [18, 91] width 17 height 20
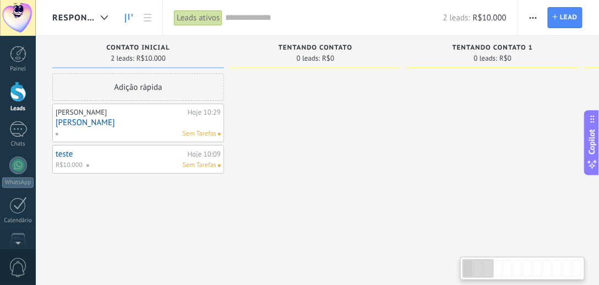
click at [67, 20] on span "Responsabilidade civil" at bounding box center [74, 18] width 44 height 10
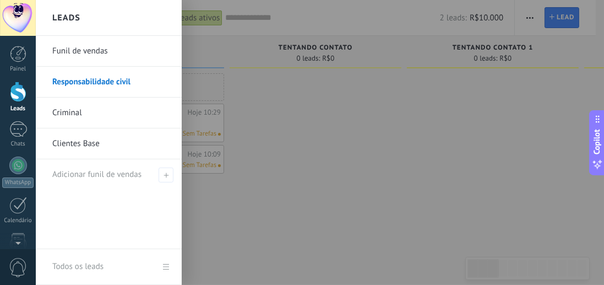
click at [93, 148] on link "Clientes Base" at bounding box center [111, 143] width 118 height 31
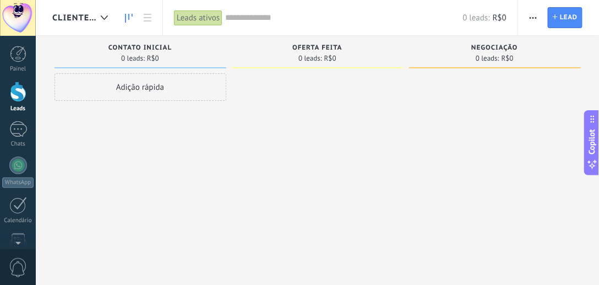
click at [536, 16] on span "button" at bounding box center [533, 17] width 7 height 21
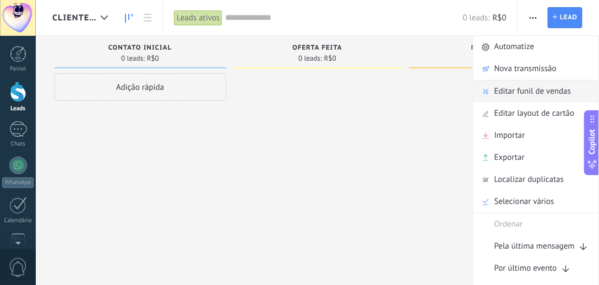
click at [526, 91] on span "Editar funil de vendas" at bounding box center [532, 91] width 77 height 22
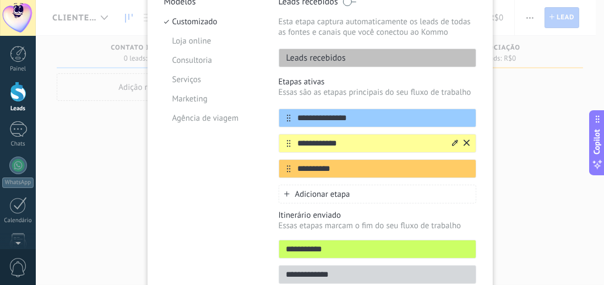
scroll to position [126, 0]
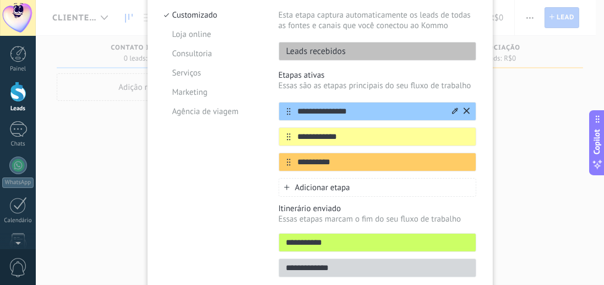
click at [348, 110] on input "**********" at bounding box center [371, 112] width 160 height 12
click at [341, 133] on input "**********" at bounding box center [371, 137] width 160 height 12
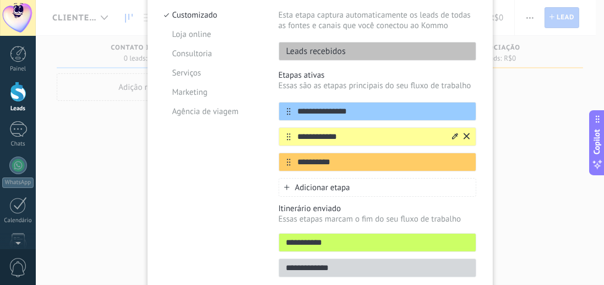
click at [341, 133] on input "**********" at bounding box center [371, 137] width 160 height 12
click at [370, 161] on input "**********" at bounding box center [371, 162] width 160 height 12
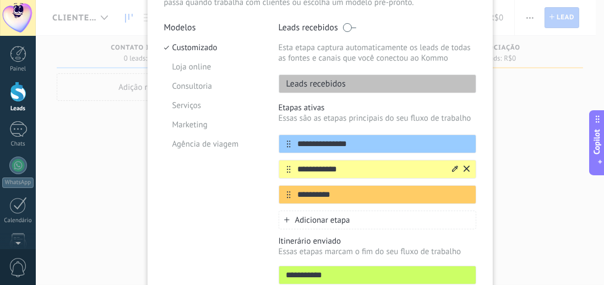
scroll to position [0, 0]
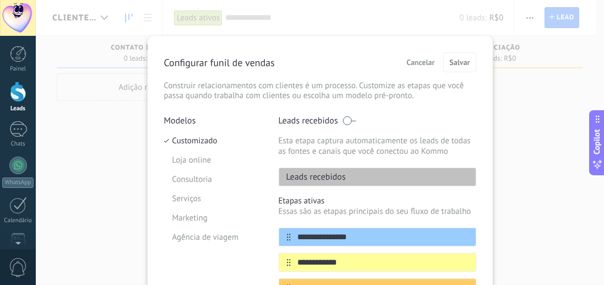
click at [414, 61] on span "Cancelar" at bounding box center [420, 62] width 28 height 8
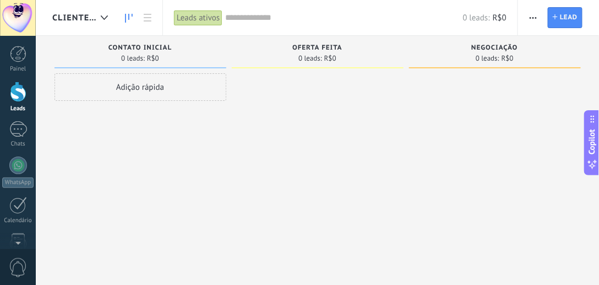
click at [85, 8] on div "Clientes Base" at bounding box center [82, 17] width 61 height 35
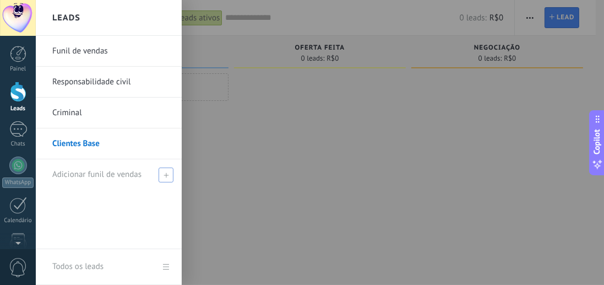
click at [115, 172] on span "Adicionar funil de vendas" at bounding box center [96, 174] width 89 height 10
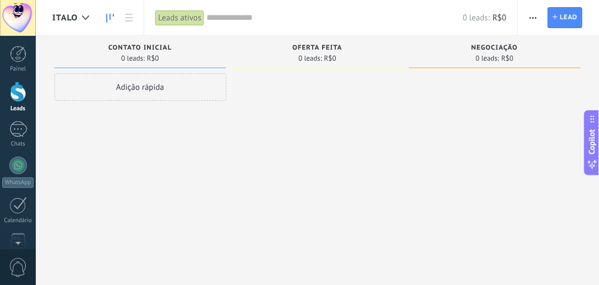
click at [531, 20] on span "button" at bounding box center [533, 17] width 7 height 21
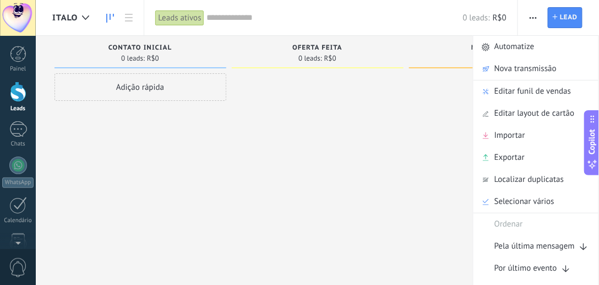
click at [406, 138] on div "Oferta feita 0 leads: R$0" at bounding box center [320, 125] width 177 height 178
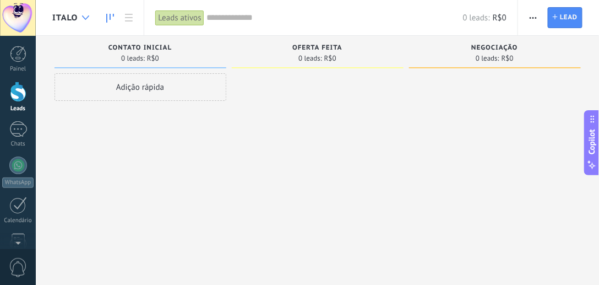
click at [81, 14] on div at bounding box center [86, 17] width 18 height 21
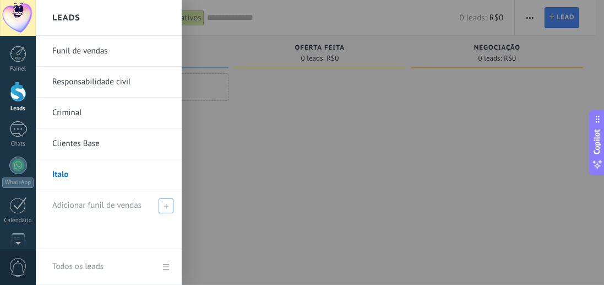
click at [134, 196] on div "Adicionar funil de vendas" at bounding box center [111, 205] width 118 height 30
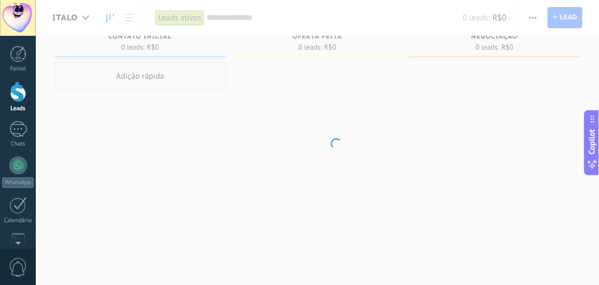
scroll to position [19, 0]
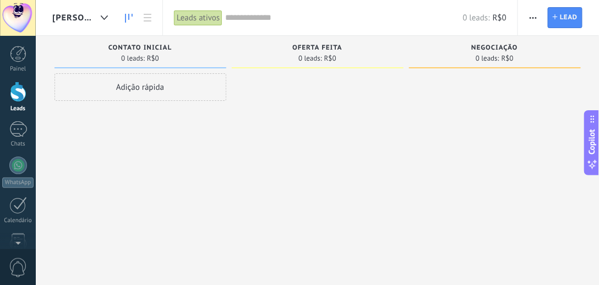
click at [80, 14] on span "[PERSON_NAME]" at bounding box center [74, 18] width 44 height 10
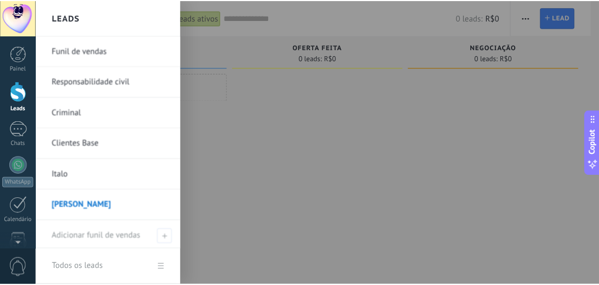
scroll to position [1, 0]
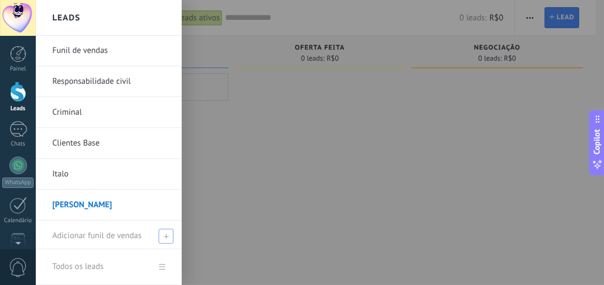
click at [100, 226] on div "Adicionar funil de vendas" at bounding box center [111, 235] width 118 height 30
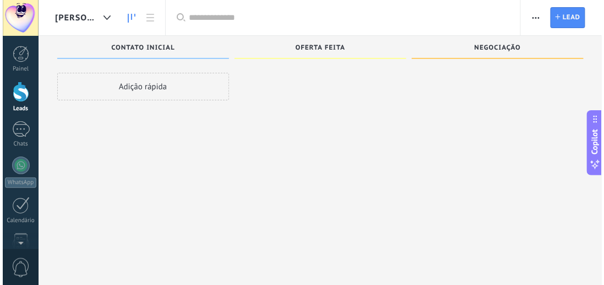
scroll to position [14, 0]
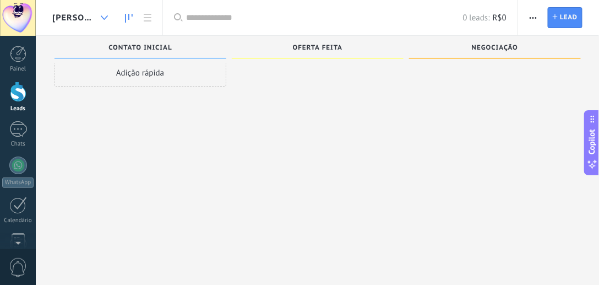
click at [95, 18] on div at bounding box center [104, 17] width 18 height 21
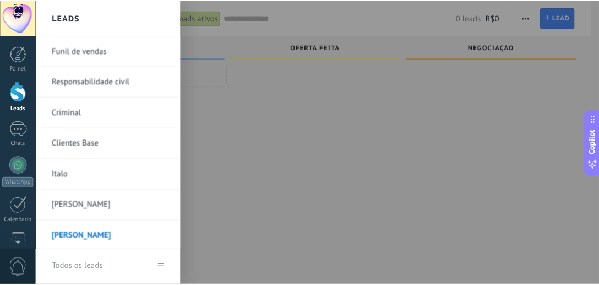
scroll to position [31, 0]
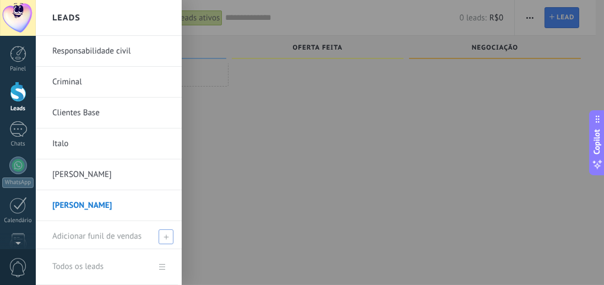
click at [95, 231] on span "Adicionar funil de vendas" at bounding box center [96, 236] width 89 height 10
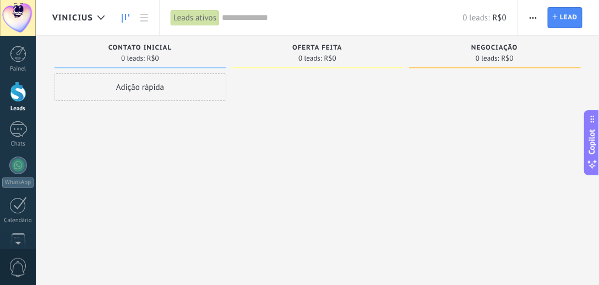
click at [75, 14] on span "Vinicius" at bounding box center [72, 18] width 41 height 10
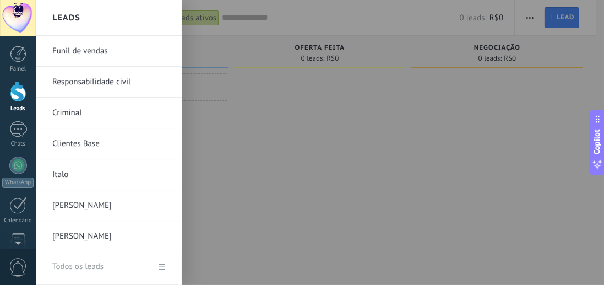
click at [102, 53] on link "Funil de vendas" at bounding box center [111, 51] width 118 height 31
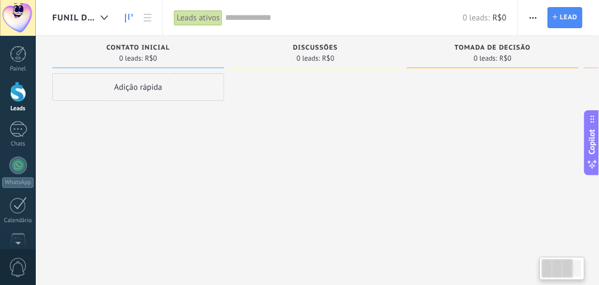
click at [91, 10] on div "Funil de vendas" at bounding box center [82, 17] width 61 height 35
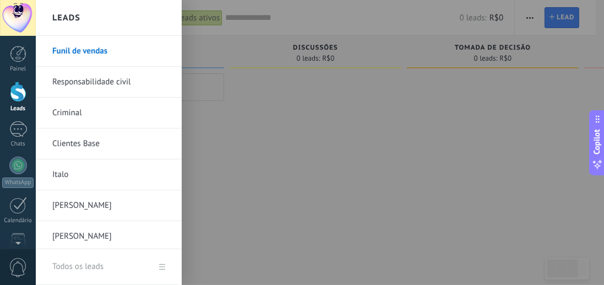
click at [80, 80] on link "Responsabilidade civil" at bounding box center [111, 82] width 118 height 31
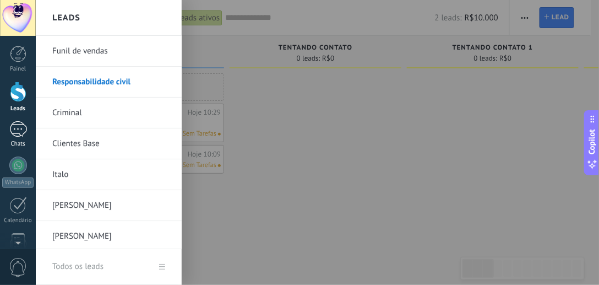
click at [16, 126] on div "1" at bounding box center [18, 129] width 18 height 16
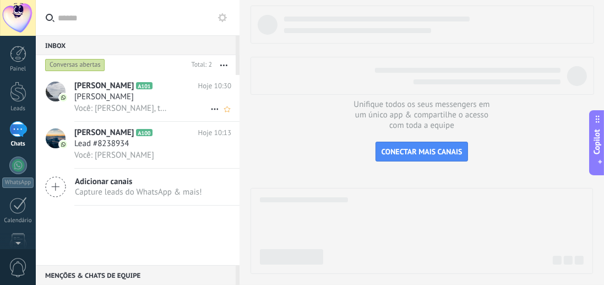
click at [125, 104] on span "Você: [PERSON_NAME], tudo bem?" at bounding box center [122, 108] width 96 height 10
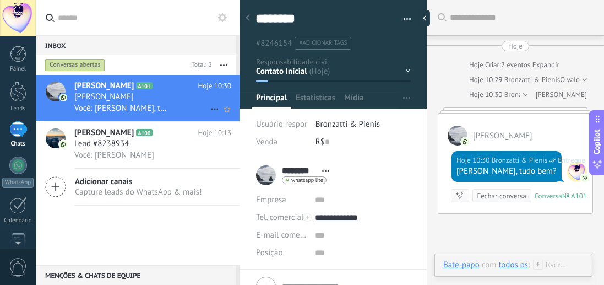
scroll to position [17, 0]
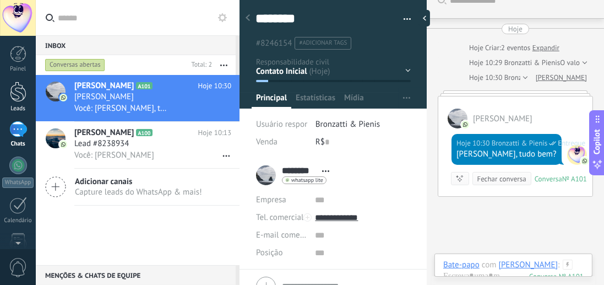
click at [20, 92] on div at bounding box center [18, 91] width 17 height 20
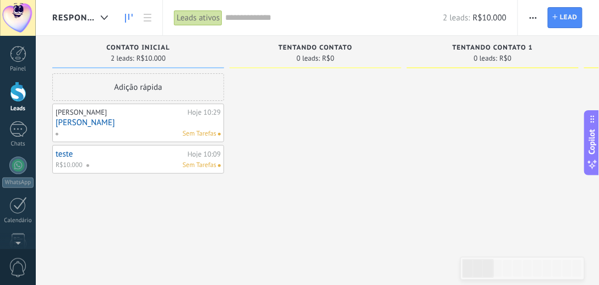
click at [73, 24] on div "Responsabilidade civil" at bounding box center [82, 17] width 61 height 35
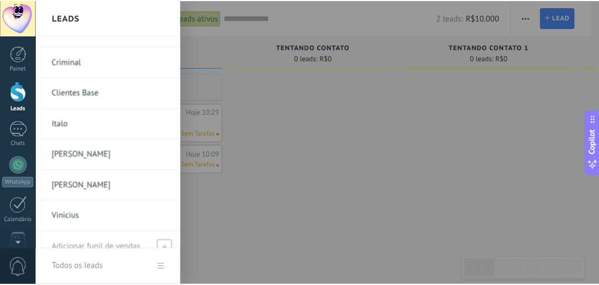
scroll to position [62, 0]
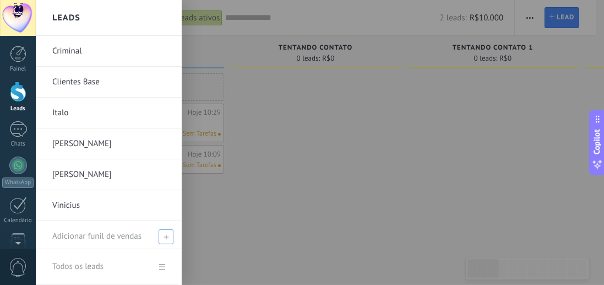
click at [110, 233] on span "Adicionar funil de vendas" at bounding box center [96, 236] width 89 height 10
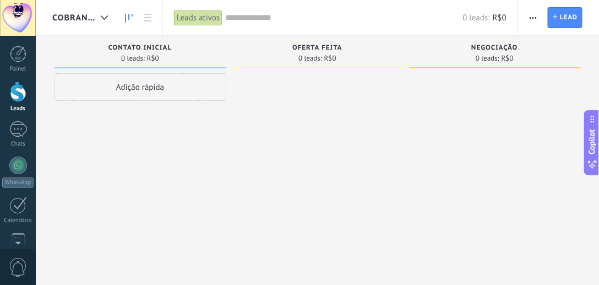
click at [80, 17] on span "Cobranças" at bounding box center [74, 18] width 44 height 10
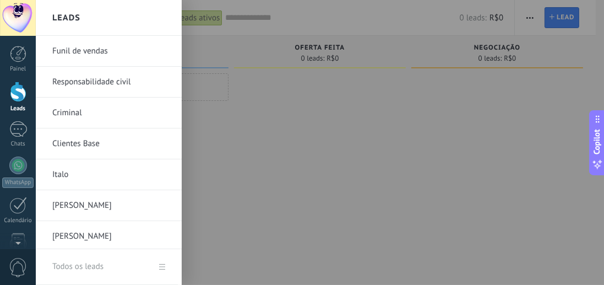
scroll to position [92, 0]
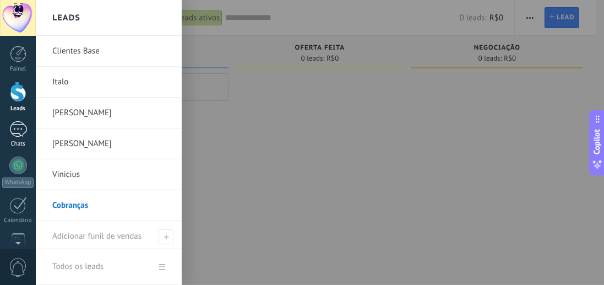
click at [25, 131] on div "1" at bounding box center [18, 129] width 18 height 16
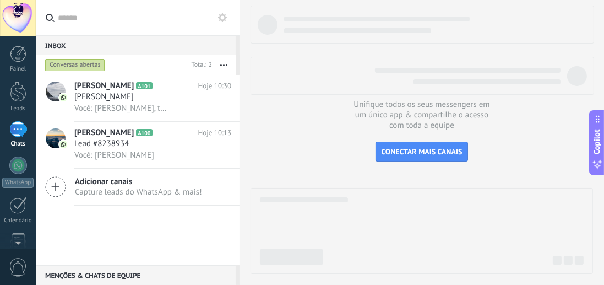
click at [116, 63] on div "Conversas abertas" at bounding box center [115, 65] width 144 height 20
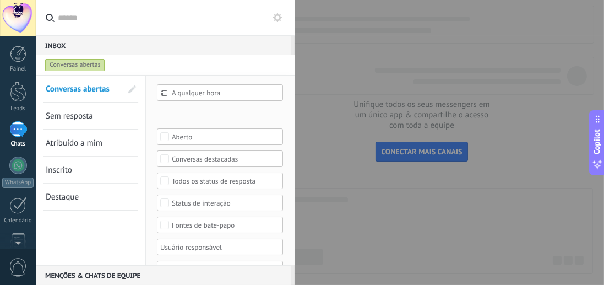
click at [342, 62] on div at bounding box center [302, 142] width 604 height 285
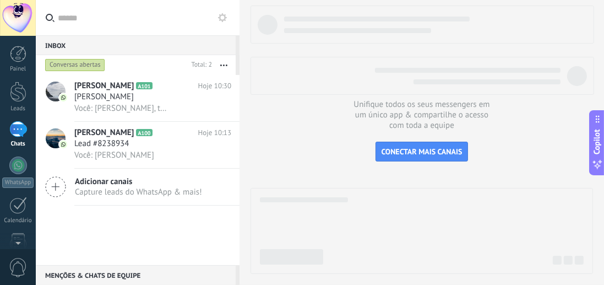
click at [130, 62] on div "Conversas abertas" at bounding box center [115, 65] width 144 height 20
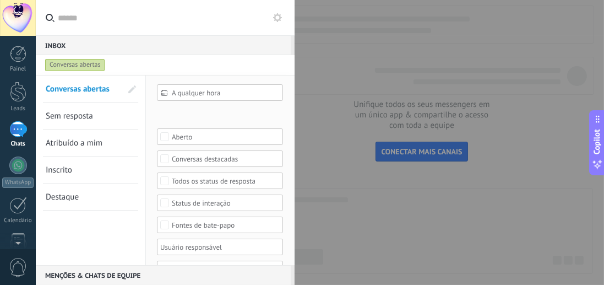
click at [0, 0] on div "Etapa de leads de entrada Contato inicial Discussões Tomada de decisão Discussã…" at bounding box center [0, 0] width 0 height 0
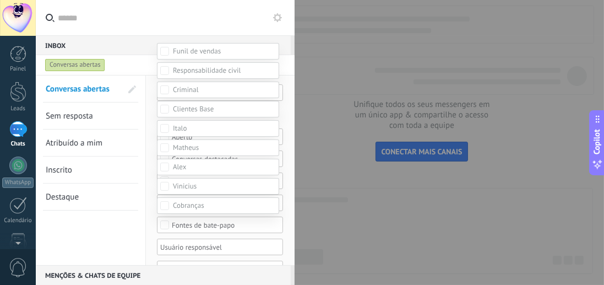
scroll to position [157, 0]
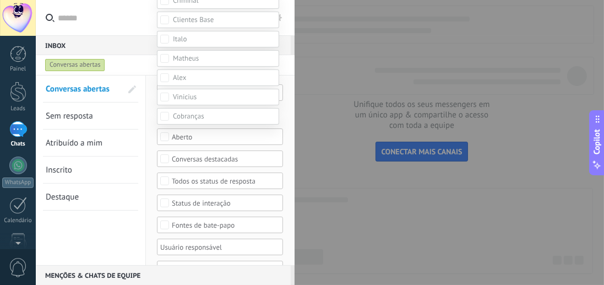
click at [119, 242] on div "Etapa de leads de entrada Contato inicial Discussões Tomada de decisão Discussã…" at bounding box center [320, 142] width 568 height 285
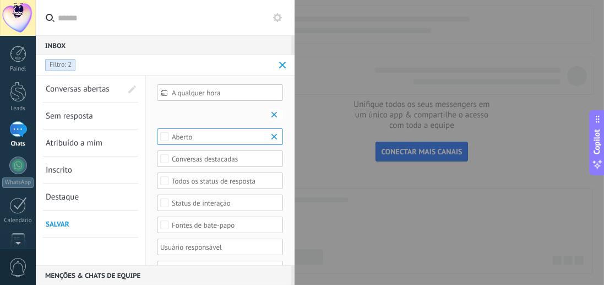
click at [62, 225] on span "Salvar" at bounding box center [58, 223] width 24 height 9
click at [120, 227] on span at bounding box center [116, 225] width 13 height 35
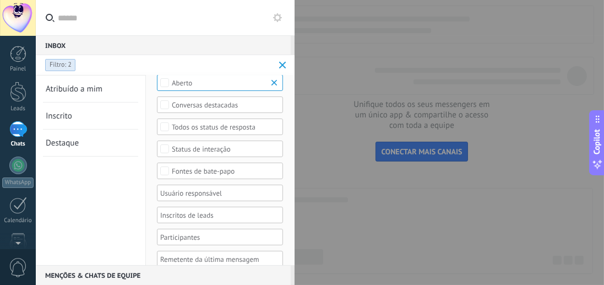
scroll to position [0, 0]
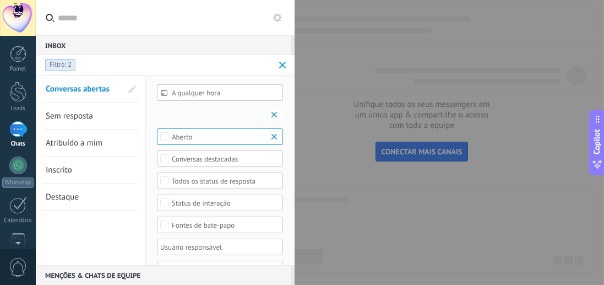
click at [285, 61] on span at bounding box center [282, 65] width 13 height 22
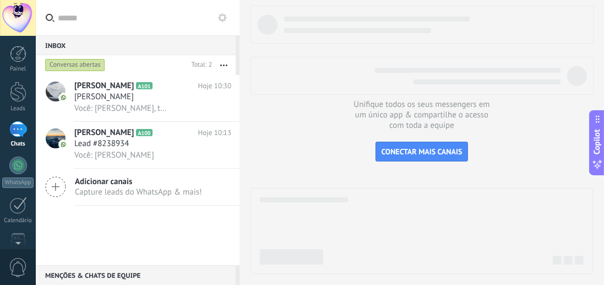
click at [152, 64] on div "Conversas abertas" at bounding box center [115, 65] width 144 height 20
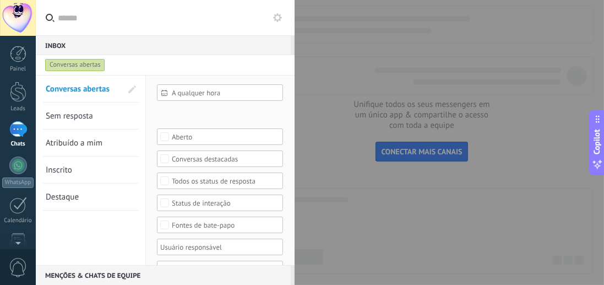
click at [0, 0] on div "Etapa de leads de entrada Contato inicial Discussões Tomada de decisão Discussã…" at bounding box center [0, 0] width 0 height 0
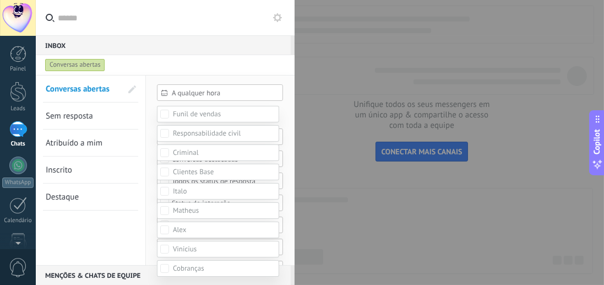
click at [123, 244] on div at bounding box center [320, 142] width 568 height 285
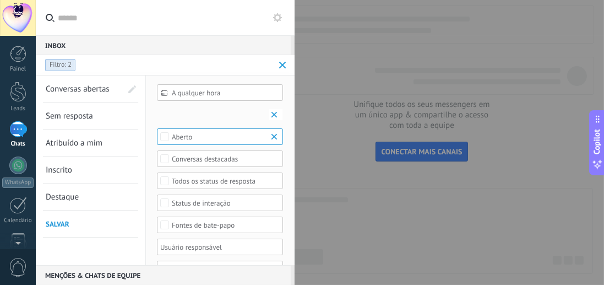
scroll to position [84, 0]
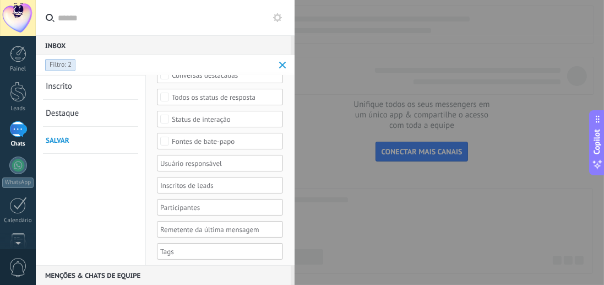
click at [48, 141] on span "Salvar" at bounding box center [58, 139] width 24 height 9
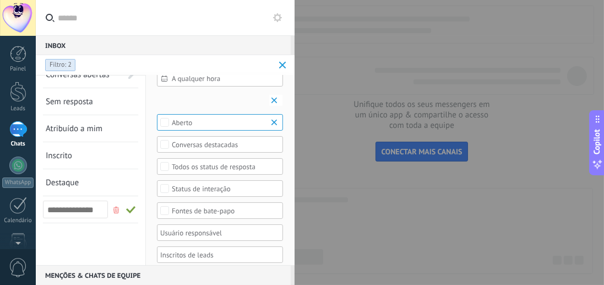
scroll to position [0, 0]
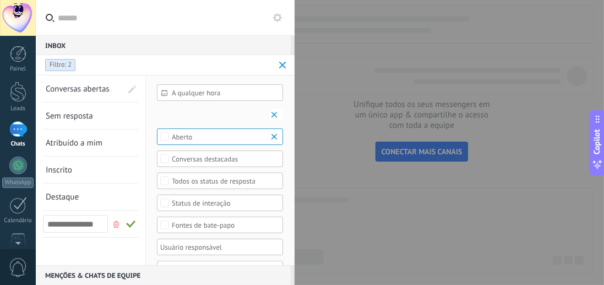
click at [115, 237] on span at bounding box center [116, 225] width 13 height 35
click at [108, 62] on div "2 funil de vendas, 25 etapas Status das conversas Filtro: 2" at bounding box center [155, 65] width 224 height 18
click at [323, 101] on div at bounding box center [302, 142] width 604 height 285
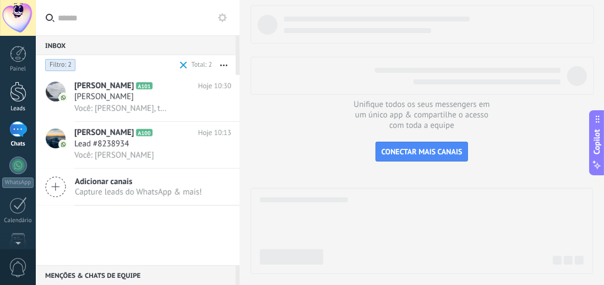
scroll to position [16, 0]
click at [20, 92] on div at bounding box center [18, 91] width 17 height 20
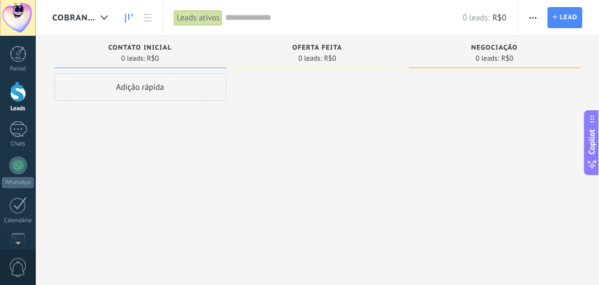
click at [92, 20] on span "Cobranças" at bounding box center [74, 18] width 44 height 10
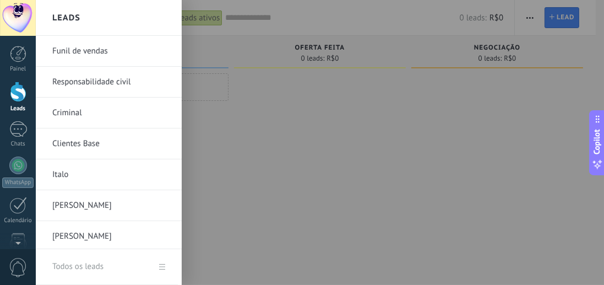
click at [88, 79] on link "Responsabilidade civil" at bounding box center [111, 82] width 118 height 31
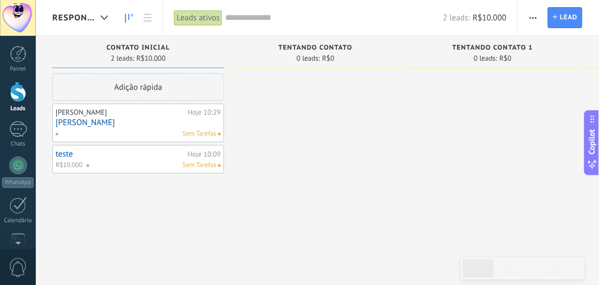
click at [237, 164] on div at bounding box center [316, 143] width 172 height 141
click at [291, 149] on div at bounding box center [316, 143] width 172 height 141
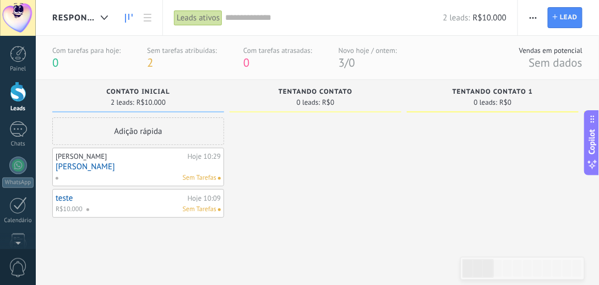
type textarea "********"
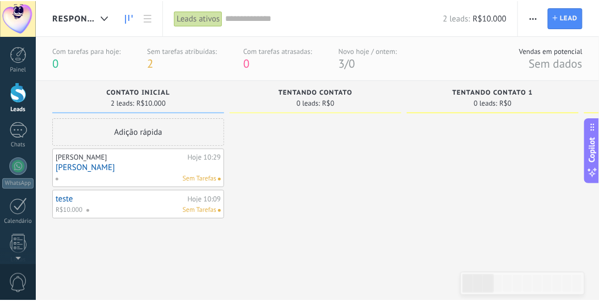
scroll to position [10, 0]
